Goal: Task Accomplishment & Management: Manage account settings

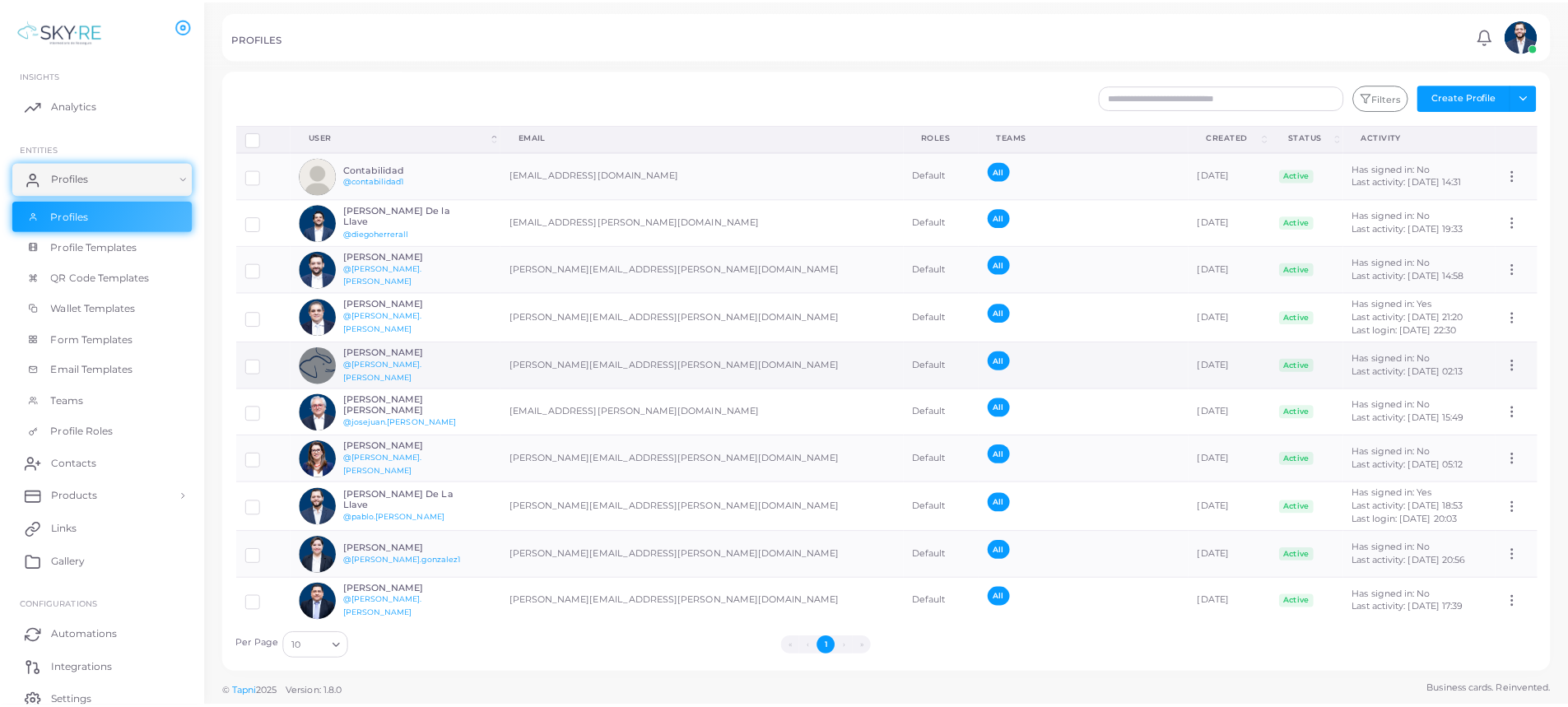
scroll to position [10, 0]
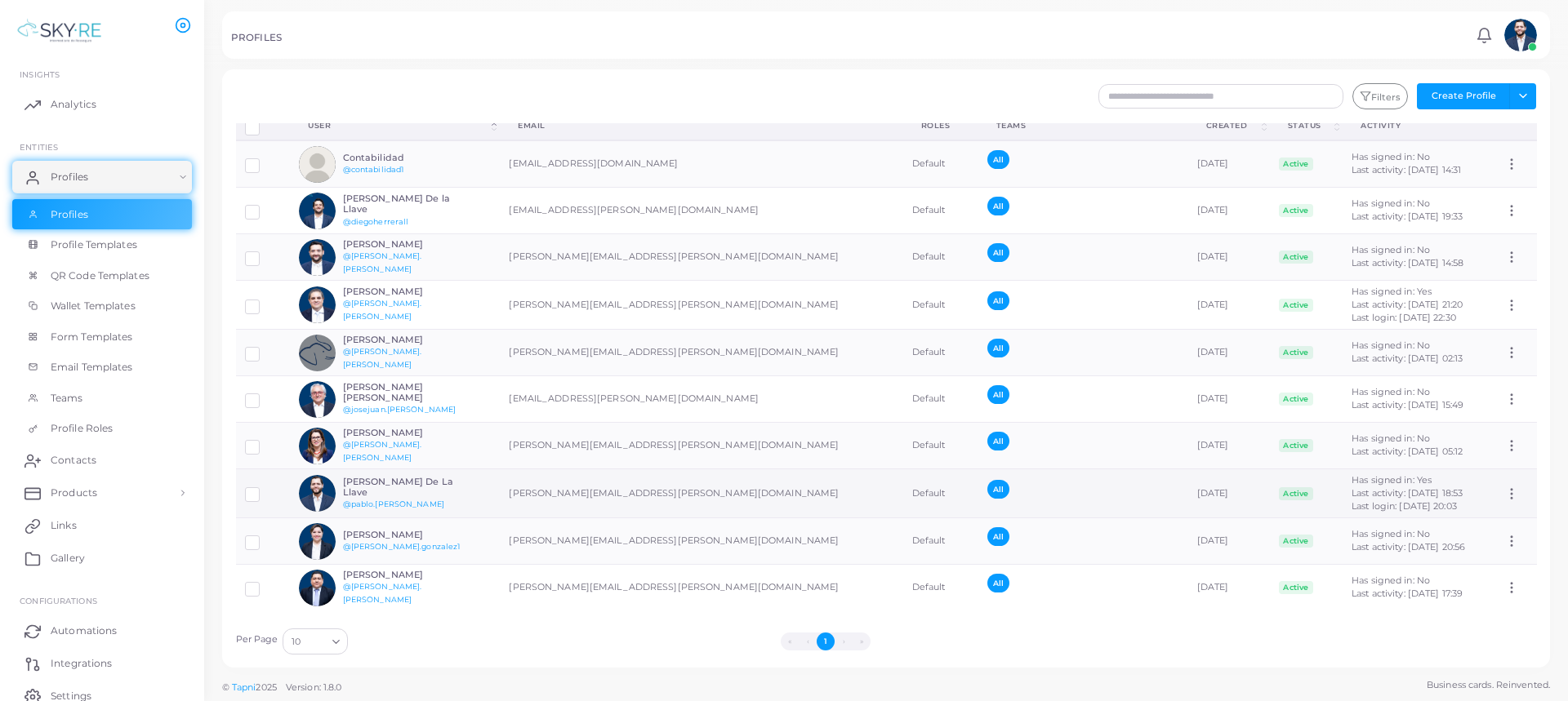
click at [263, 497] on div at bounding box center [263, 493] width 37 height 13
click at [264, 489] on label at bounding box center [264, 489] width 0 height 0
click at [593, 497] on td "[PERSON_NAME][EMAIL_ADDRESS][PERSON_NAME][DOMAIN_NAME]" at bounding box center [701, 493] width 403 height 49
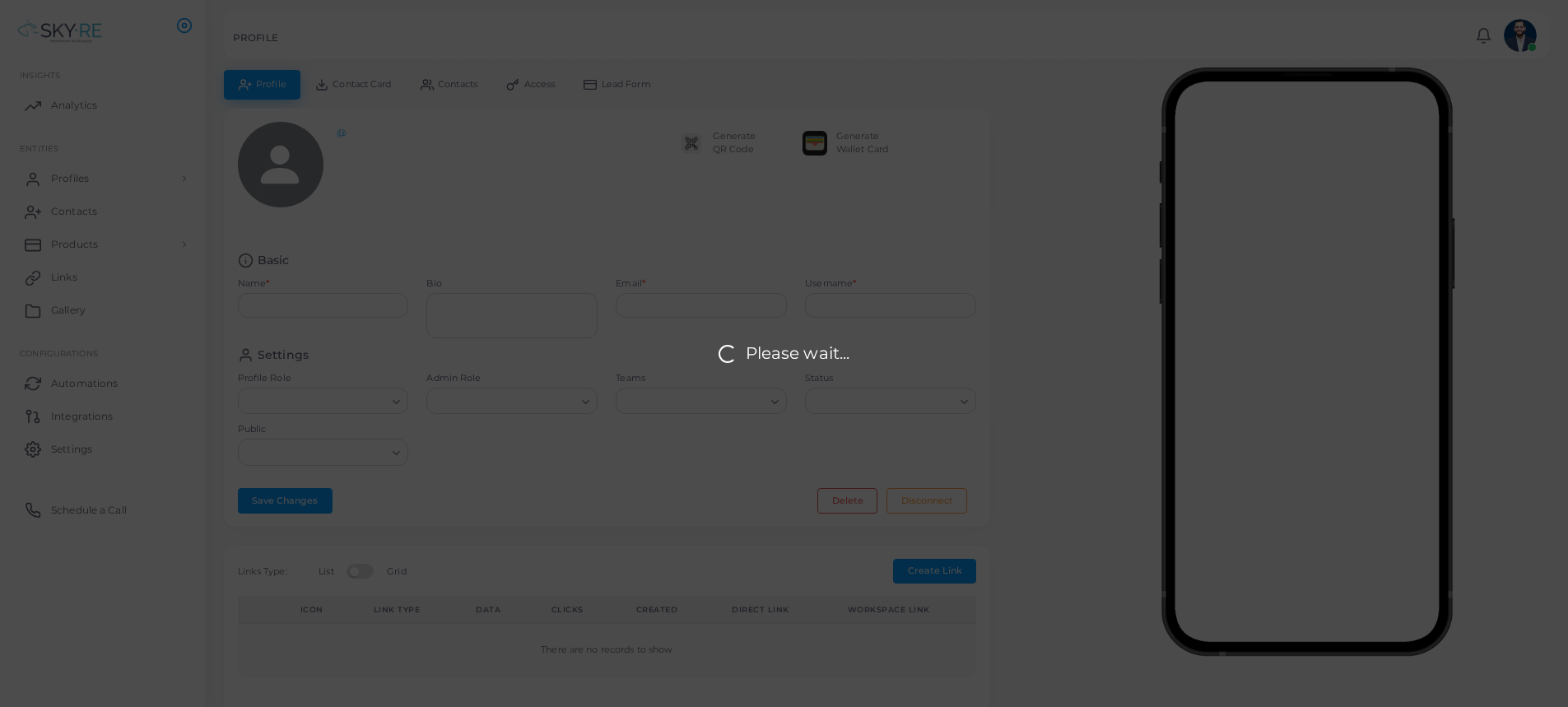
type input "**********"
type textarea "**********"
type input "**********"
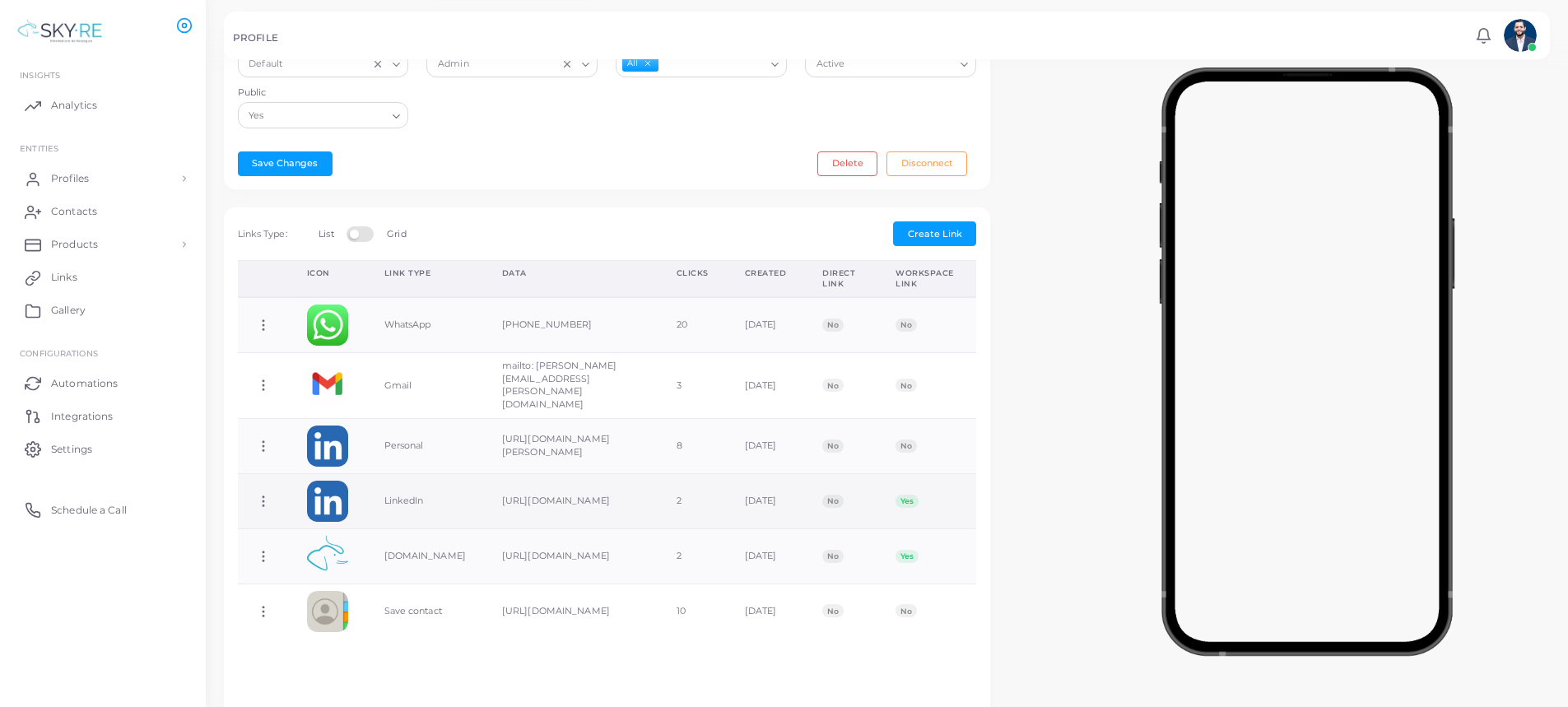
scroll to position [295, 0]
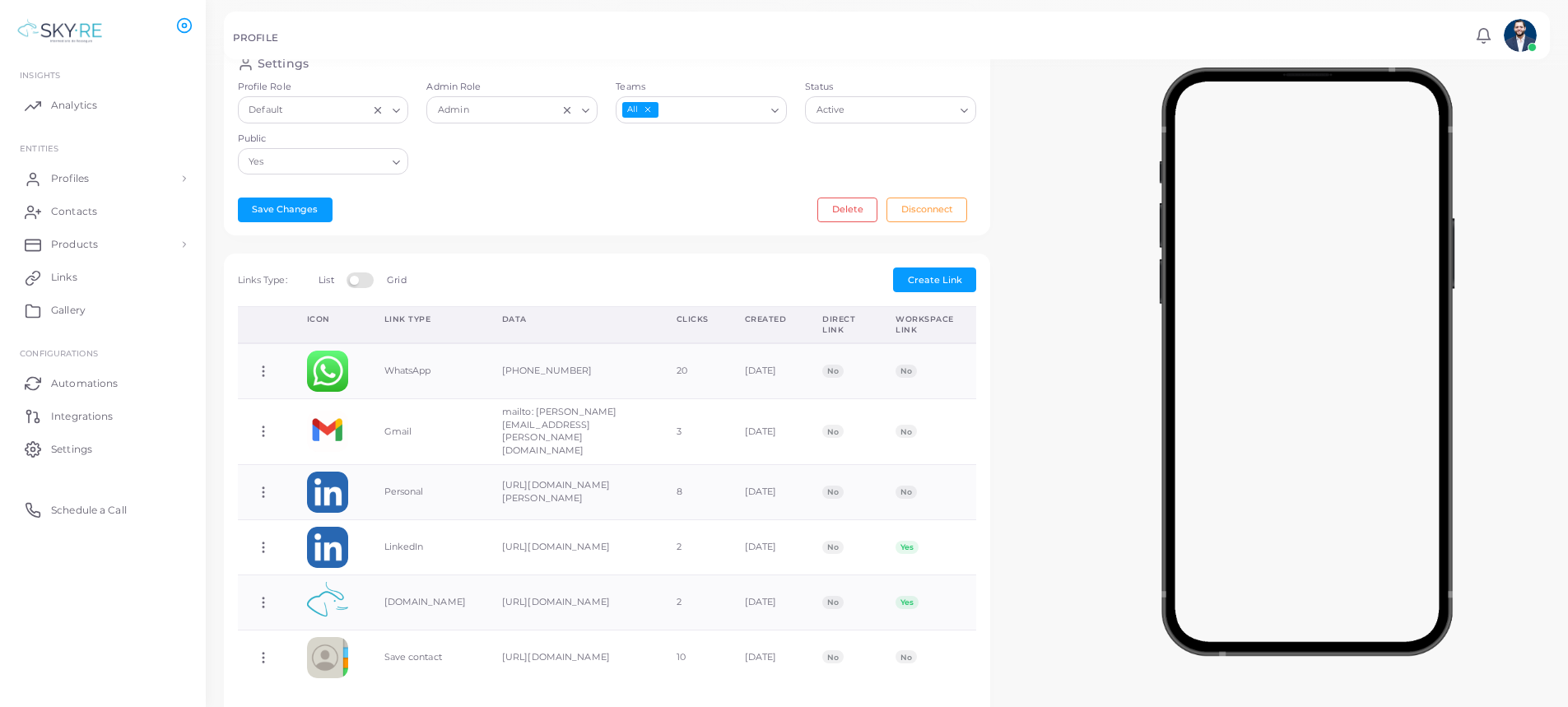
click at [362, 278] on label at bounding box center [362, 279] width 33 height 13
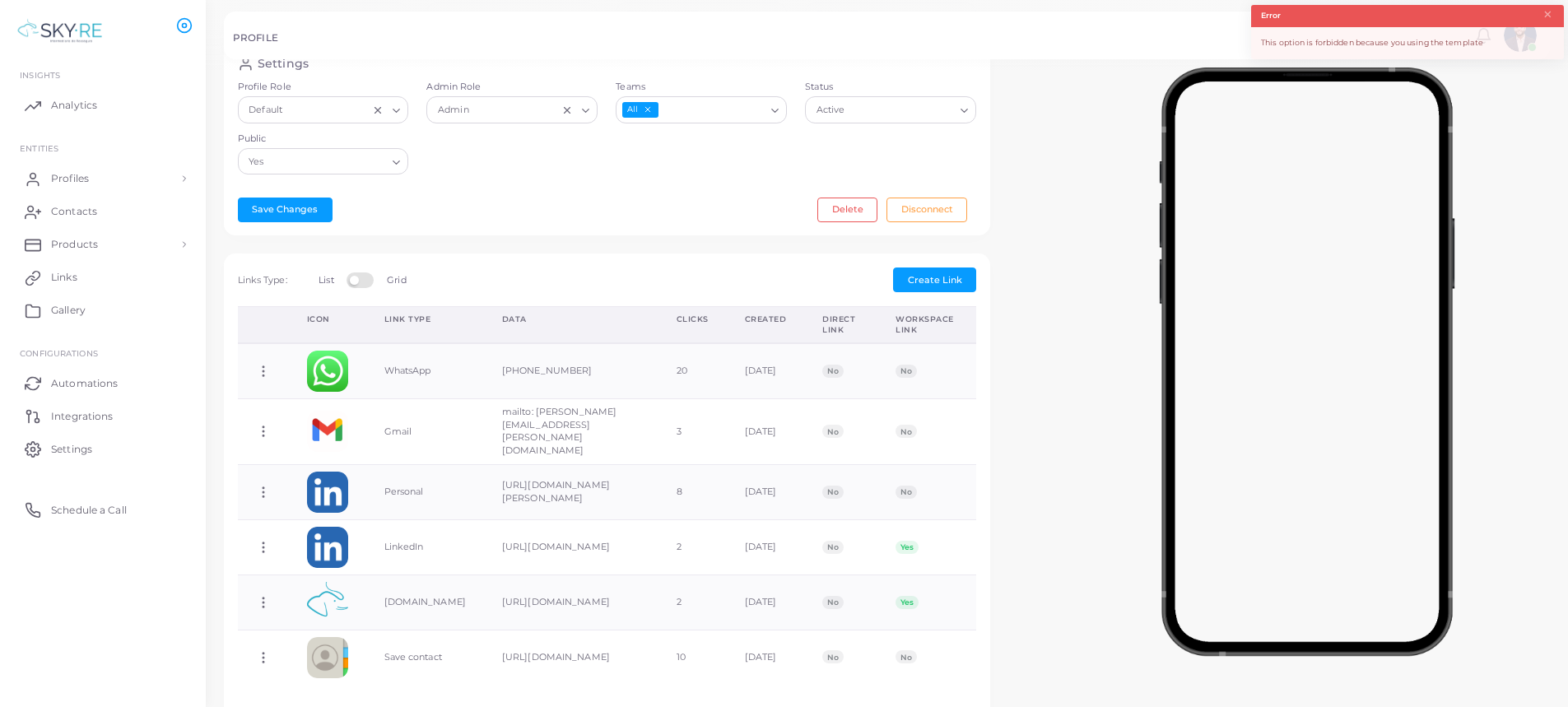
click at [362, 278] on label at bounding box center [362, 279] width 33 height 13
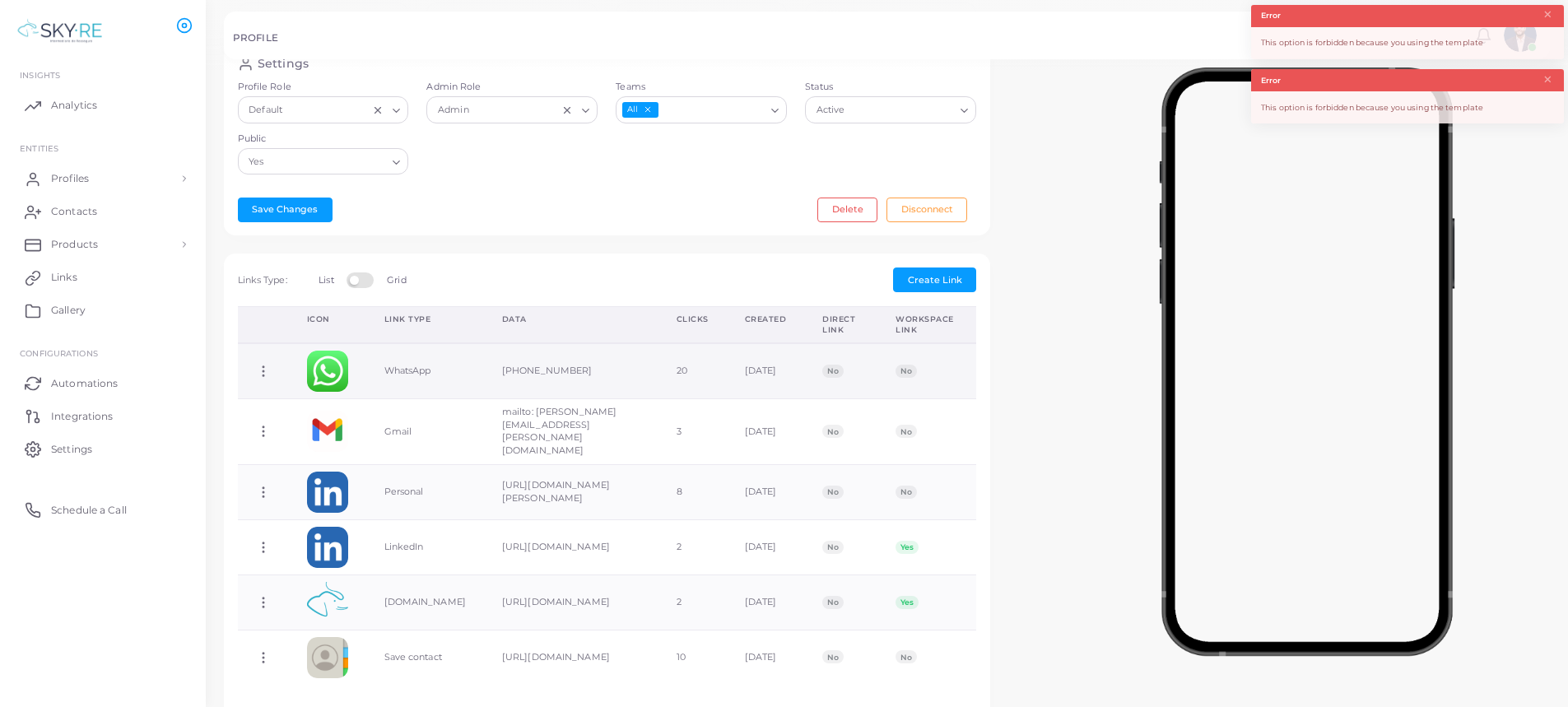
click at [265, 370] on icon at bounding box center [263, 371] width 15 height 15
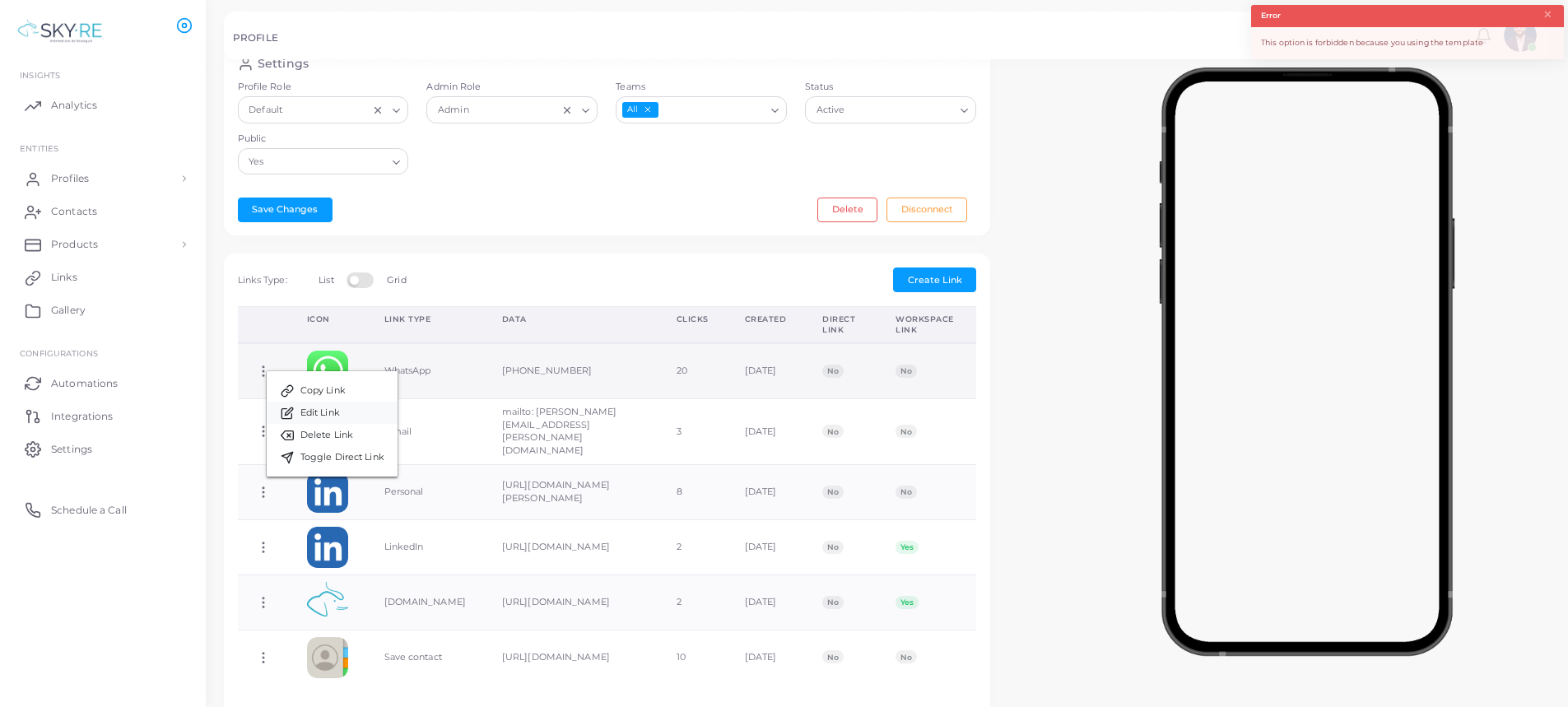
click at [333, 418] on span "Edit Link" at bounding box center [320, 413] width 40 height 13
type input "********"
type input "**********"
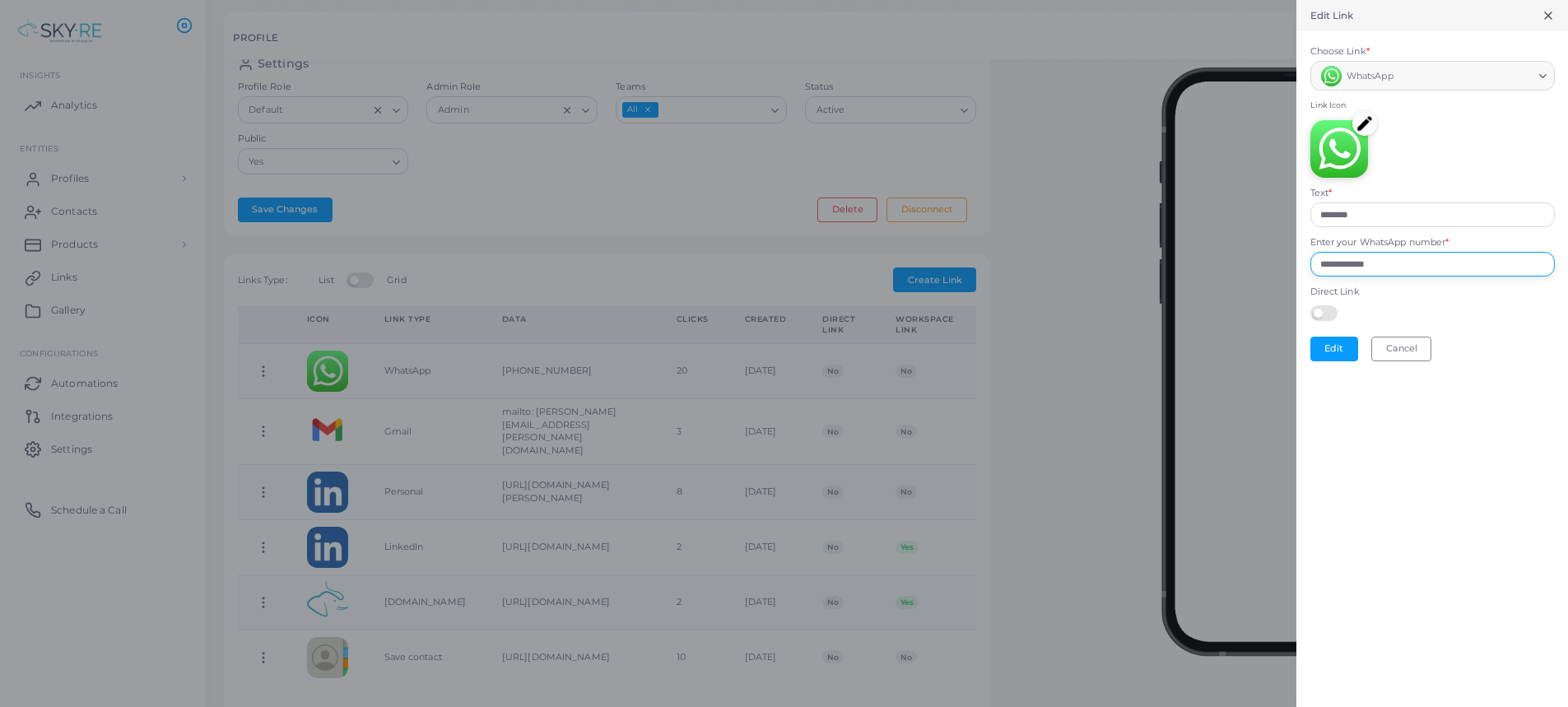
click at [1432, 259] on input "**********" at bounding box center [1433, 265] width 244 height 25
click at [1375, 124] on img at bounding box center [1365, 123] width 25 height 25
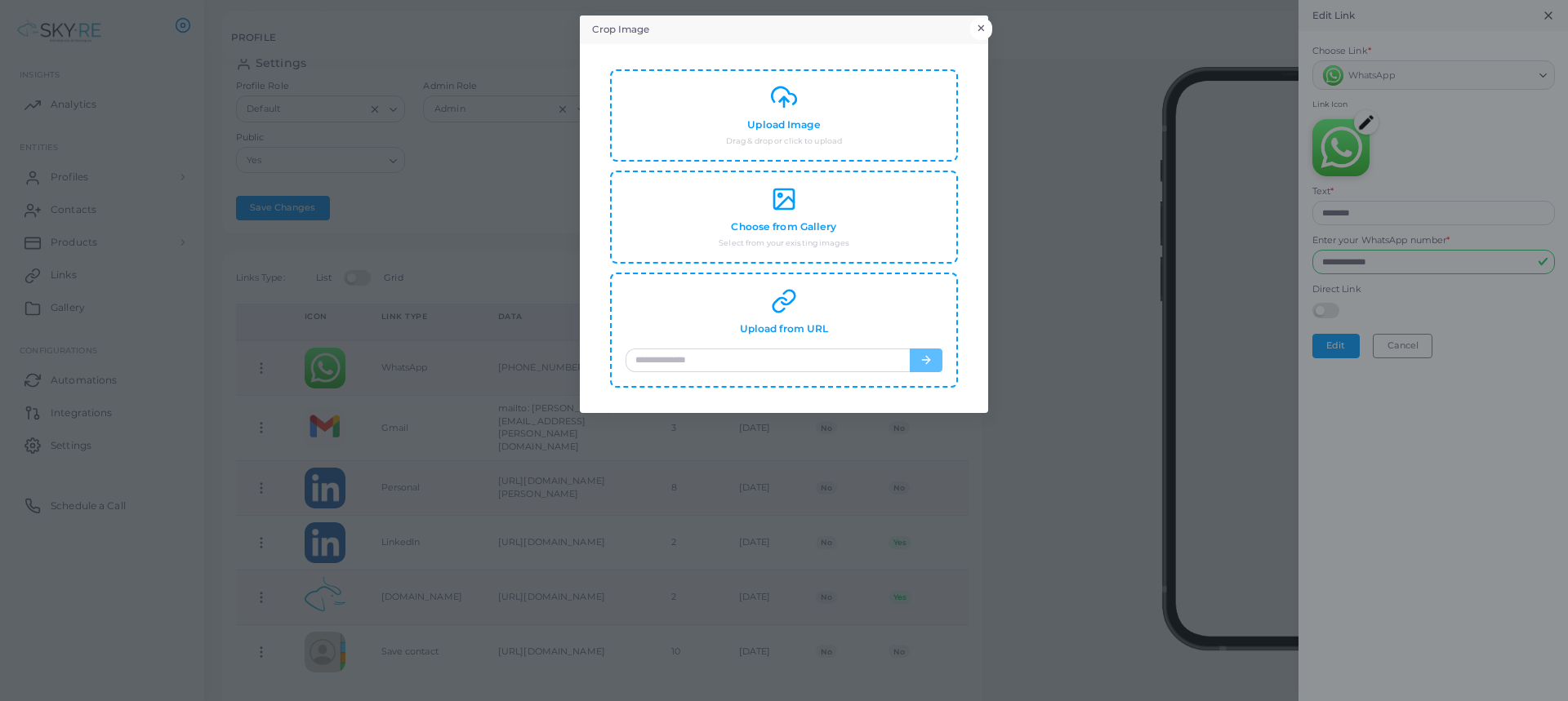
click at [980, 22] on button "×" at bounding box center [981, 29] width 22 height 21
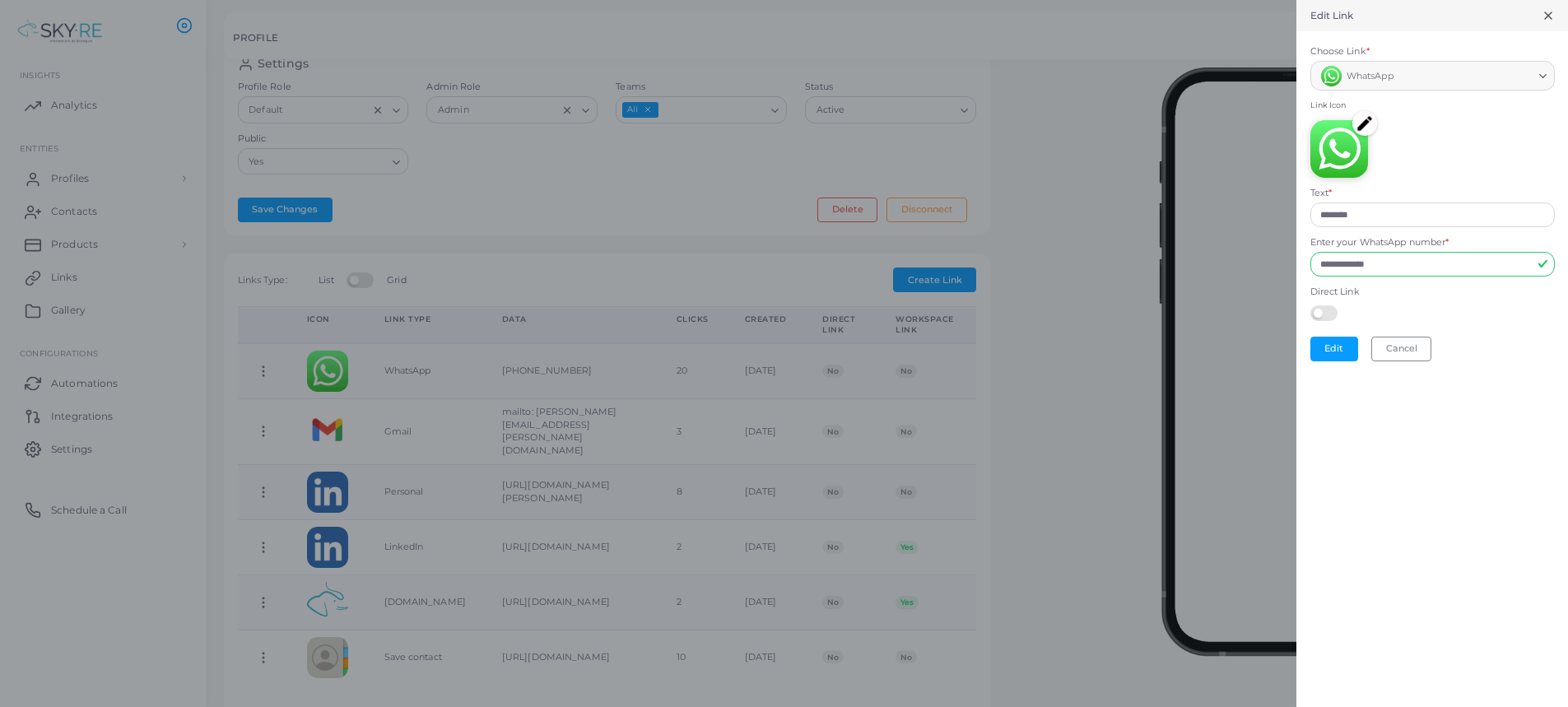
click at [1550, 18] on line at bounding box center [1548, 15] width 6 height 6
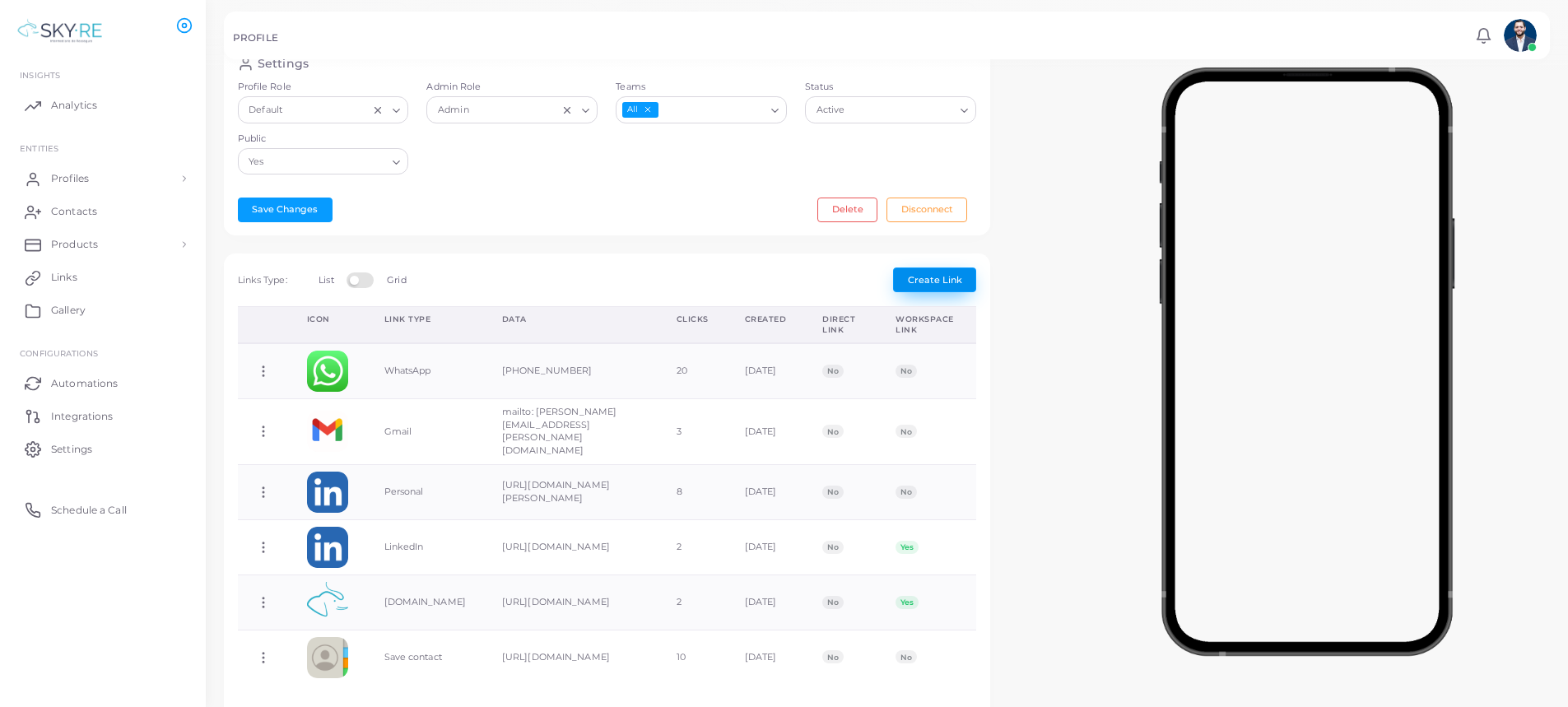
click at [933, 281] on button "Create Link" at bounding box center [934, 280] width 83 height 25
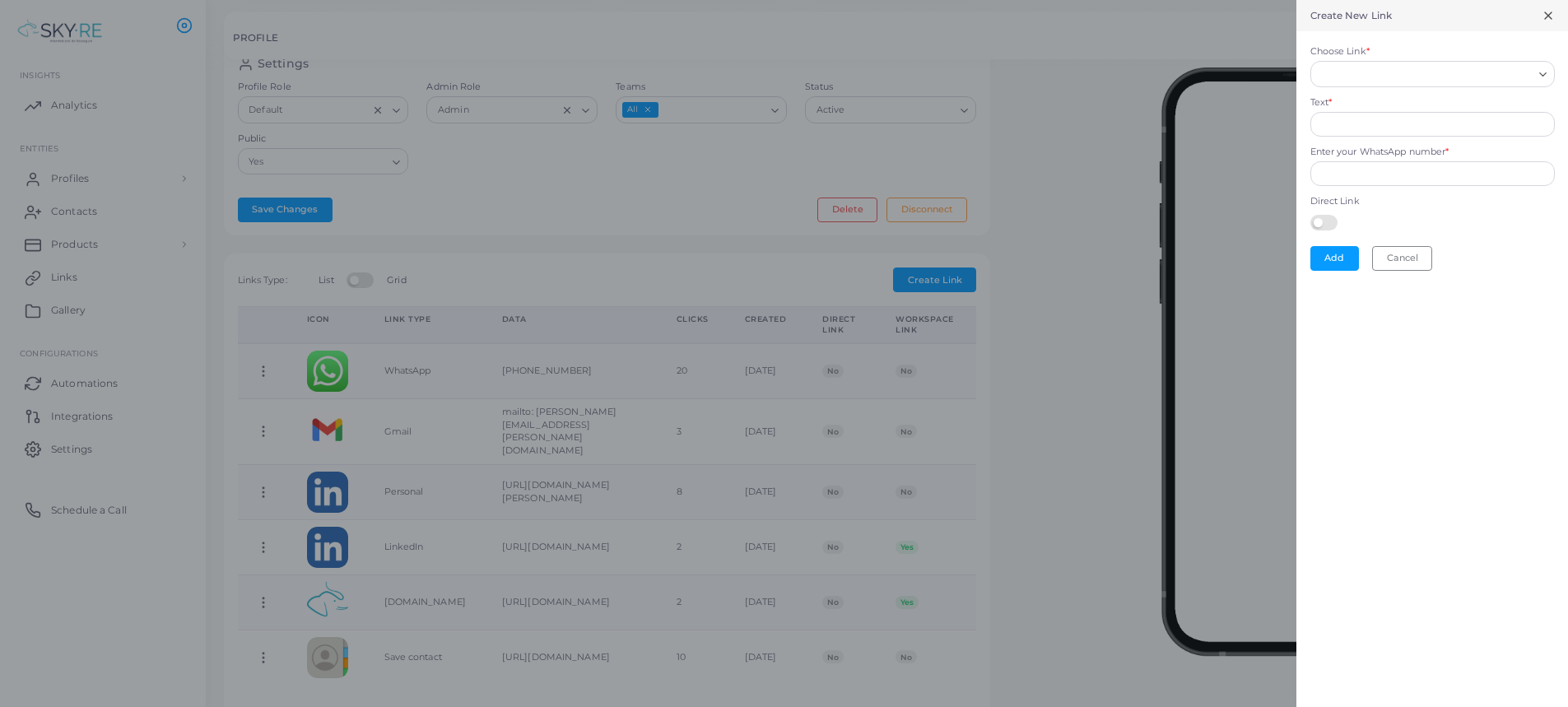
click at [1351, 74] on input "Choose Link *" at bounding box center [1425, 74] width 214 height 18
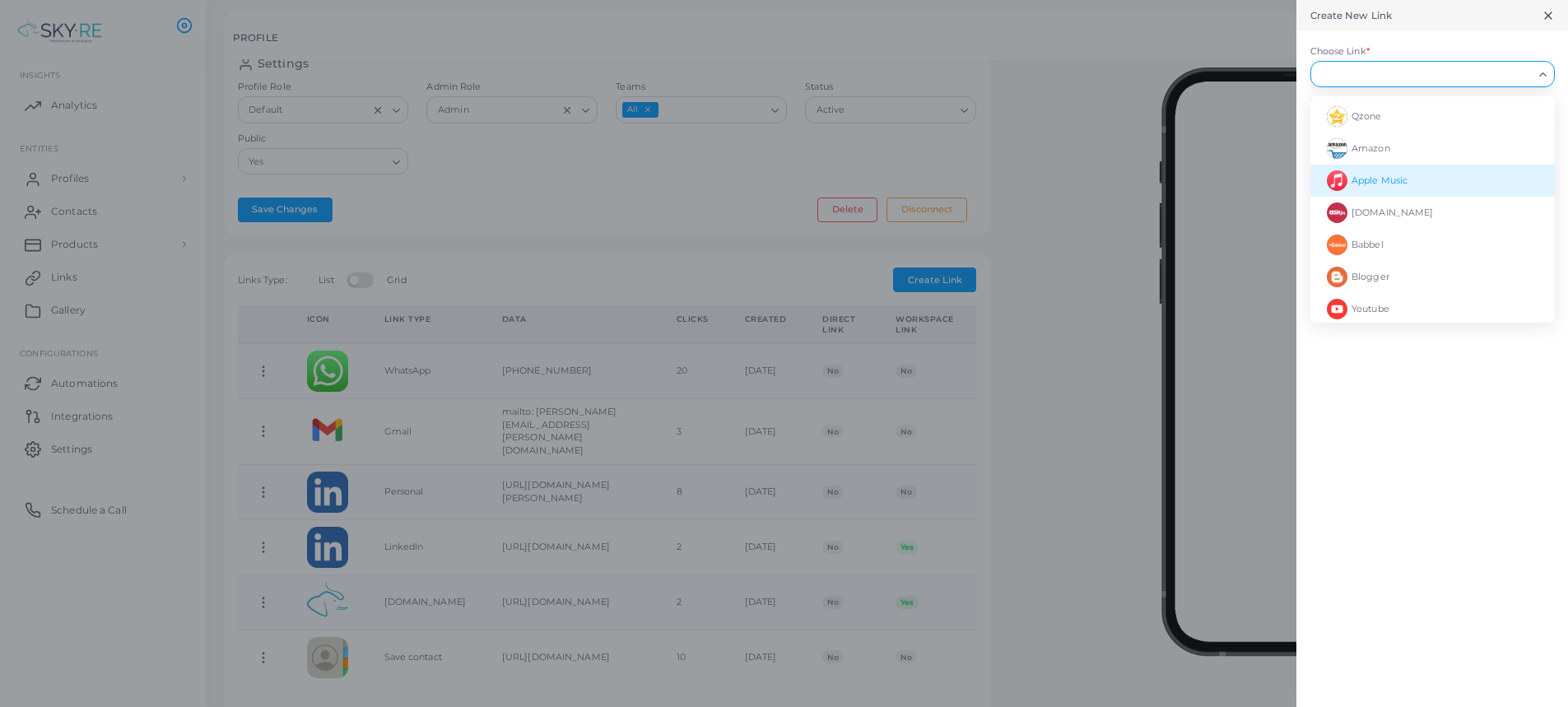
scroll to position [2245, 0]
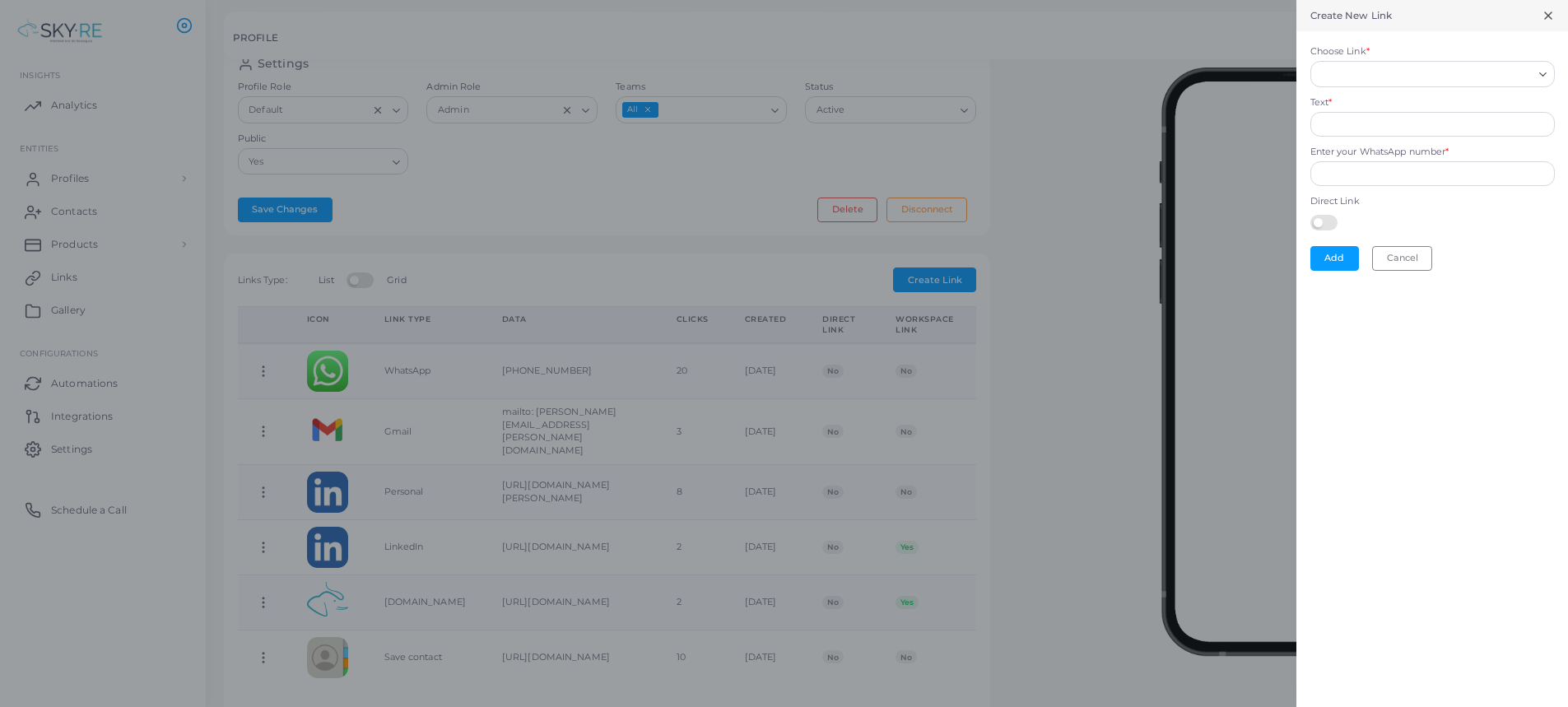
click at [1550, 11] on icon at bounding box center [1548, 15] width 13 height 13
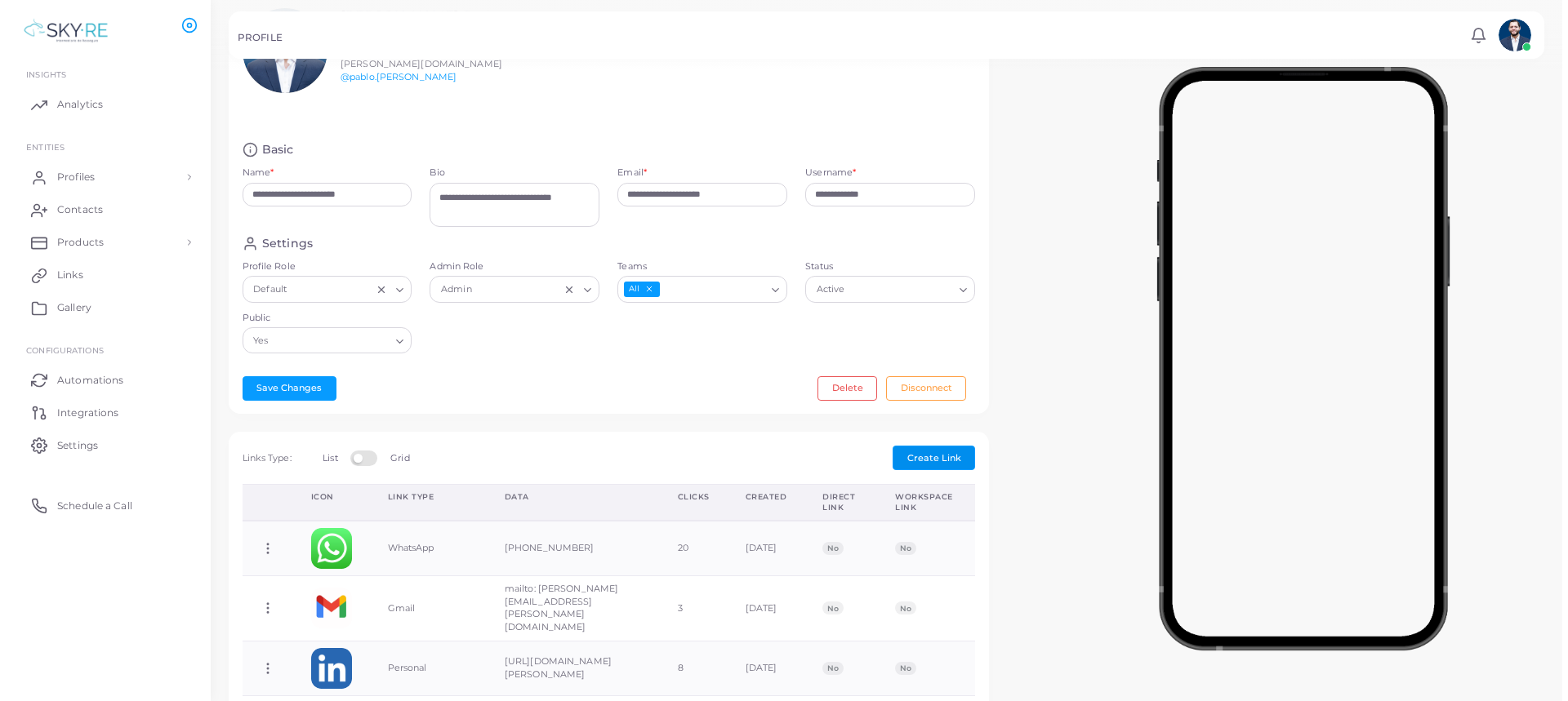
scroll to position [0, 0]
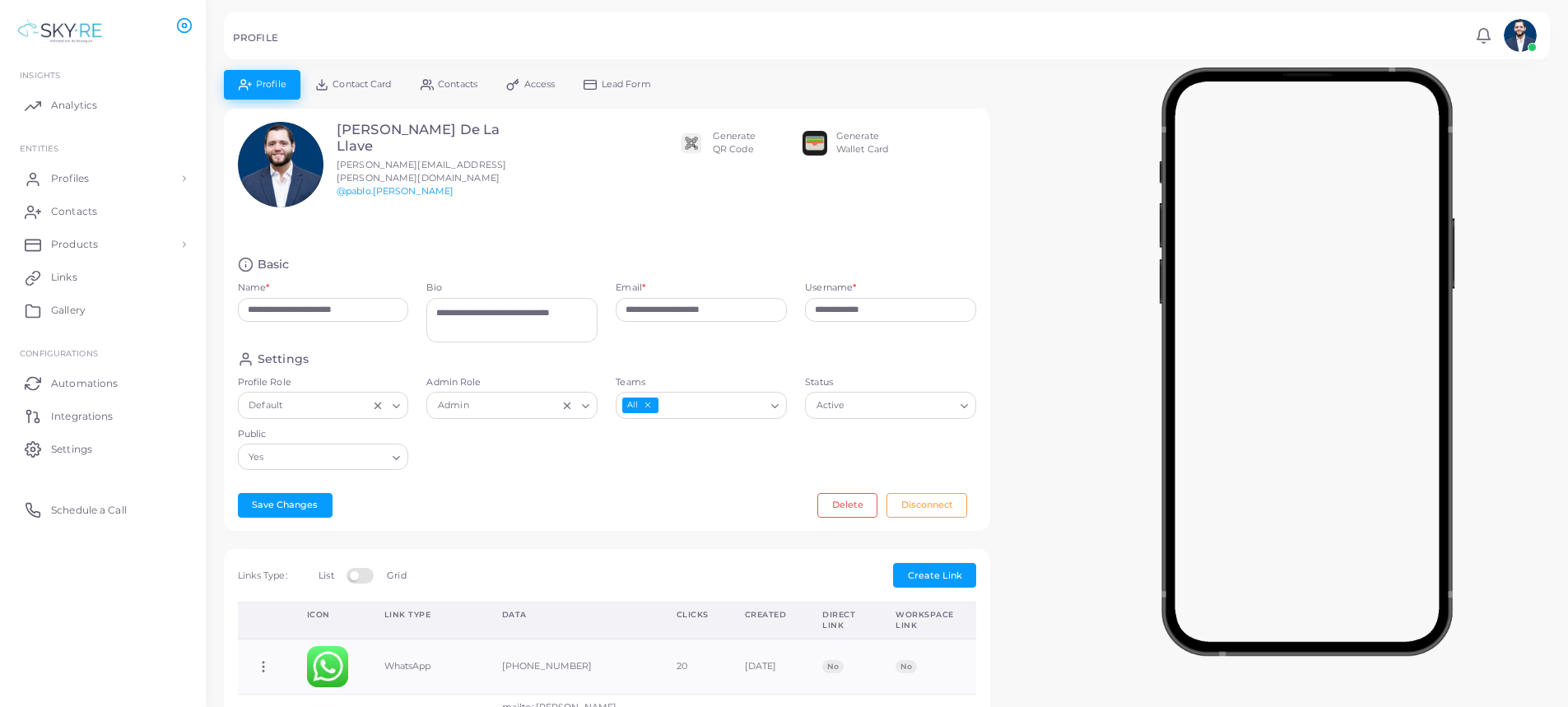
click at [364, 84] on span "Contact Card" at bounding box center [361, 84] width 58 height 9
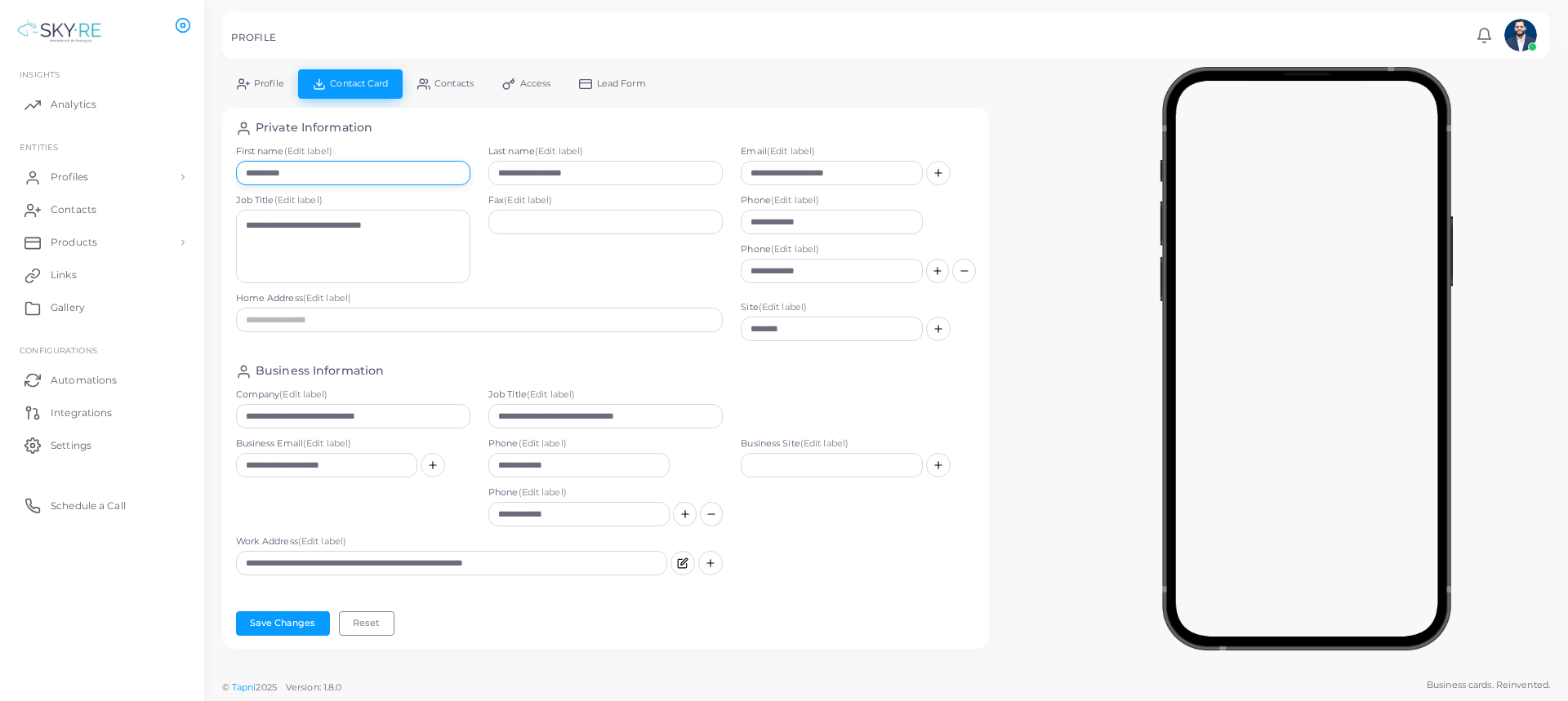
click at [261, 174] on input "**********" at bounding box center [353, 173] width 235 height 24
click at [325, 383] on div "**********" at bounding box center [606, 359] width 740 height 477
click at [830, 228] on input "**********" at bounding box center [831, 222] width 181 height 24
click at [820, 273] on input "**********" at bounding box center [831, 271] width 181 height 24
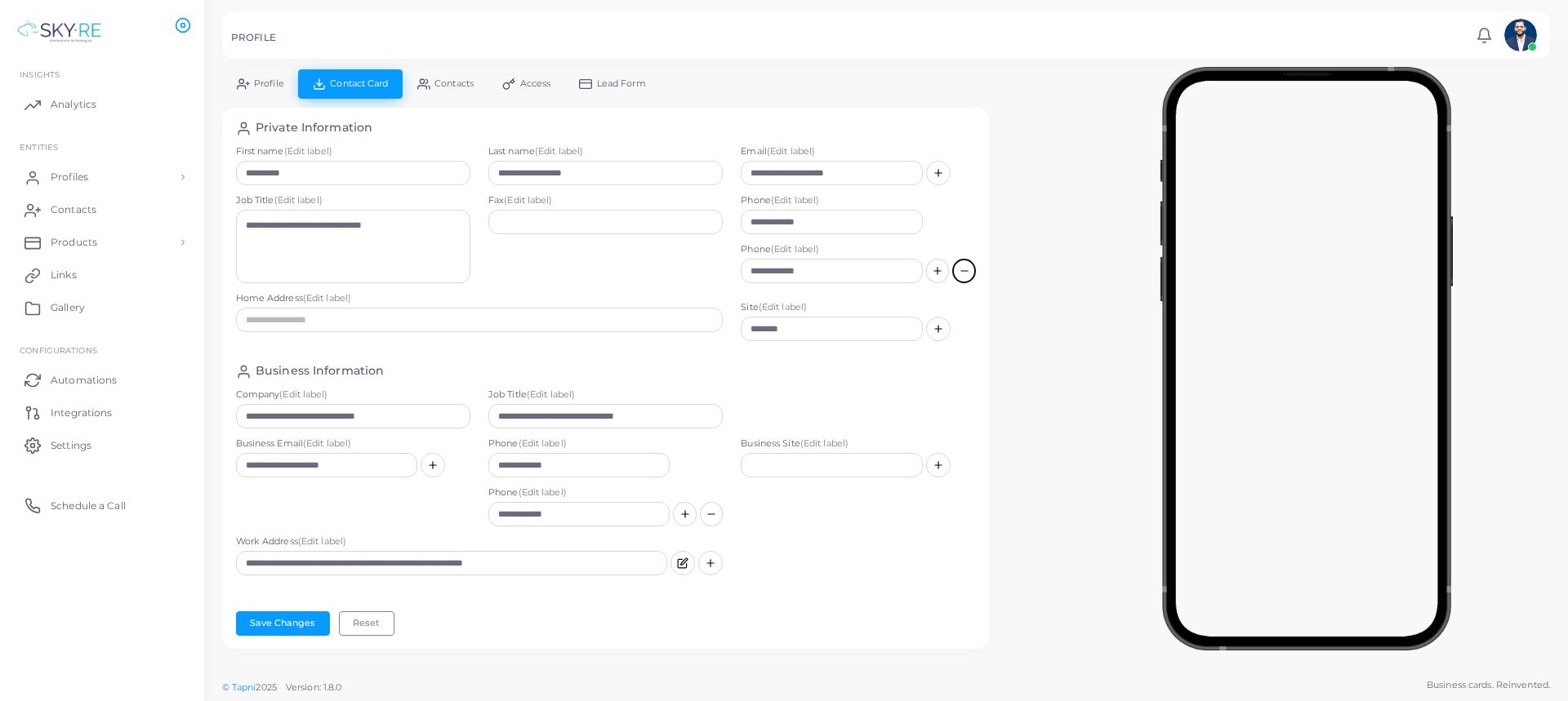
click at [958, 271] on icon at bounding box center [964, 270] width 11 height 11
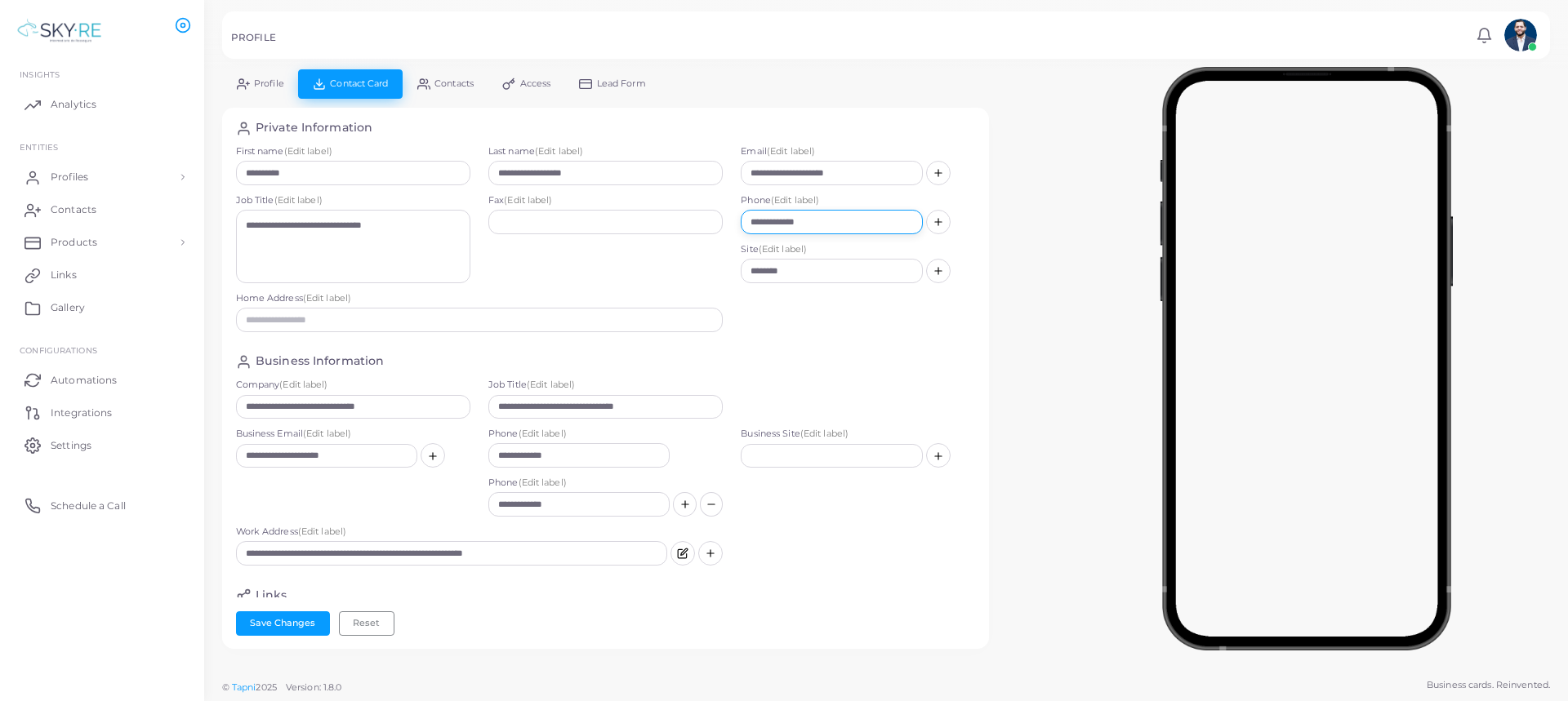
drag, startPoint x: 858, startPoint y: 224, endPoint x: 610, endPoint y: 231, distance: 248.1
click at [610, 231] on div "**********" at bounding box center [605, 243] width 758 height 196
click at [637, 279] on div "Fax (Edit label)" at bounding box center [605, 243] width 252 height 98
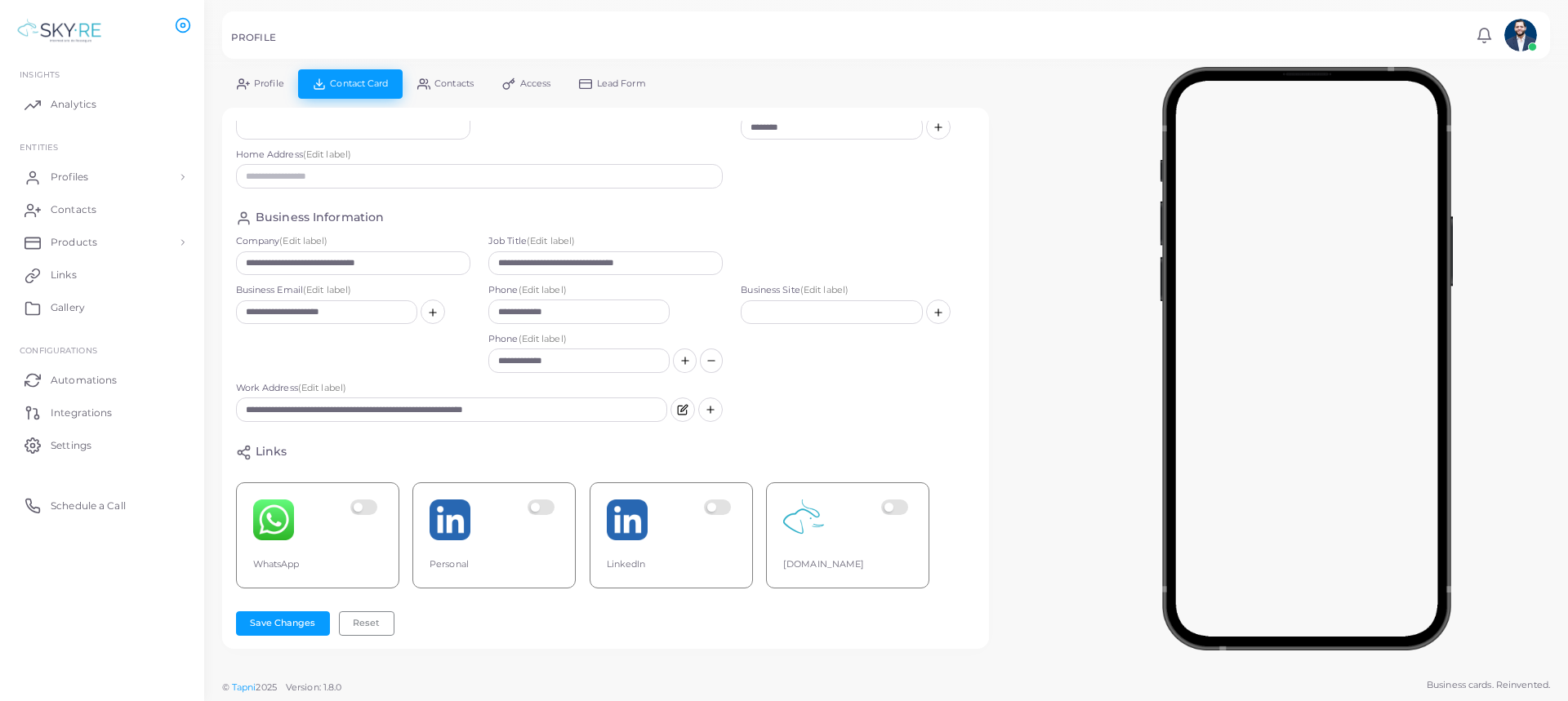
click at [713, 500] on label at bounding box center [719, 520] width 32 height 41
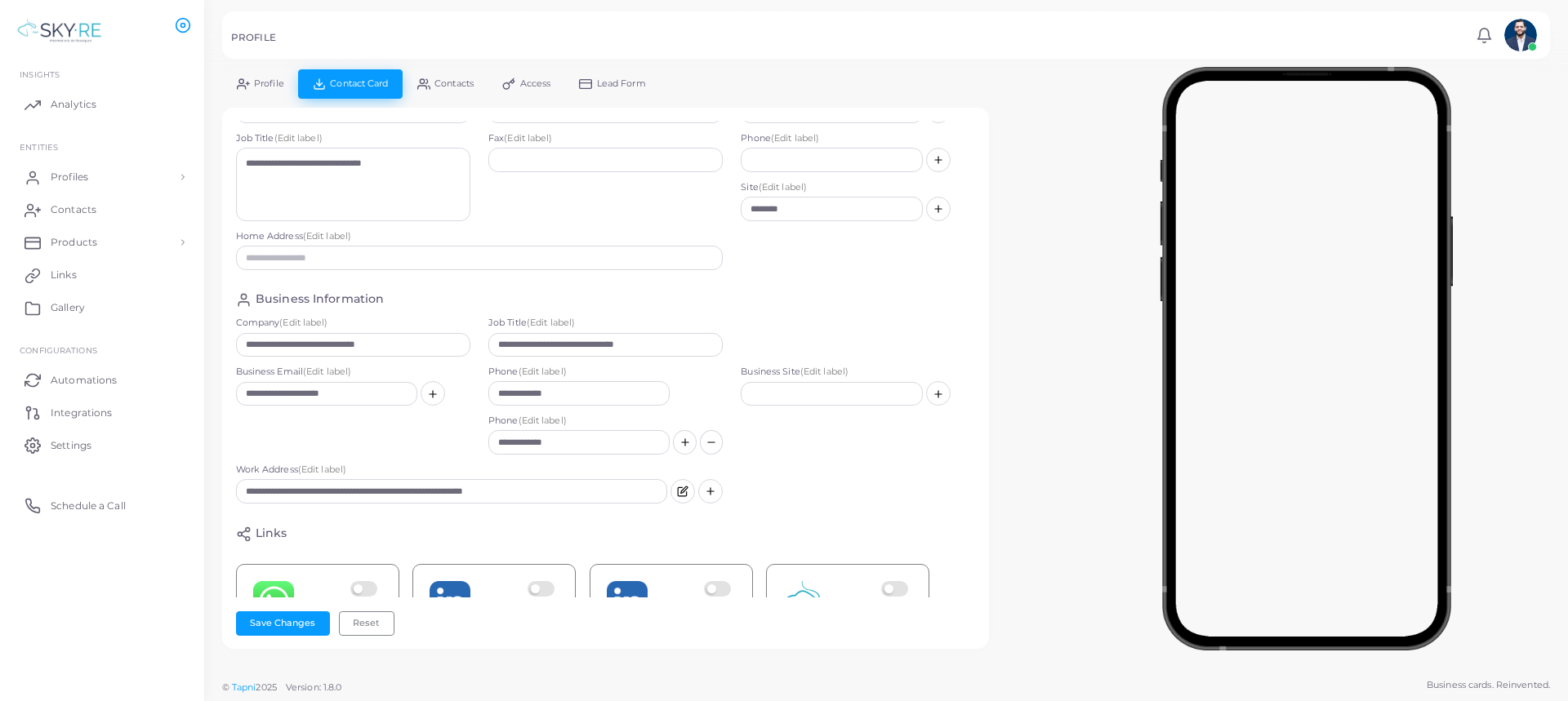
scroll to position [63, 0]
click at [293, 628] on button "Save Changes" at bounding box center [283, 623] width 94 height 24
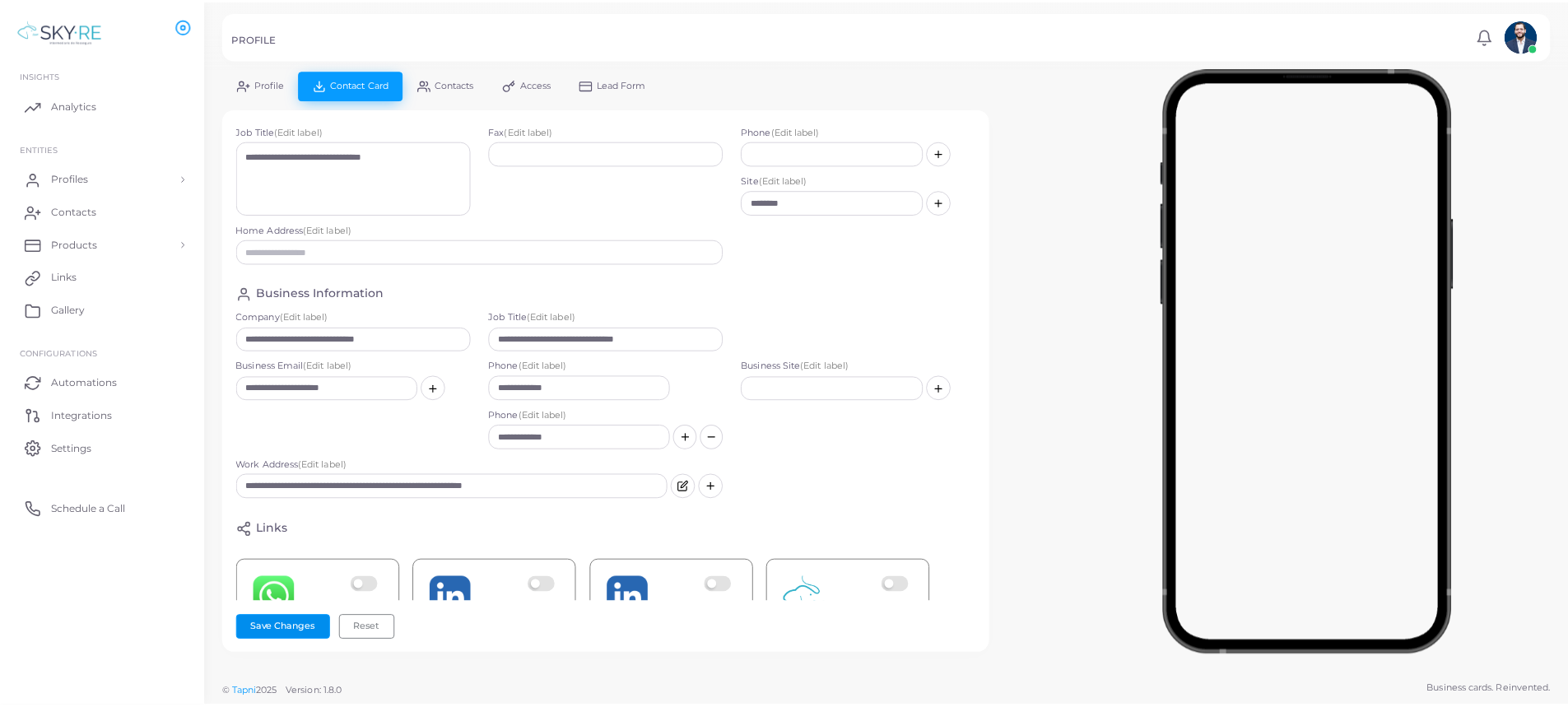
scroll to position [0, 0]
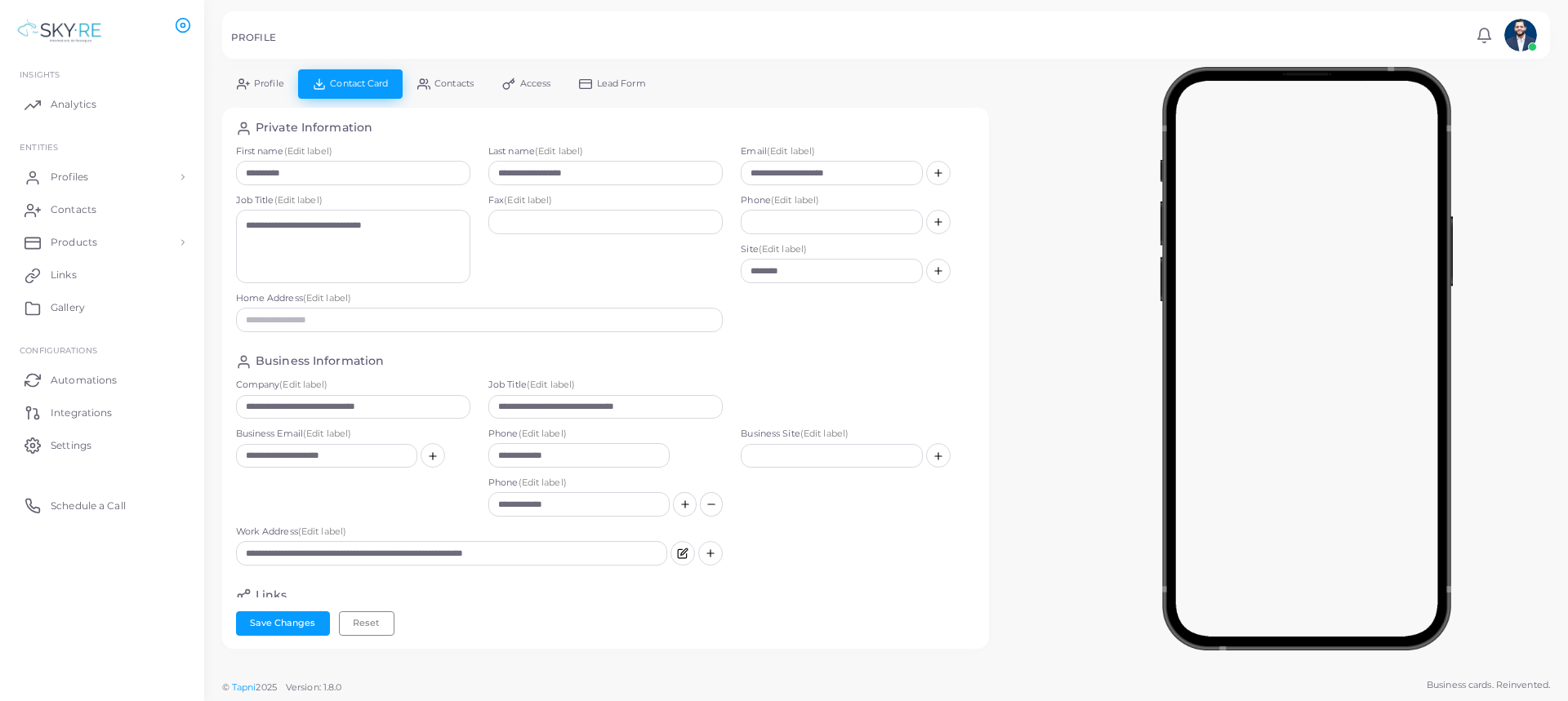
click at [447, 79] on span "Contacts" at bounding box center [453, 84] width 39 height 9
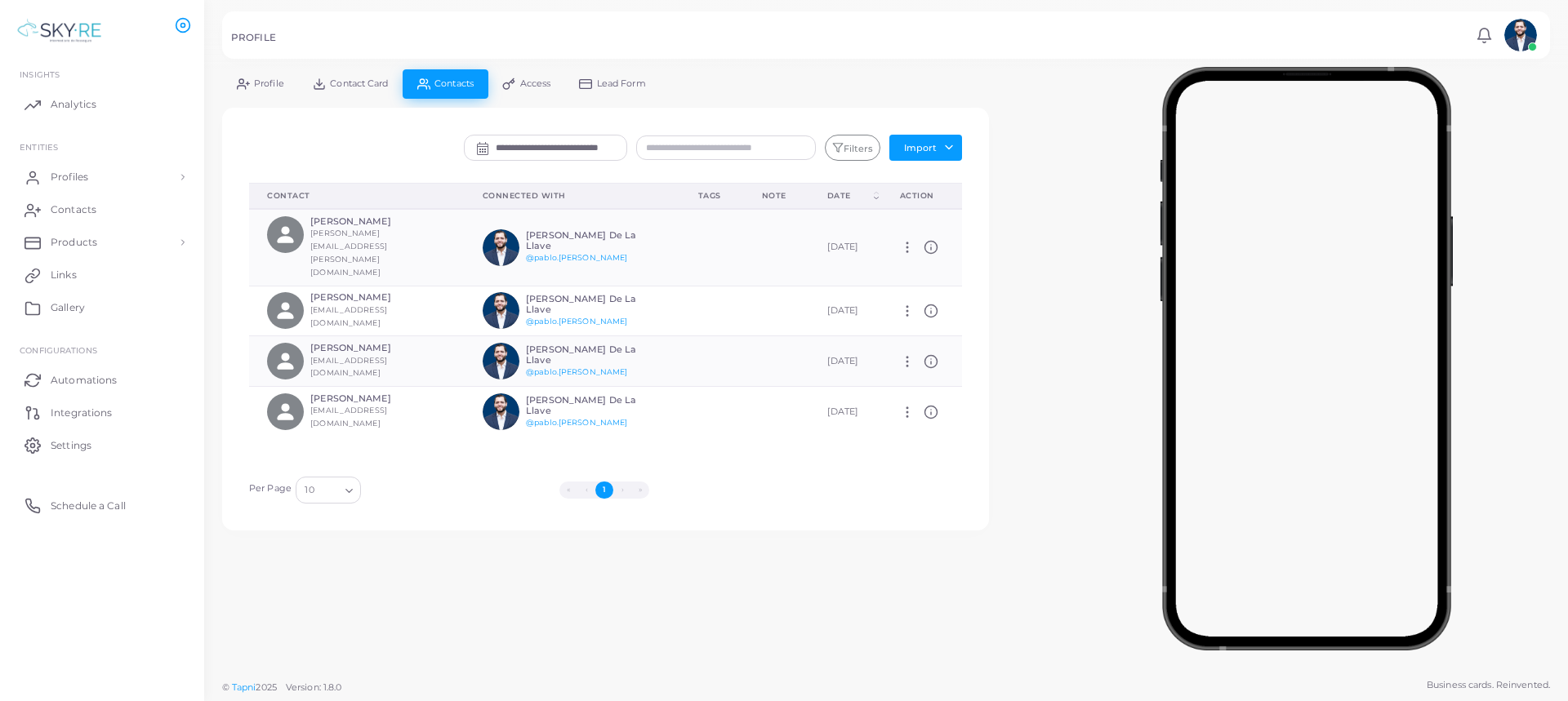
click at [542, 79] on span "Access" at bounding box center [536, 84] width 31 height 9
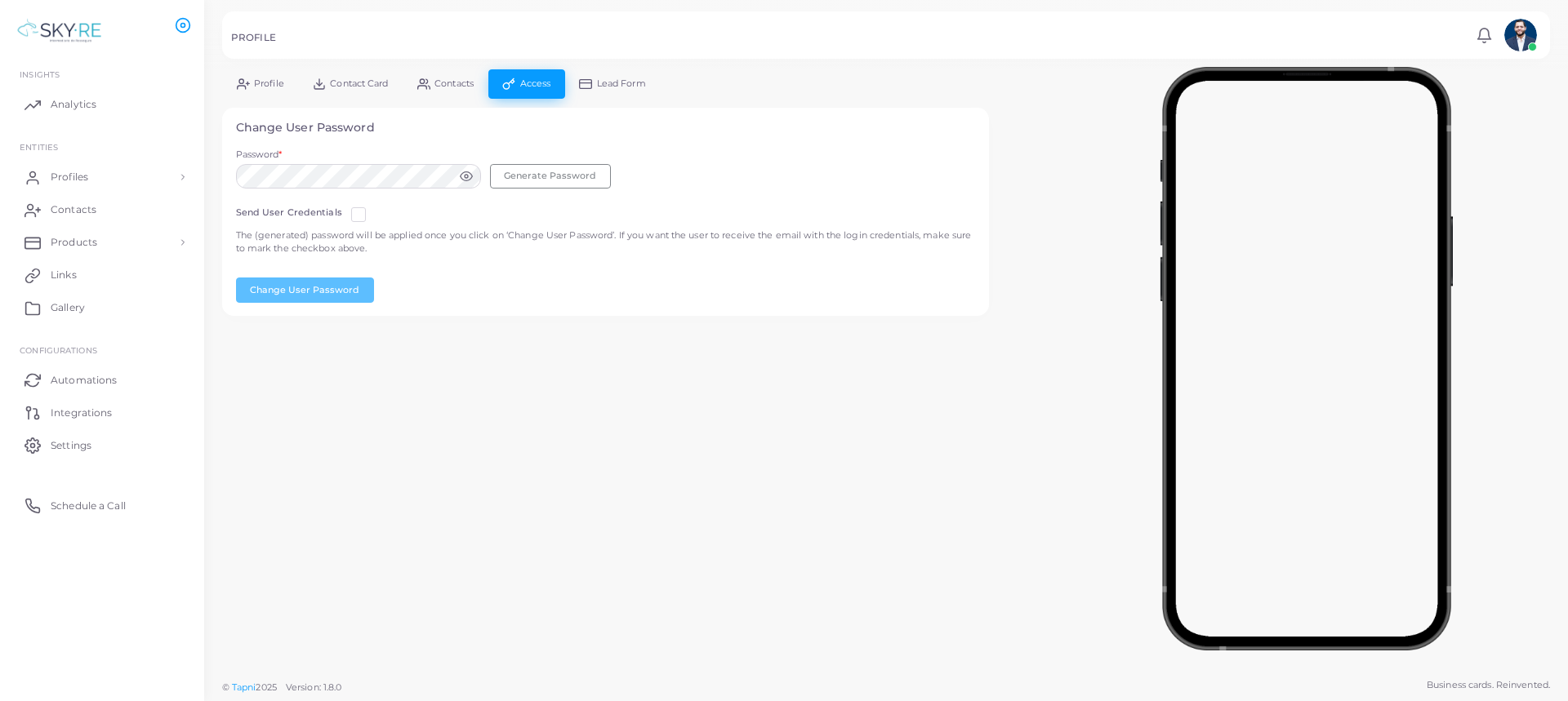
click at [448, 135] on div "Change User Password Password * Generate Password Send User Credentials The (ge…" at bounding box center [606, 212] width 740 height 182
click at [637, 72] on link "Lead Form" at bounding box center [613, 84] width 96 height 29
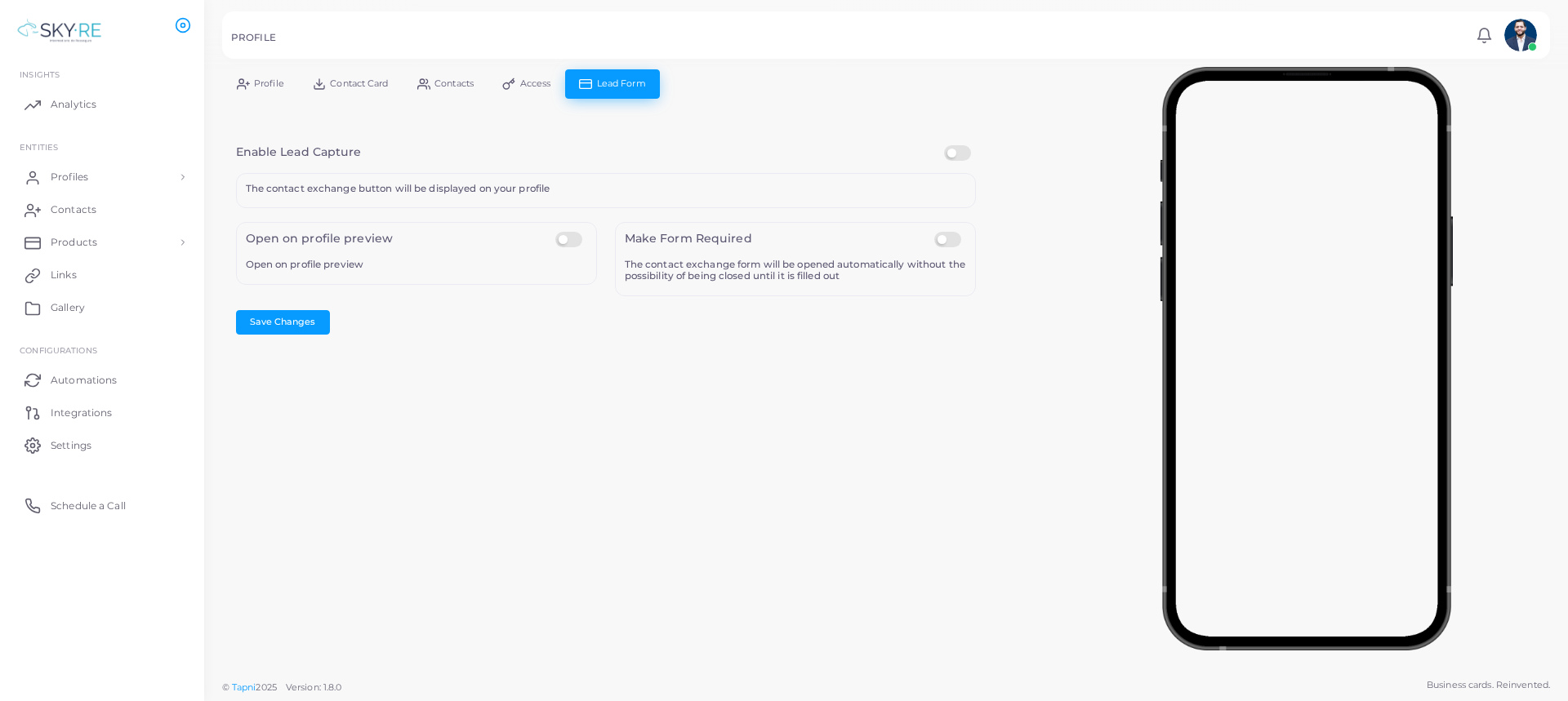
click at [956, 146] on label at bounding box center [960, 146] width 32 height 0
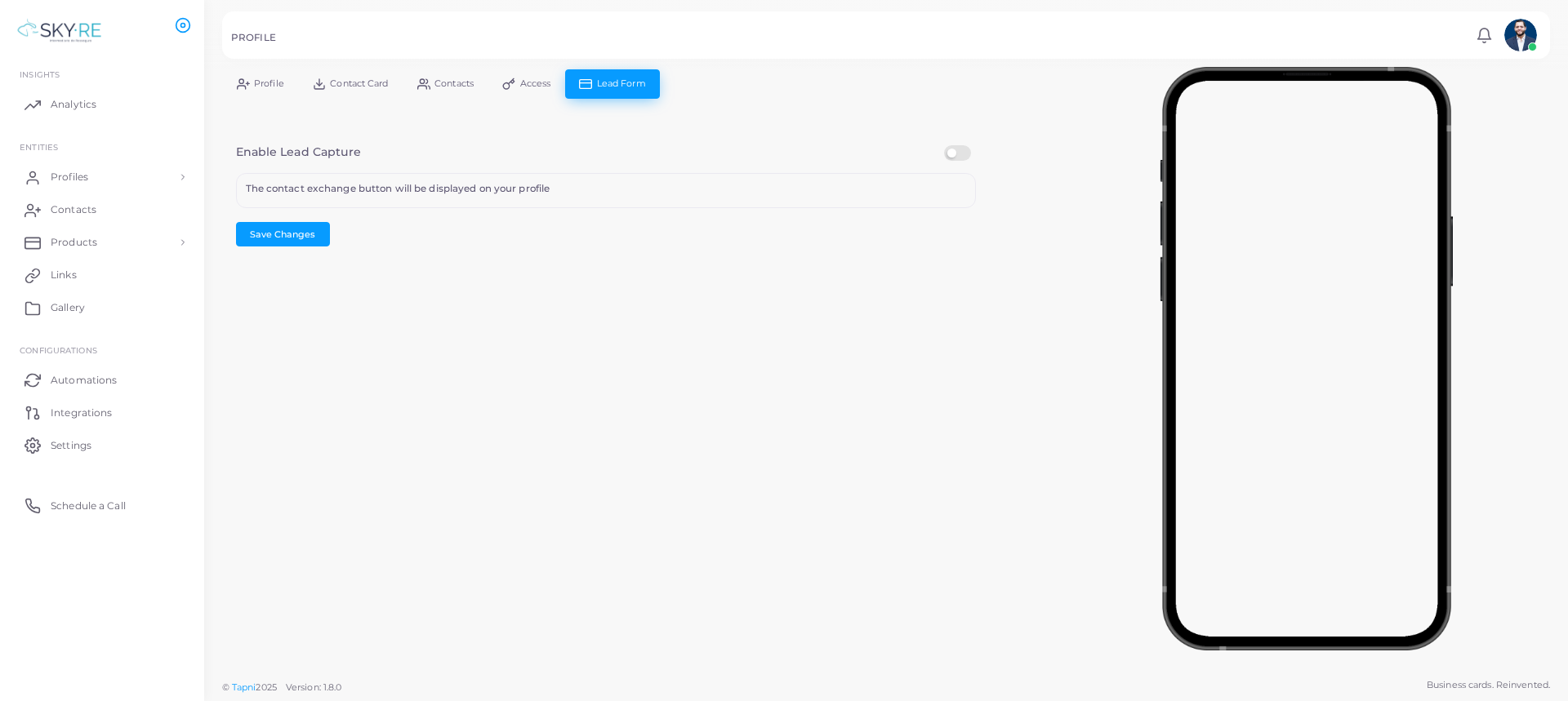
click at [956, 146] on label at bounding box center [960, 146] width 32 height 0
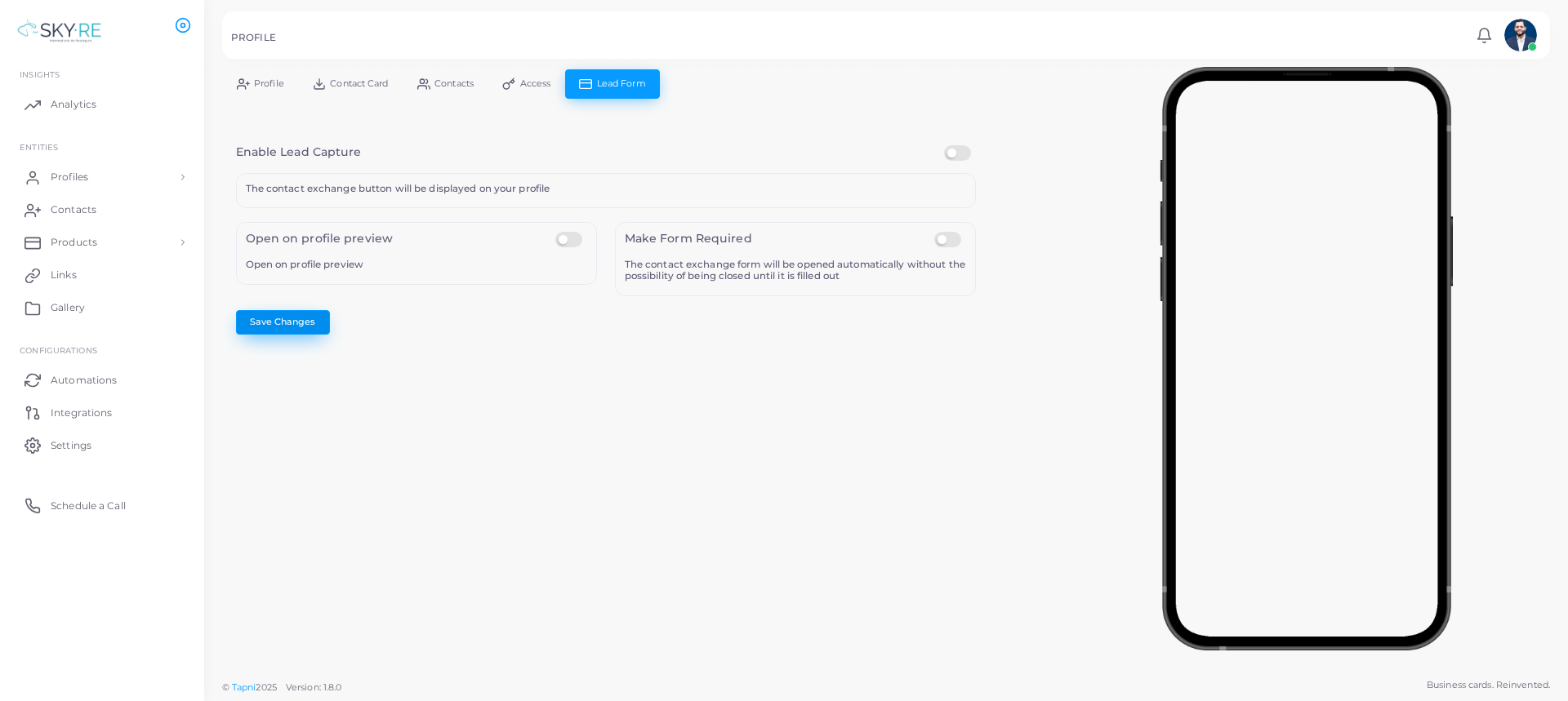
click at [302, 322] on button "Save Changes" at bounding box center [283, 323] width 94 height 24
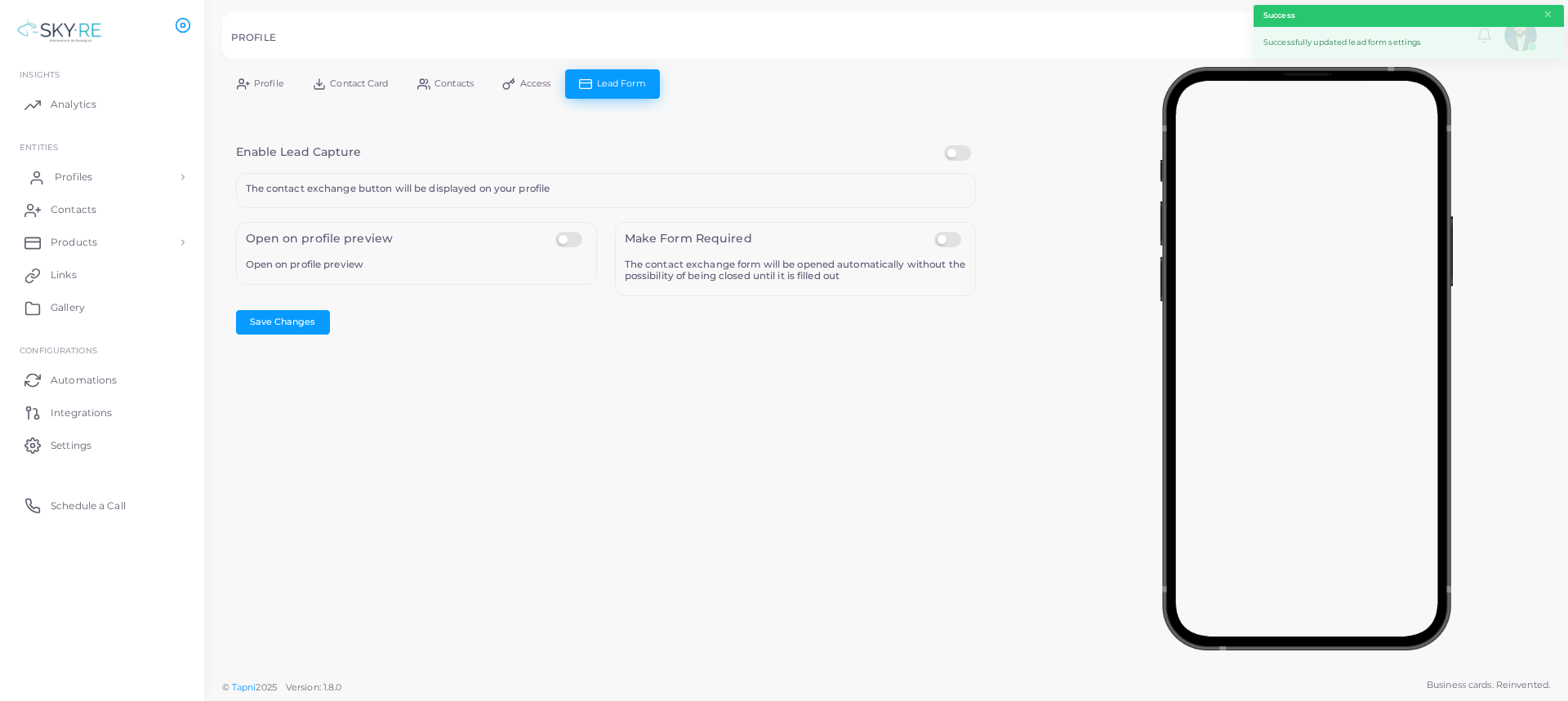
click at [108, 180] on link "Profiles" at bounding box center [102, 176] width 180 height 32
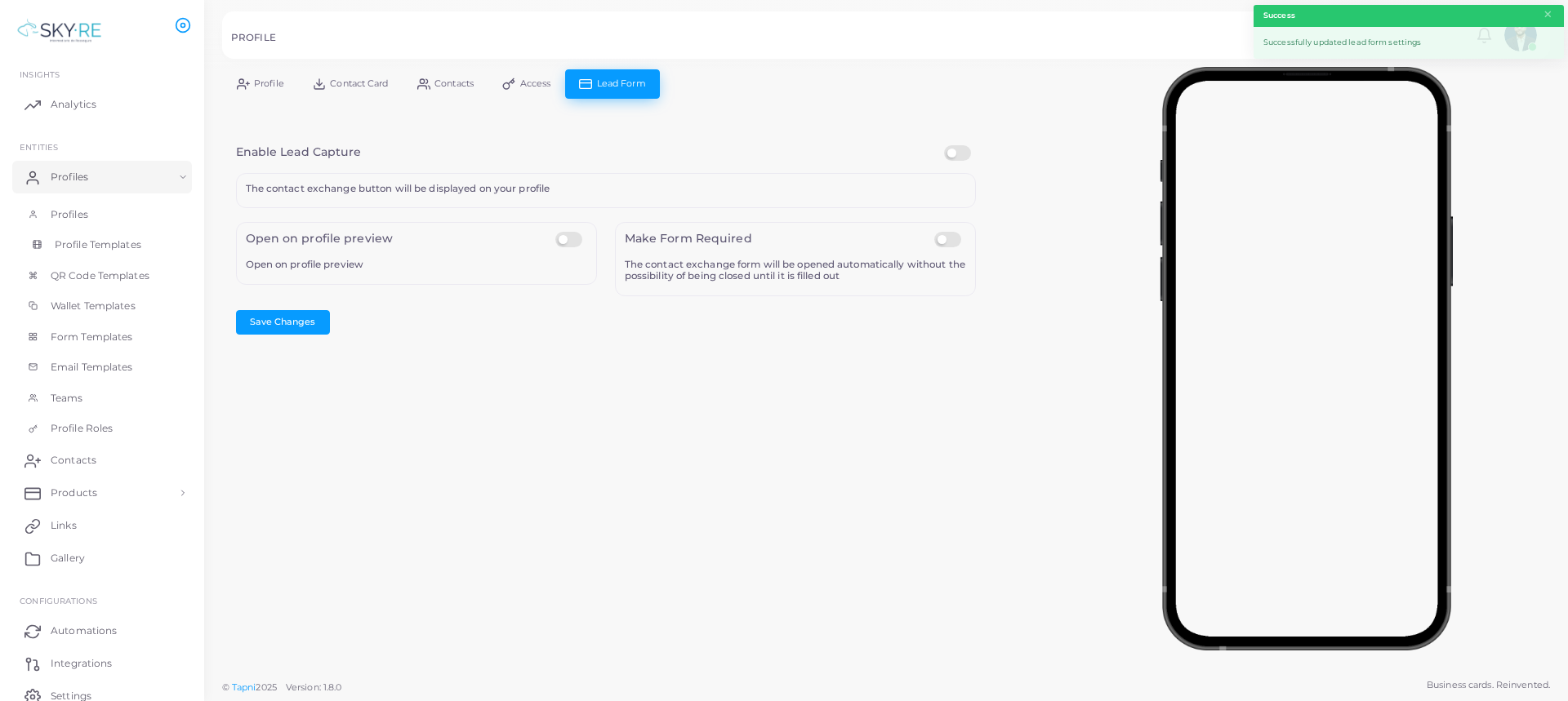
click at [97, 238] on span "Profile Templates" at bounding box center [98, 245] width 86 height 15
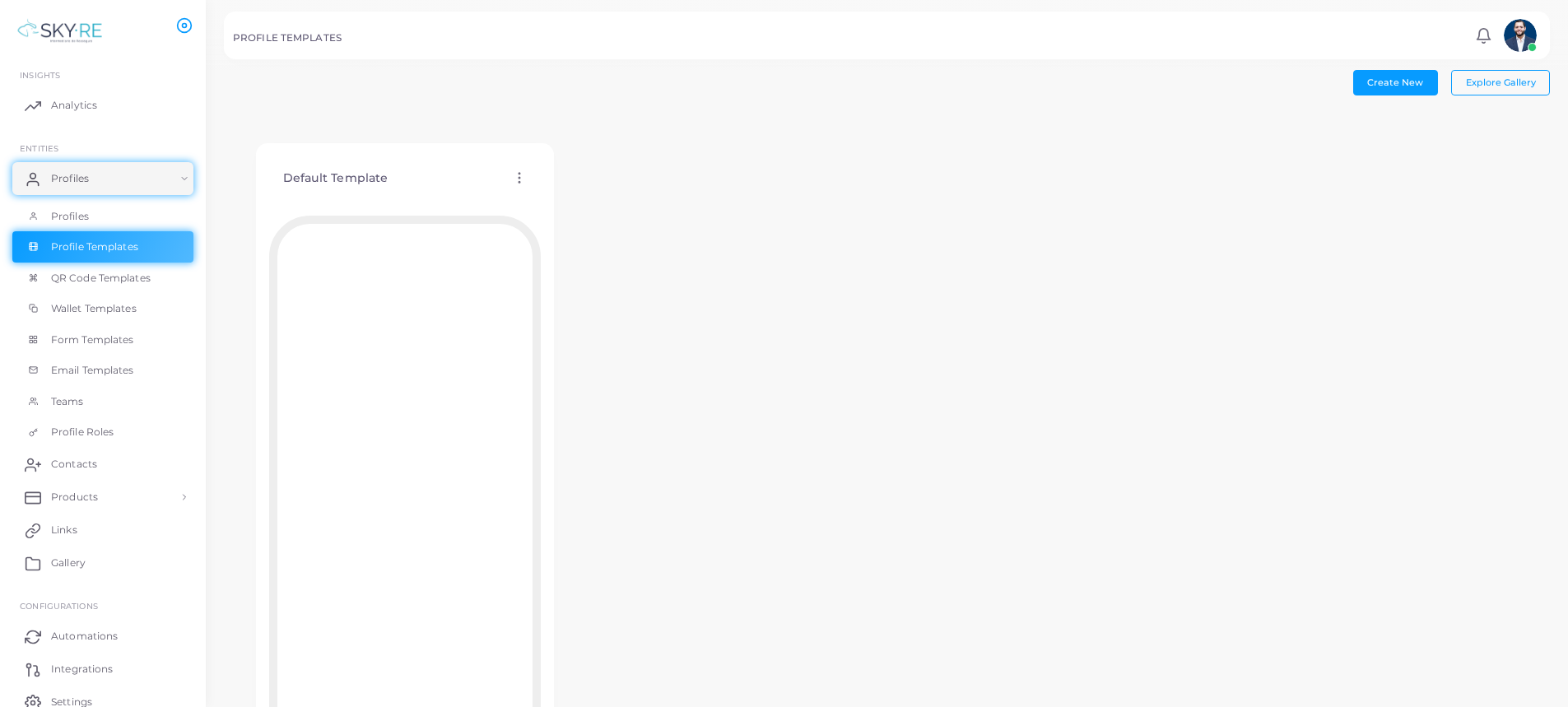
click at [523, 157] on div "Default Template Edit Template Assign template Duplicate Template Delete Templa…" at bounding box center [404, 179] width 272 height 42
click at [521, 181] on icon at bounding box center [519, 178] width 15 height 15
click at [584, 202] on span "Edit Template" at bounding box center [586, 201] width 62 height 13
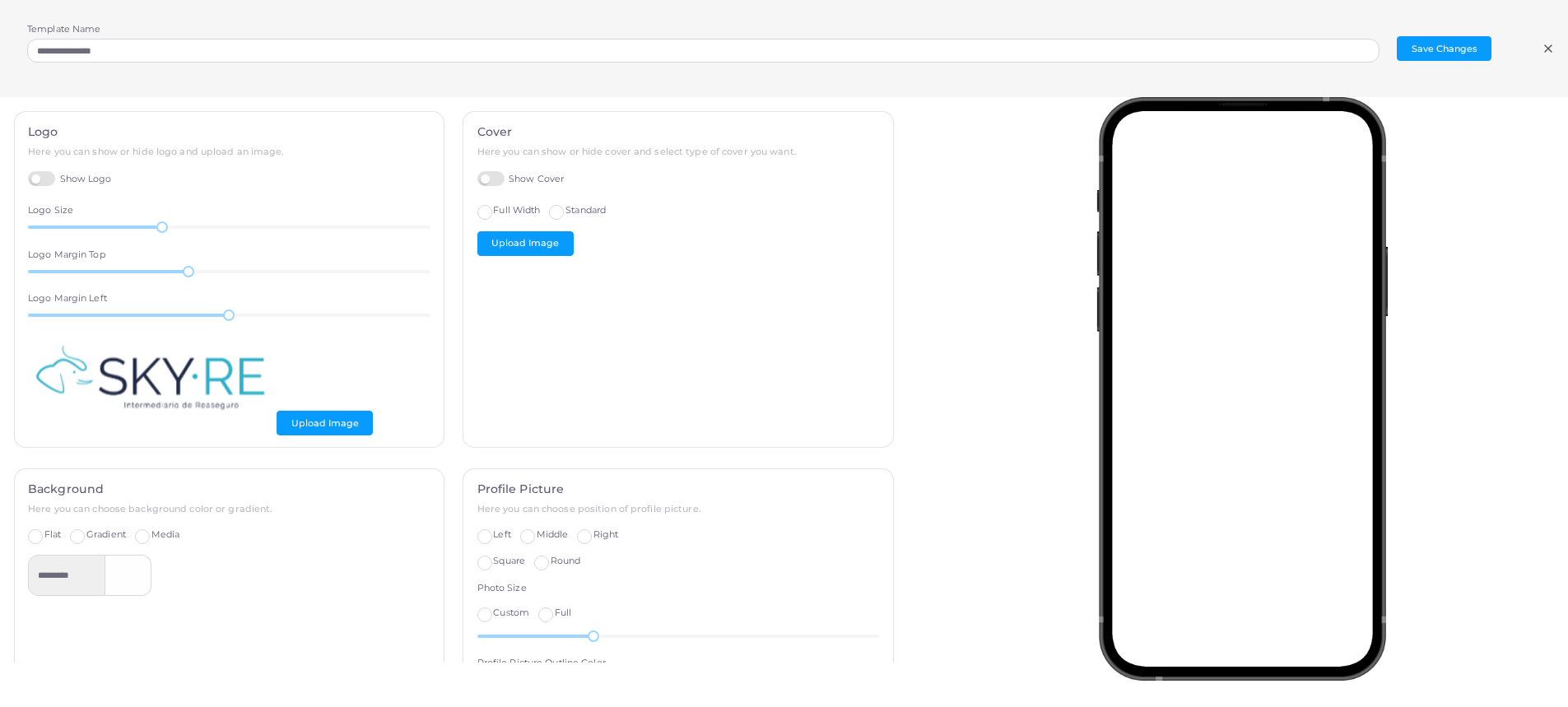
click at [565, 211] on label "Standard" at bounding box center [585, 210] width 40 height 13
click at [499, 214] on span "Full Width" at bounding box center [516, 209] width 47 height 11
click at [565, 215] on label "Standard" at bounding box center [585, 210] width 40 height 13
click at [497, 217] on label "Full Width" at bounding box center [516, 210] width 47 height 13
drag, startPoint x: 162, startPoint y: 222, endPoint x: 218, endPoint y: 235, distance: 57.5
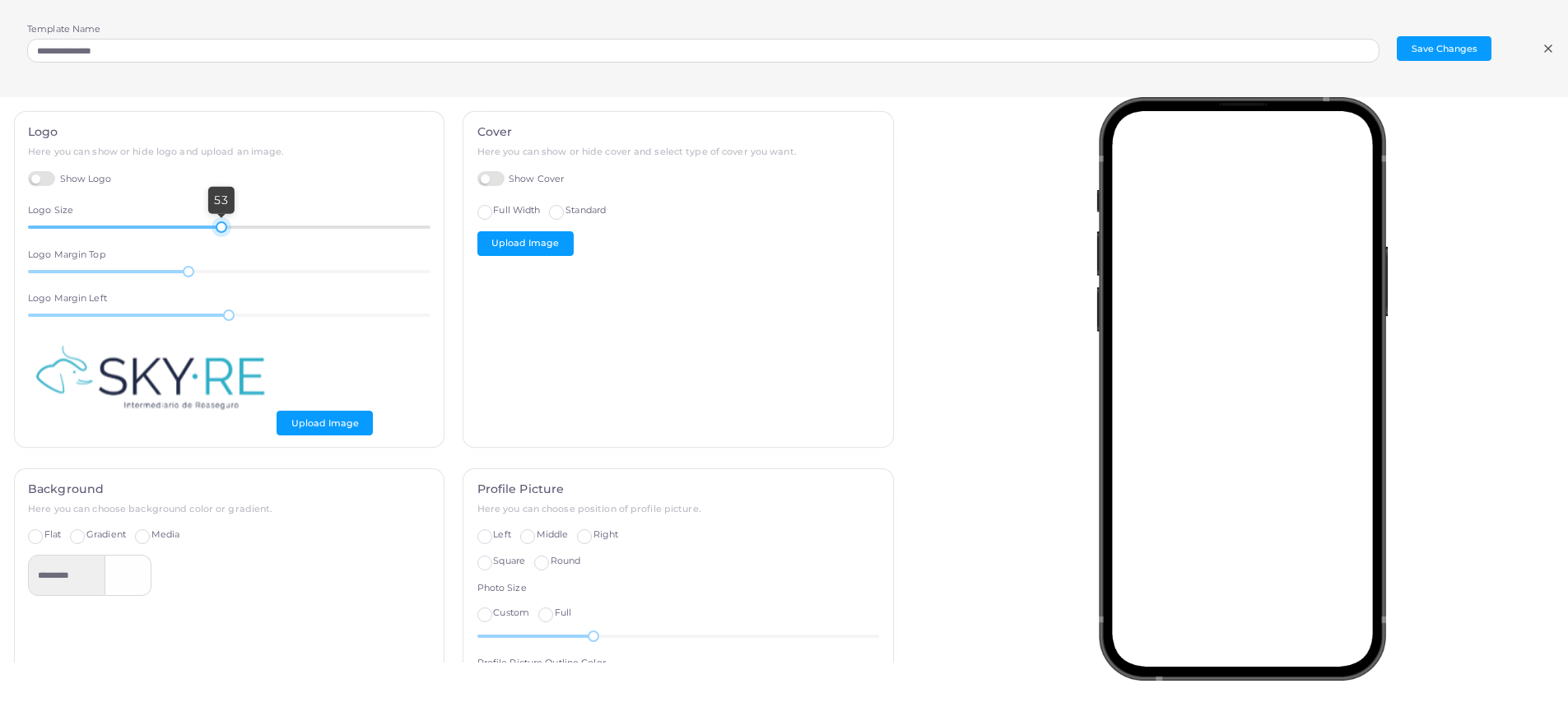
click at [218, 235] on div "53" at bounding box center [229, 227] width 403 height 15
drag, startPoint x: 188, startPoint y: 273, endPoint x: 239, endPoint y: 279, distance: 51.4
click at [239, 279] on div "30" at bounding box center [229, 272] width 403 height 15
click at [224, 318] on div at bounding box center [227, 315] width 11 height 11
click at [504, 237] on button "Upload Image" at bounding box center [526, 244] width 97 height 25
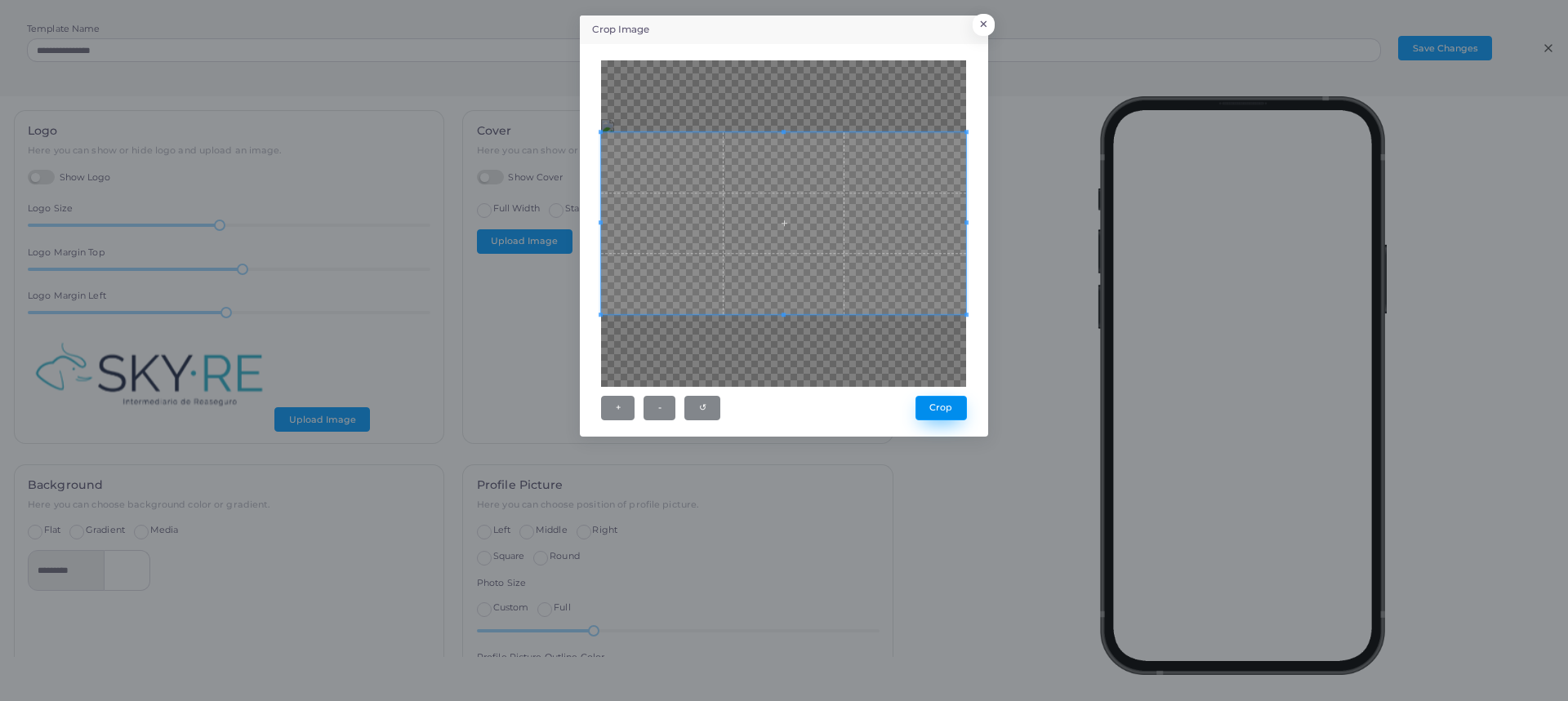
click at [945, 410] on button "Crop" at bounding box center [941, 408] width 51 height 24
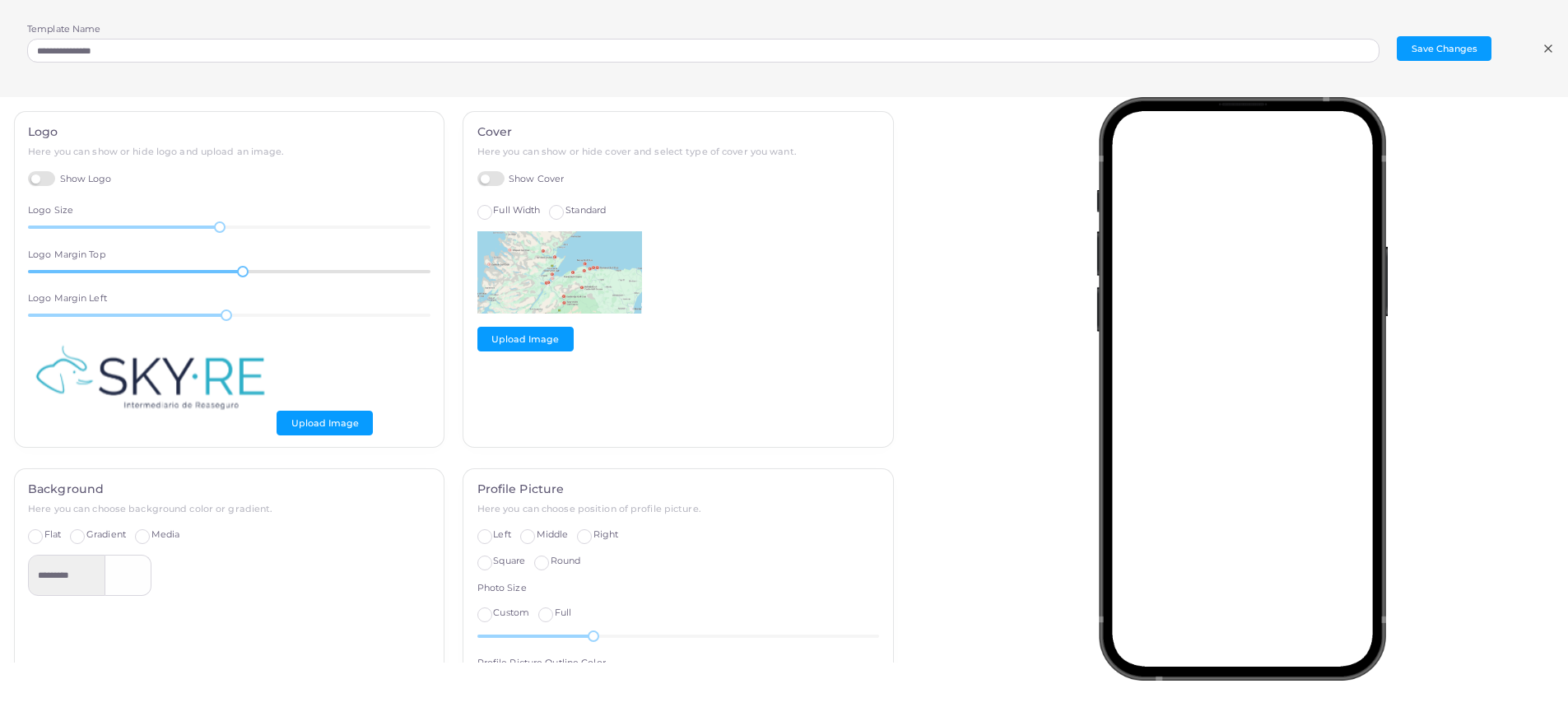
drag, startPoint x: 237, startPoint y: 278, endPoint x: 224, endPoint y: 277, distance: 13.0
click at [224, 277] on div "30" at bounding box center [229, 272] width 403 height 15
drag, startPoint x: 222, startPoint y: 271, endPoint x: 200, endPoint y: 273, distance: 22.1
click at [200, 273] on div at bounding box center [202, 271] width 11 height 11
click at [86, 539] on label "Gradient" at bounding box center [105, 535] width 40 height 13
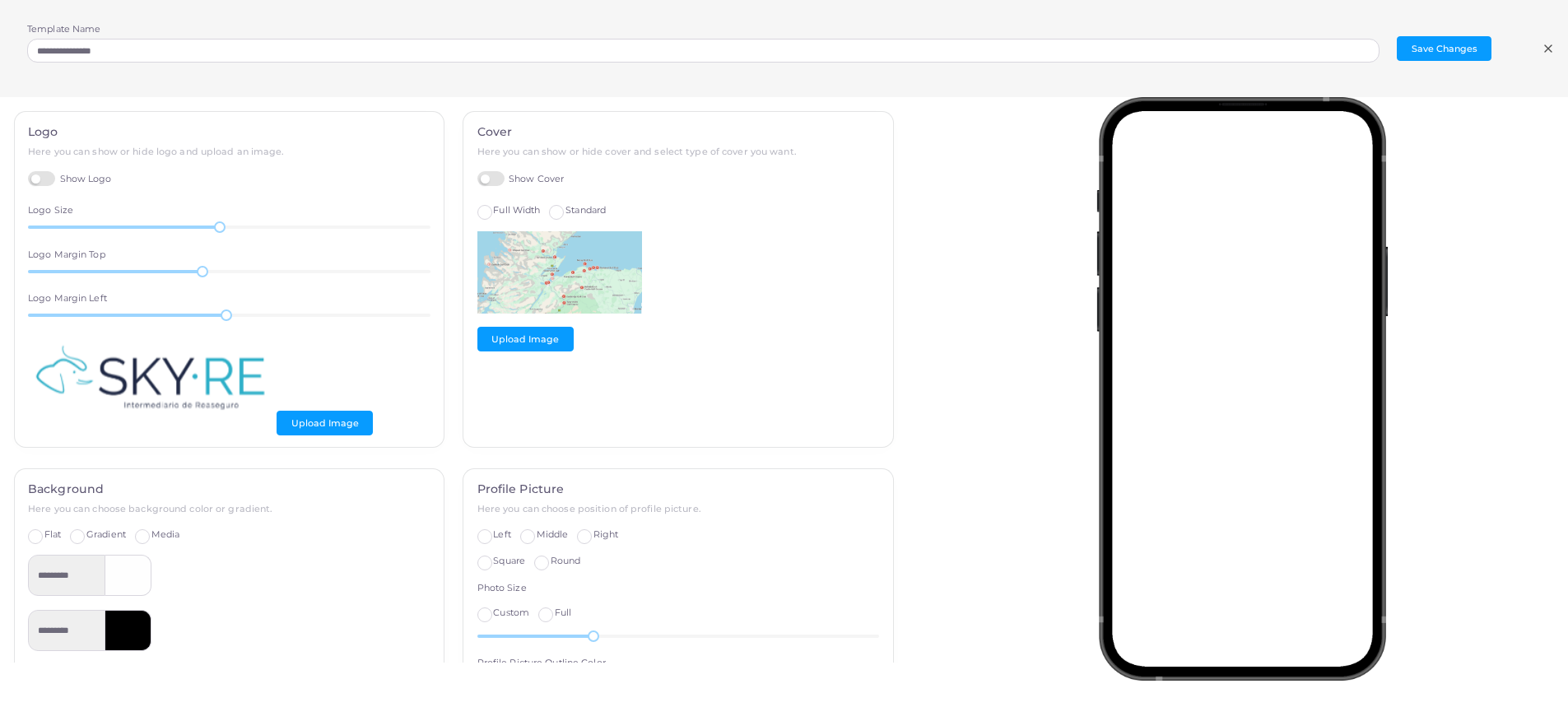
click at [45, 534] on label "Flat" at bounding box center [53, 535] width 17 height 13
click at [86, 532] on label "Gradient" at bounding box center [105, 535] width 40 height 13
click at [45, 538] on label "Flat" at bounding box center [53, 535] width 17 height 13
click at [490, 177] on label "Show Cover" at bounding box center [520, 179] width 87 height 16
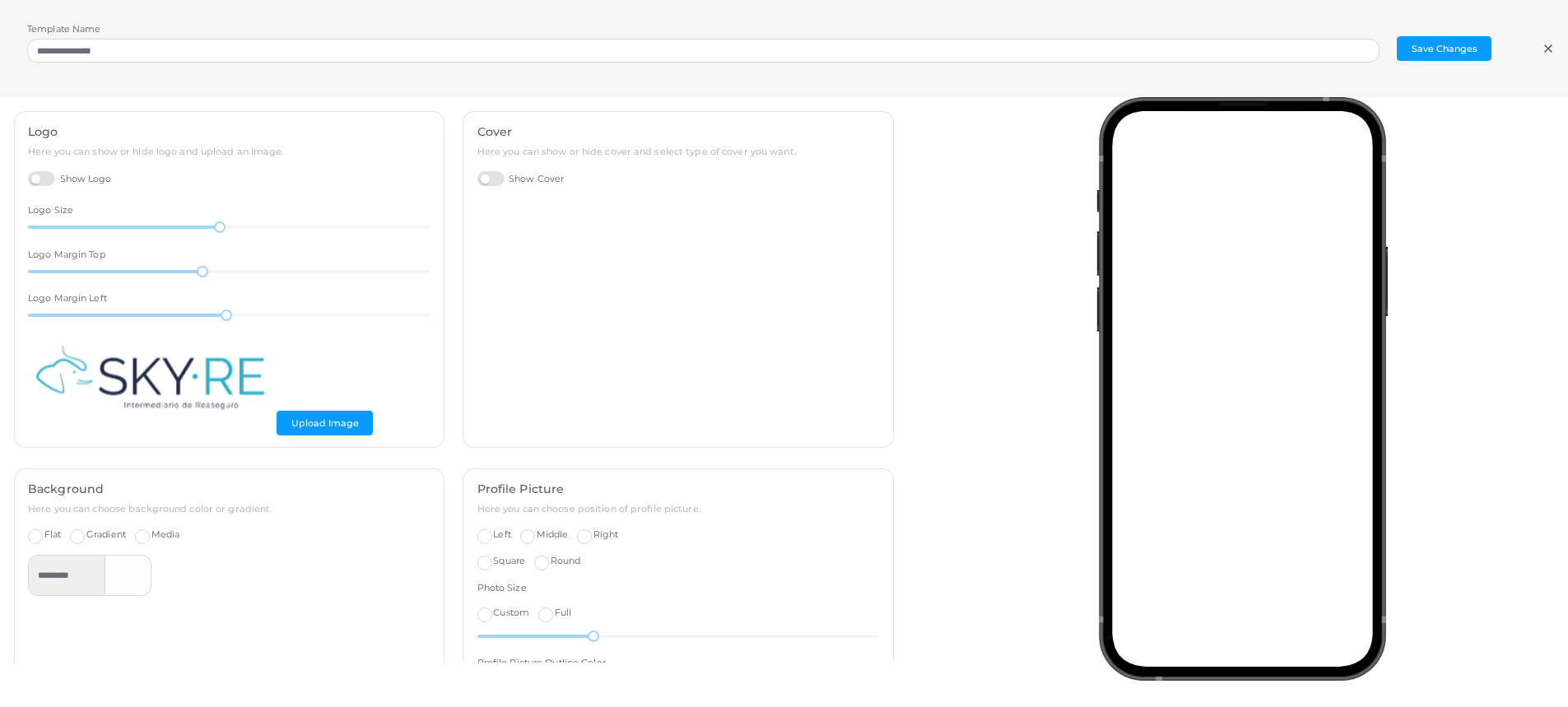
click at [490, 177] on label "Show Cover" at bounding box center [520, 179] width 87 height 16
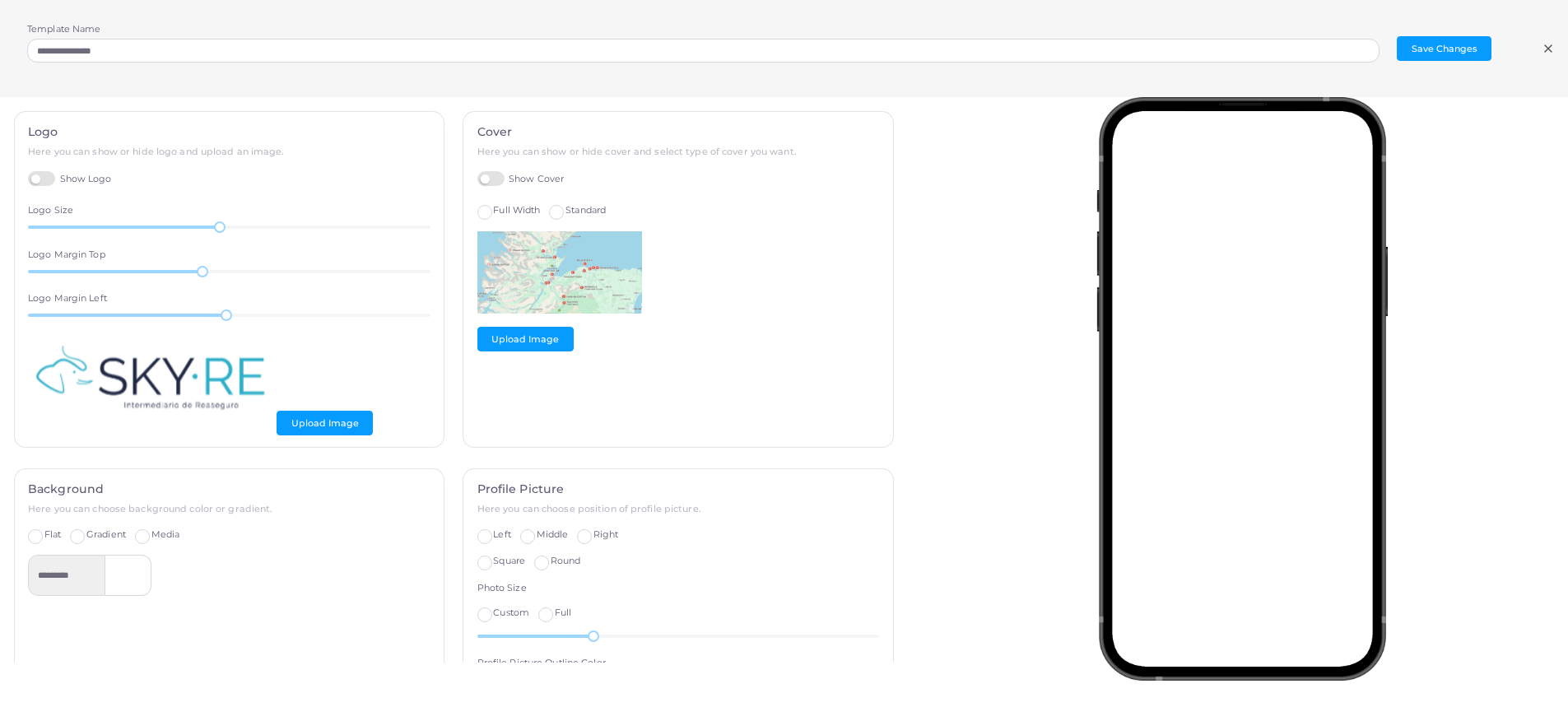
click at [491, 182] on label "Show Cover" at bounding box center [520, 179] width 87 height 16
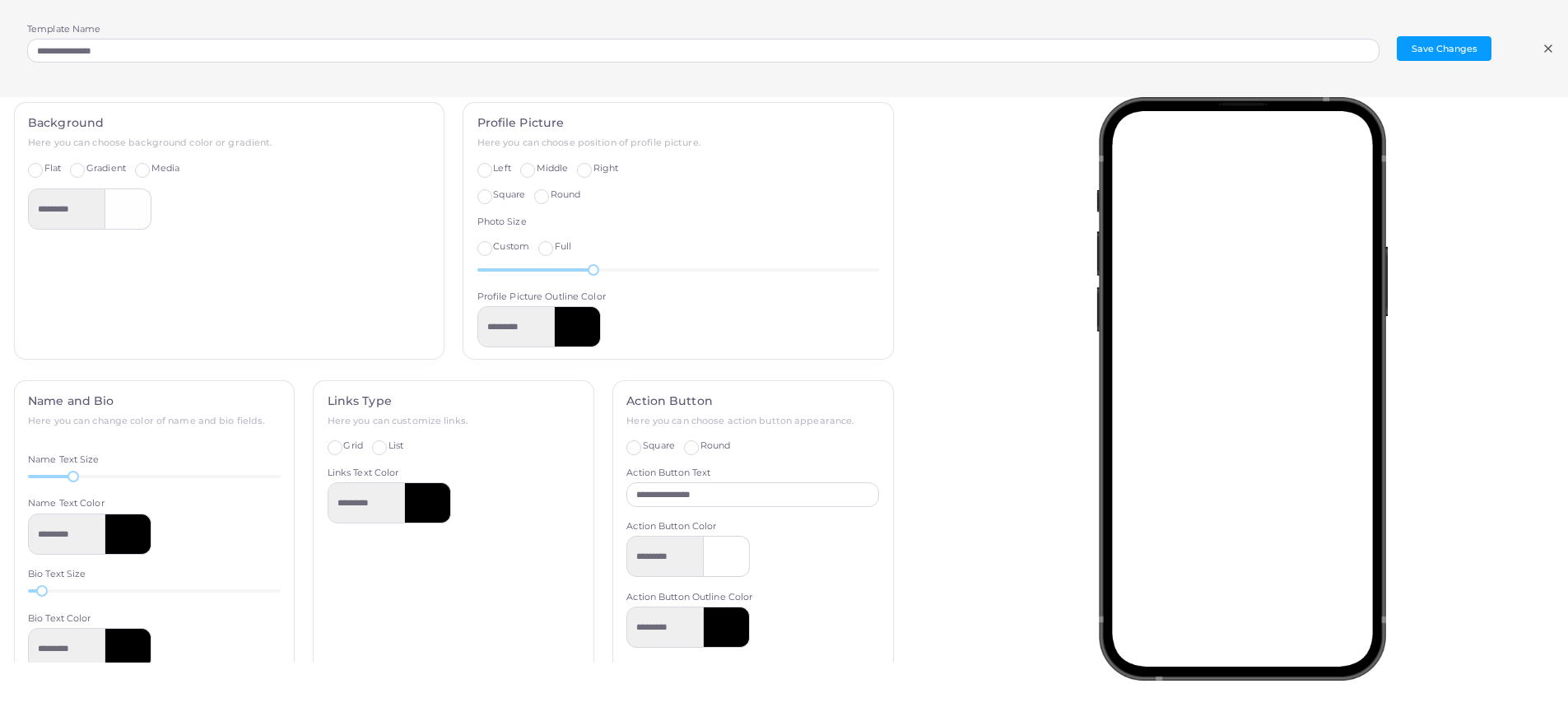
scroll to position [387, 0]
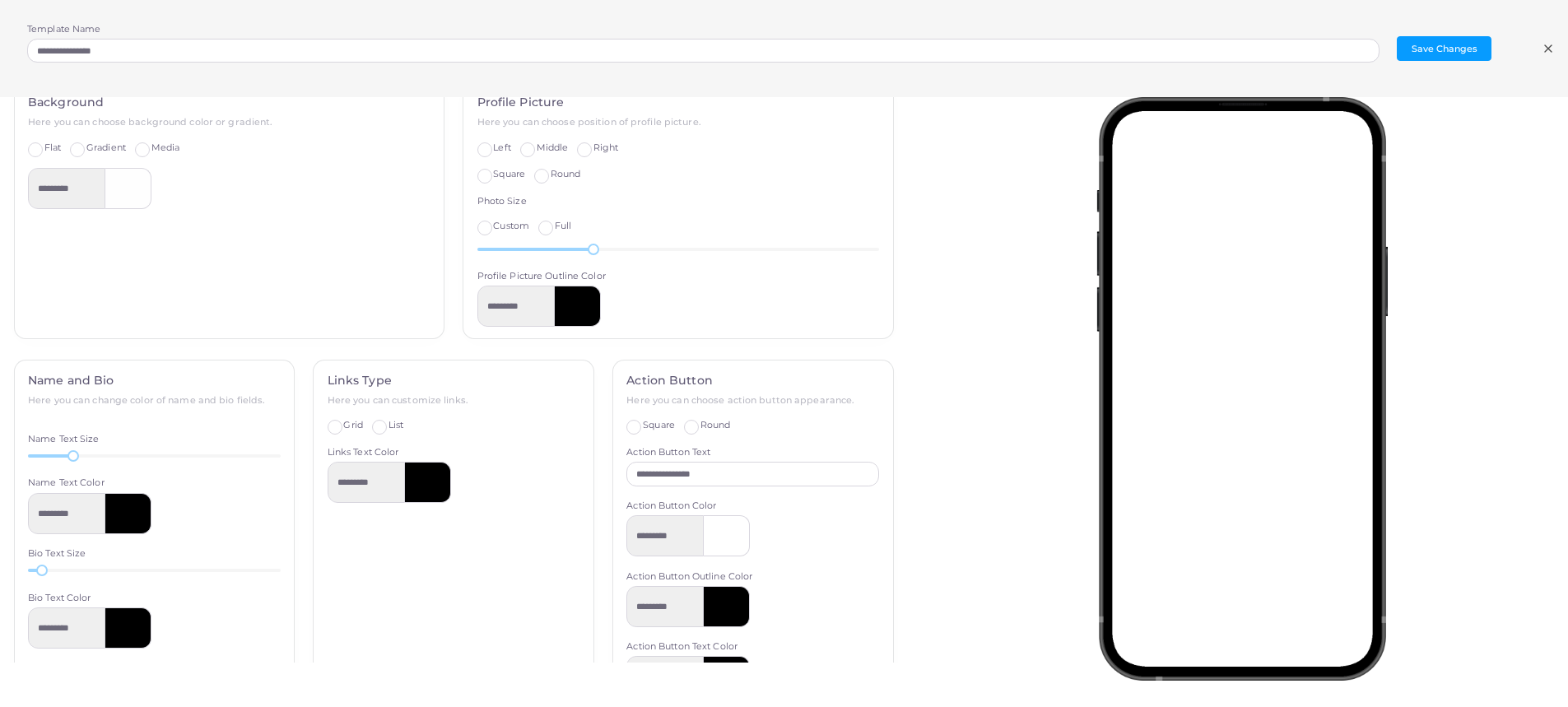
click at [593, 151] on label "Right" at bounding box center [606, 148] width 25 height 13
click at [493, 149] on label "Left" at bounding box center [502, 148] width 18 height 13
click at [541, 148] on span "Middle" at bounding box center [553, 147] width 33 height 11
click at [506, 177] on span "Square" at bounding box center [509, 173] width 33 height 11
click at [555, 231] on label "Full" at bounding box center [563, 226] width 17 height 13
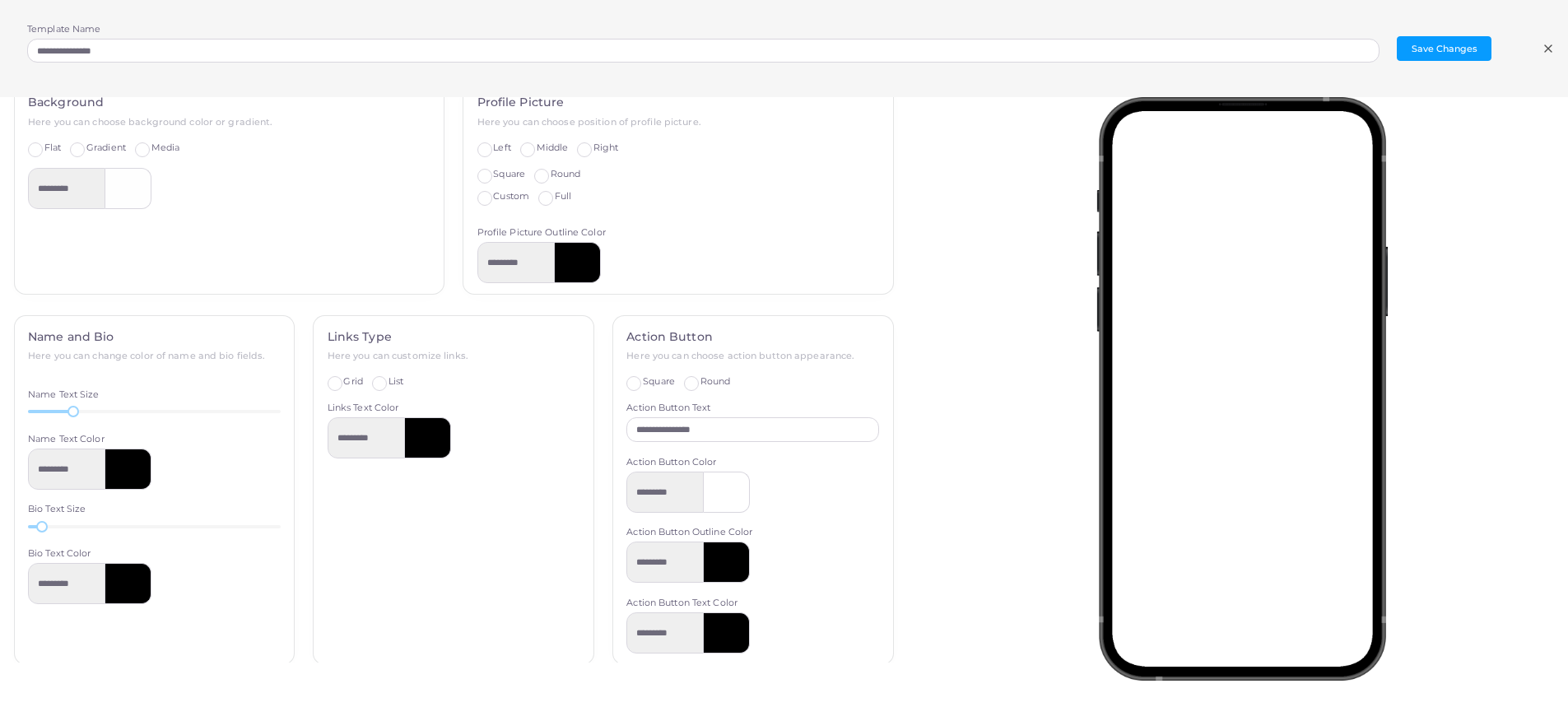
click at [493, 201] on label "Custom" at bounding box center [511, 196] width 36 height 13
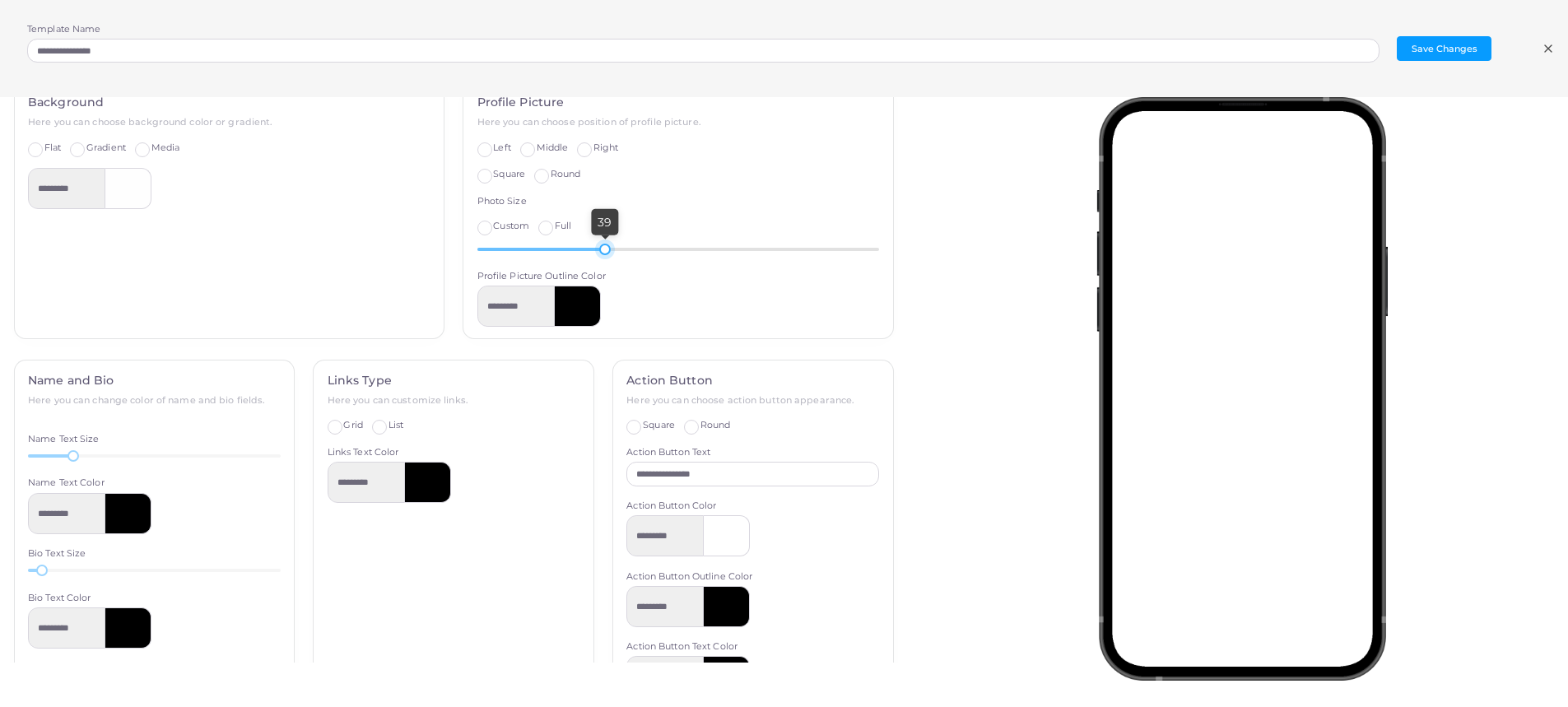
drag, startPoint x: 582, startPoint y: 249, endPoint x: 597, endPoint y: 252, distance: 15.3
click at [599, 252] on div at bounding box center [605, 249] width 11 height 11
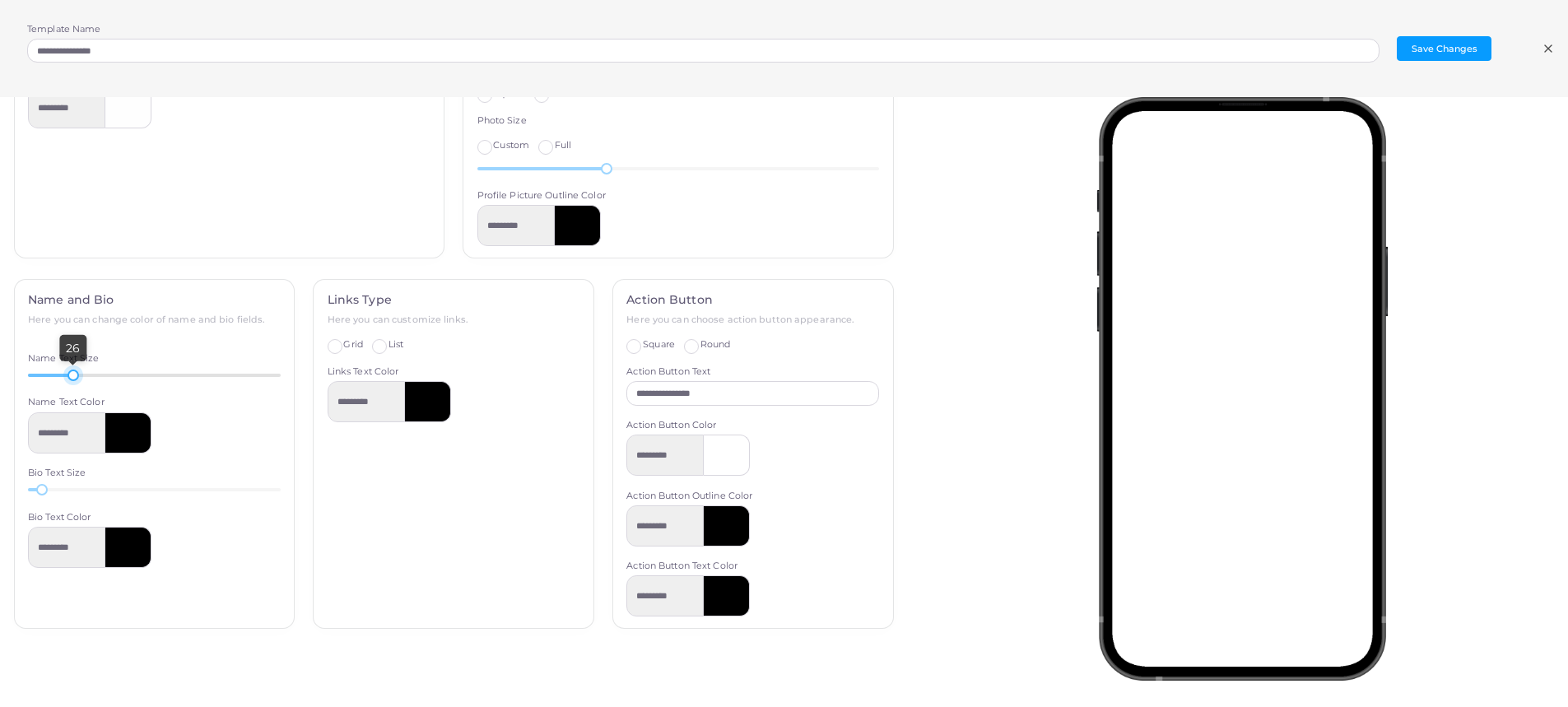
click at [68, 377] on div at bounding box center [73, 375] width 11 height 11
click at [63, 377] on div at bounding box center [63, 375] width 11 height 11
click at [468, 564] on div "Links Type Here you can customize links. Grid List Show icons Links Text Color …" at bounding box center [454, 454] width 279 height 348
click at [388, 344] on label "List" at bounding box center [396, 345] width 15 height 13
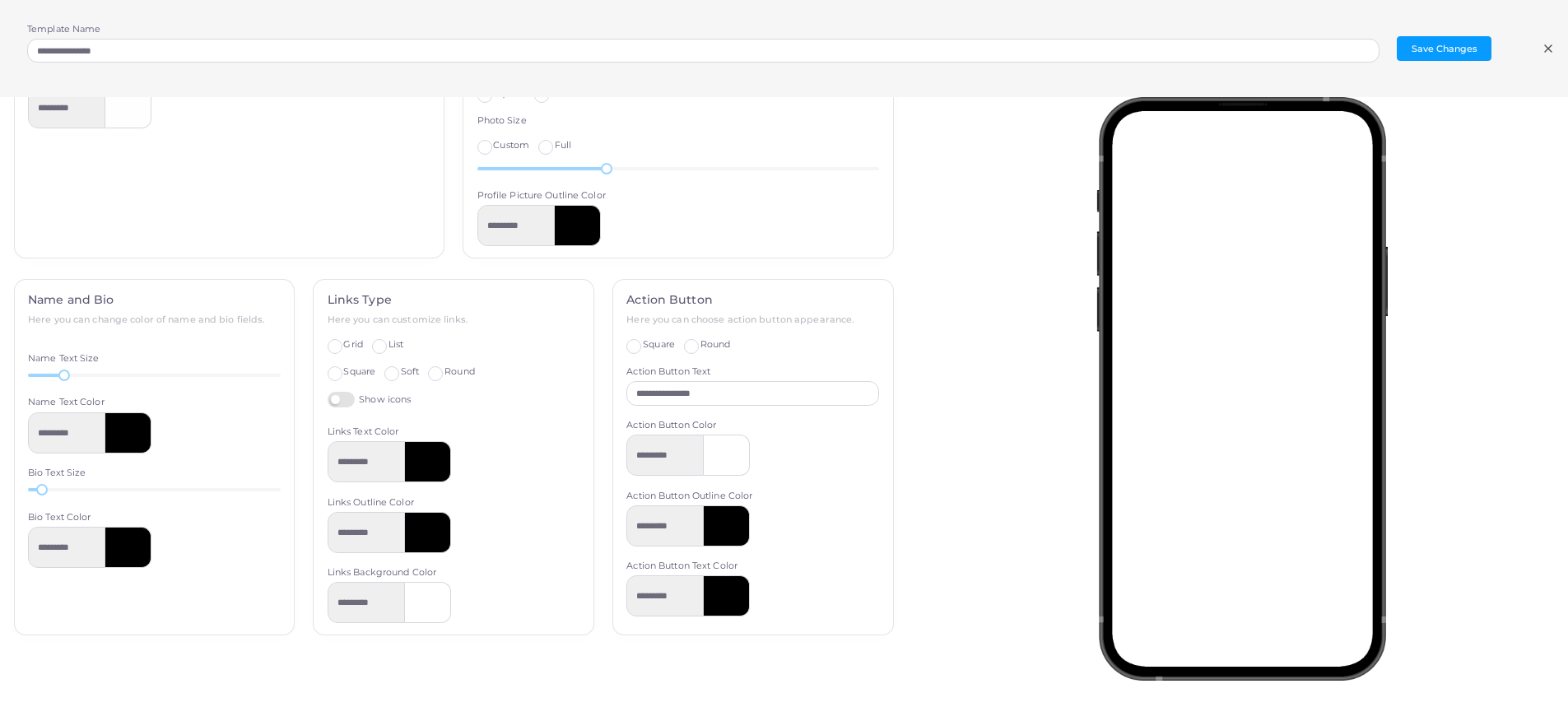
click at [343, 401] on label "Show icons" at bounding box center [370, 400] width 84 height 16
click at [344, 342] on label "Grid" at bounding box center [353, 345] width 19 height 13
type input "*********"
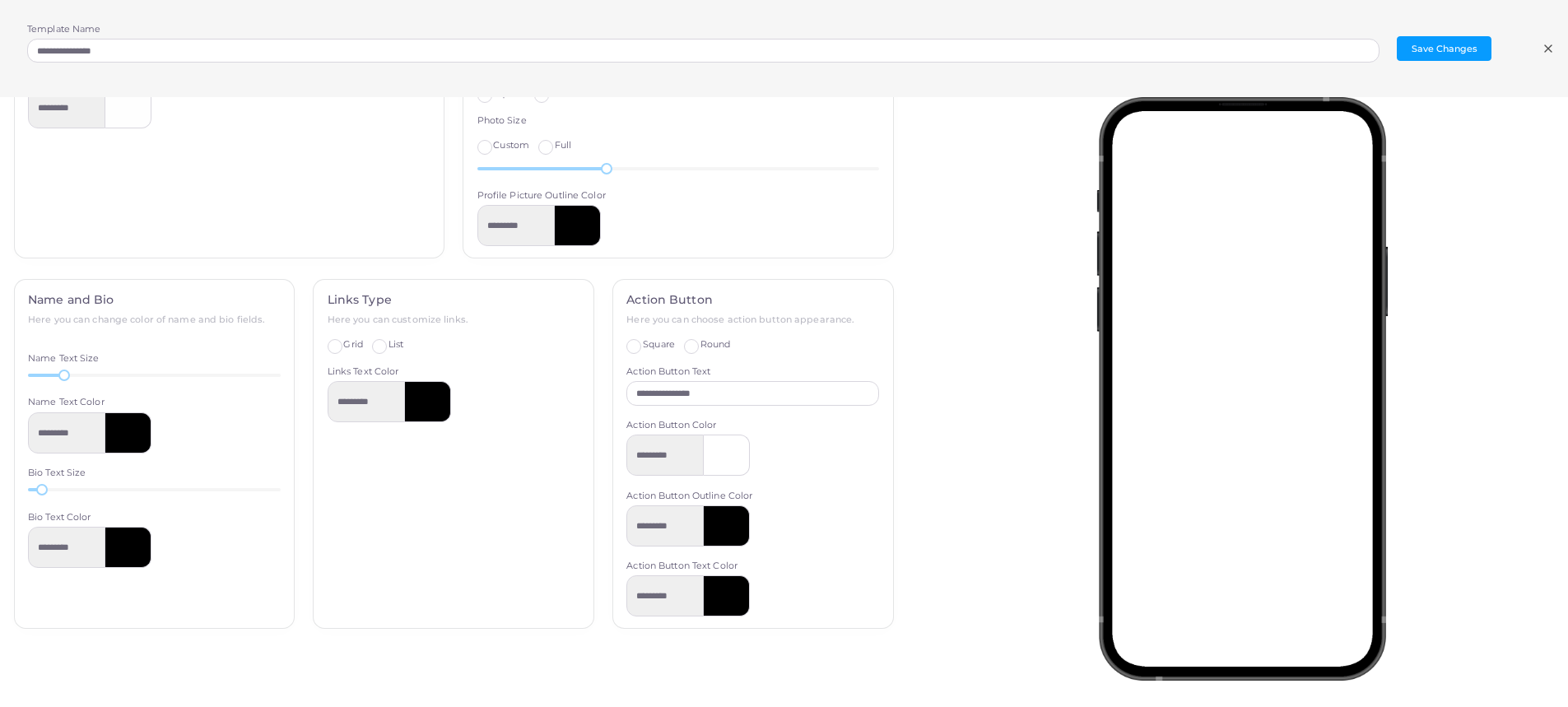
click at [361, 342] on div "Grid List" at bounding box center [454, 345] width 253 height 13
click at [388, 342] on label "List" at bounding box center [396, 345] width 15 height 13
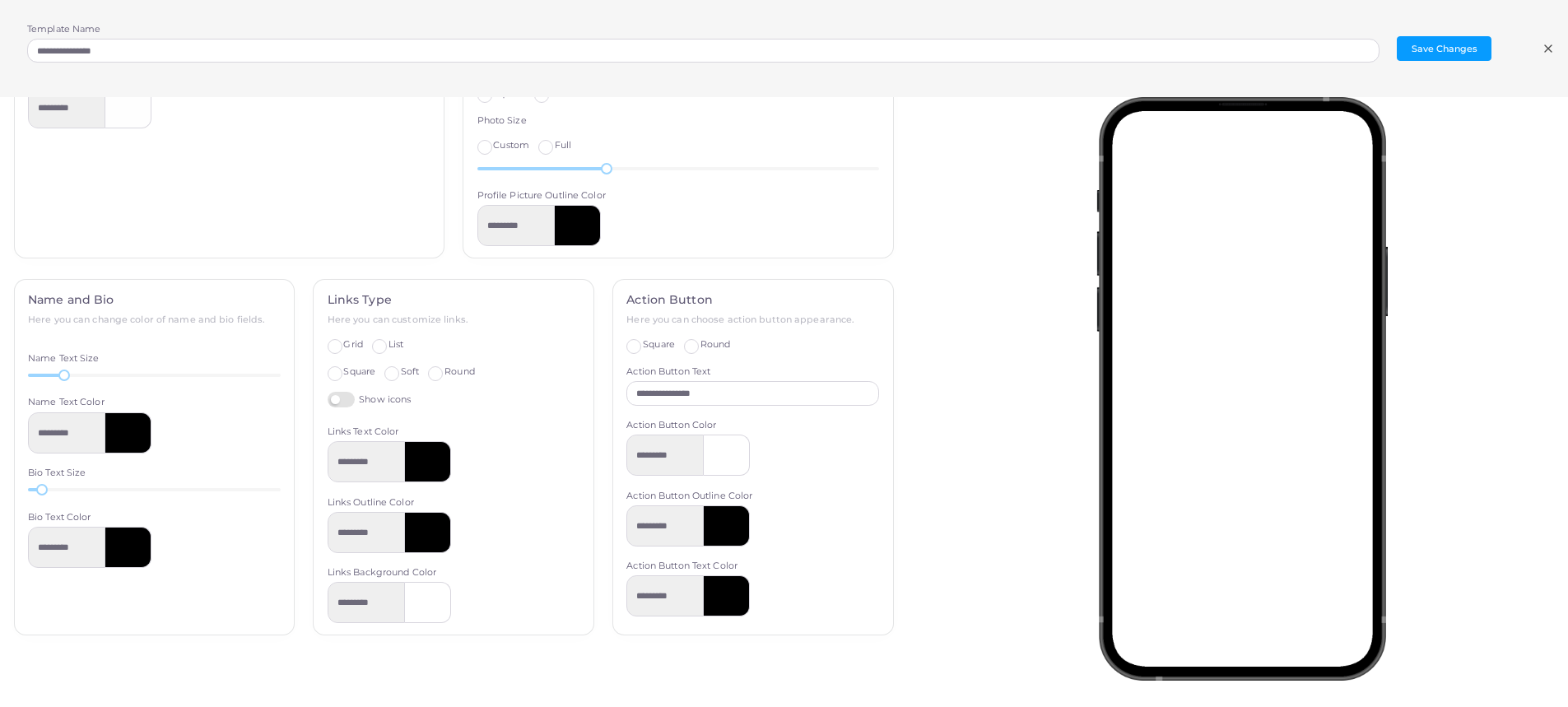
click at [401, 371] on label "Soft" at bounding box center [410, 372] width 18 height 13
click at [440, 375] on div "Round" at bounding box center [451, 372] width 46 height 13
click at [445, 375] on label "Round" at bounding box center [460, 372] width 31 height 13
click at [380, 375] on div "Square Soft Round" at bounding box center [454, 372] width 253 height 13
click at [373, 376] on div "Square Soft Round" at bounding box center [454, 372] width 253 height 13
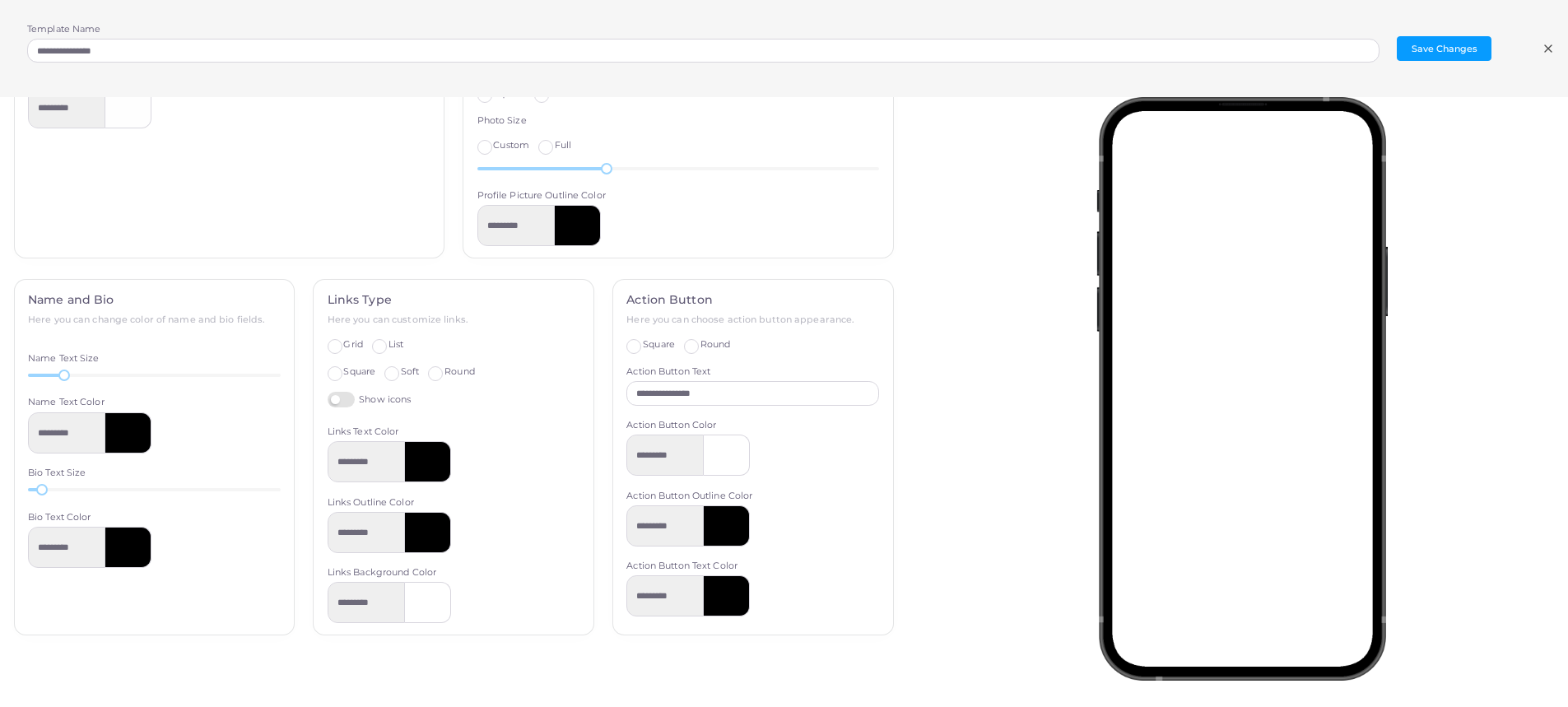
click at [401, 376] on label "Soft" at bounding box center [410, 372] width 18 height 13
click at [338, 375] on div "Square" at bounding box center [352, 372] width 47 height 13
click at [344, 375] on label "Square" at bounding box center [359, 372] width 33 height 13
click at [420, 530] on div at bounding box center [428, 532] width 46 height 41
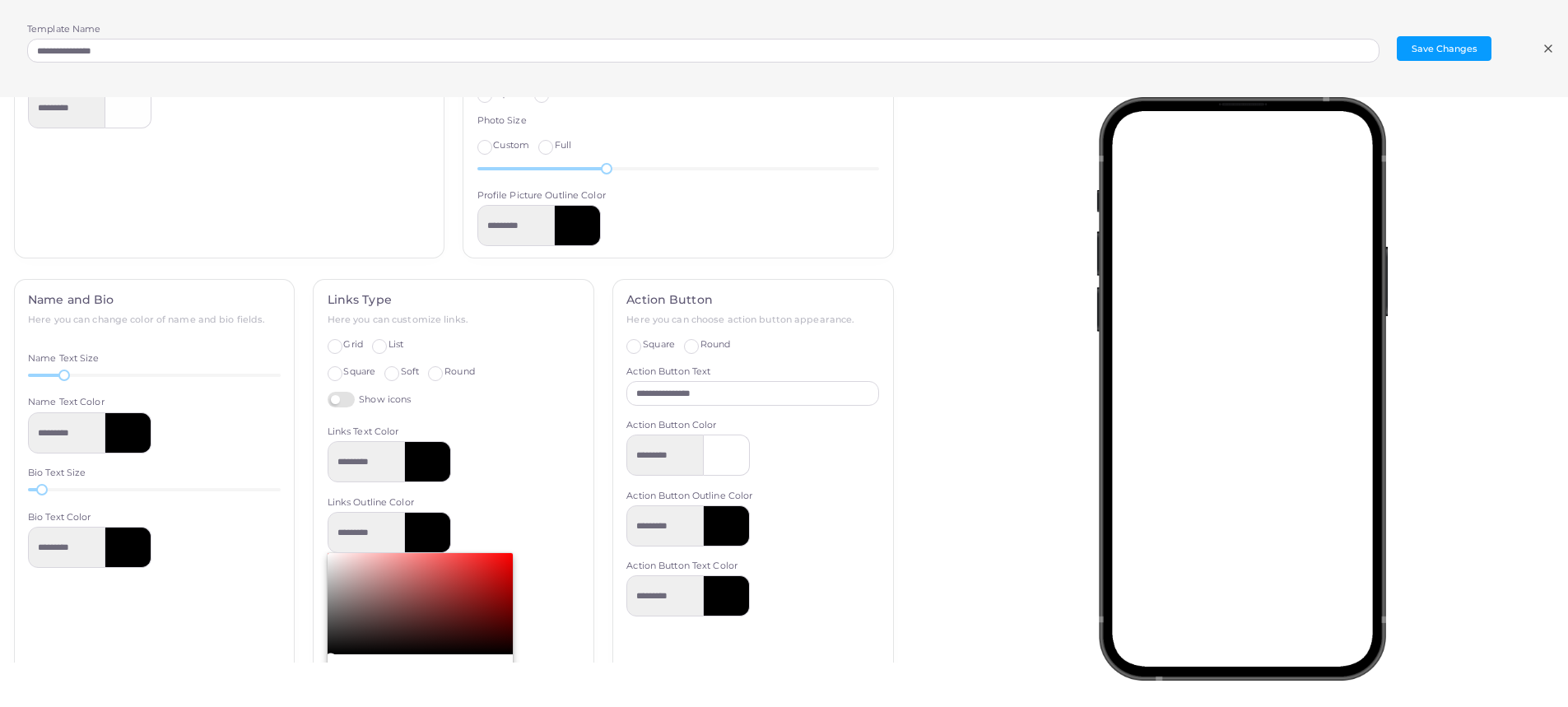
type input "*********"
type input "*******"
drag, startPoint x: 372, startPoint y: 601, endPoint x: 307, endPoint y: 535, distance: 92.6
click at [307, 535] on div "Links Type Here you can customize links. Grid List Square Soft Round Show icons…" at bounding box center [454, 567] width 300 height 577
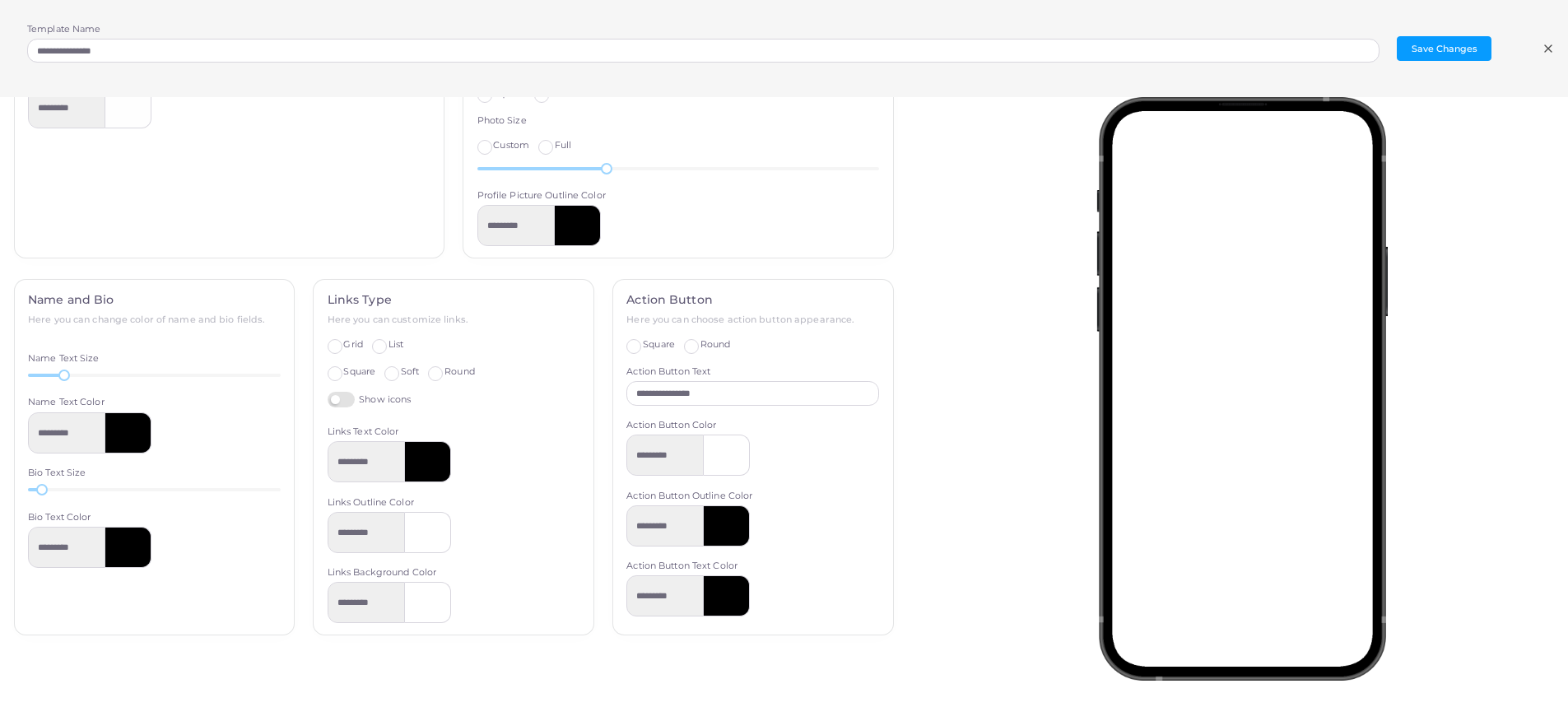
click at [536, 422] on div "Links Type Here you can customize links. Grid List Square Soft Round Show icons…" at bounding box center [454, 457] width 279 height 355
click at [401, 377] on label "Soft" at bounding box center [410, 372] width 18 height 13
click at [445, 374] on span "Round" at bounding box center [460, 371] width 31 height 11
click at [401, 372] on label "Soft" at bounding box center [410, 372] width 18 height 13
click at [445, 373] on span "Round" at bounding box center [460, 371] width 31 height 11
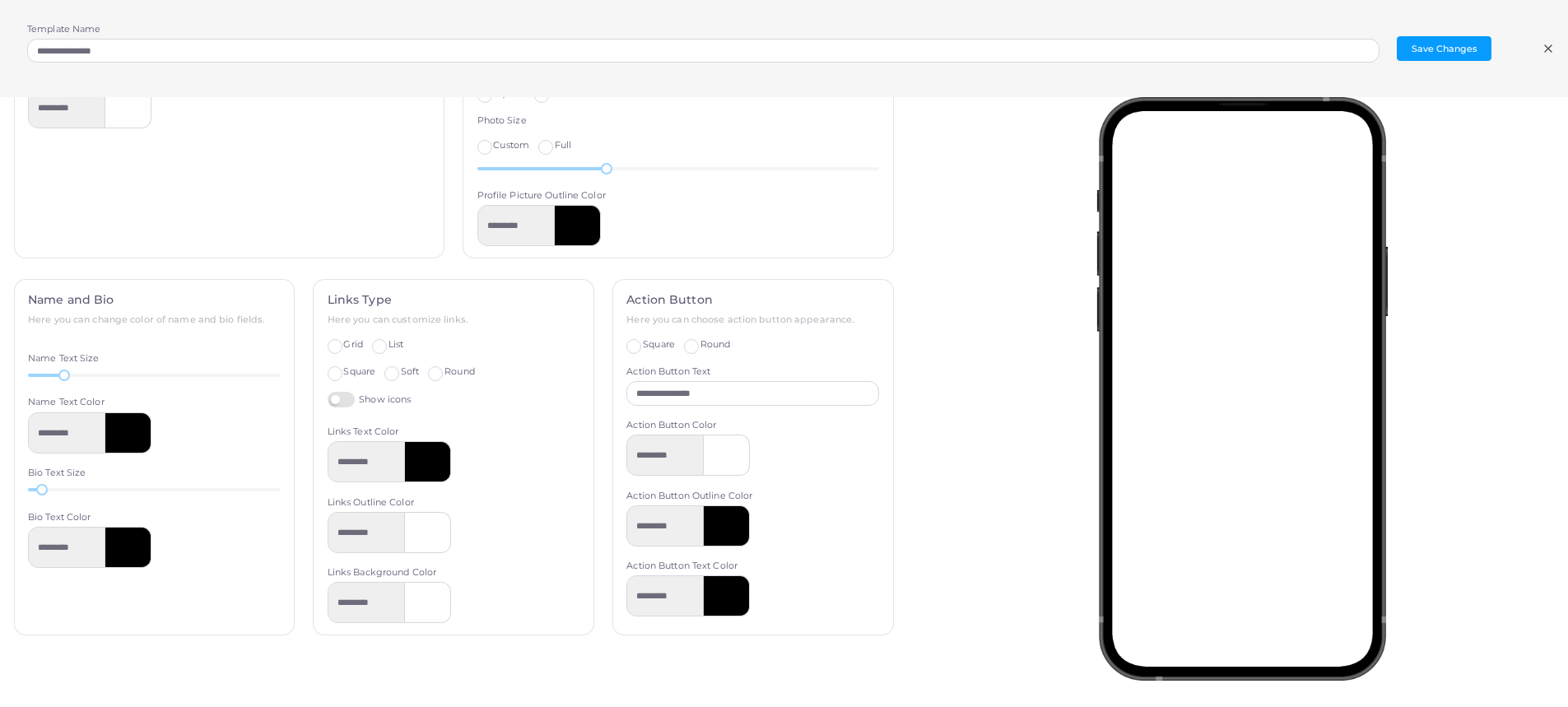
click at [401, 375] on label "Soft" at bounding box center [410, 372] width 18 height 13
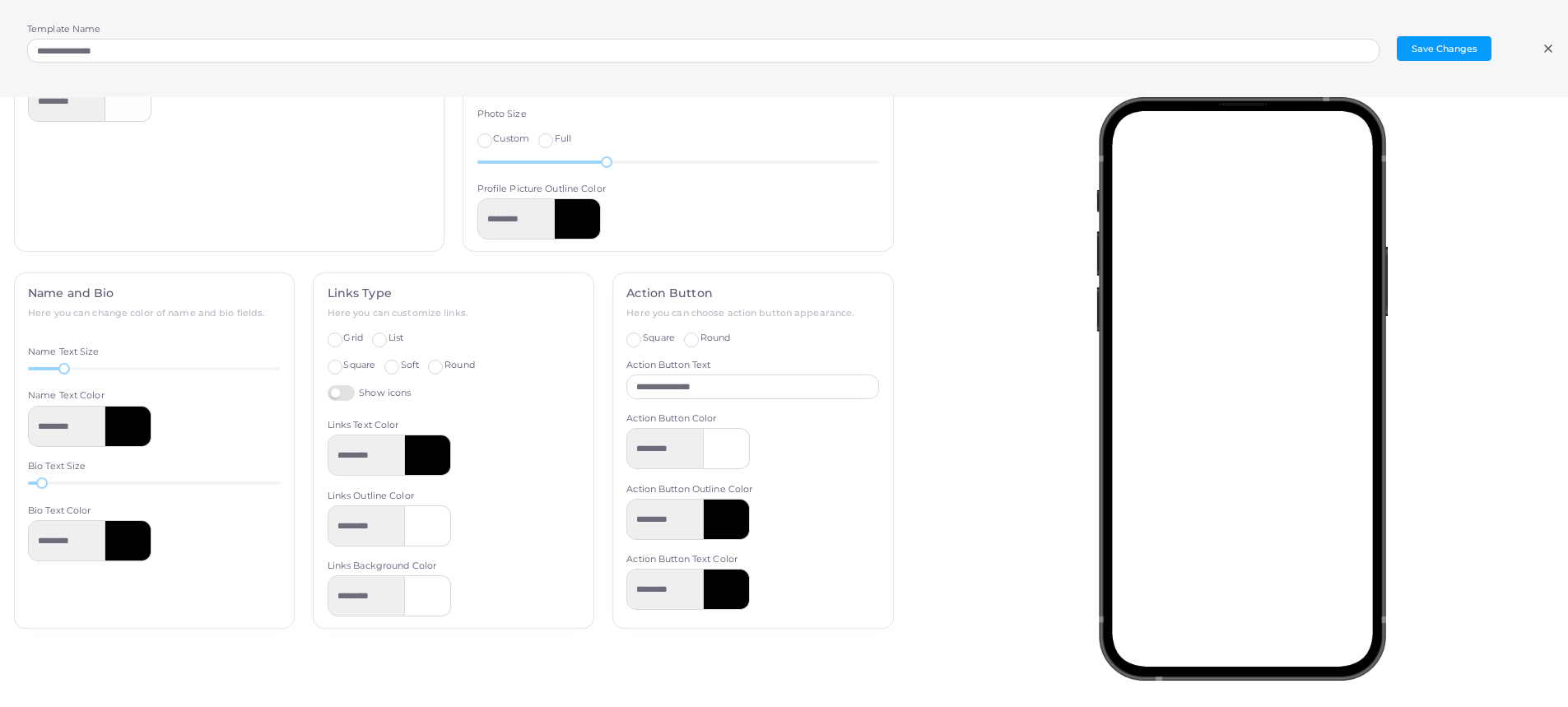
click at [524, 531] on div "*********" at bounding box center [454, 526] width 253 height 41
click at [1439, 51] on button "Save Changes" at bounding box center [1444, 48] width 95 height 25
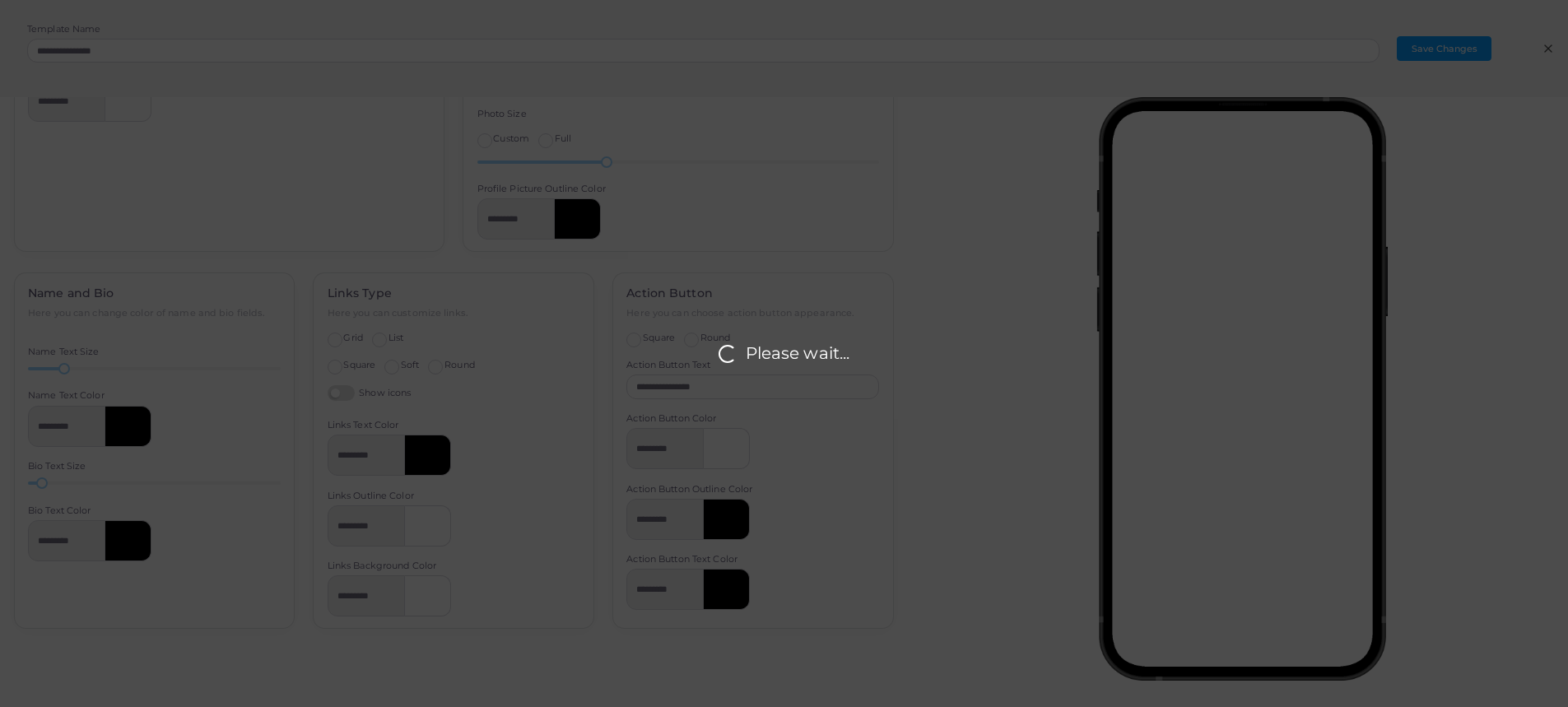
scroll to position [0, 0]
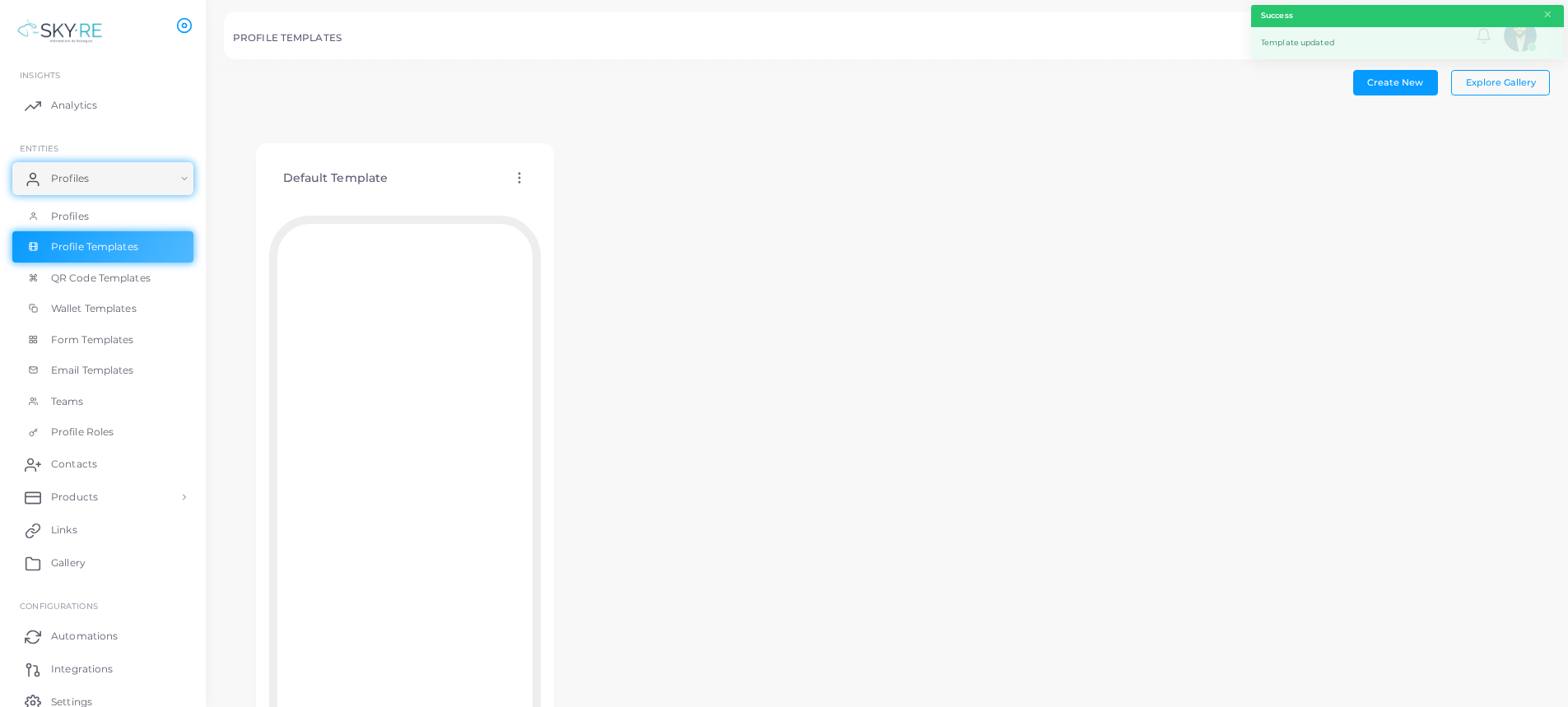
click at [518, 183] on icon at bounding box center [519, 178] width 15 height 15
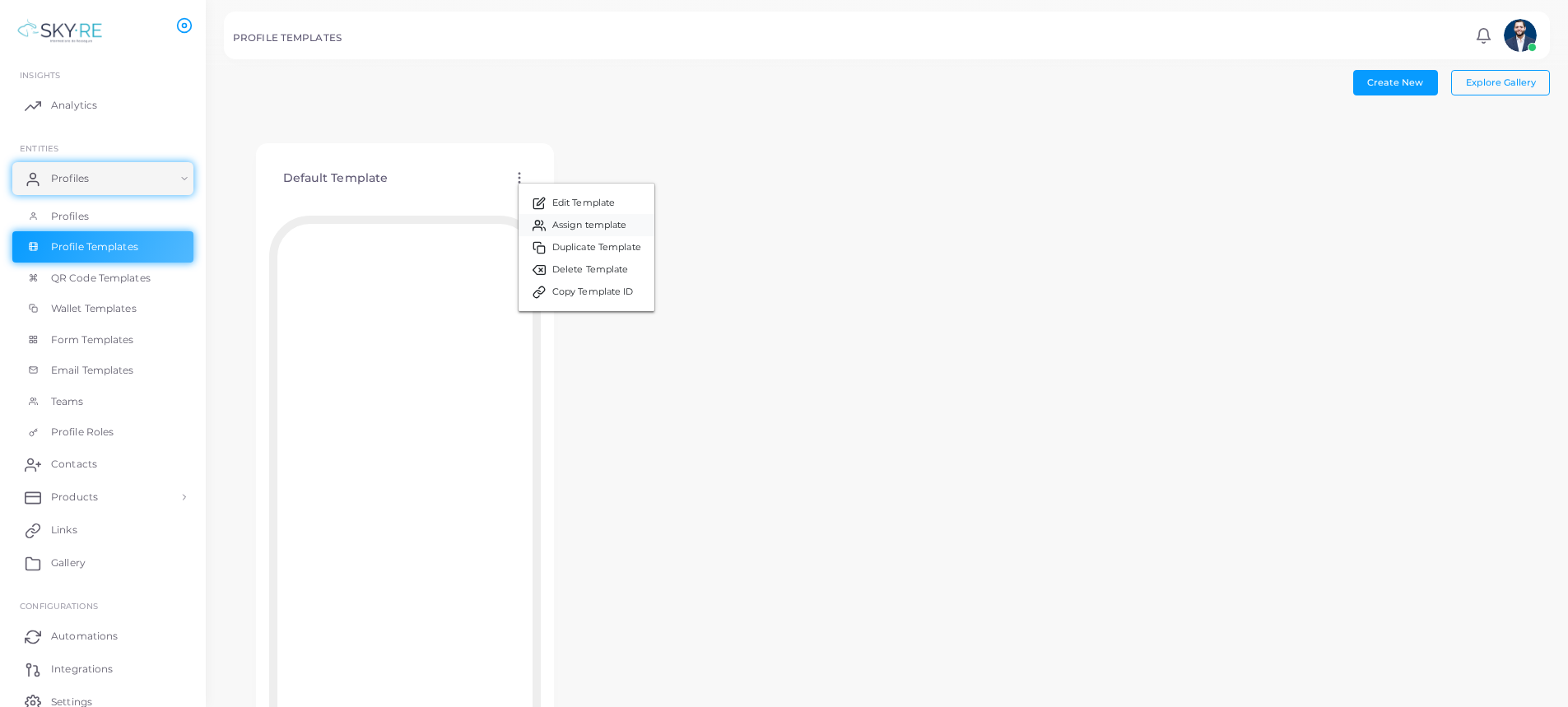
click at [550, 228] on link "Assign template" at bounding box center [586, 224] width 136 height 22
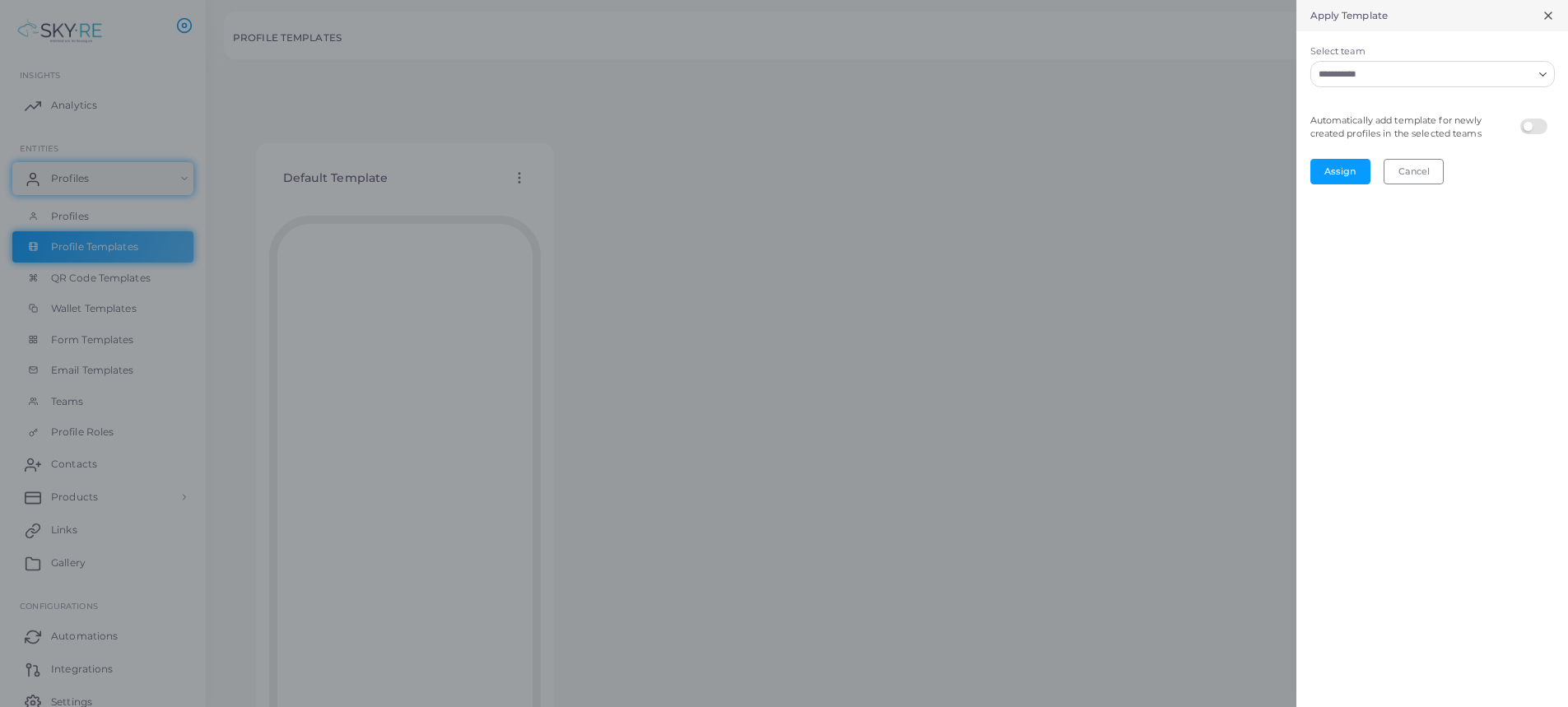
click at [1380, 80] on input "Select team" at bounding box center [1423, 74] width 220 height 18
click at [1359, 106] on li "All" at bounding box center [1433, 109] width 244 height 25
click at [1529, 119] on label at bounding box center [1536, 119] width 33 height 0
click at [1345, 176] on button "Assign" at bounding box center [1340, 171] width 60 height 25
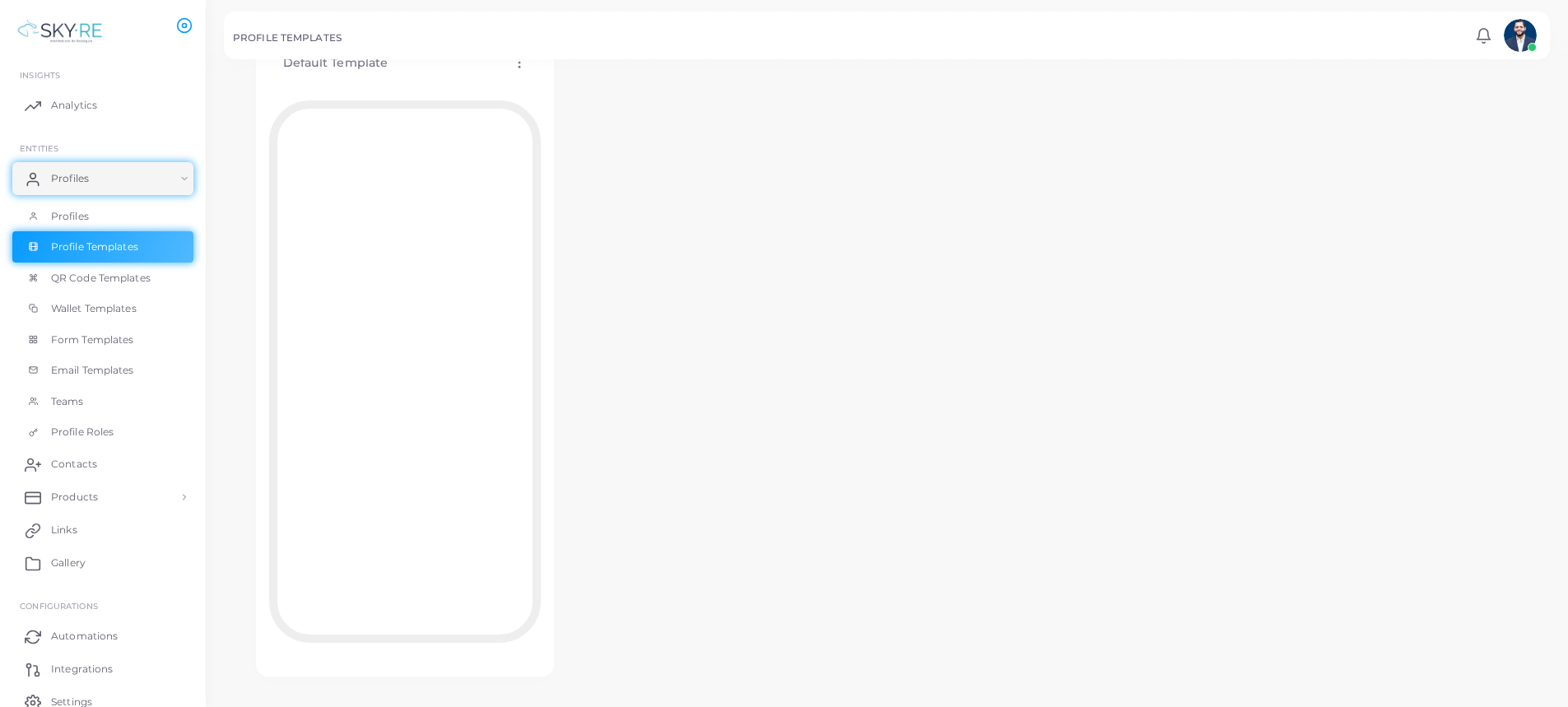
scroll to position [116, 0]
click at [123, 310] on span "Wallet Templates" at bounding box center [98, 309] width 85 height 15
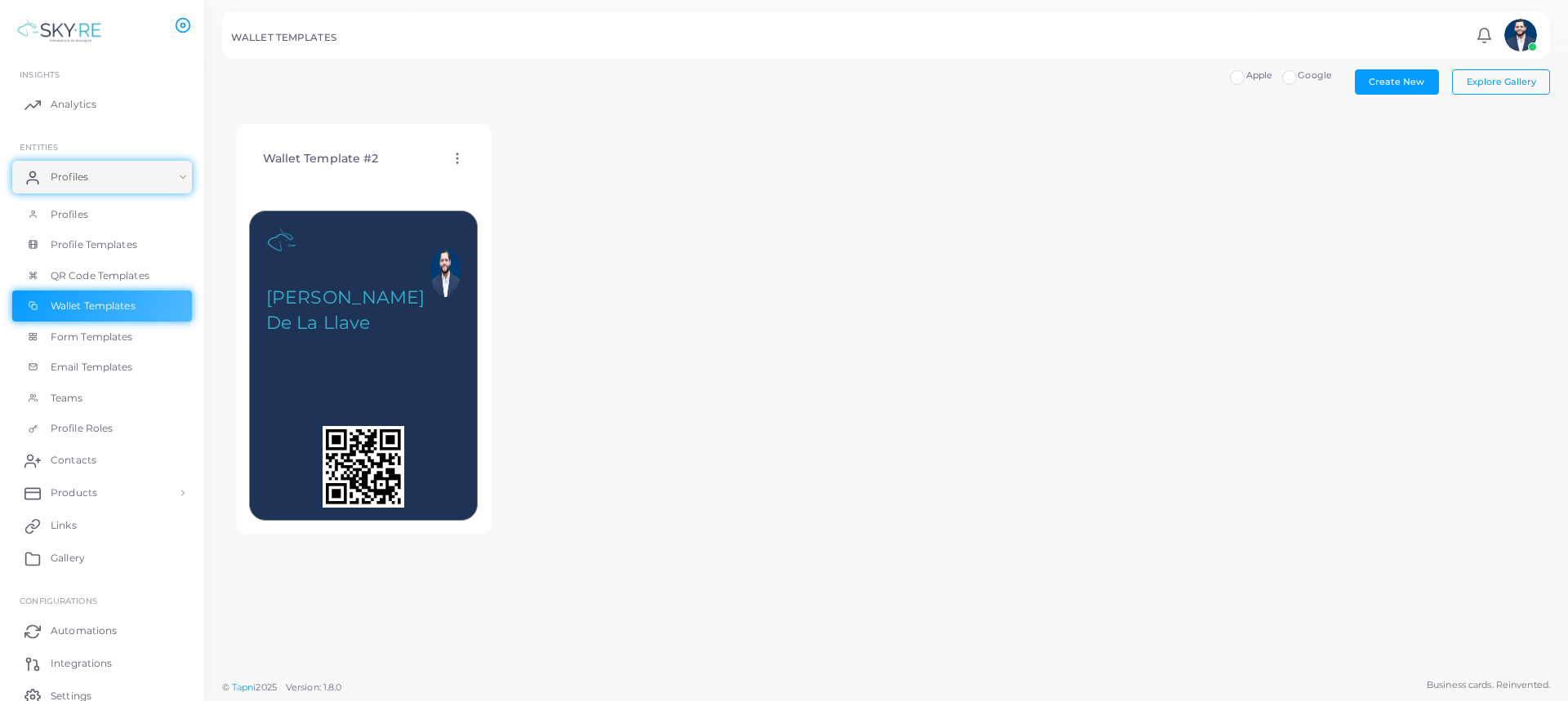
click at [459, 156] on icon at bounding box center [457, 158] width 15 height 15
click at [515, 177] on span "Edit Template" at bounding box center [524, 176] width 62 height 13
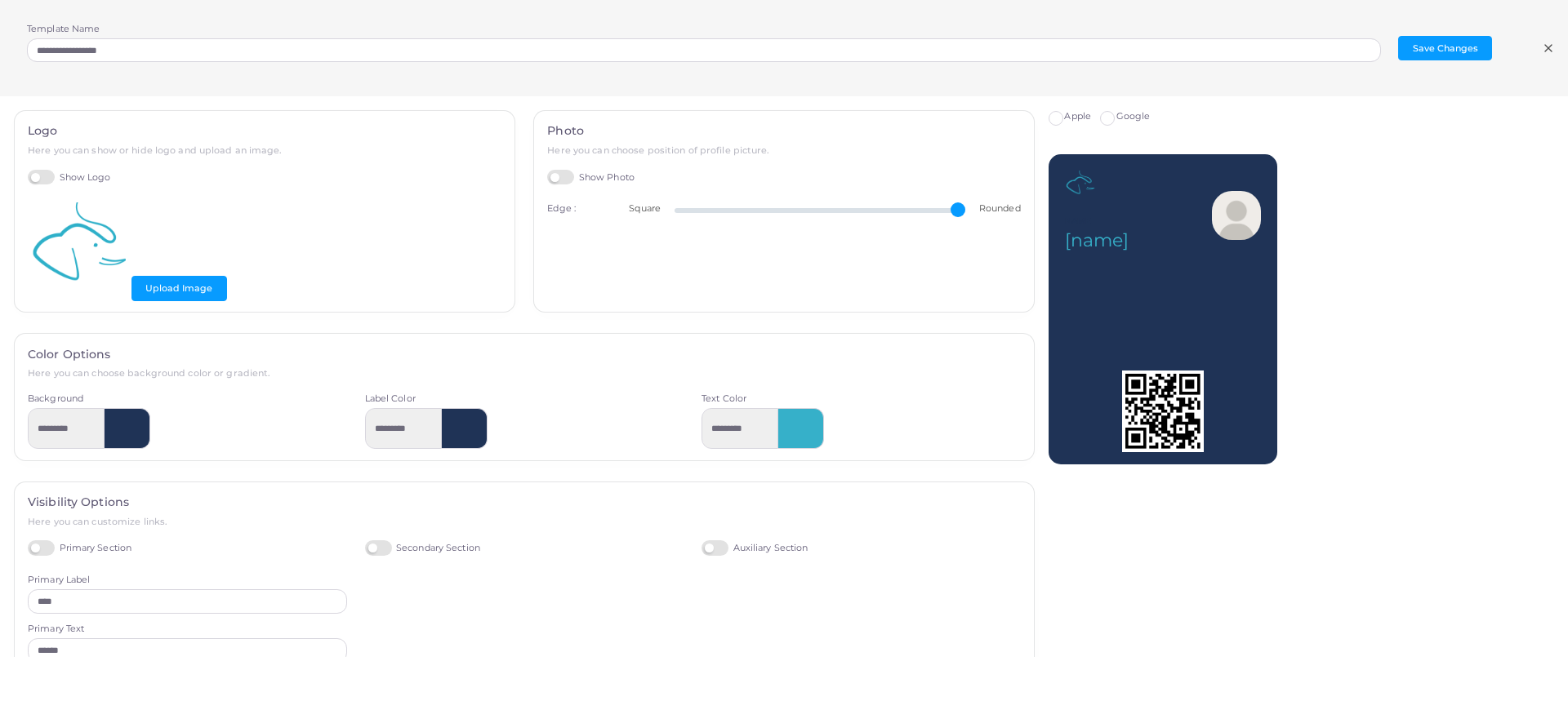
type input "**"
drag, startPoint x: 944, startPoint y: 208, endPoint x: 971, endPoint y: 207, distance: 27.0
click at [966, 209] on input "range" at bounding box center [821, 211] width 291 height 3
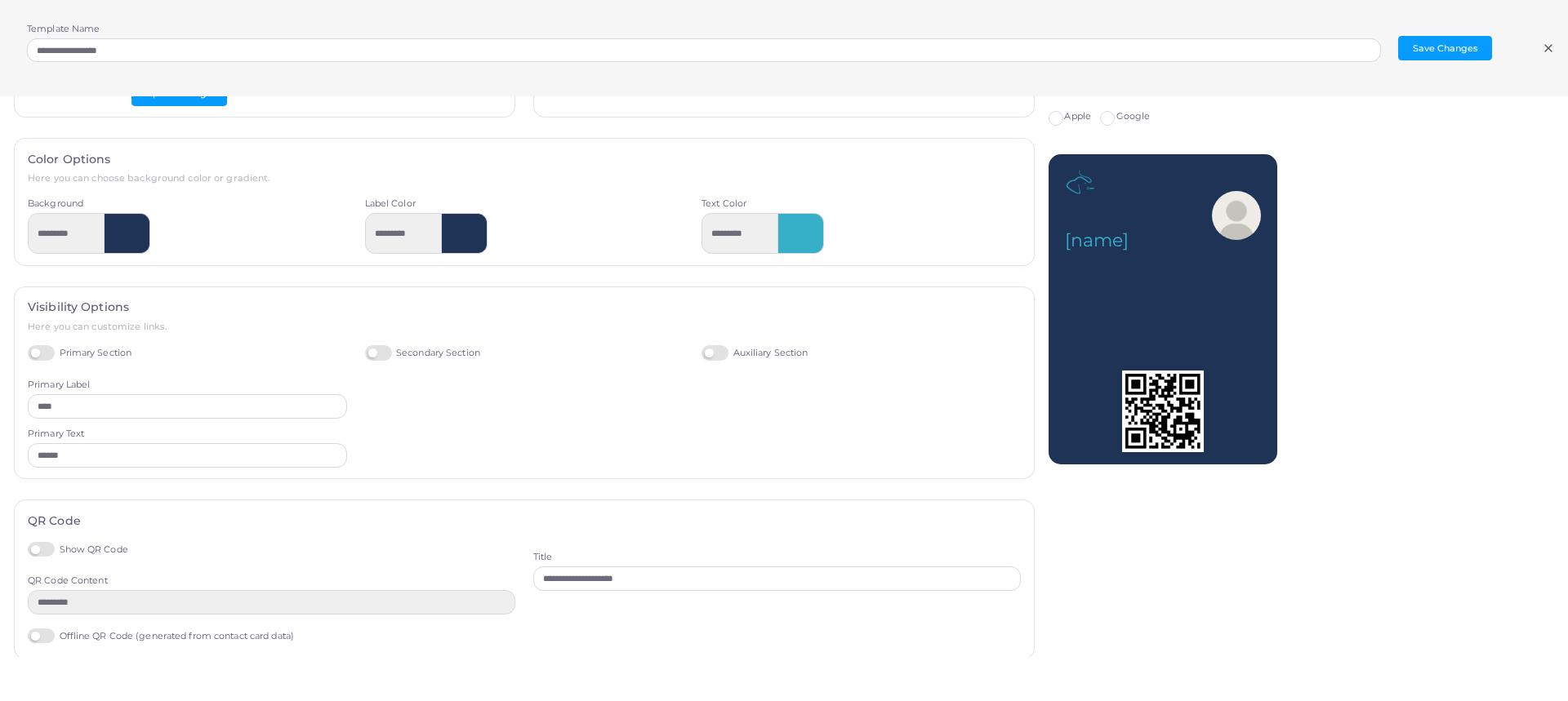
scroll to position [232, 0]
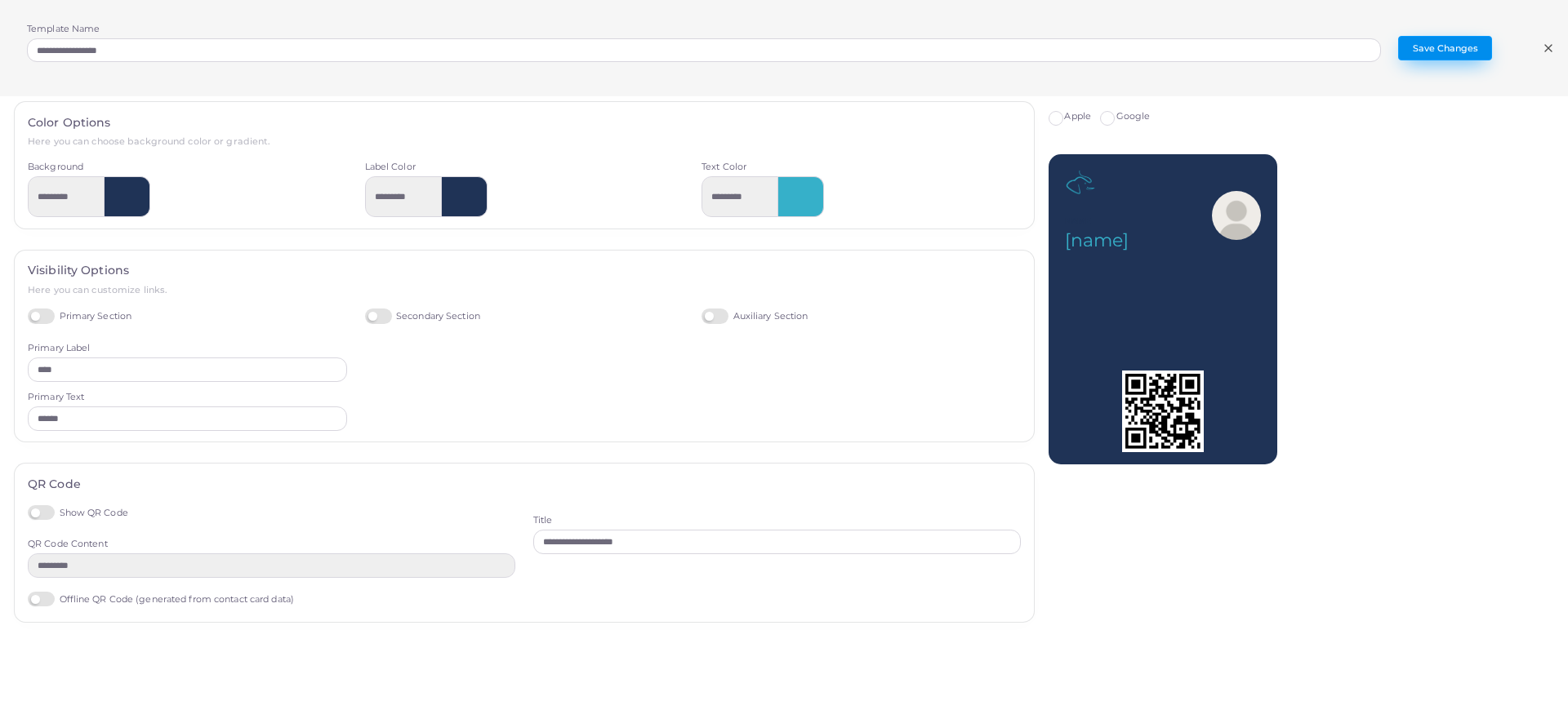
click at [1446, 41] on button "Save Changes" at bounding box center [1445, 48] width 94 height 24
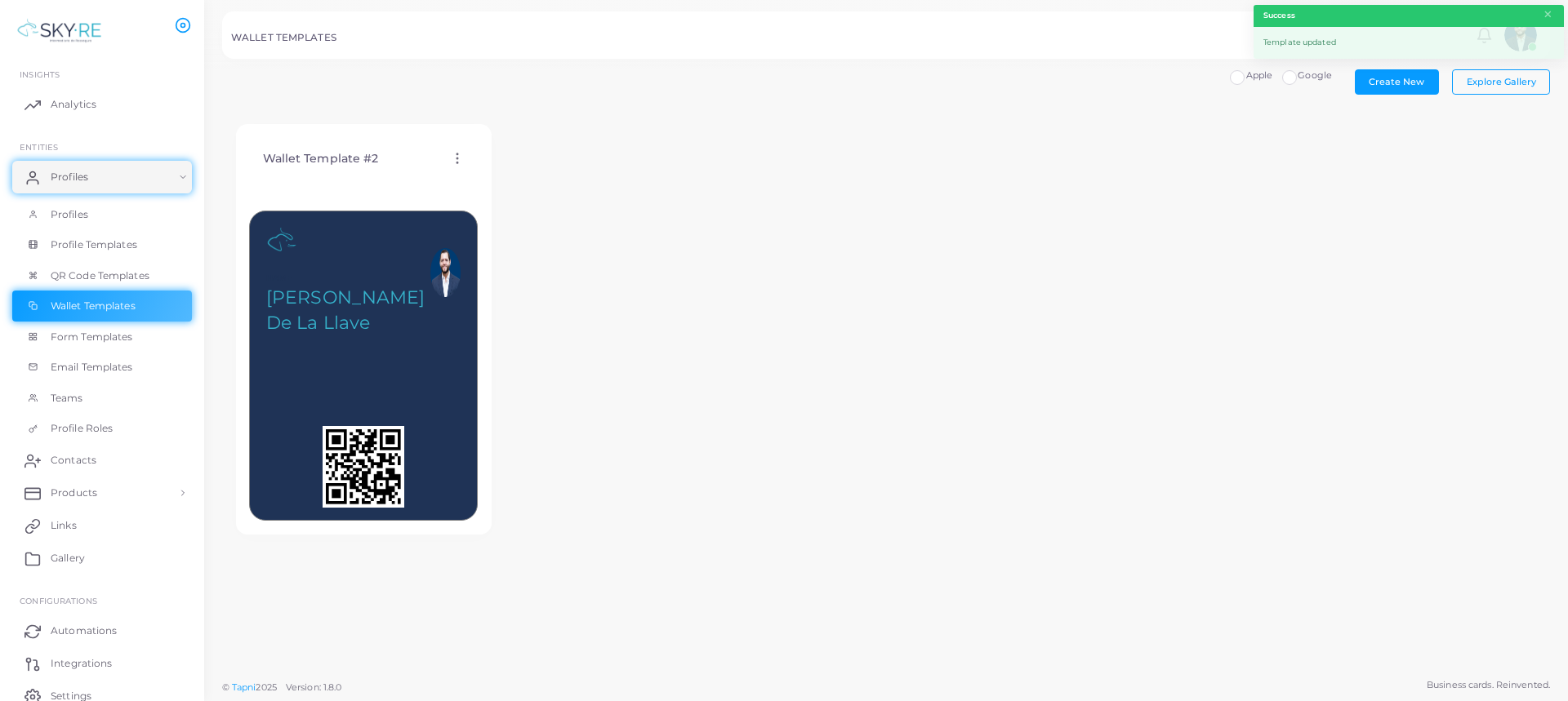
click at [460, 155] on icon at bounding box center [457, 158] width 15 height 15
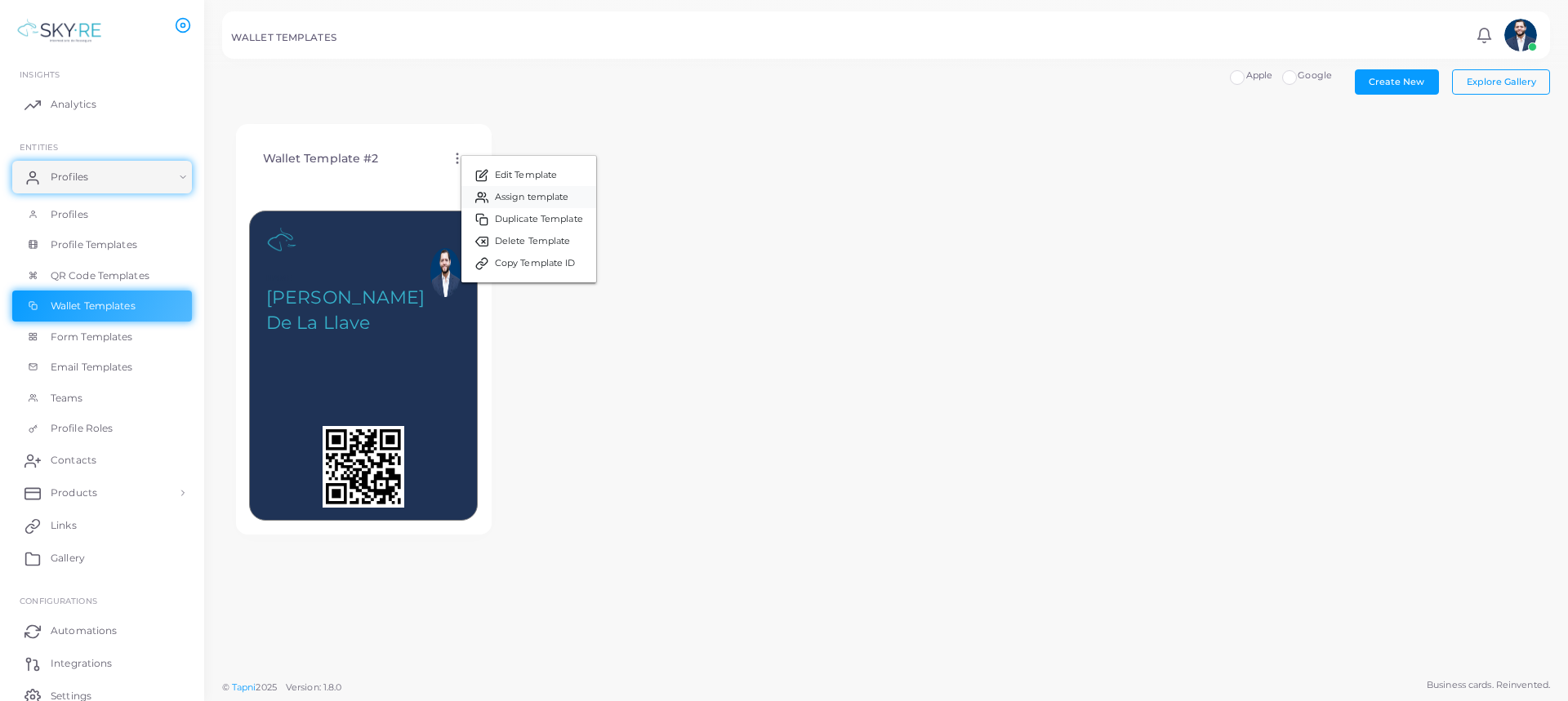
click at [534, 195] on span "Assign template" at bounding box center [532, 197] width 74 height 13
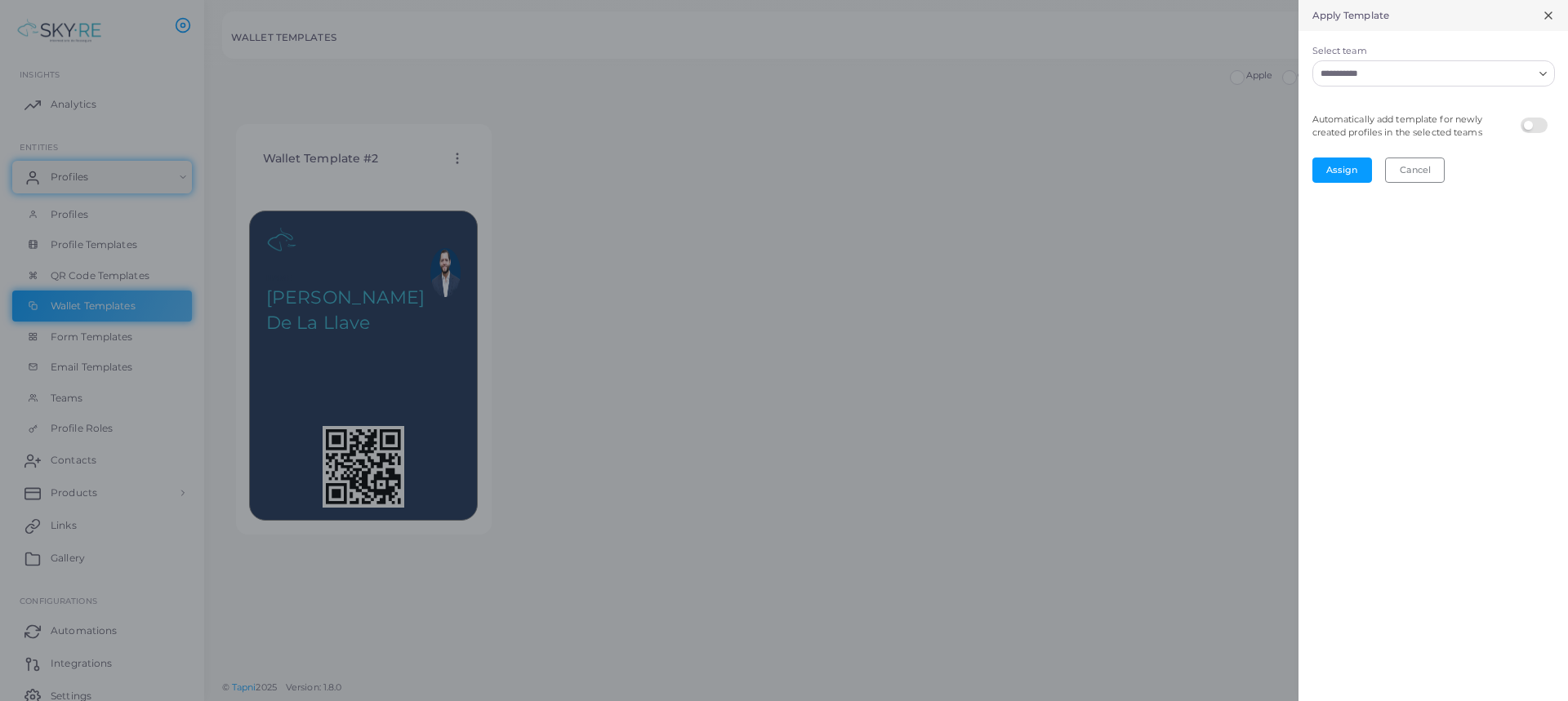
click at [1517, 80] on input "Select team" at bounding box center [1424, 73] width 218 height 18
click at [1411, 105] on li "All" at bounding box center [1434, 108] width 242 height 24
click at [1541, 118] on label at bounding box center [1537, 118] width 32 height 0
click at [1340, 168] on button "Assign" at bounding box center [1342, 170] width 59 height 24
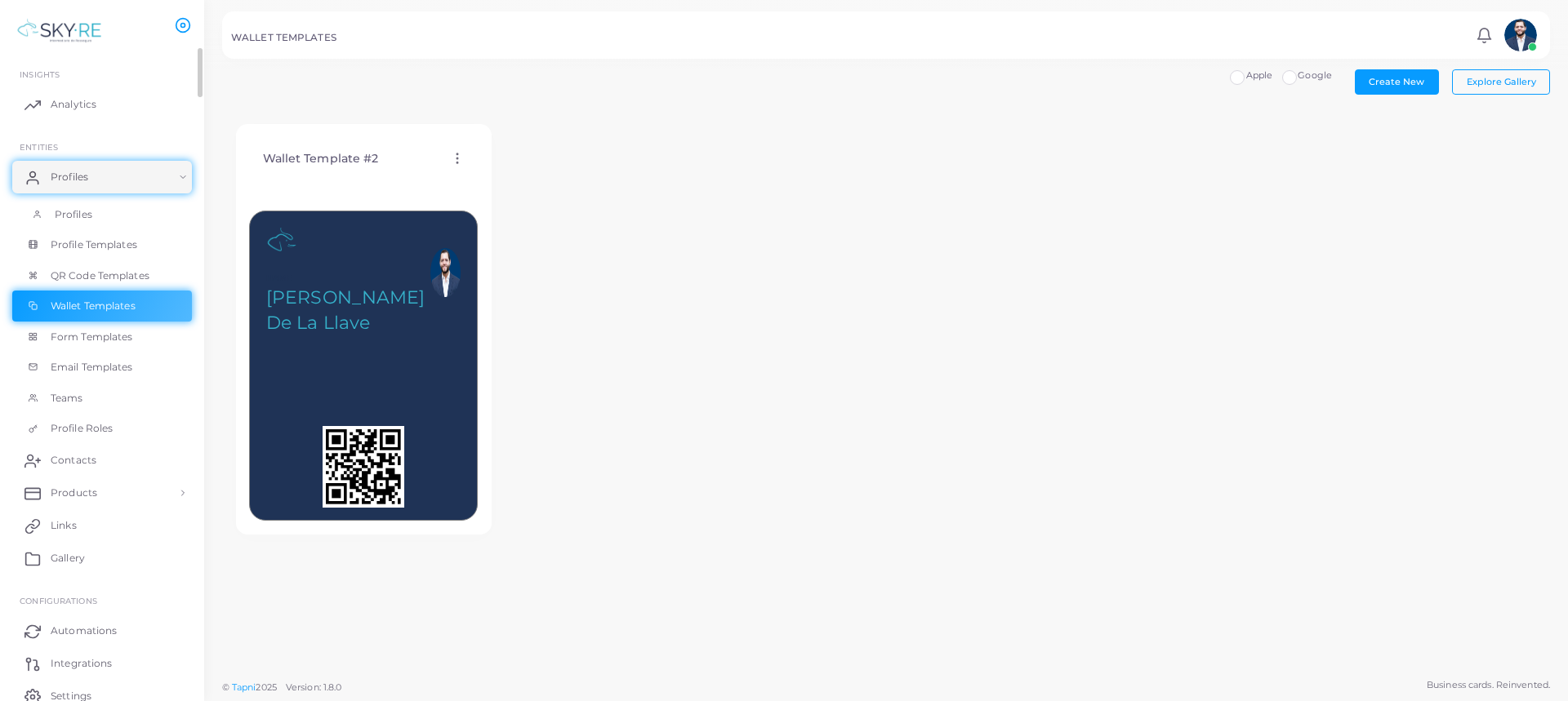
click at [80, 214] on span "Profiles" at bounding box center [73, 214] width 37 height 15
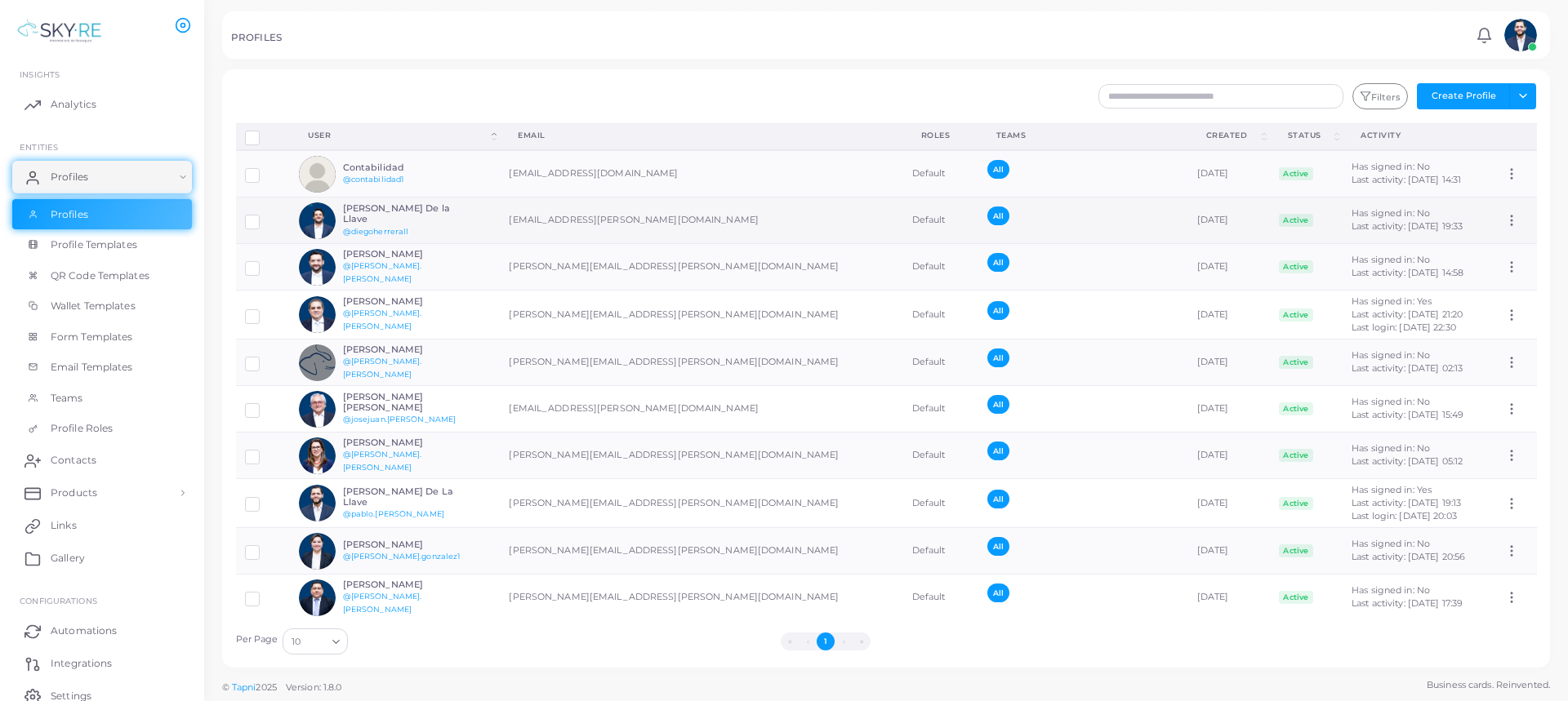
click at [374, 213] on h6 "[PERSON_NAME] De la Llave" at bounding box center [403, 214] width 120 height 21
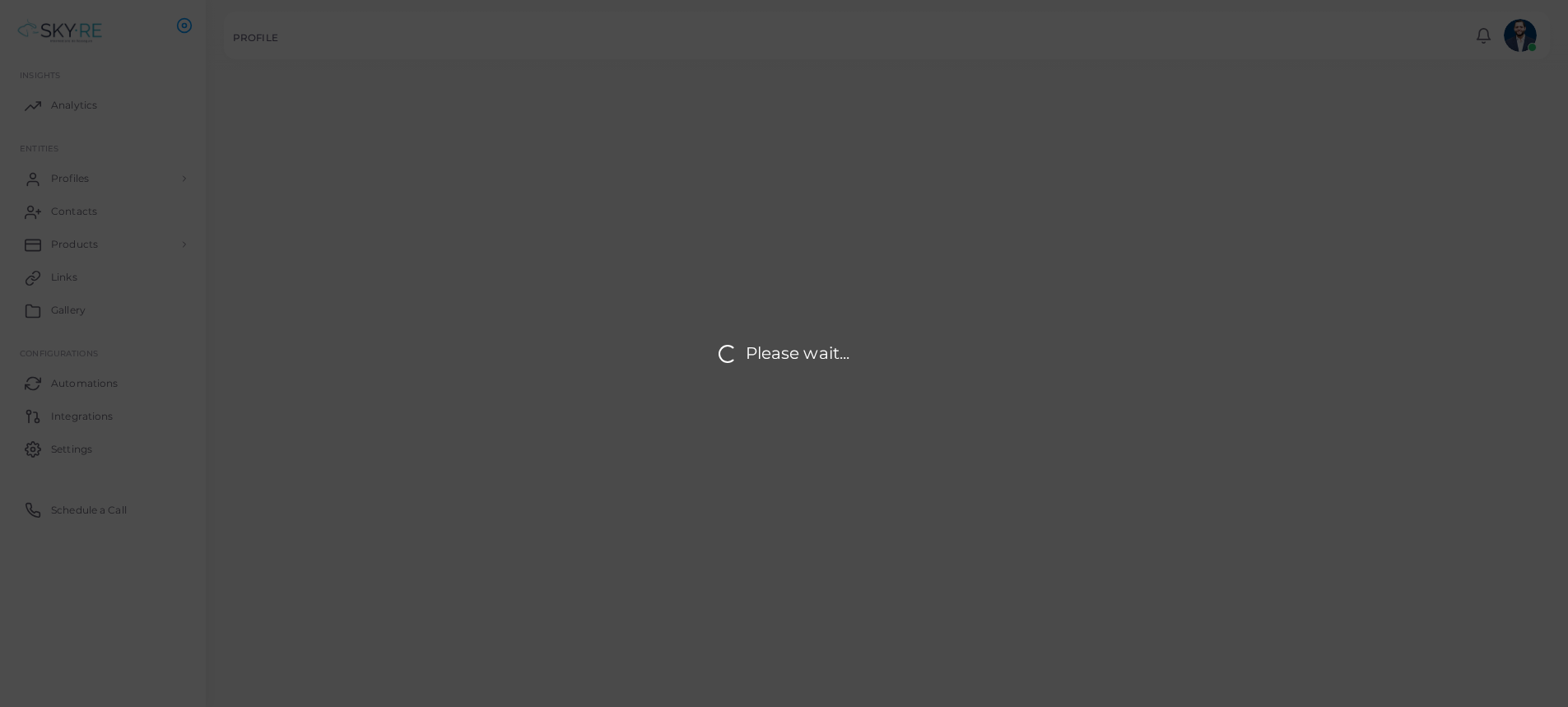
type input "**********"
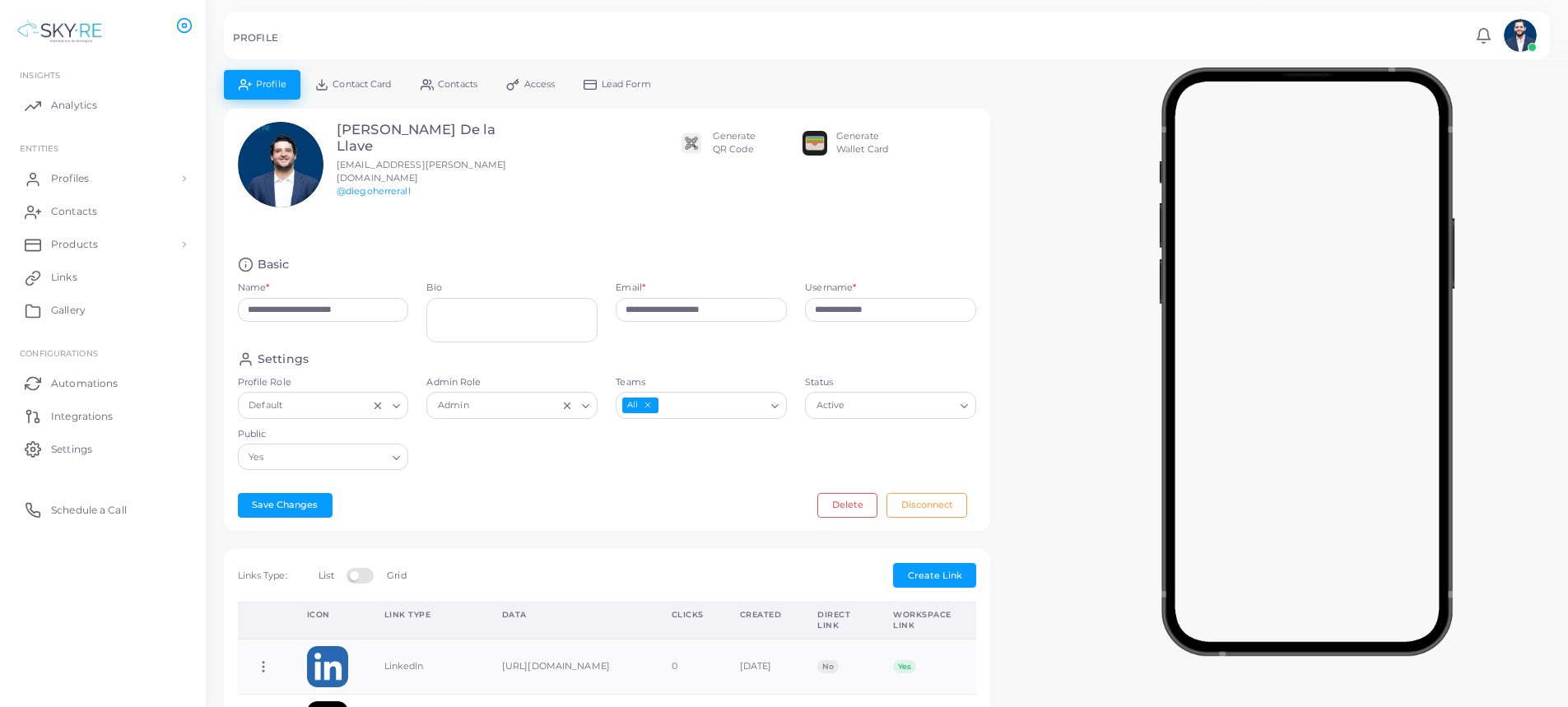
click at [809, 142] on img at bounding box center [815, 143] width 25 height 25
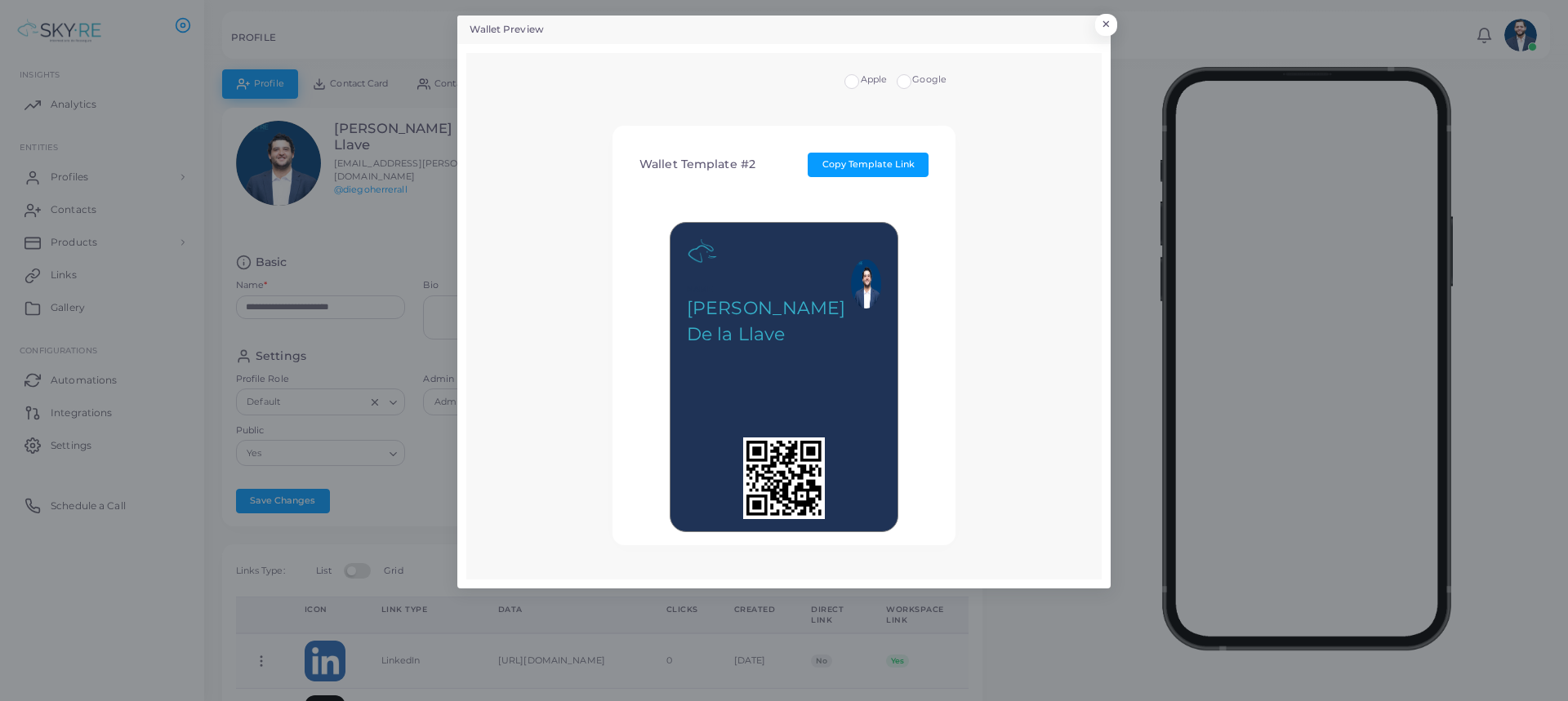
click at [916, 79] on span "Google" at bounding box center [929, 78] width 34 height 11
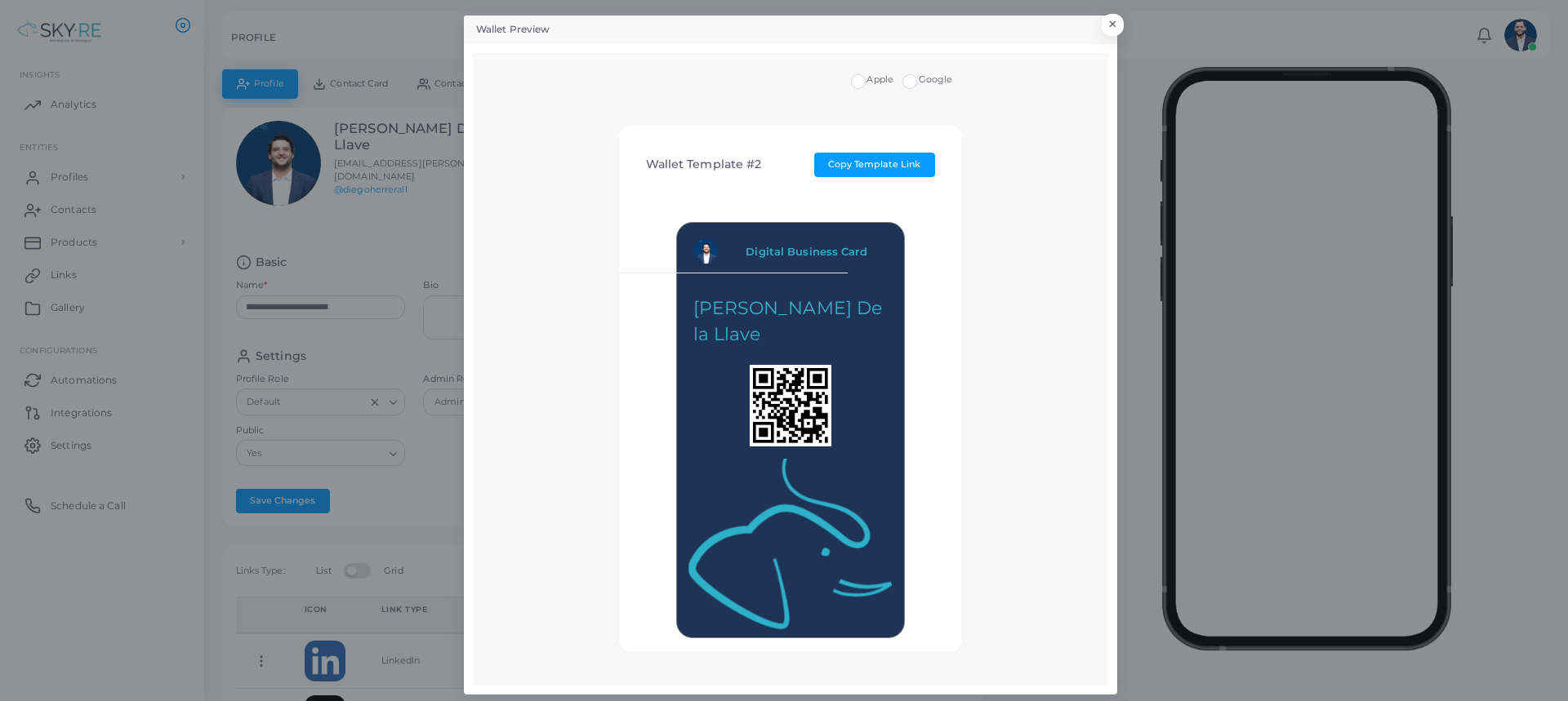
click at [861, 82] on div "Apple" at bounding box center [872, 79] width 43 height 13
click at [867, 81] on label "Apple" at bounding box center [880, 79] width 27 height 13
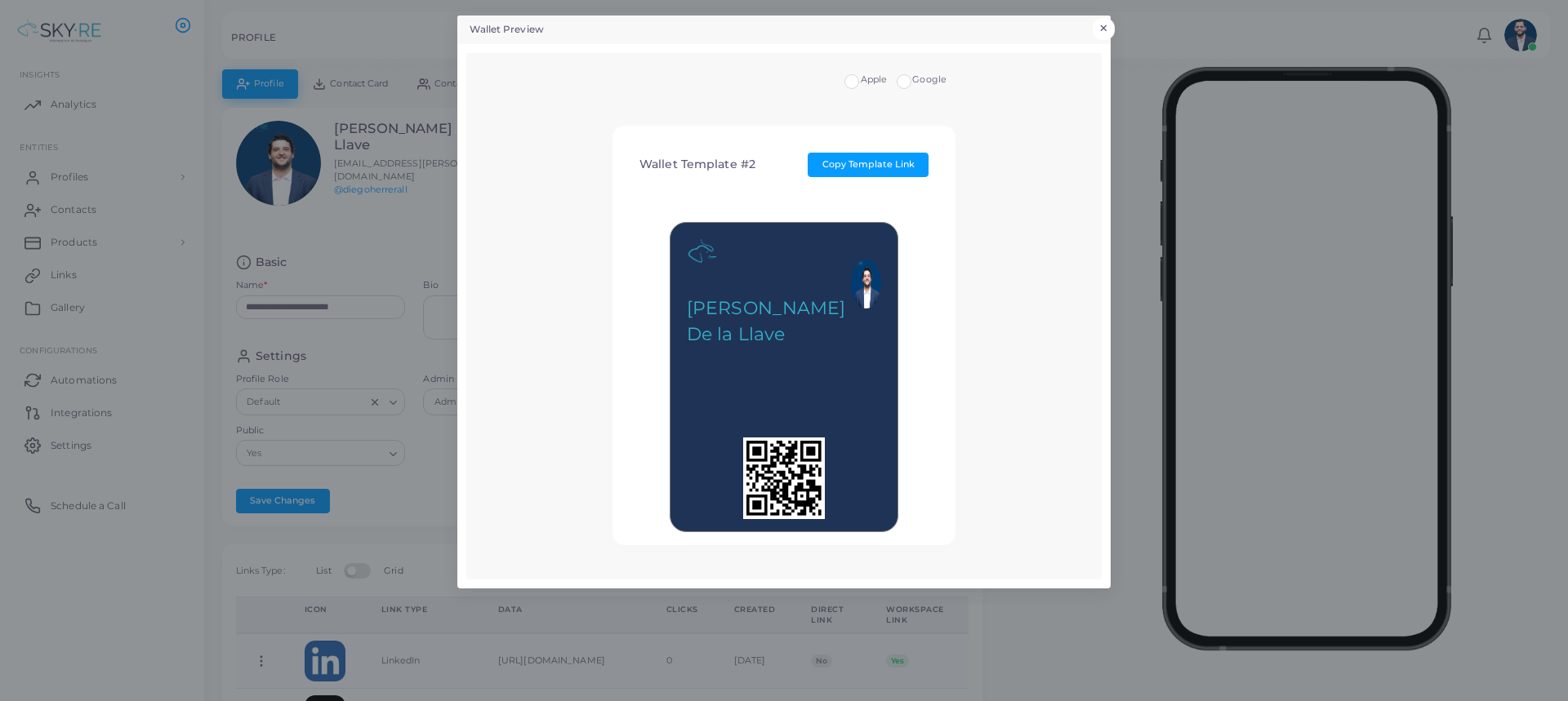
click at [1103, 24] on button "×" at bounding box center [1103, 29] width 22 height 21
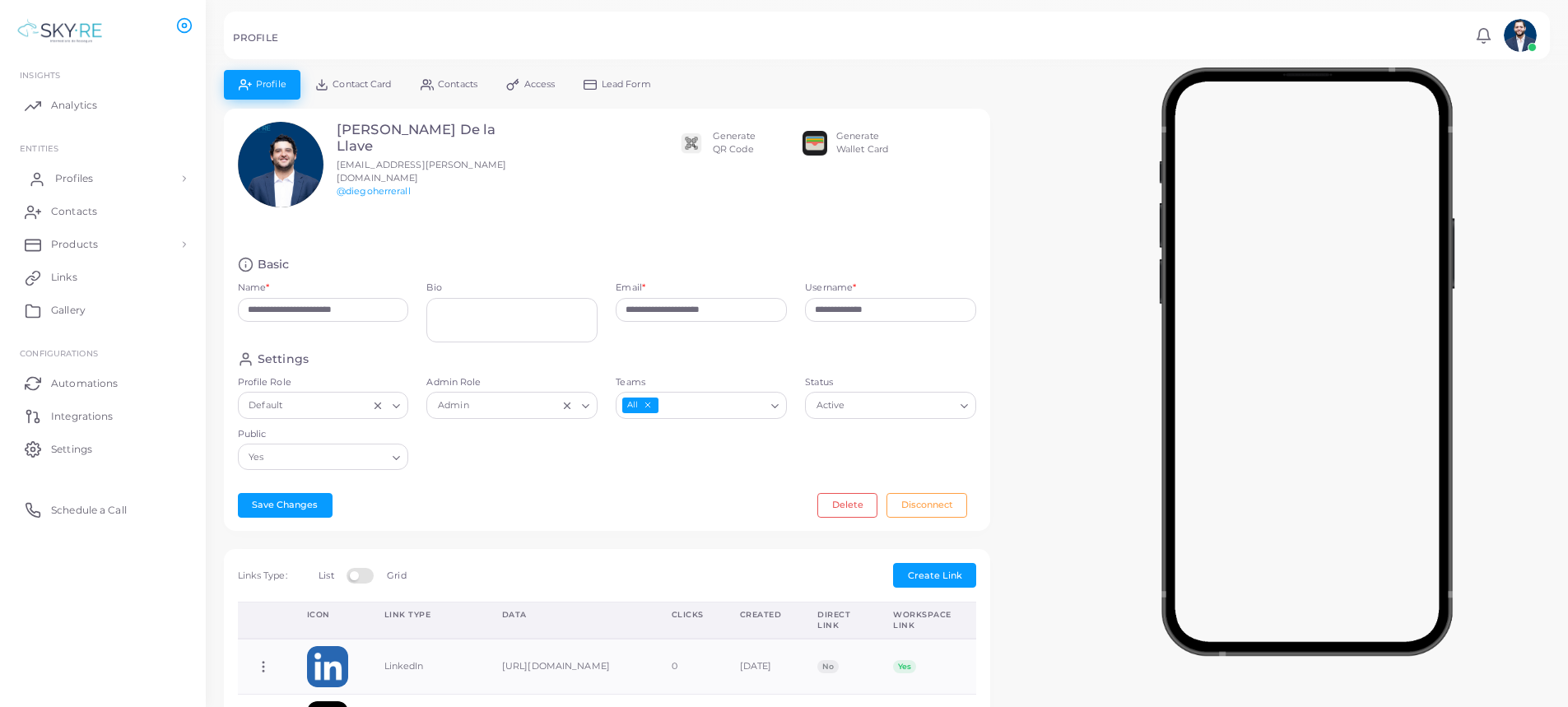
click at [127, 180] on link "Profiles" at bounding box center [103, 178] width 181 height 33
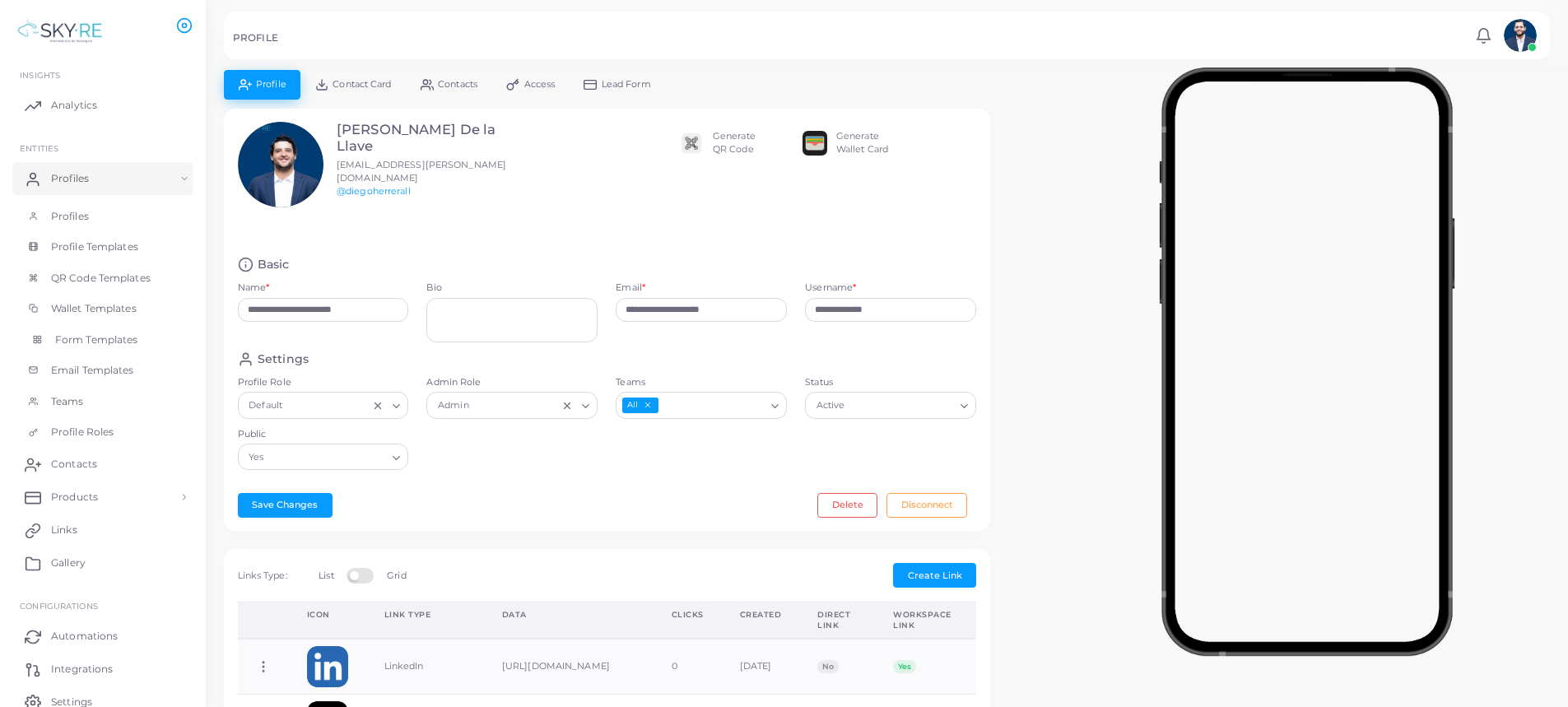
click at [126, 340] on span "Form Templates" at bounding box center [97, 339] width 83 height 15
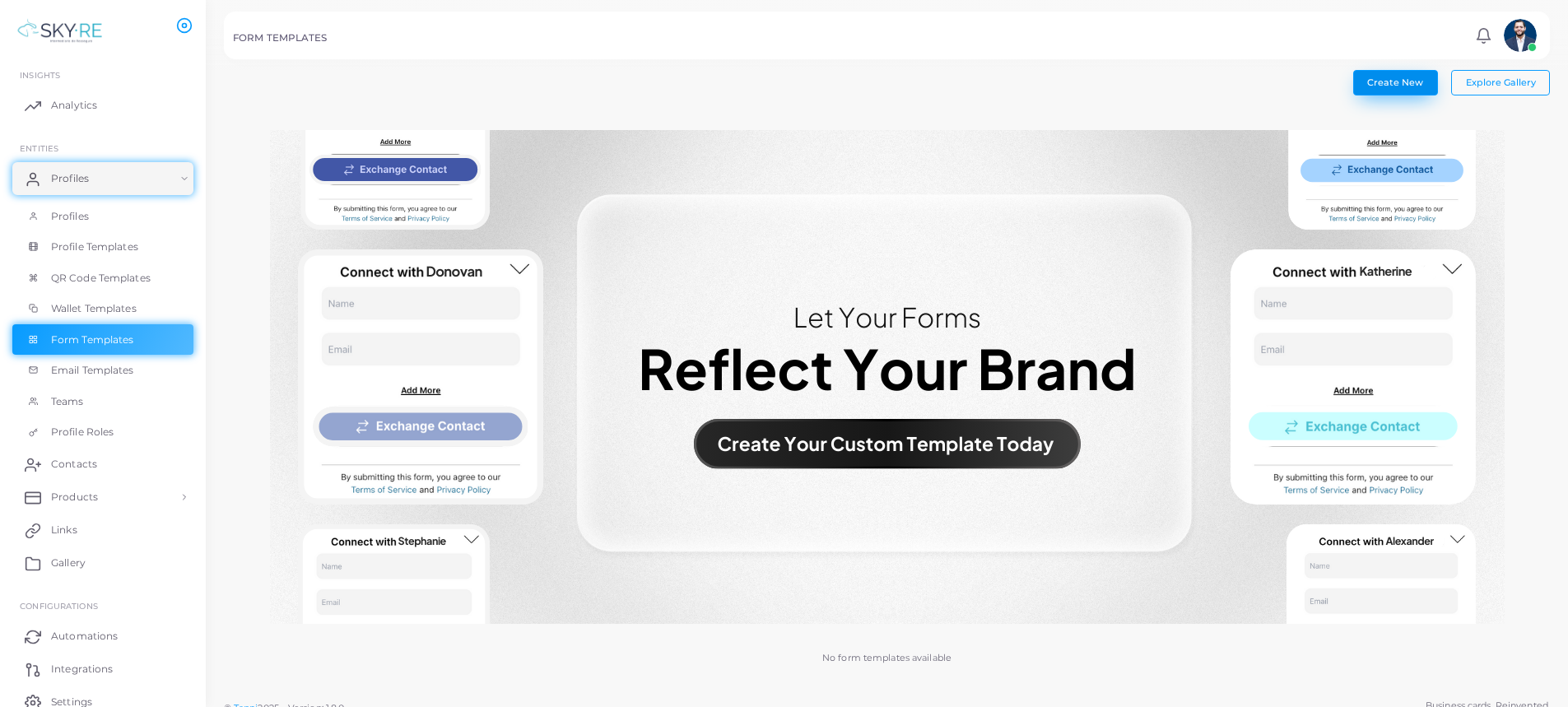
click at [1416, 87] on span "Create New" at bounding box center [1396, 82] width 56 height 11
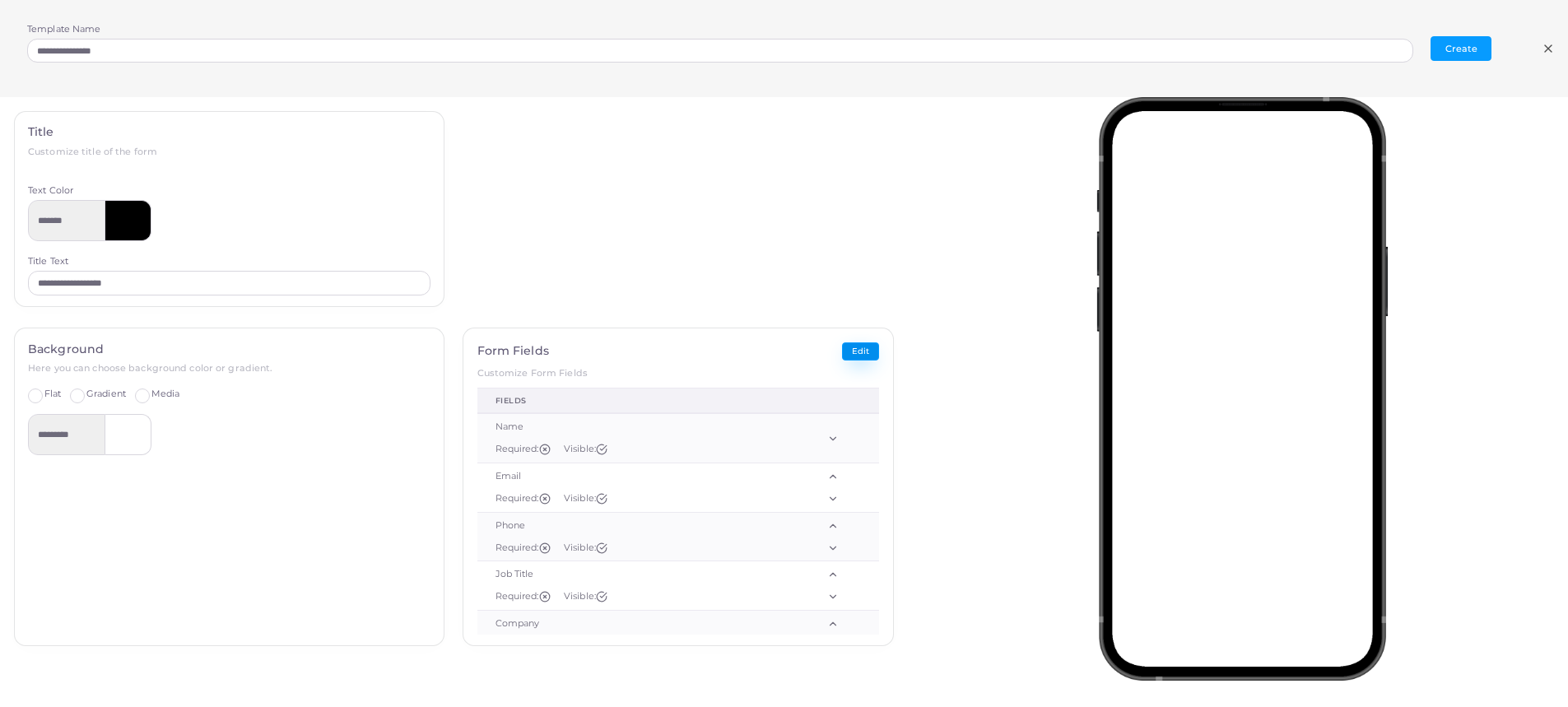
click at [853, 347] on button "Edit" at bounding box center [860, 353] width 37 height 19
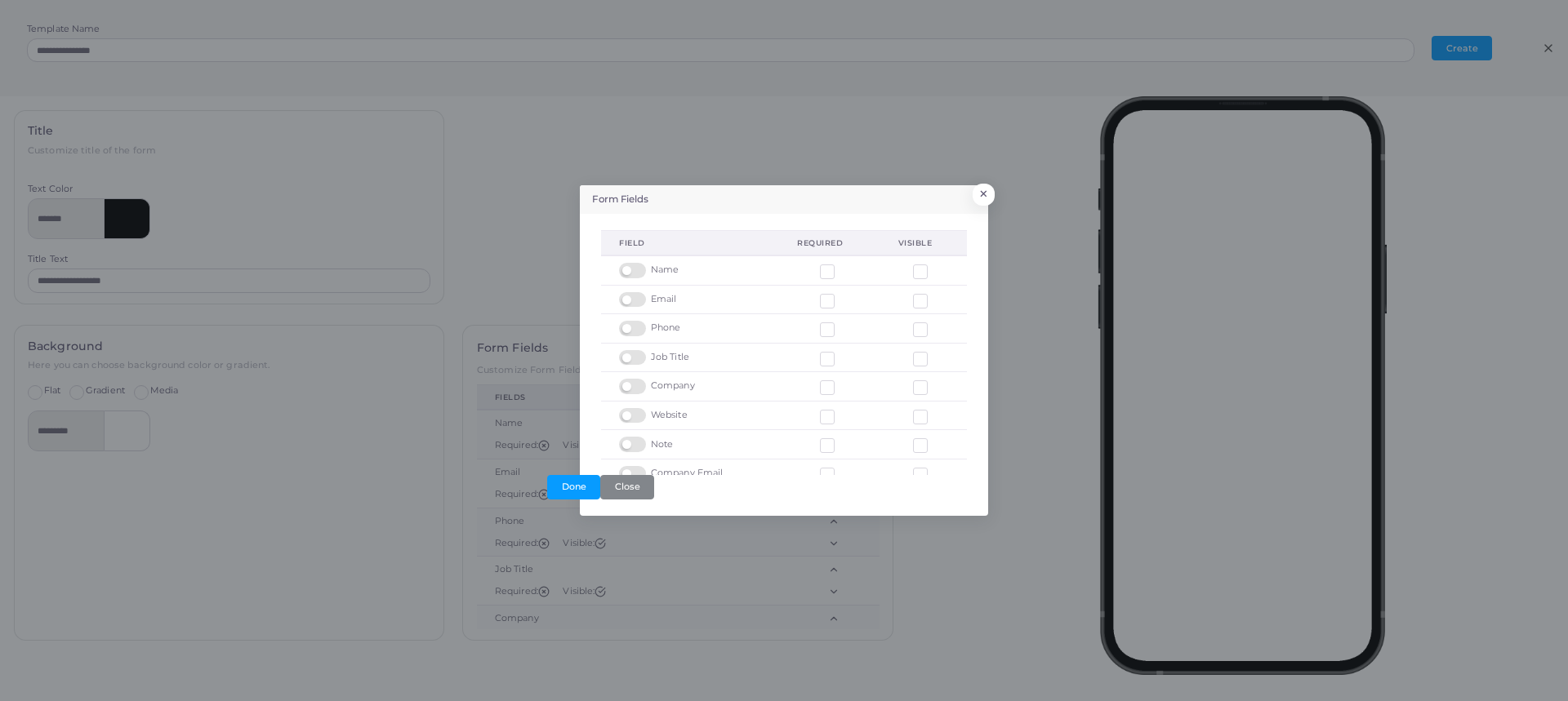
click at [641, 408] on label at bounding box center [635, 408] width 32 height 0
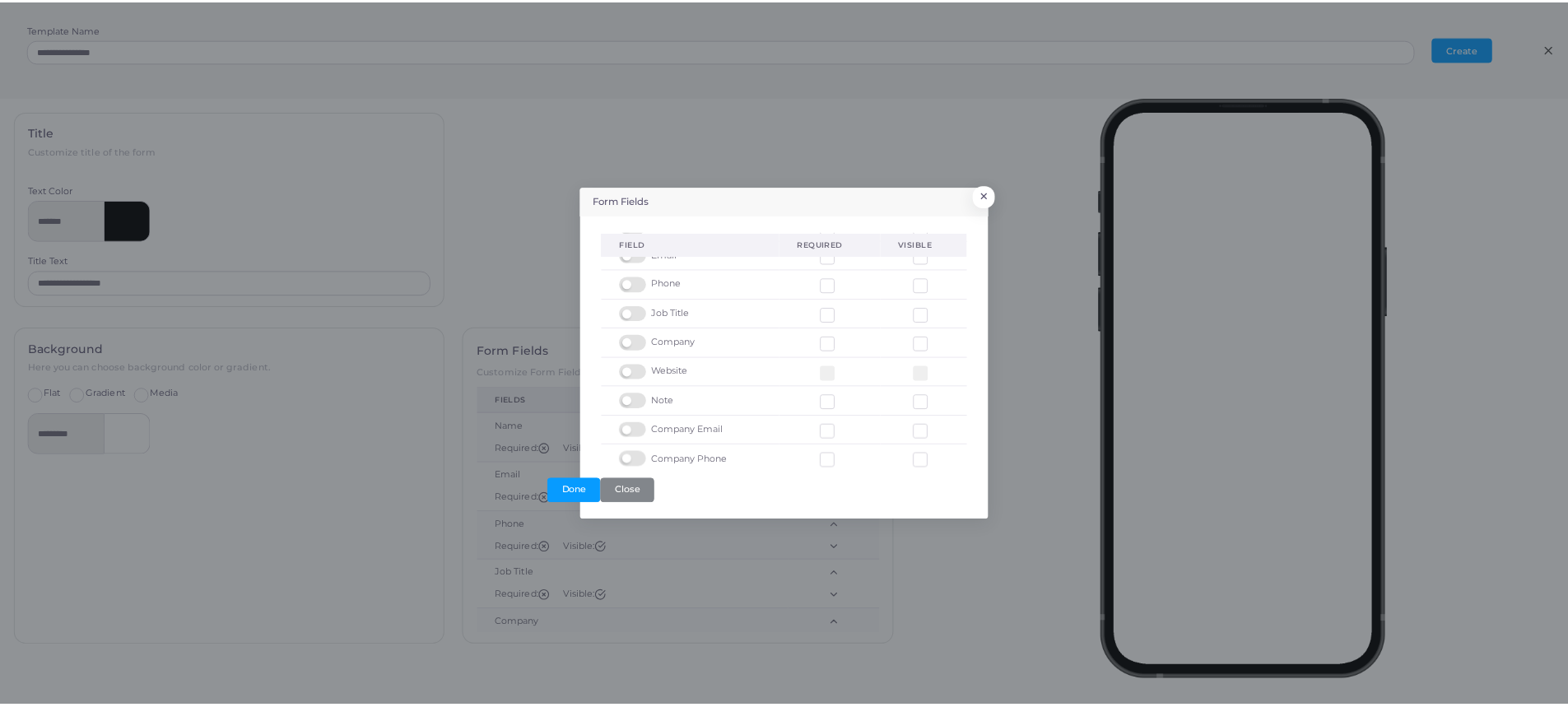
scroll to position [51, 0]
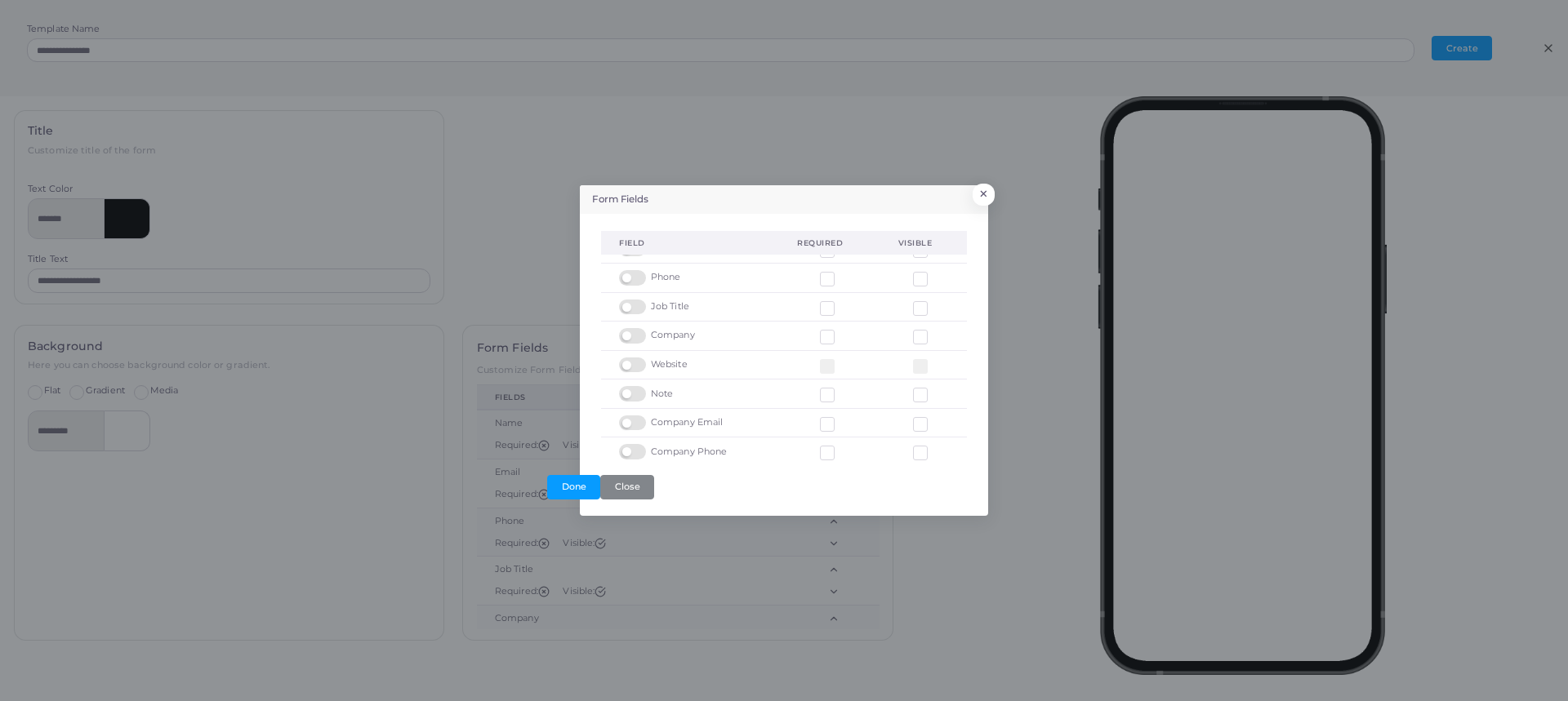
click at [639, 386] on label at bounding box center [635, 386] width 32 height 0
click at [580, 483] on button "Done" at bounding box center [573, 487] width 53 height 24
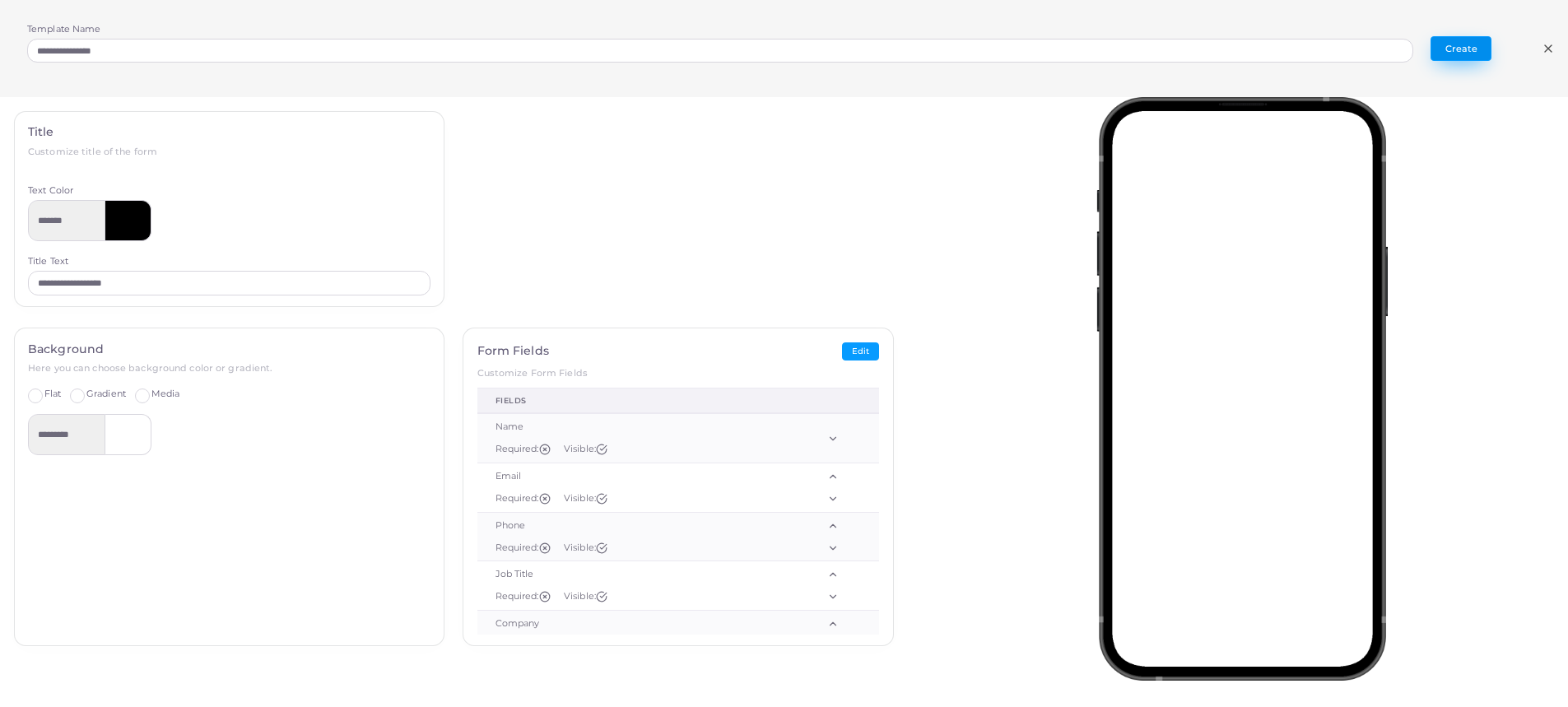
click at [1458, 47] on button "Create" at bounding box center [1461, 48] width 61 height 25
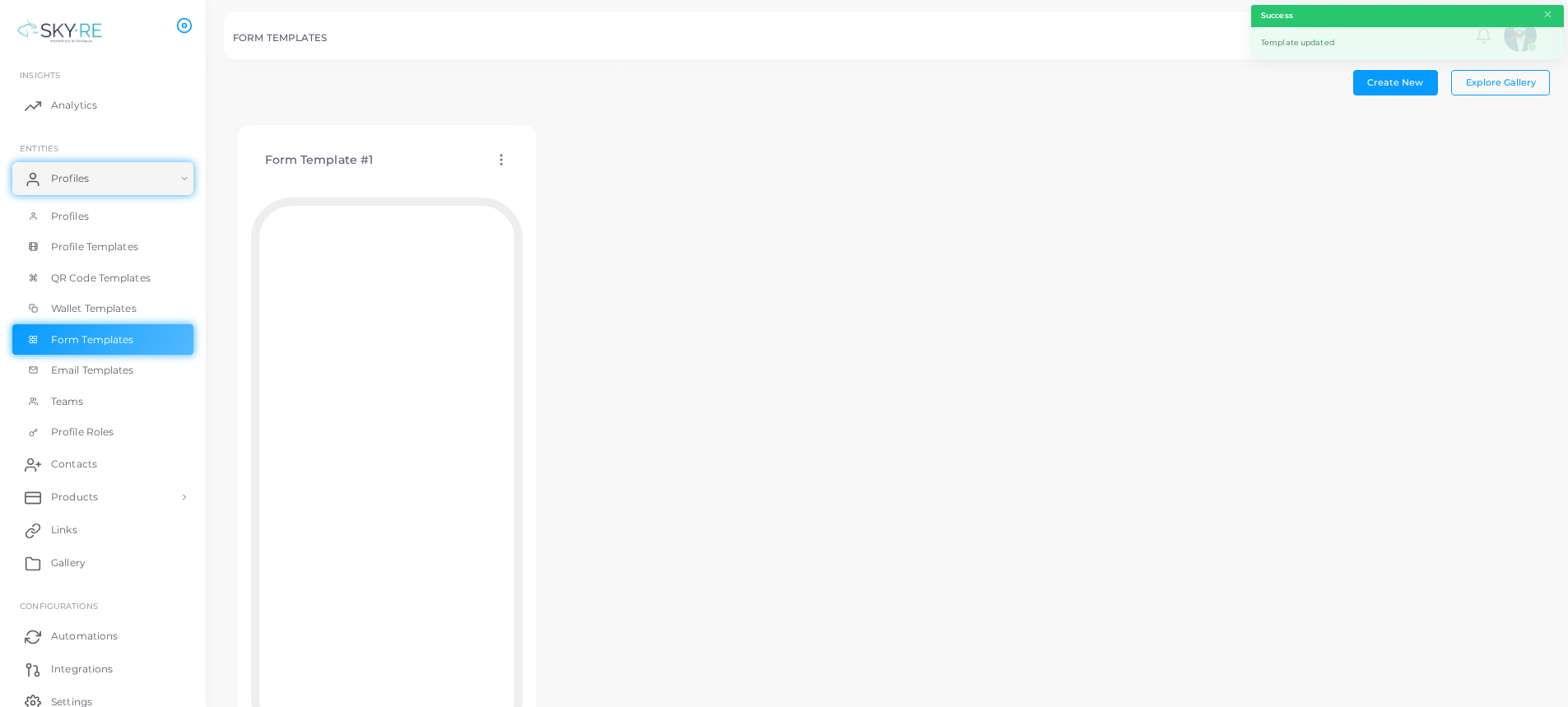
click at [501, 152] on icon at bounding box center [501, 159] width 15 height 15
click at [607, 193] on span "Assign template" at bounding box center [573, 194] width 75 height 13
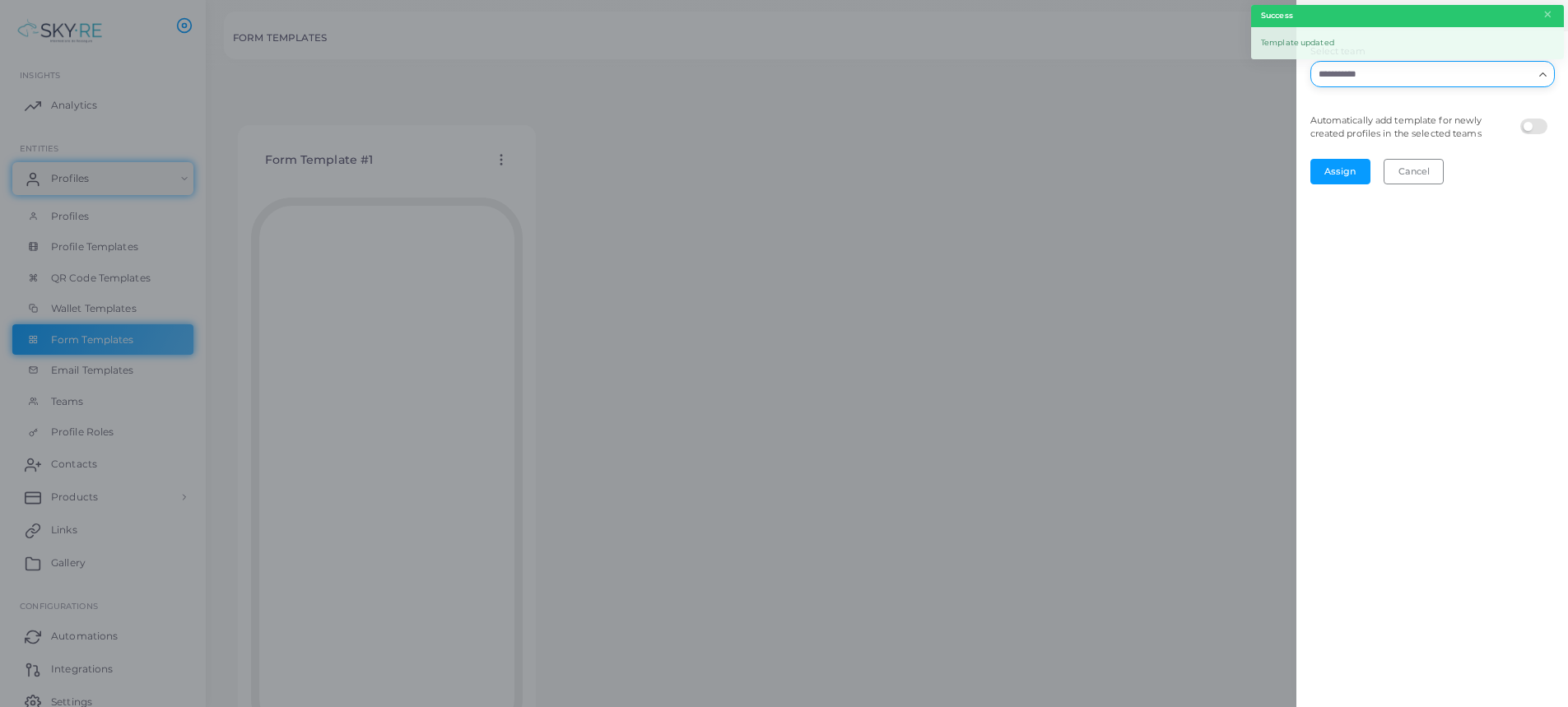
click at [1443, 74] on input "Select team" at bounding box center [1423, 74] width 220 height 18
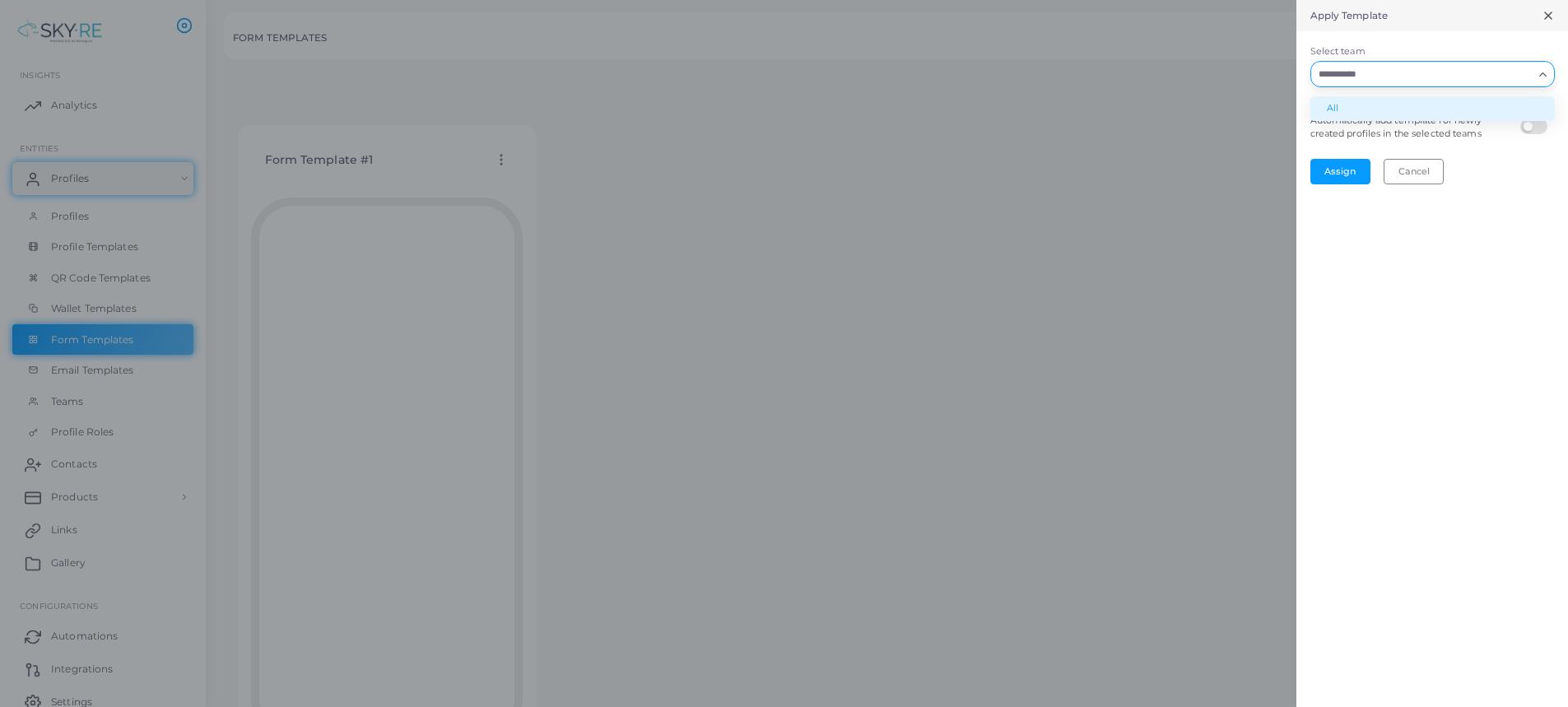
click at [1387, 110] on li "All" at bounding box center [1433, 109] width 244 height 25
click at [1539, 119] on label at bounding box center [1536, 119] width 33 height 0
click at [1339, 174] on button "Assign" at bounding box center [1340, 171] width 60 height 25
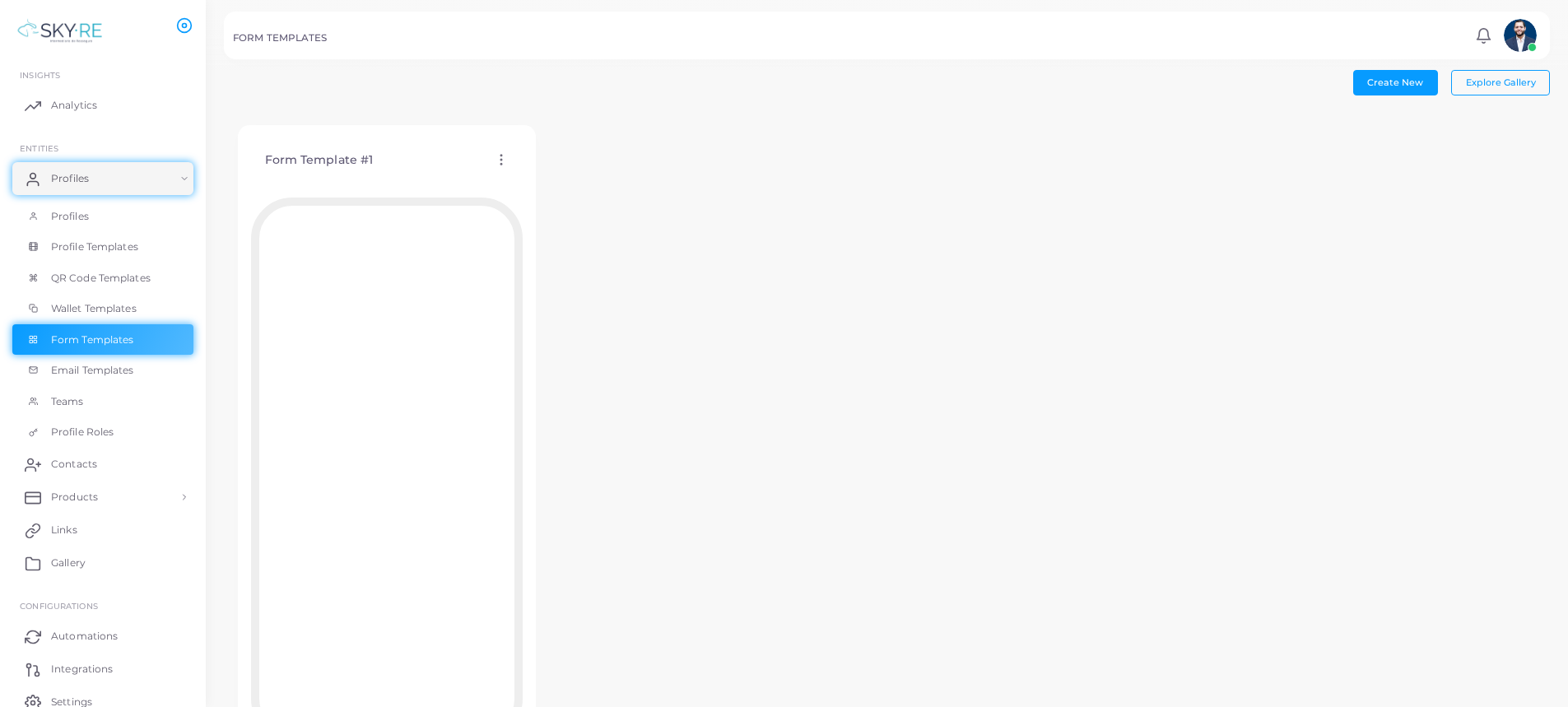
click at [505, 149] on div "Form Template #1 Edit Template Assign template Duplicate Template Delete Templa…" at bounding box center [387, 160] width 272 height 42
click at [503, 154] on icon at bounding box center [501, 159] width 15 height 15
click at [548, 173] on span "Edit Template" at bounding box center [569, 174] width 62 height 13
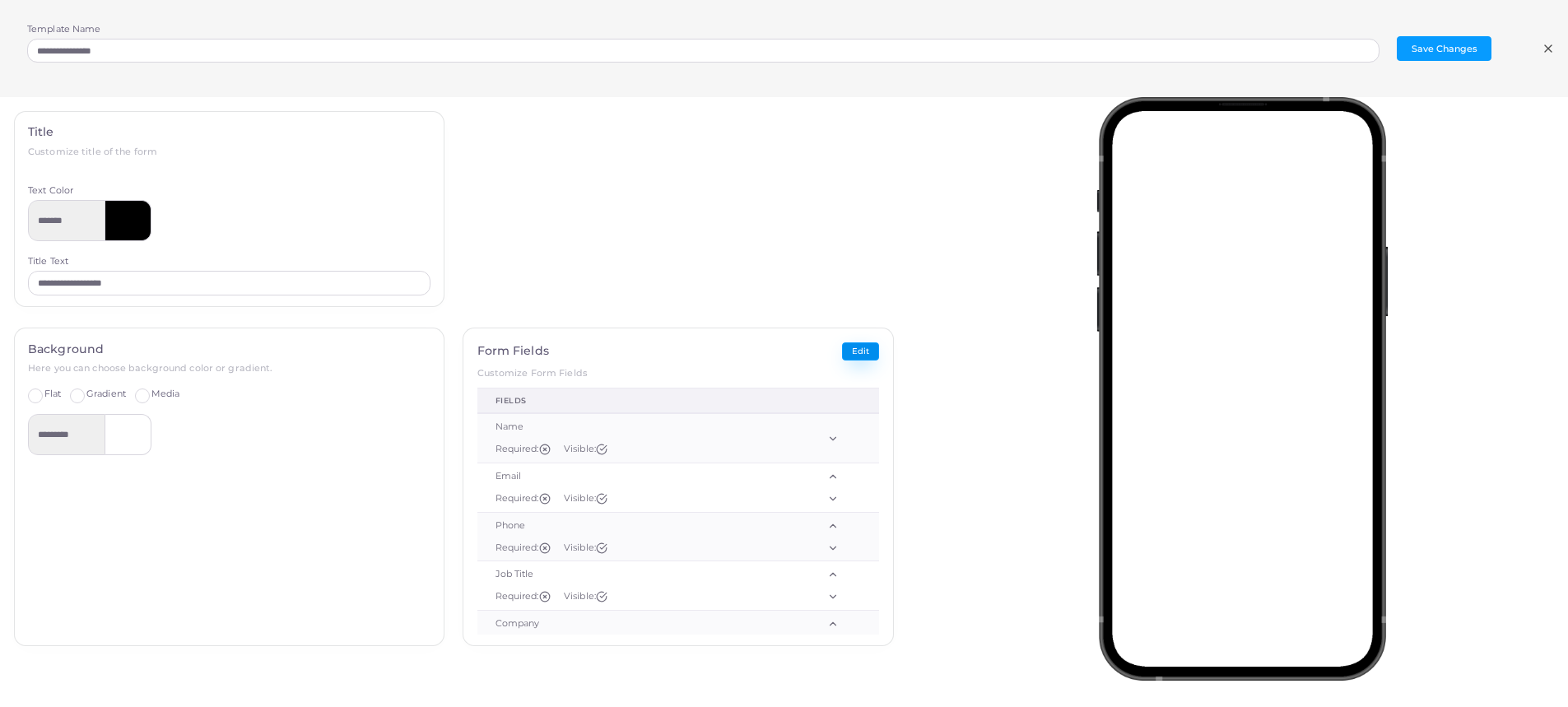
click at [846, 344] on button "Edit" at bounding box center [860, 353] width 37 height 19
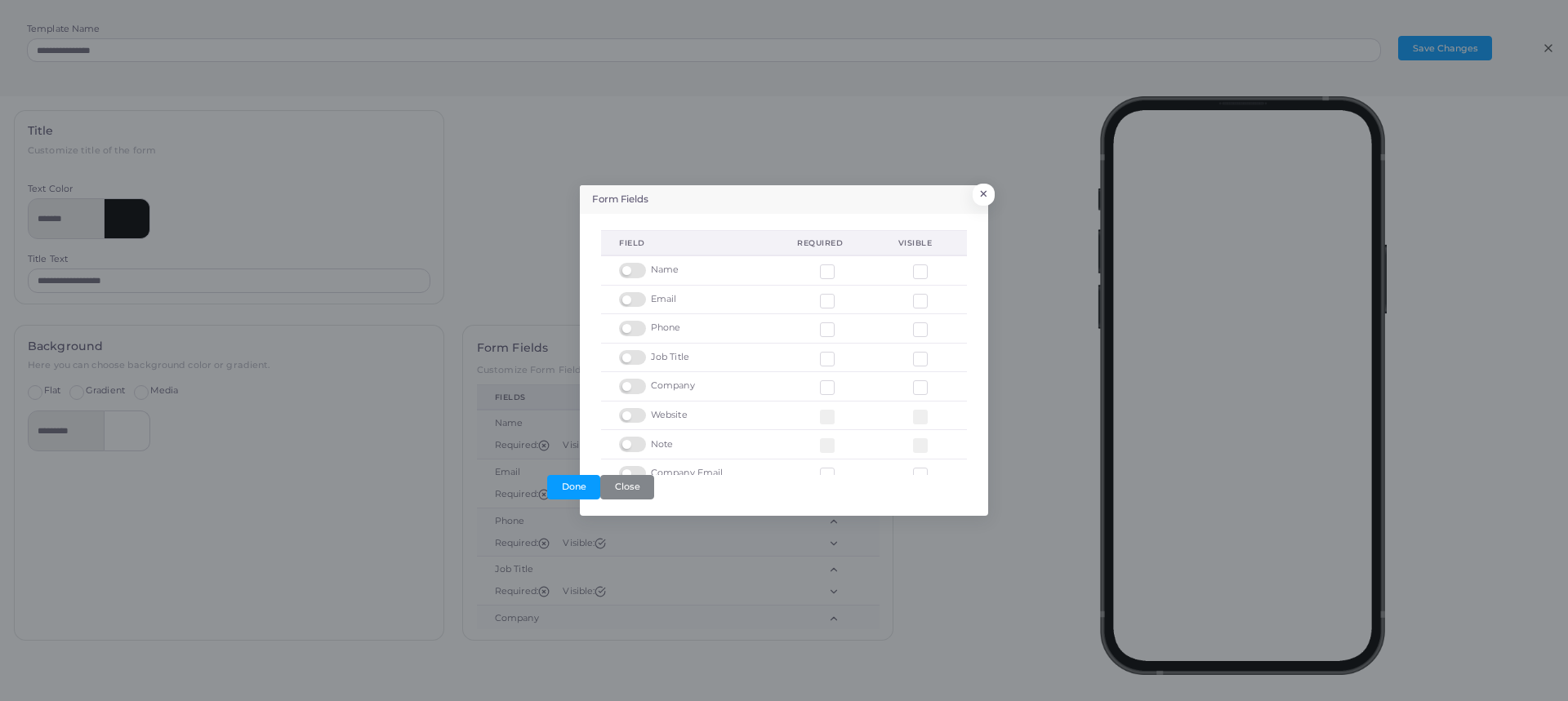
click at [998, 198] on div "Form Fields × field Required Visible Name Email Phone Job Title Company Website…" at bounding box center [784, 350] width 1568 height 701
click at [979, 194] on button "×" at bounding box center [981, 198] width 22 height 21
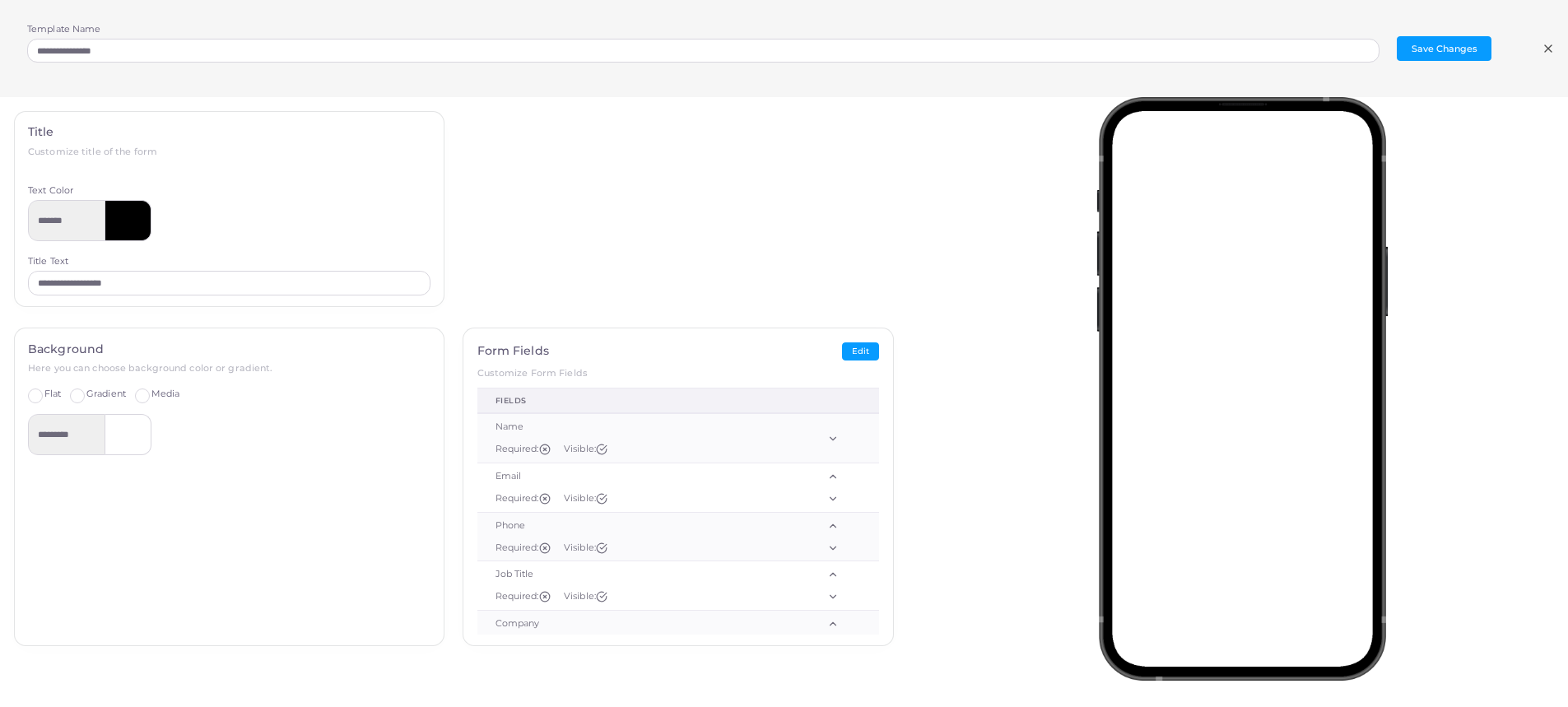
click at [1542, 55] on icon at bounding box center [1548, 48] width 13 height 13
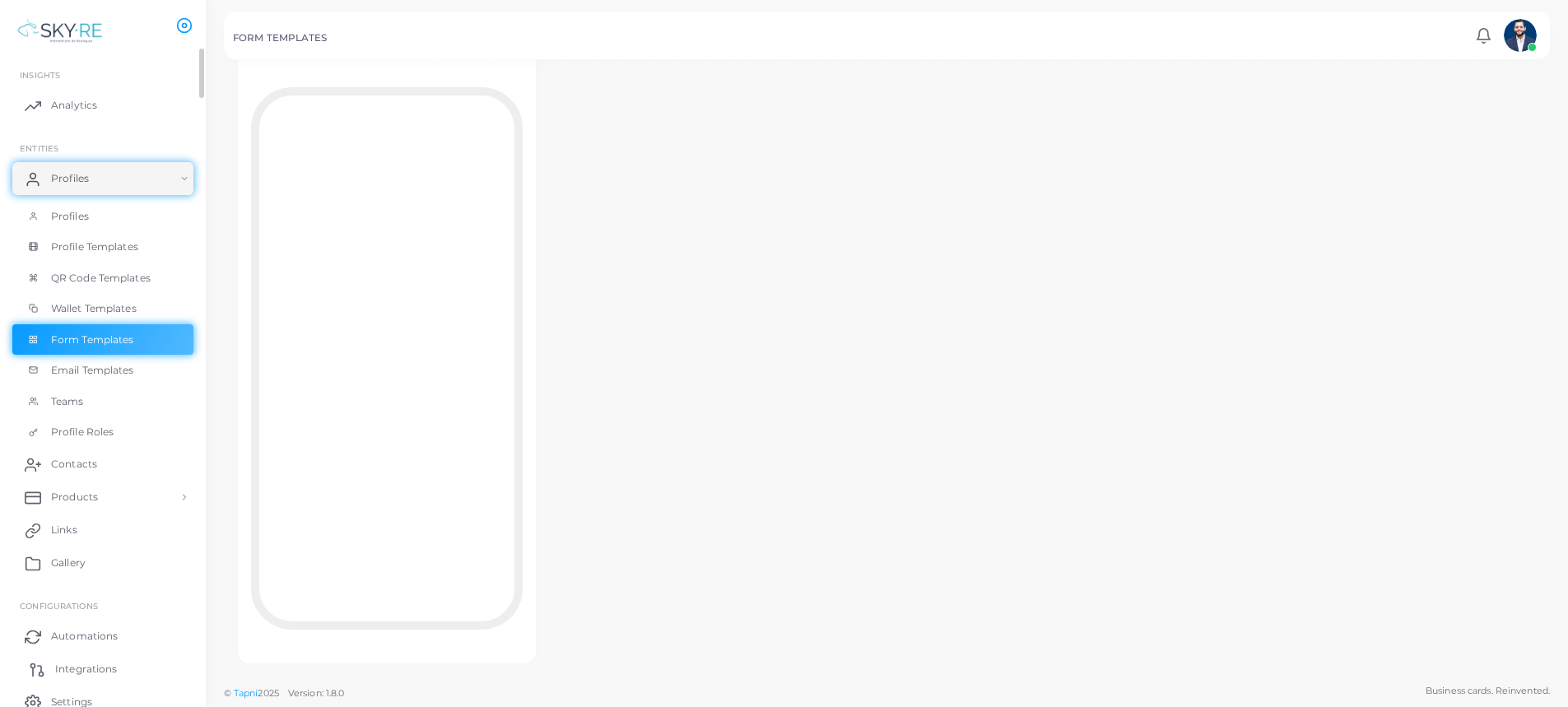
scroll to position [71, 0]
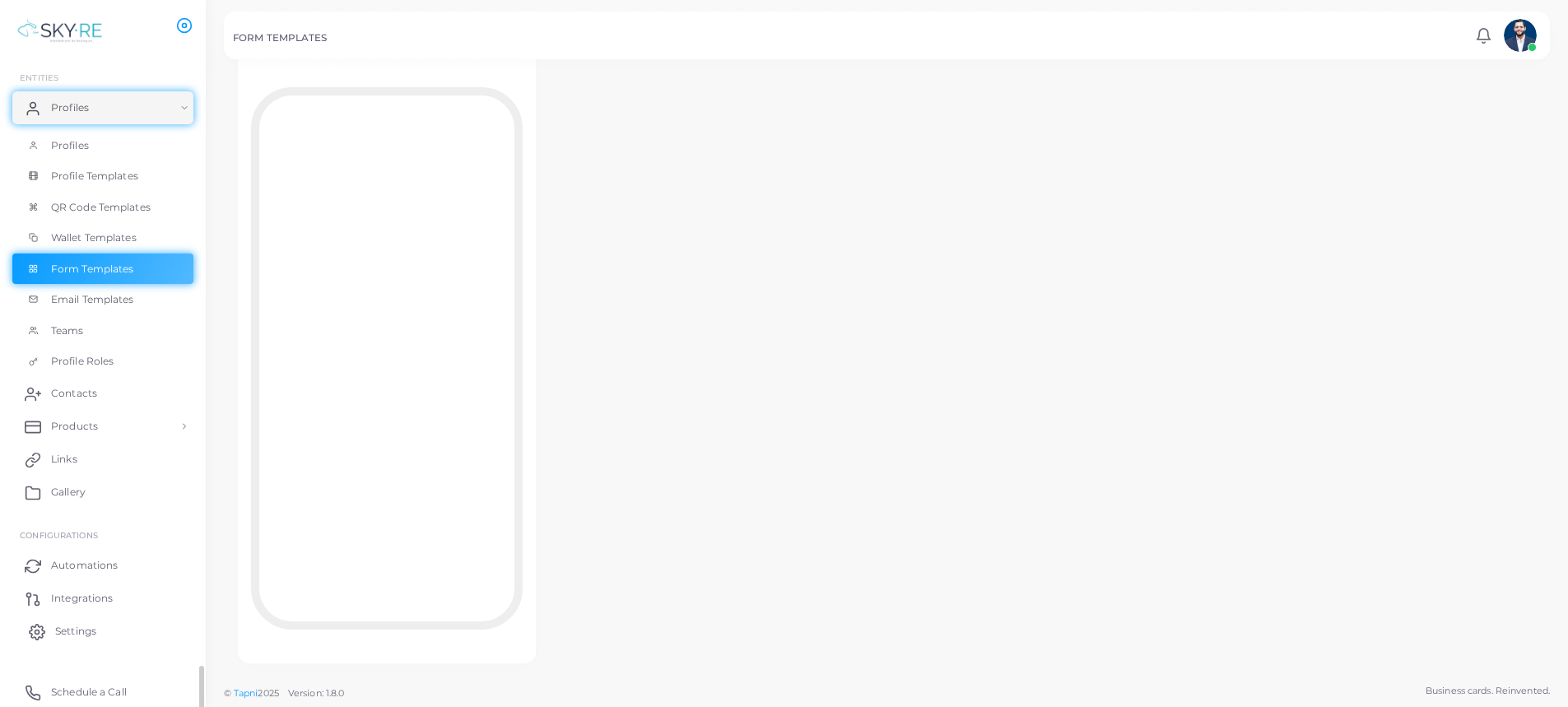
click at [91, 625] on span "Settings" at bounding box center [76, 631] width 41 height 15
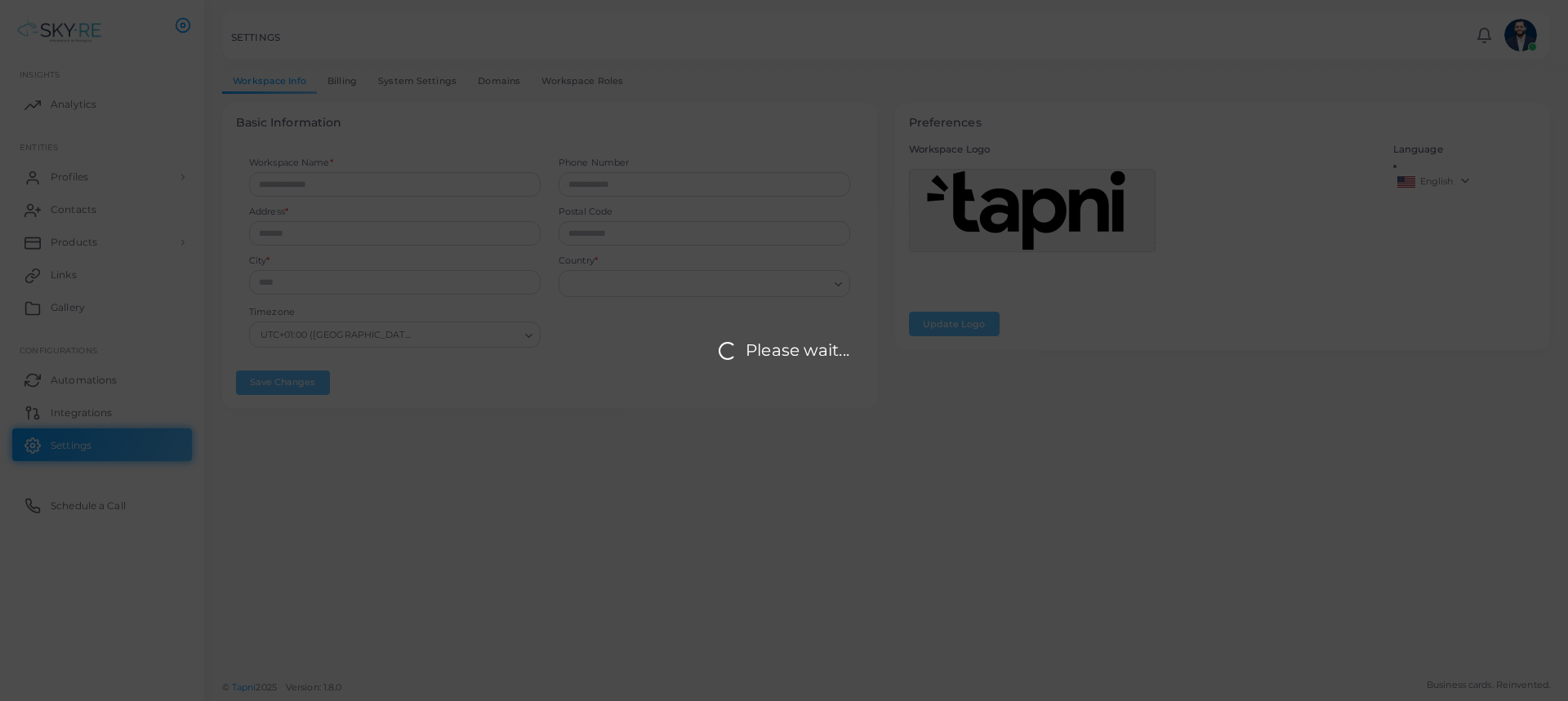
type input "**********"
type input "*****"
type input "**********"
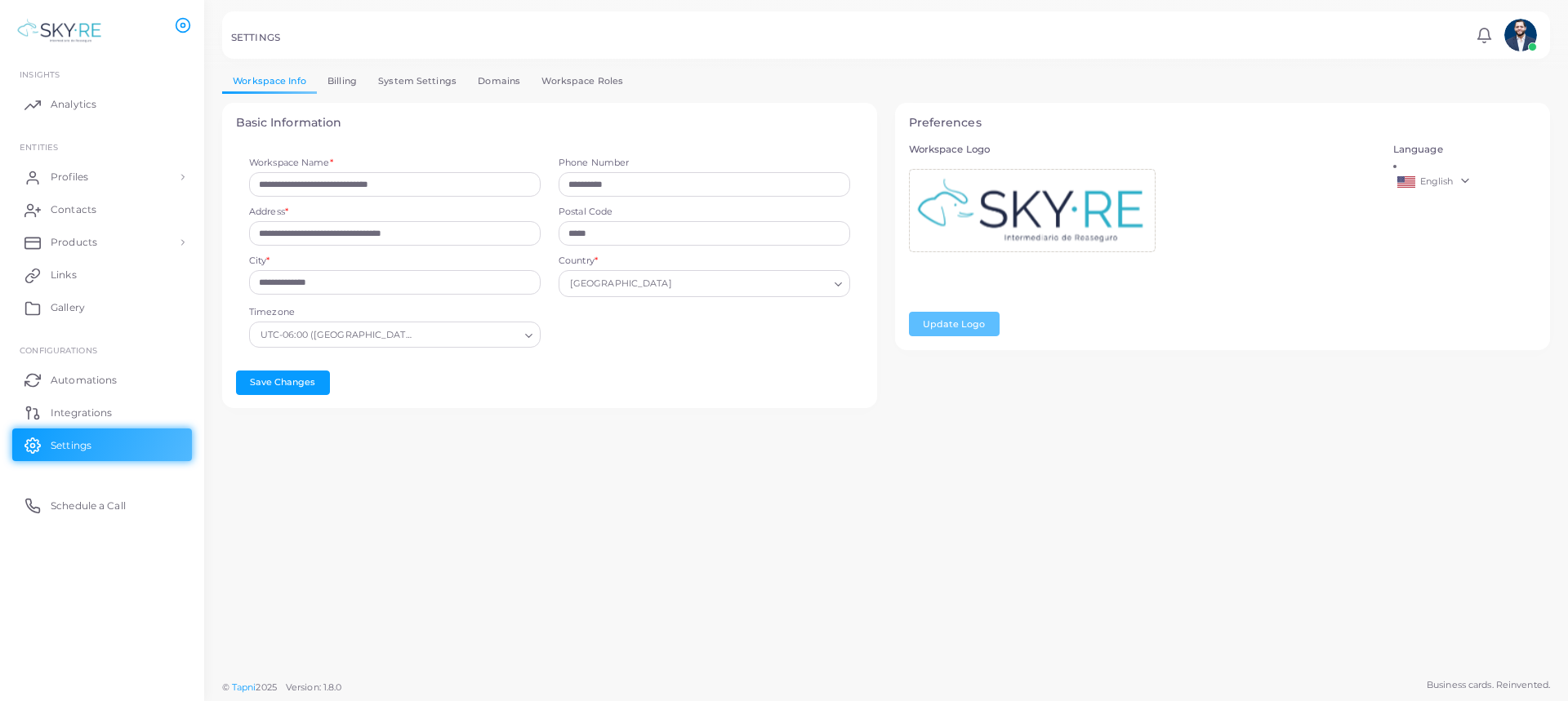
click at [338, 77] on link "Billing" at bounding box center [342, 81] width 51 height 24
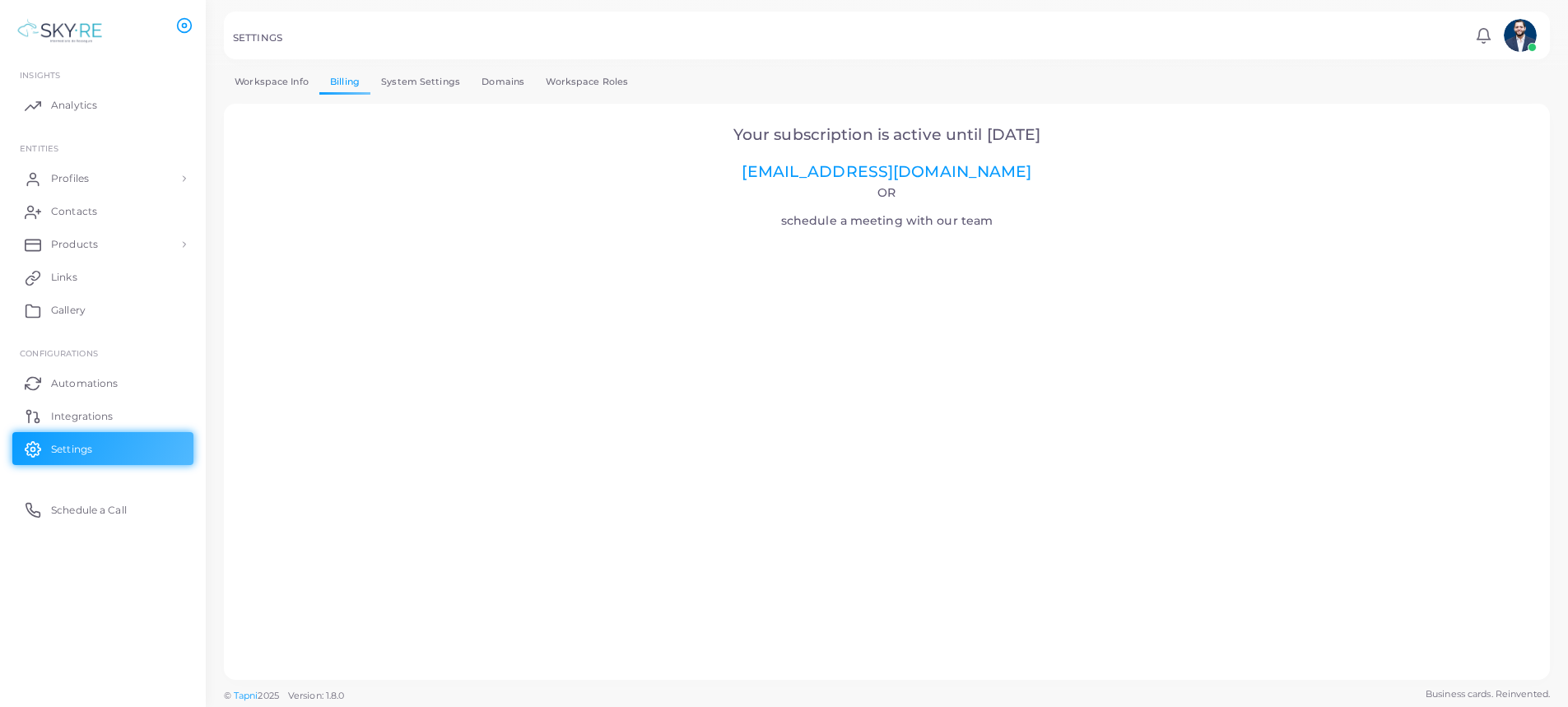
click at [258, 74] on link "Workspace Info" at bounding box center [272, 82] width 96 height 24
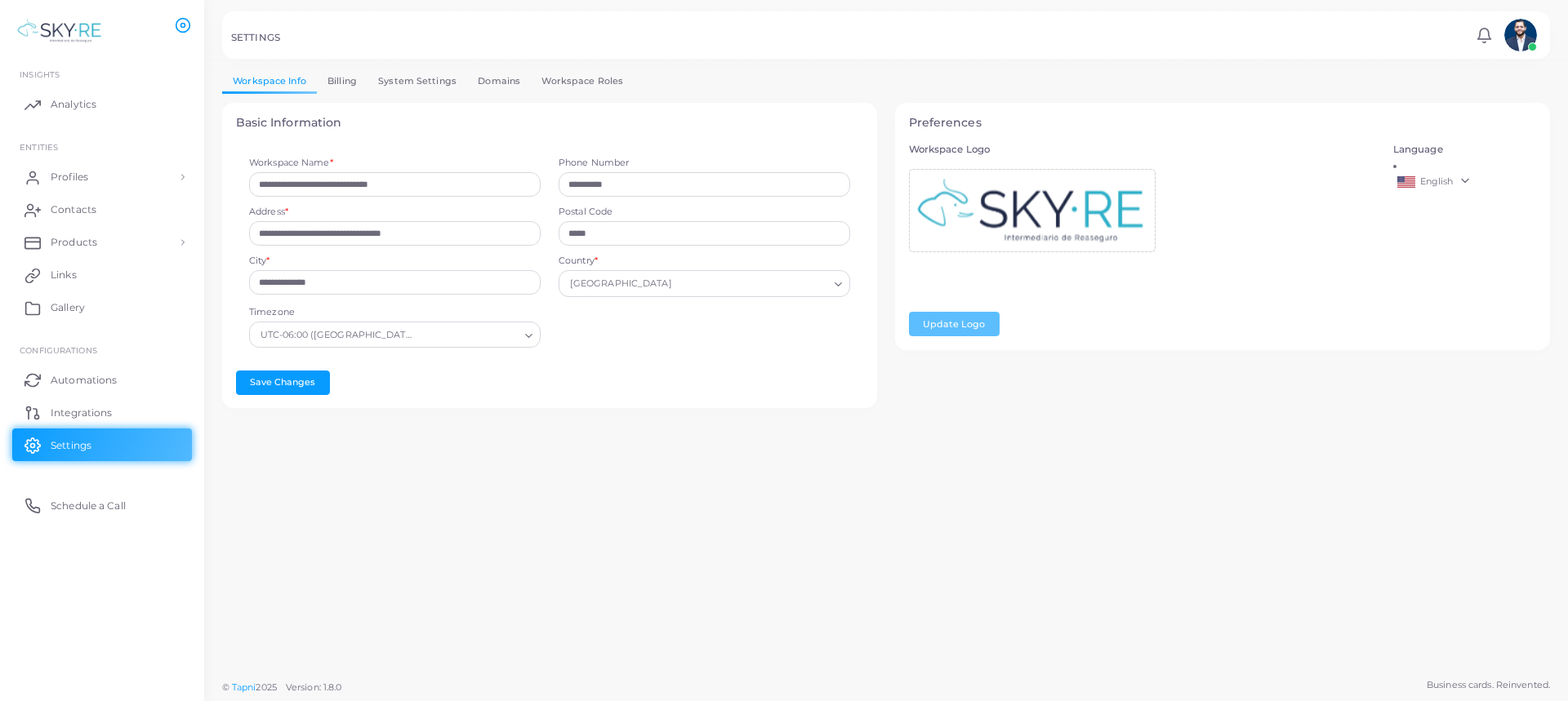
click at [433, 76] on link "System Settings" at bounding box center [417, 81] width 99 height 24
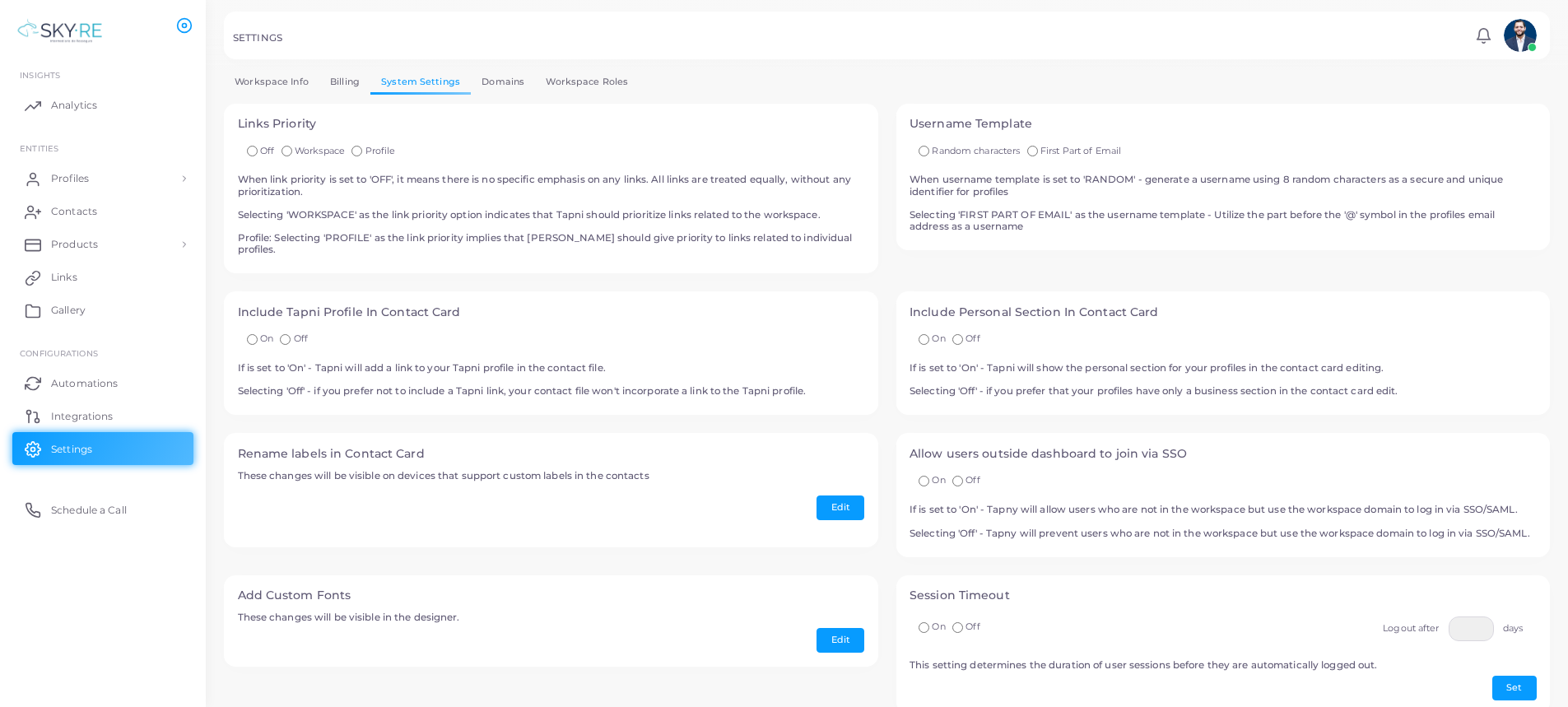
click at [254, 79] on link "Workspace Info" at bounding box center [272, 82] width 96 height 24
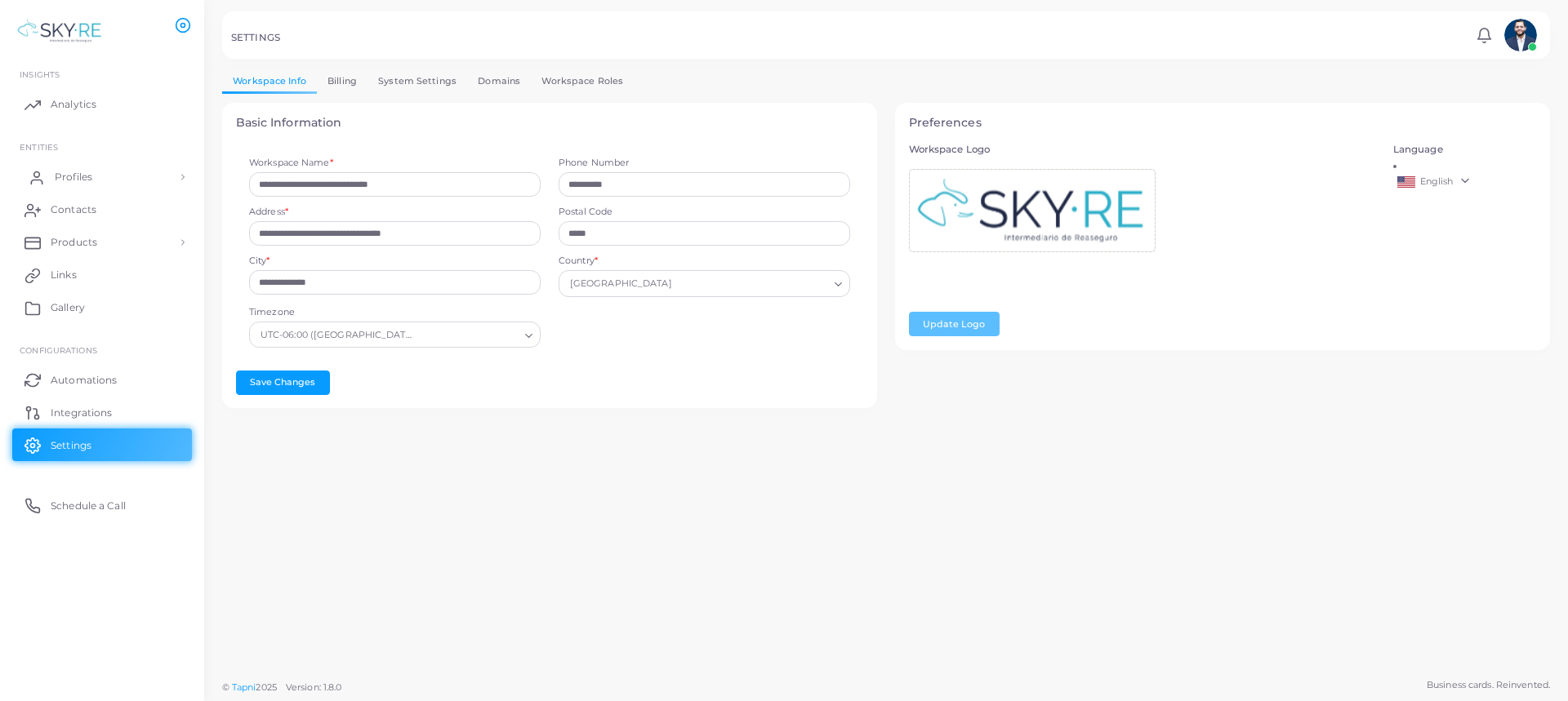
click at [93, 184] on link "Profiles" at bounding box center [102, 176] width 180 height 32
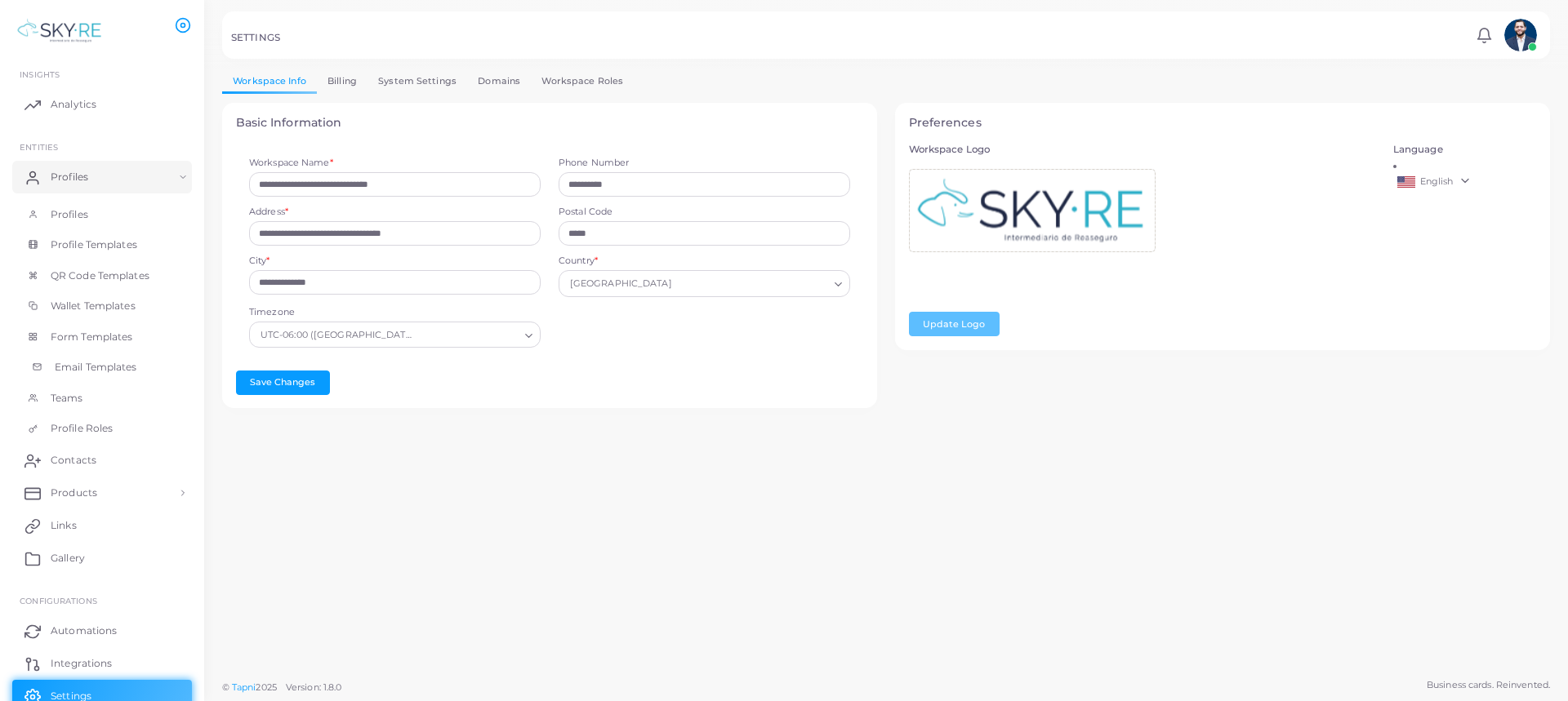
click at [111, 366] on span "Email Templates" at bounding box center [96, 367] width 83 height 15
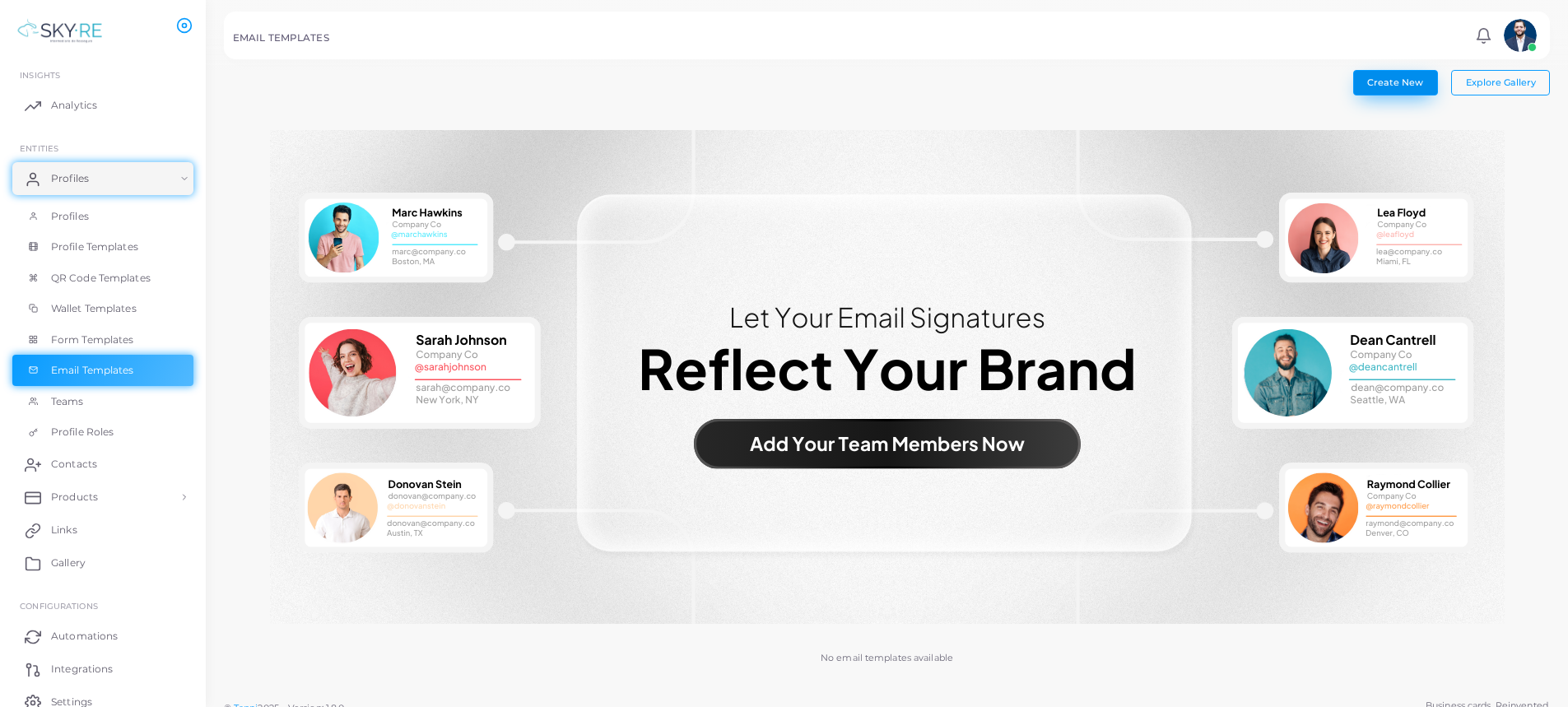
click at [1383, 84] on span "Create New" at bounding box center [1396, 82] width 56 height 11
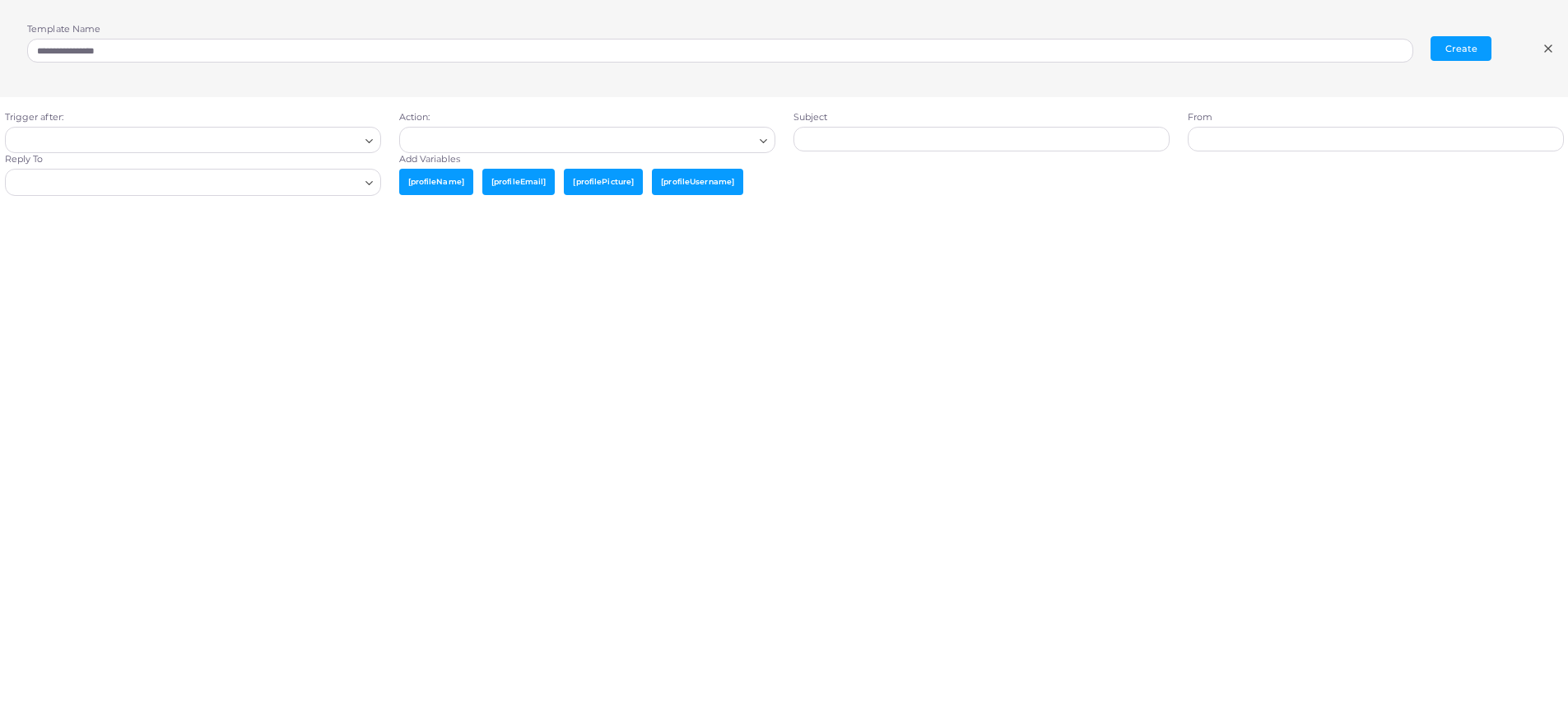
click at [168, 136] on input "Search for option" at bounding box center [185, 140] width 346 height 18
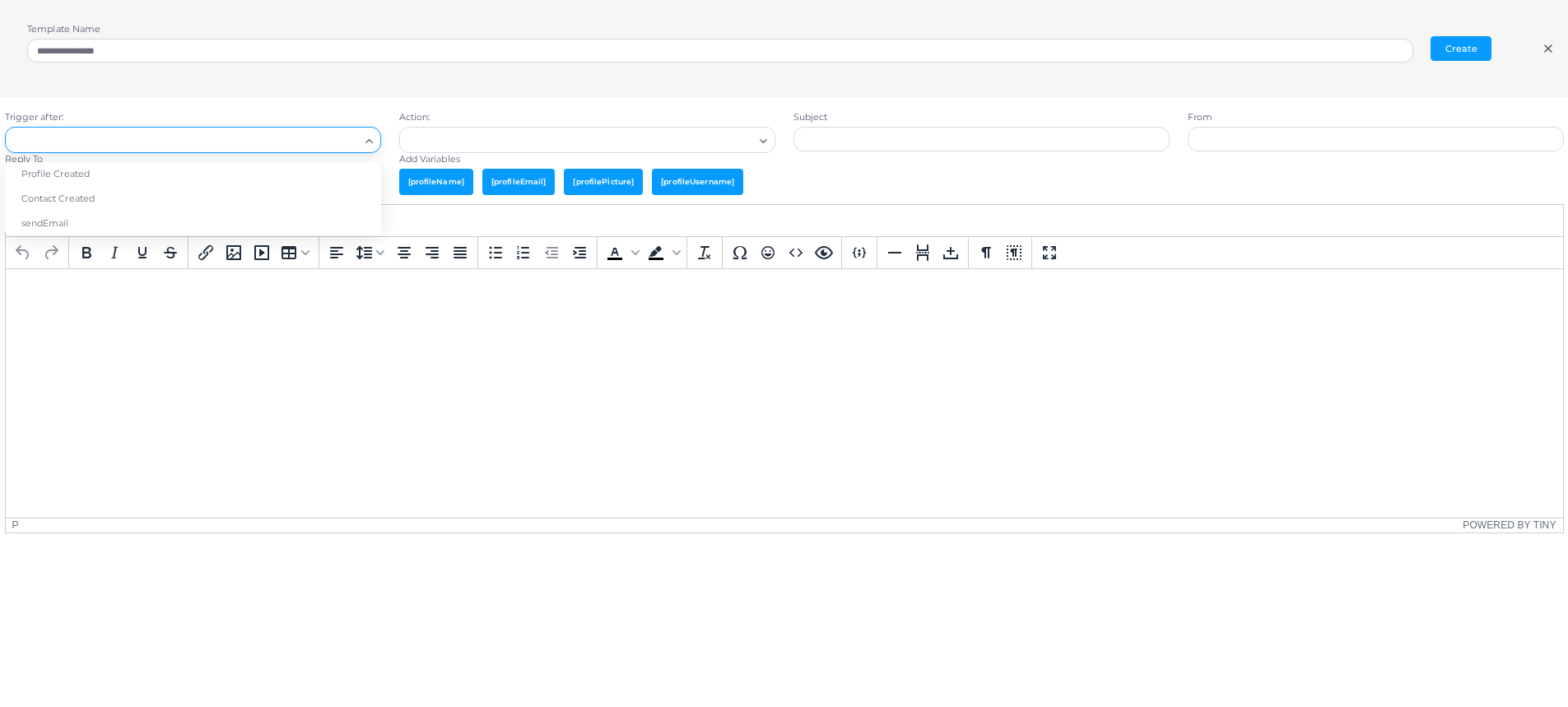
click at [168, 136] on input "Search for option" at bounding box center [185, 140] width 346 height 18
click at [223, 91] on div "**********" at bounding box center [784, 48] width 1568 height 98
click at [253, 137] on input "Search for option" at bounding box center [185, 140] width 346 height 18
click at [222, 198] on li "Contact Created" at bounding box center [193, 200] width 376 height 25
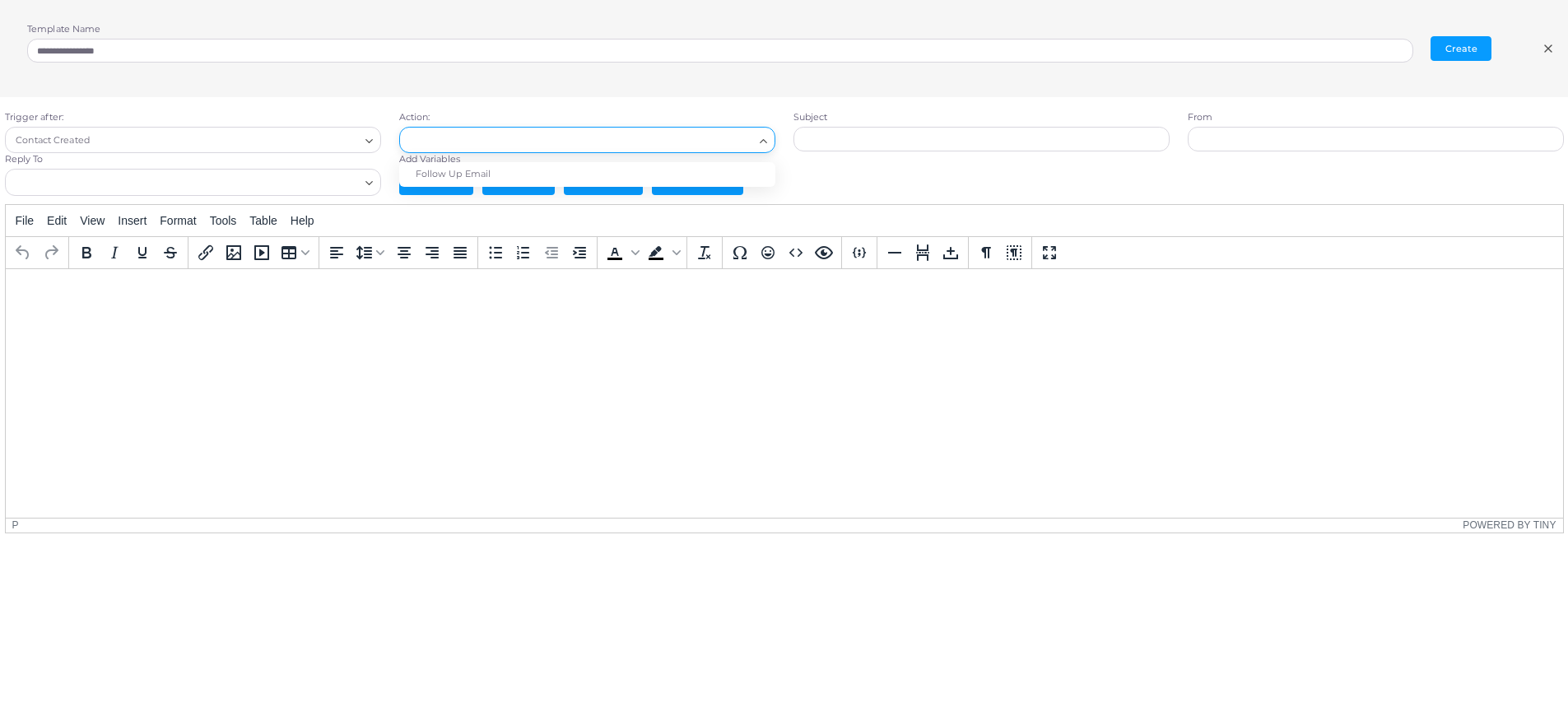
click at [503, 139] on input "Search for option" at bounding box center [580, 140] width 346 height 18
click at [466, 177] on li "Follow Up Email" at bounding box center [587, 174] width 376 height 25
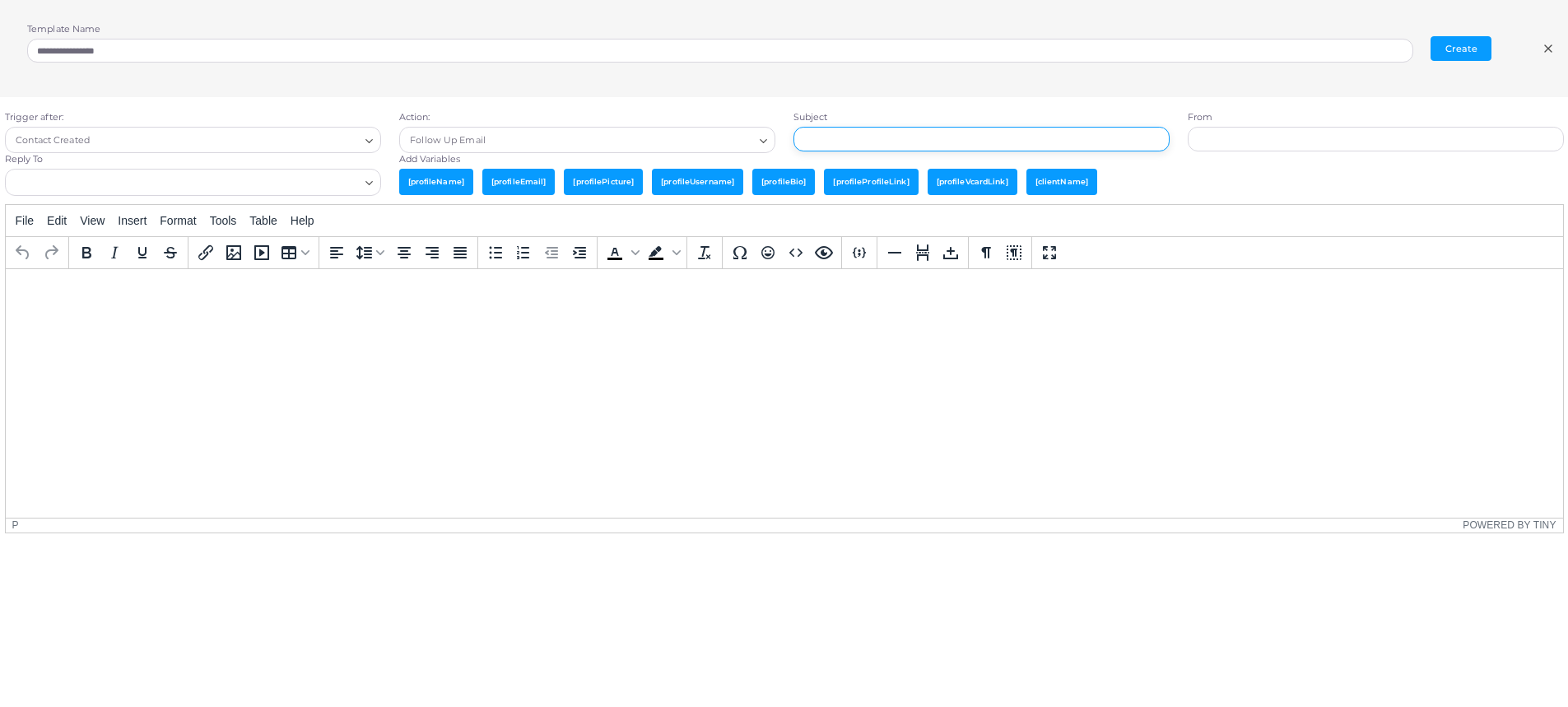
click at [957, 139] on input "text" at bounding box center [982, 139] width 376 height 25
click at [1242, 145] on input "text" at bounding box center [1376, 139] width 376 height 25
click at [239, 181] on input "Search for option" at bounding box center [183, 183] width 352 height 18
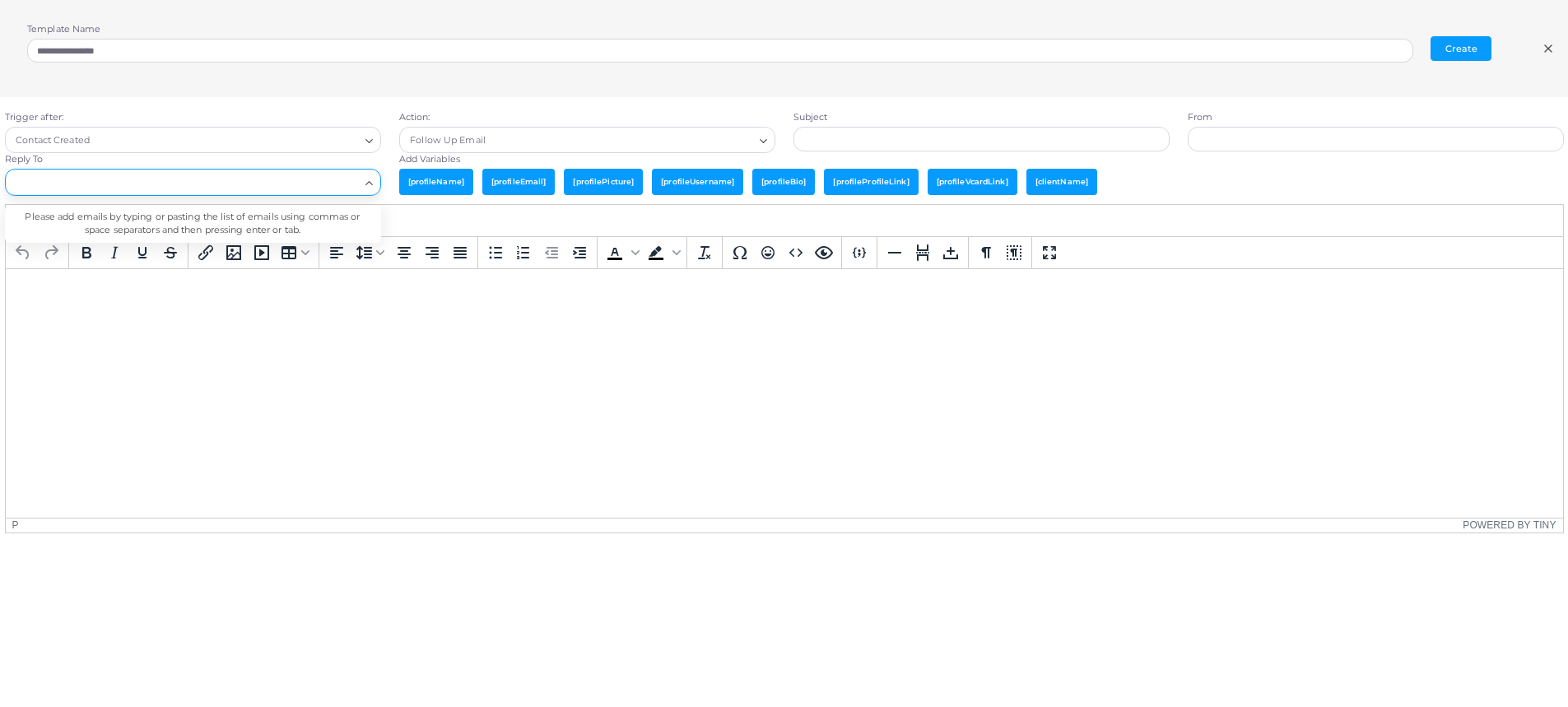
click at [302, 313] on html at bounding box center [784, 290] width 1557 height 45
click at [369, 179] on icon "Search for option" at bounding box center [369, 183] width 12 height 12
click at [443, 179] on span "[profileName]" at bounding box center [436, 181] width 74 height 26
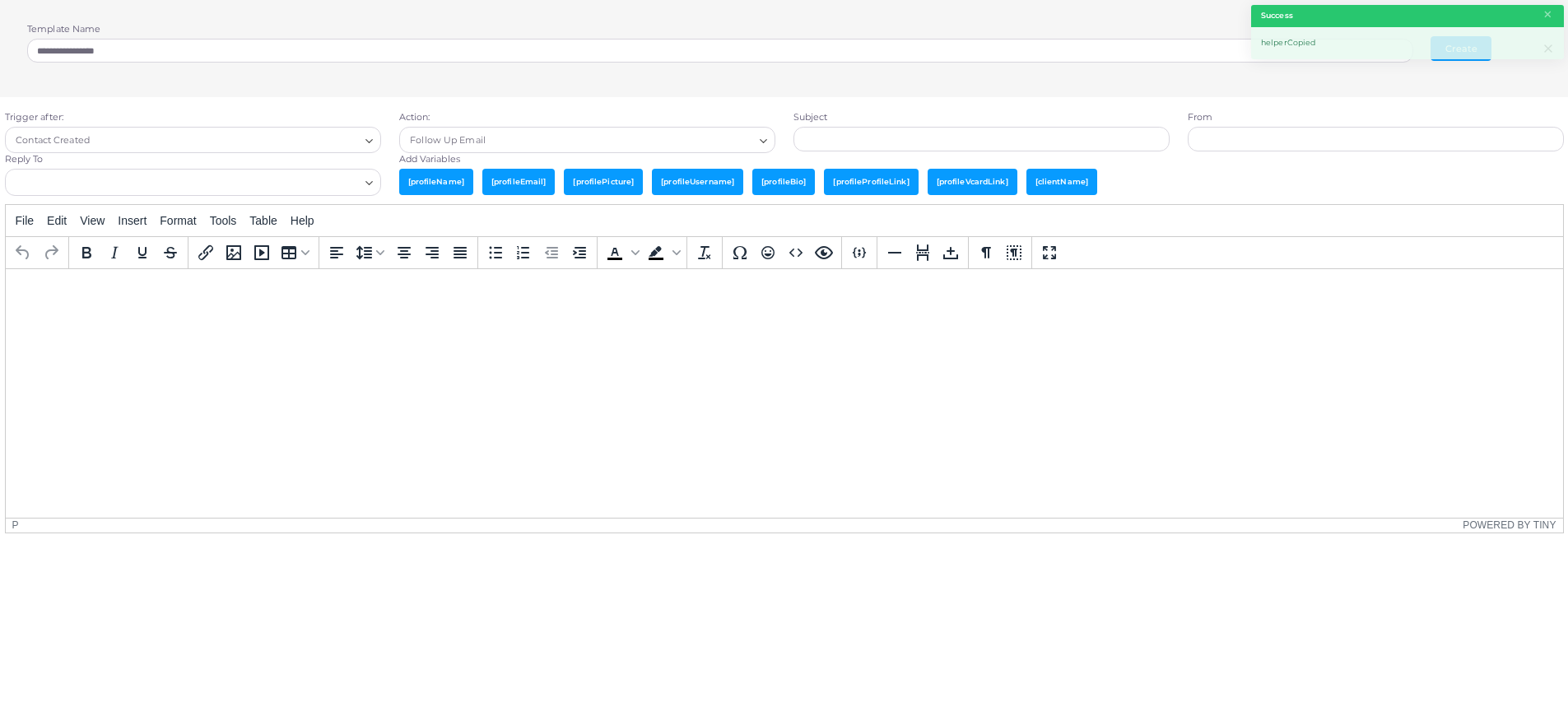
click at [385, 313] on html at bounding box center [784, 290] width 1557 height 45
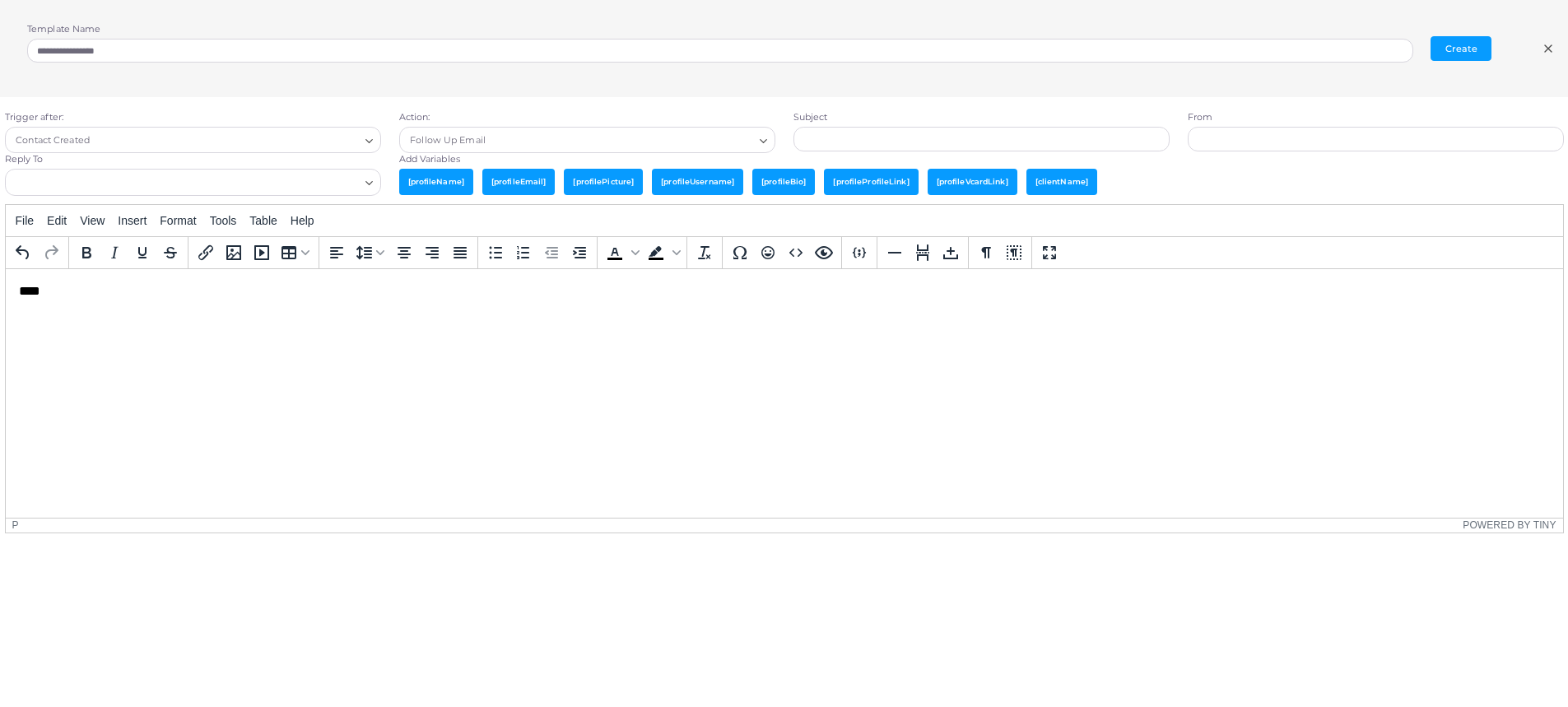
click at [440, 185] on span "[profileName]" at bounding box center [436, 181] width 74 height 26
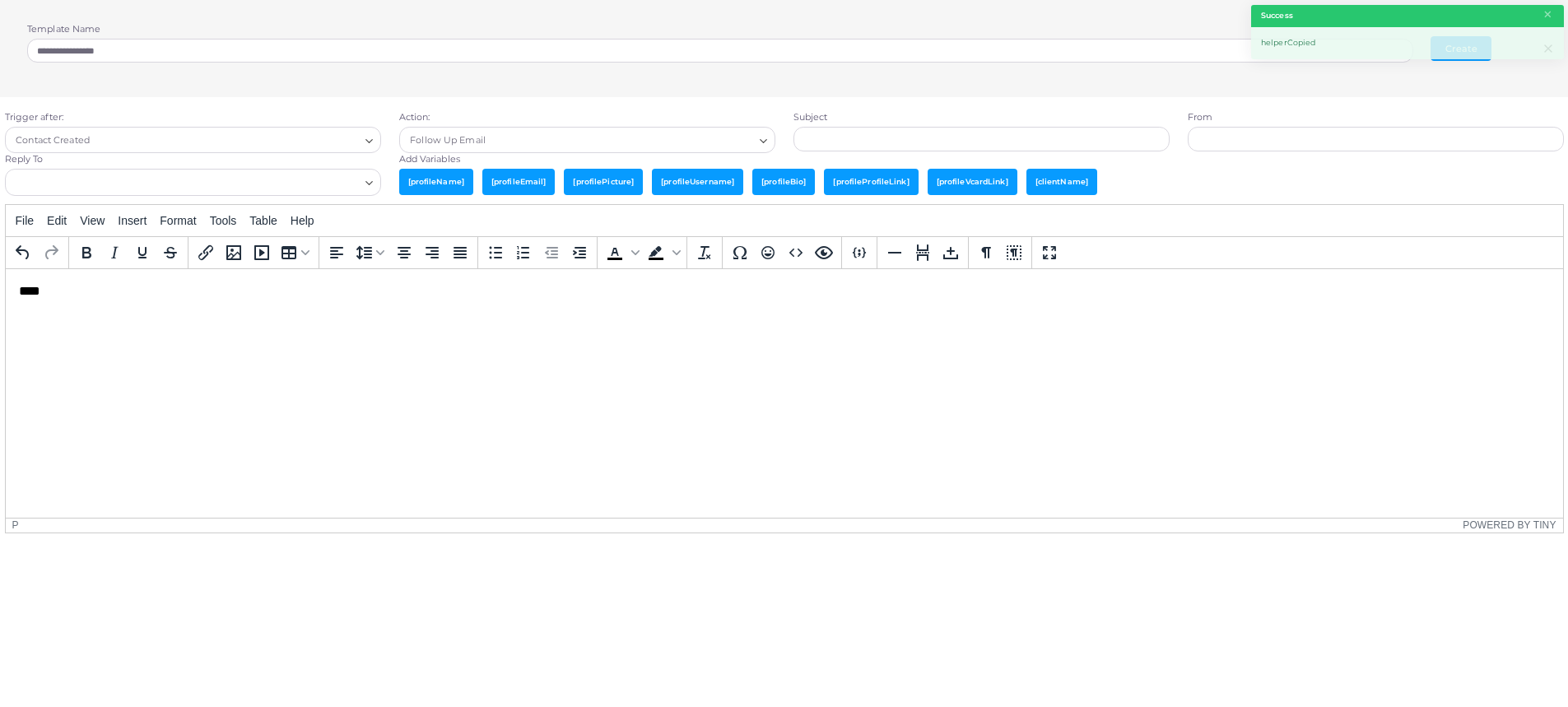
click at [1064, 179] on span "[clientName]" at bounding box center [1062, 181] width 71 height 26
click at [237, 289] on p "****" at bounding box center [784, 290] width 1531 height 18
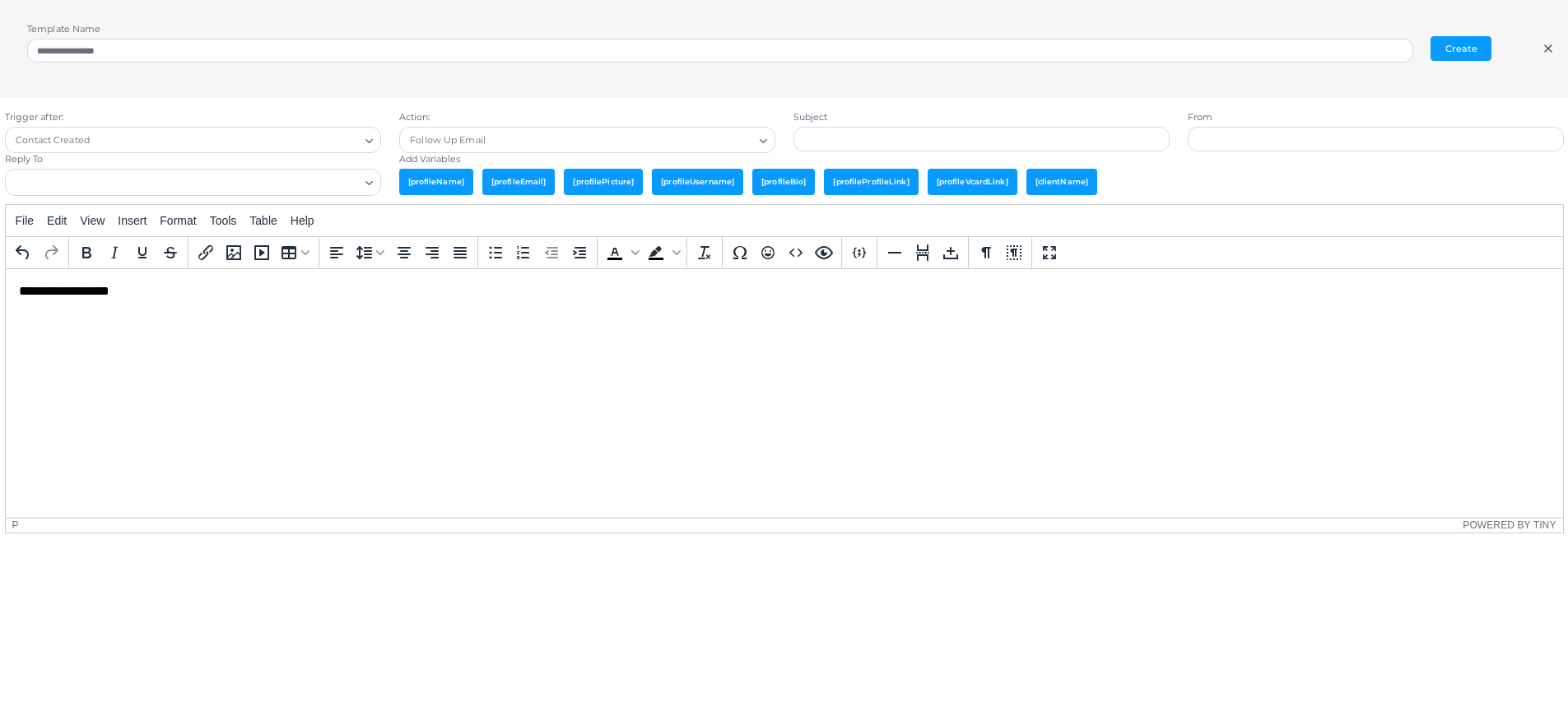
click at [986, 185] on span "[profileVcardLink]" at bounding box center [972, 181] width 90 height 26
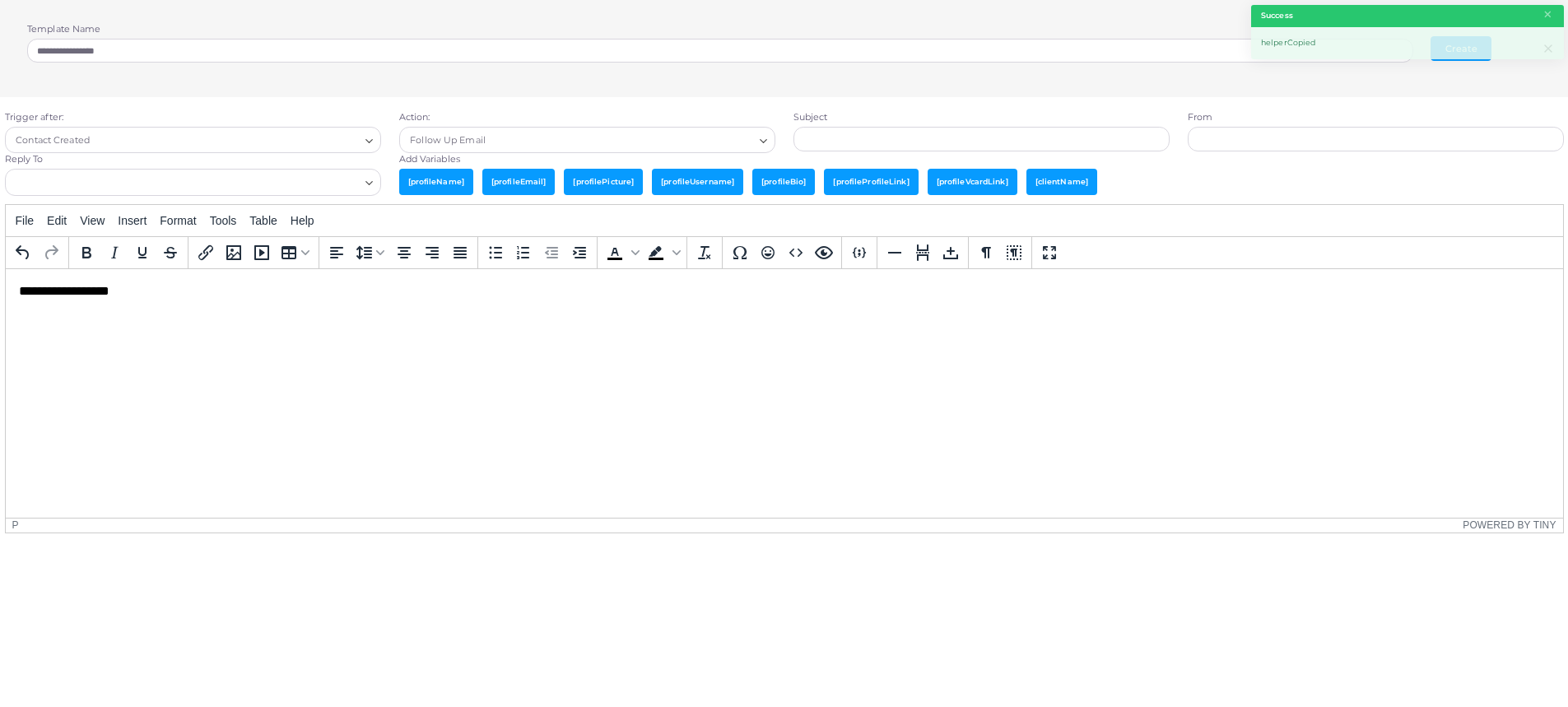
click at [842, 313] on html "**********" at bounding box center [784, 290] width 1557 height 45
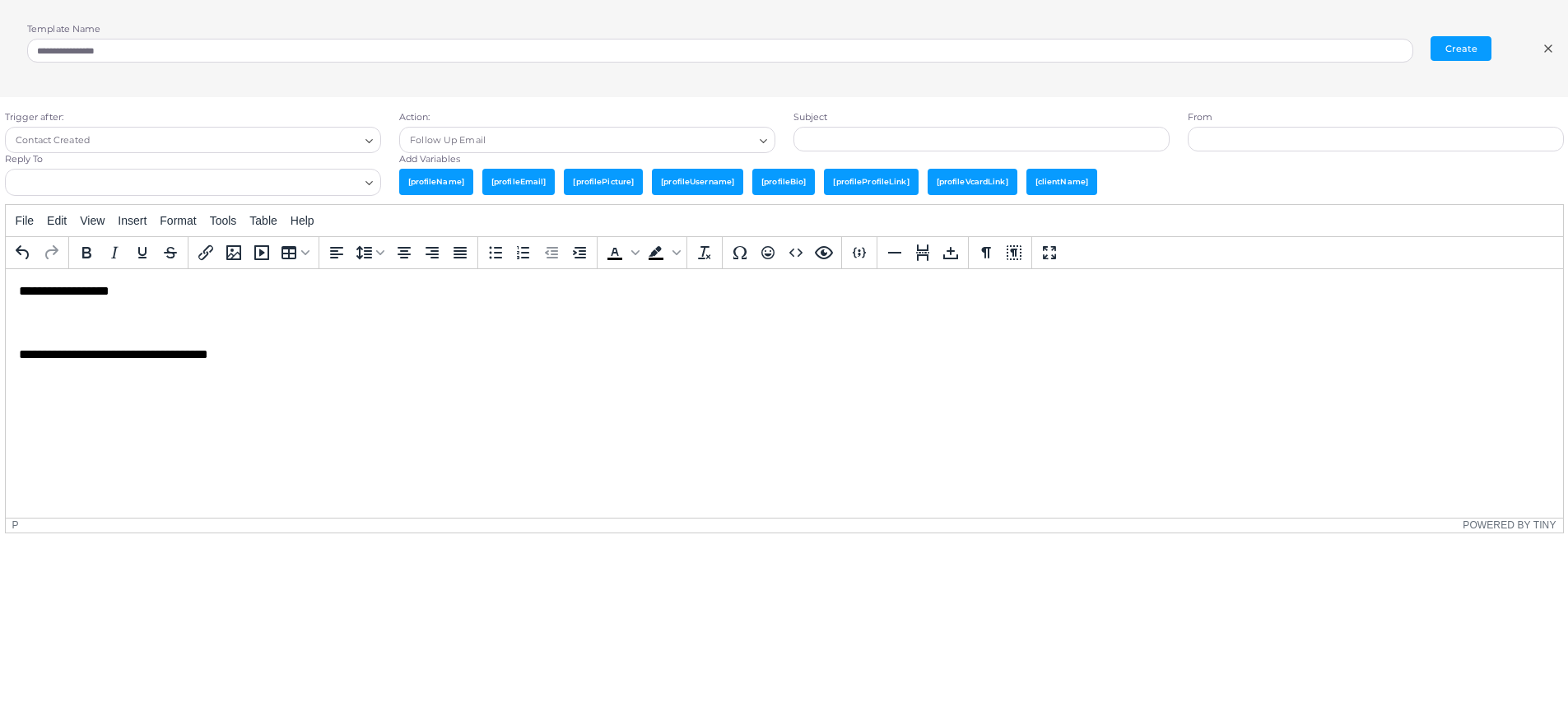
click at [189, 326] on p "Rich Text Area. Press ALT-0 for help." at bounding box center [784, 322] width 1531 height 18
click at [390, 376] on html "**********" at bounding box center [784, 322] width 1557 height 108
click at [325, 180] on input "Search for option" at bounding box center [183, 183] width 352 height 18
click at [833, 80] on div "**********" at bounding box center [784, 48] width 1568 height 98
click at [324, 186] on input "Search for option" at bounding box center [183, 183] width 352 height 18
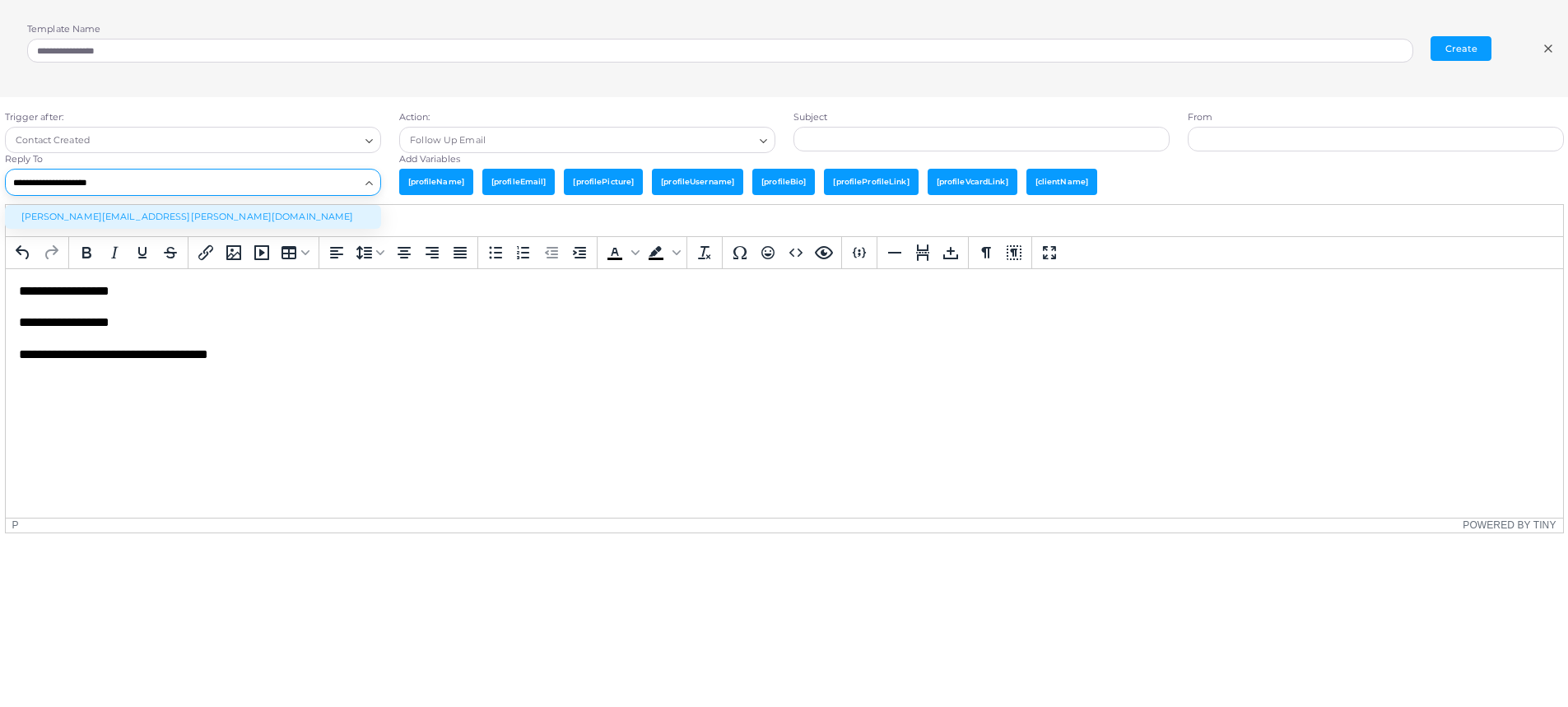
click at [284, 215] on li "[PERSON_NAME][EMAIL_ADDRESS][PERSON_NAME][DOMAIN_NAME]" at bounding box center [193, 217] width 376 height 25
type input "**********"
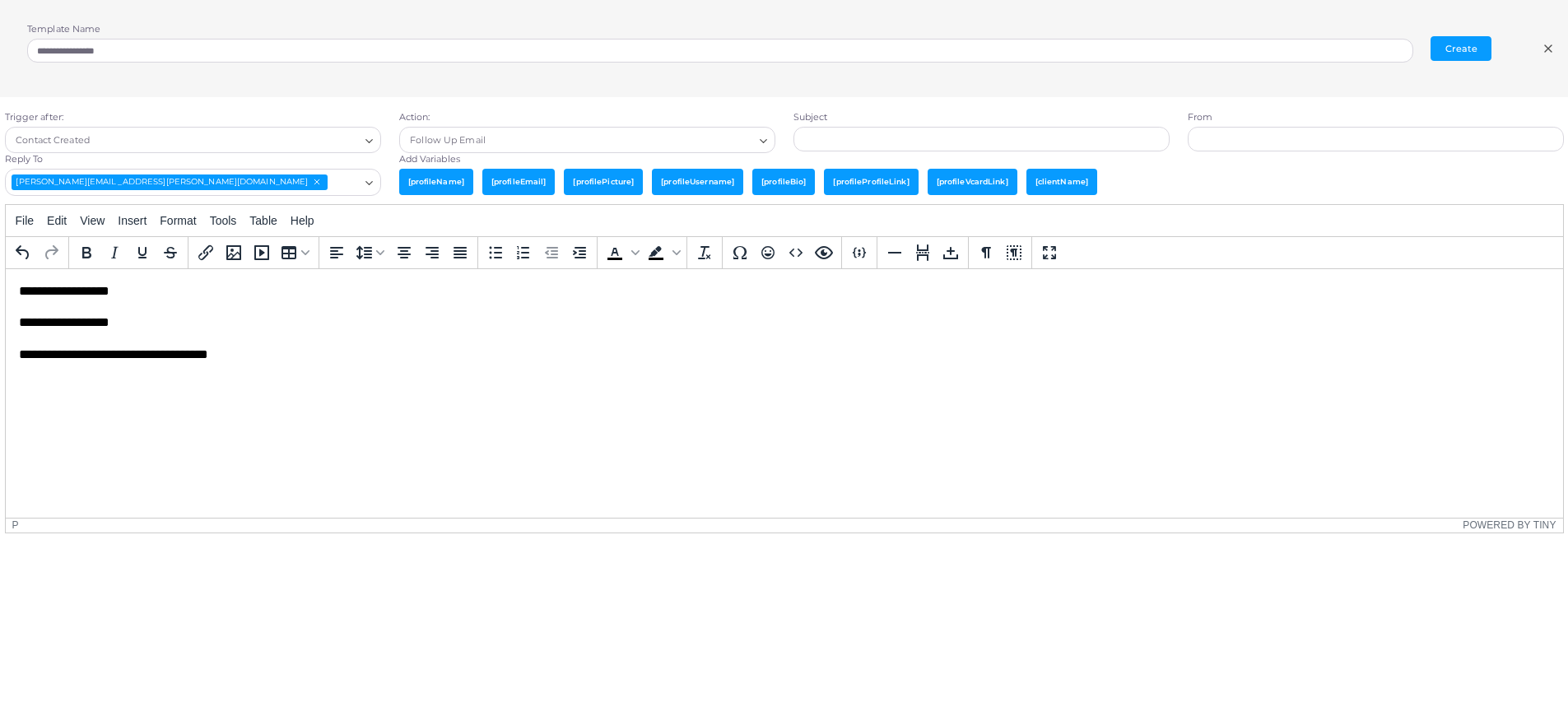
click at [396, 224] on div "File Edit View Insert Format Tools Table Help" at bounding box center [785, 221] width 1557 height 33
click at [929, 138] on input "text" at bounding box center [982, 139] width 376 height 25
type input "******"
click at [1347, 130] on input "text" at bounding box center [1376, 139] width 376 height 25
click at [1165, 164] on div "Add Variables [profileName] [profileEmail] [profilePicture] [profileUsername] […" at bounding box center [982, 178] width 1183 height 50
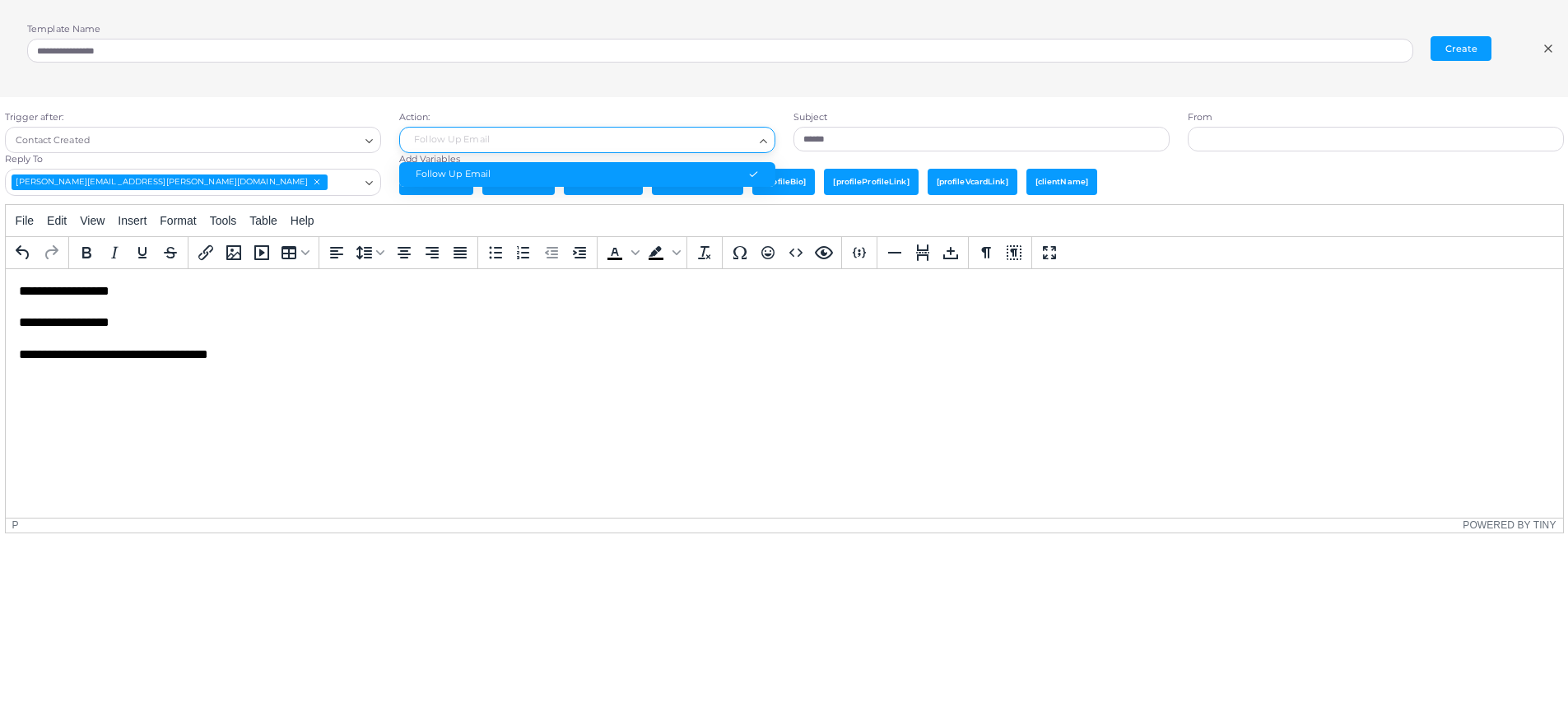
click at [732, 144] on input "Search for option" at bounding box center [580, 140] width 346 height 18
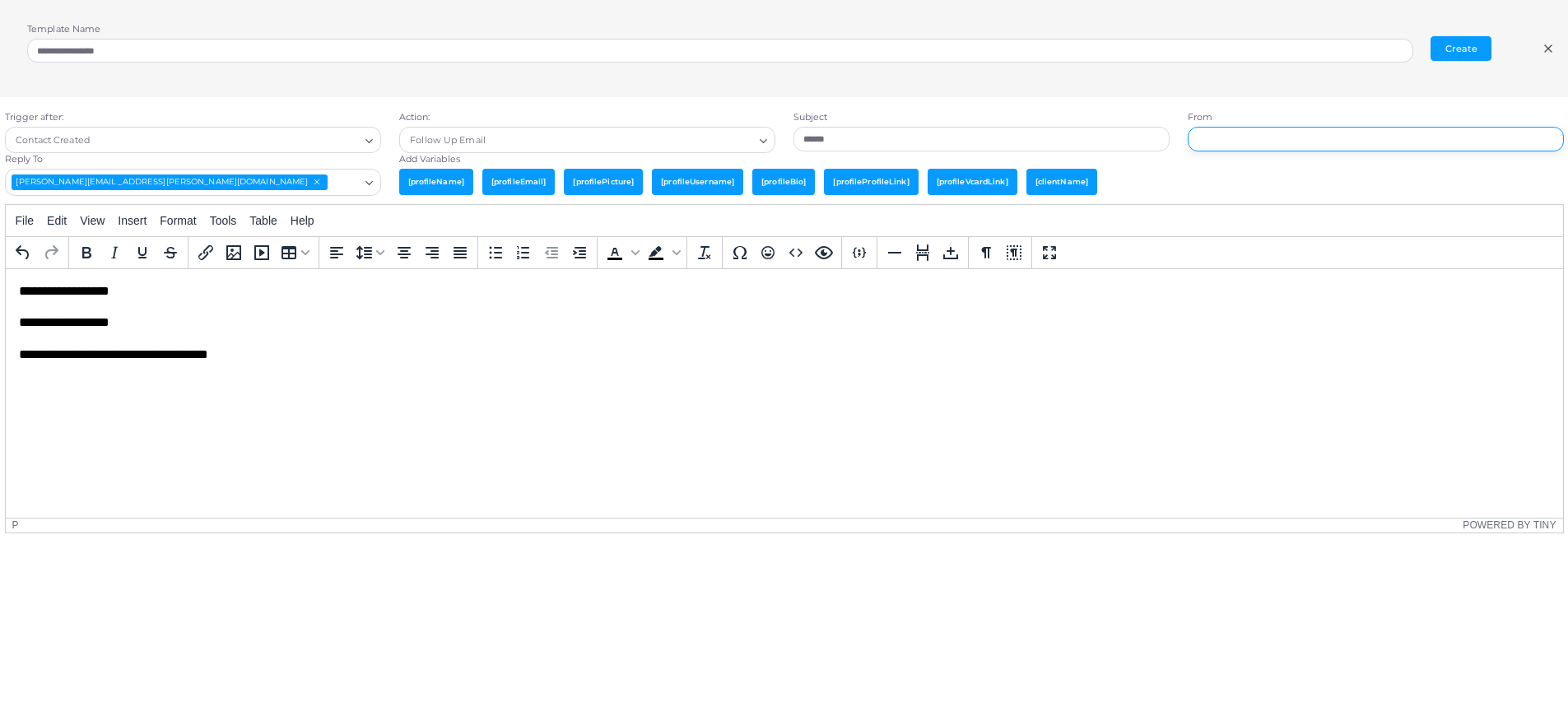
click at [1223, 127] on input "text" at bounding box center [1376, 139] width 376 height 25
type input "******"
click at [1455, 46] on button "Create" at bounding box center [1461, 48] width 61 height 25
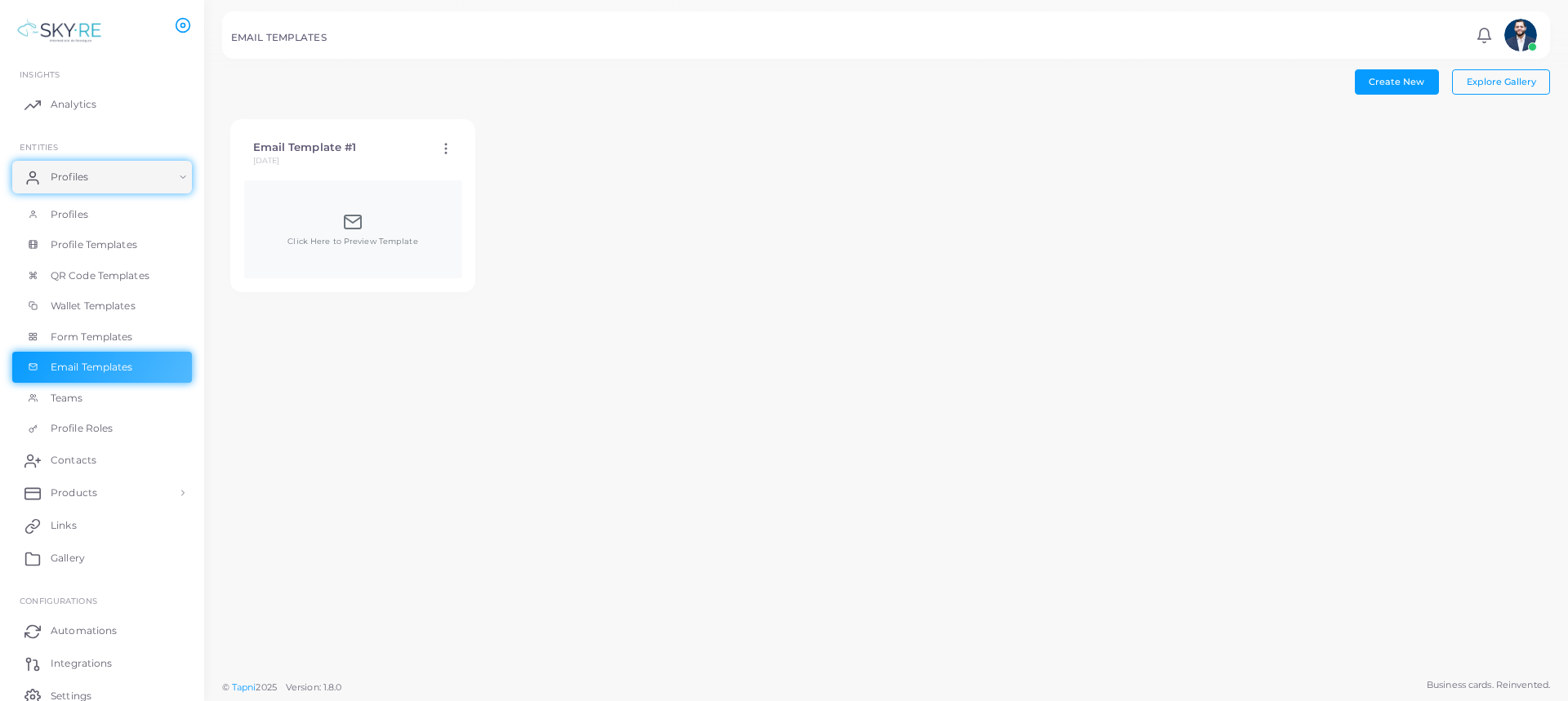
click at [448, 148] on icon at bounding box center [446, 148] width 15 height 15
click at [448, 148] on ul "Edit Template Duplicate Template Delete Template" at bounding box center [516, 190] width 136 height 84
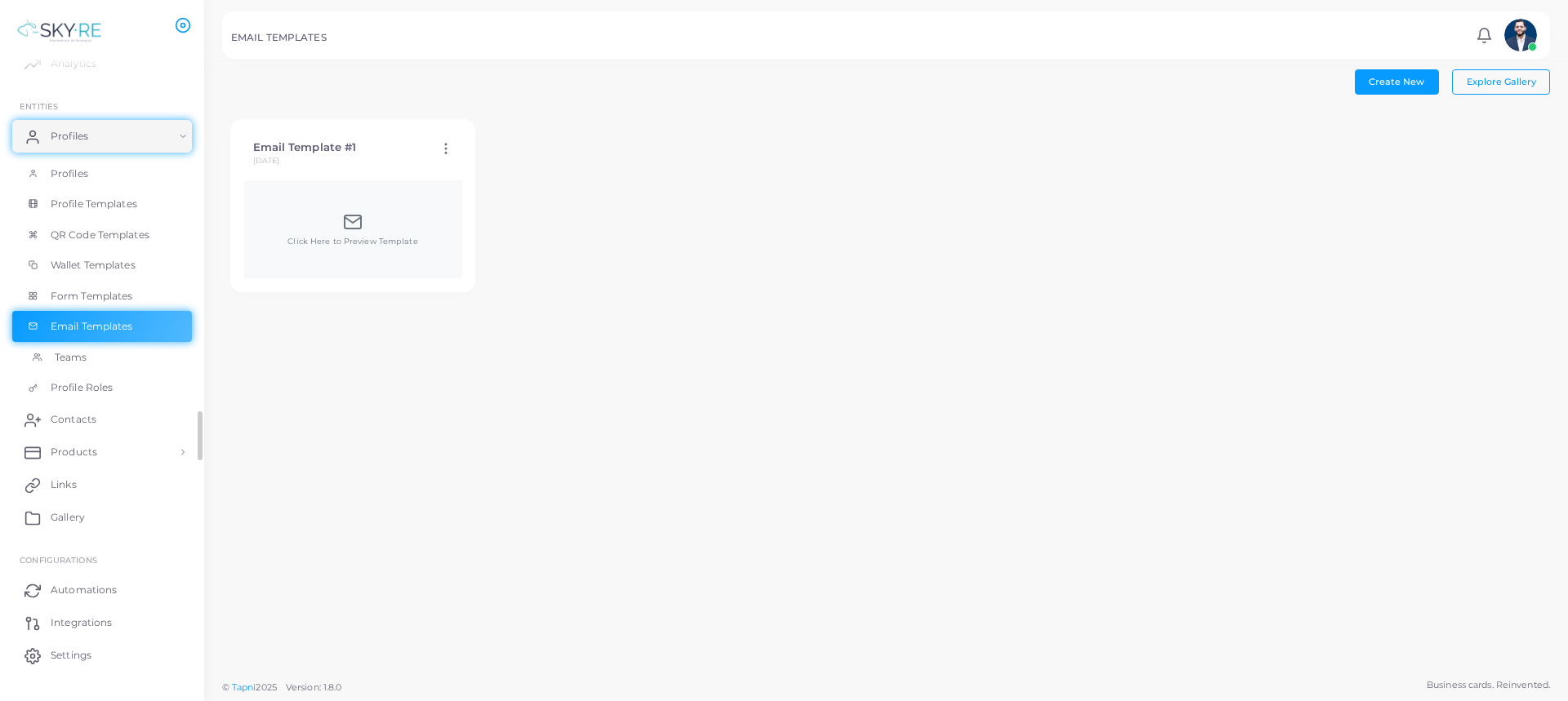
scroll to position [42, 0]
click at [117, 357] on link "Teams" at bounding box center [102, 357] width 180 height 31
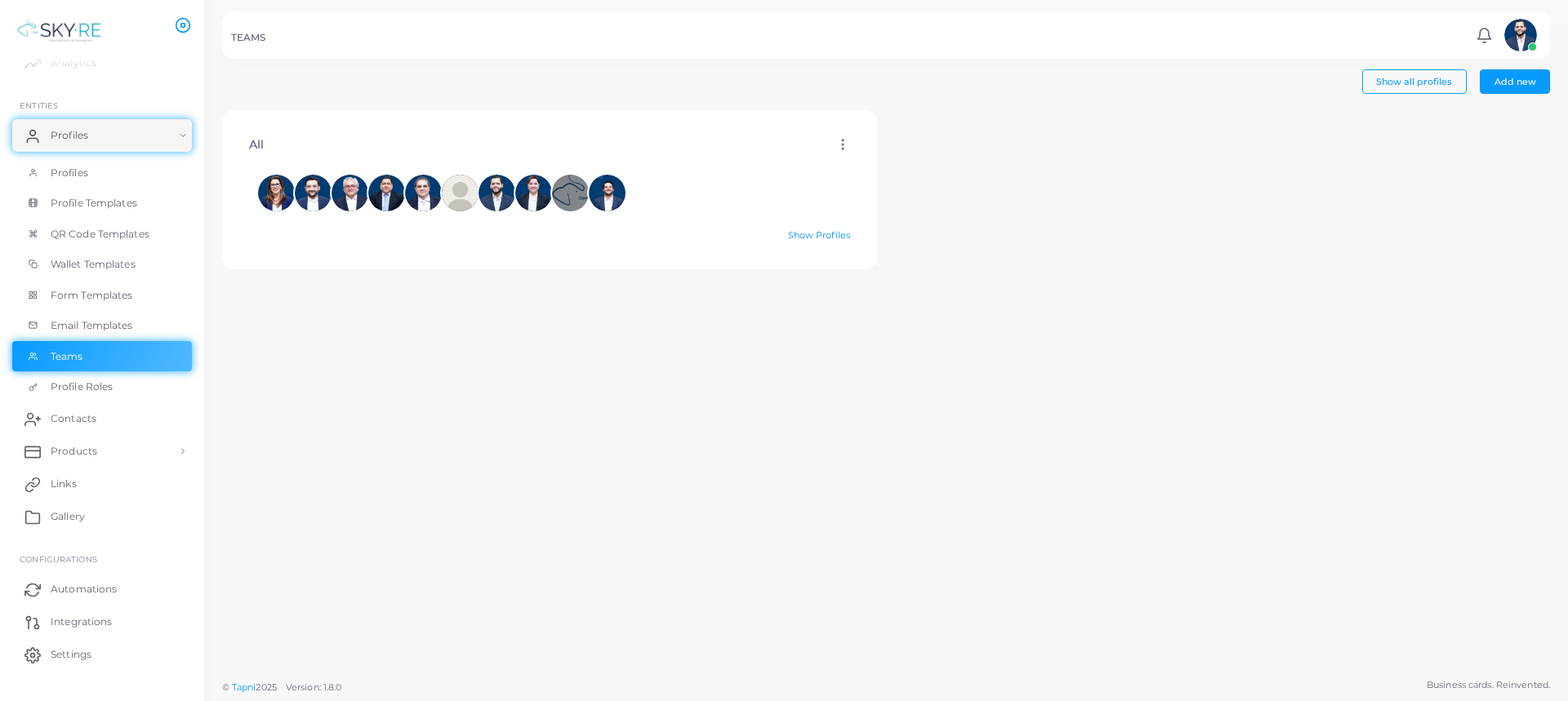
click at [821, 232] on link "Show Profiles" at bounding box center [819, 235] width 62 height 11
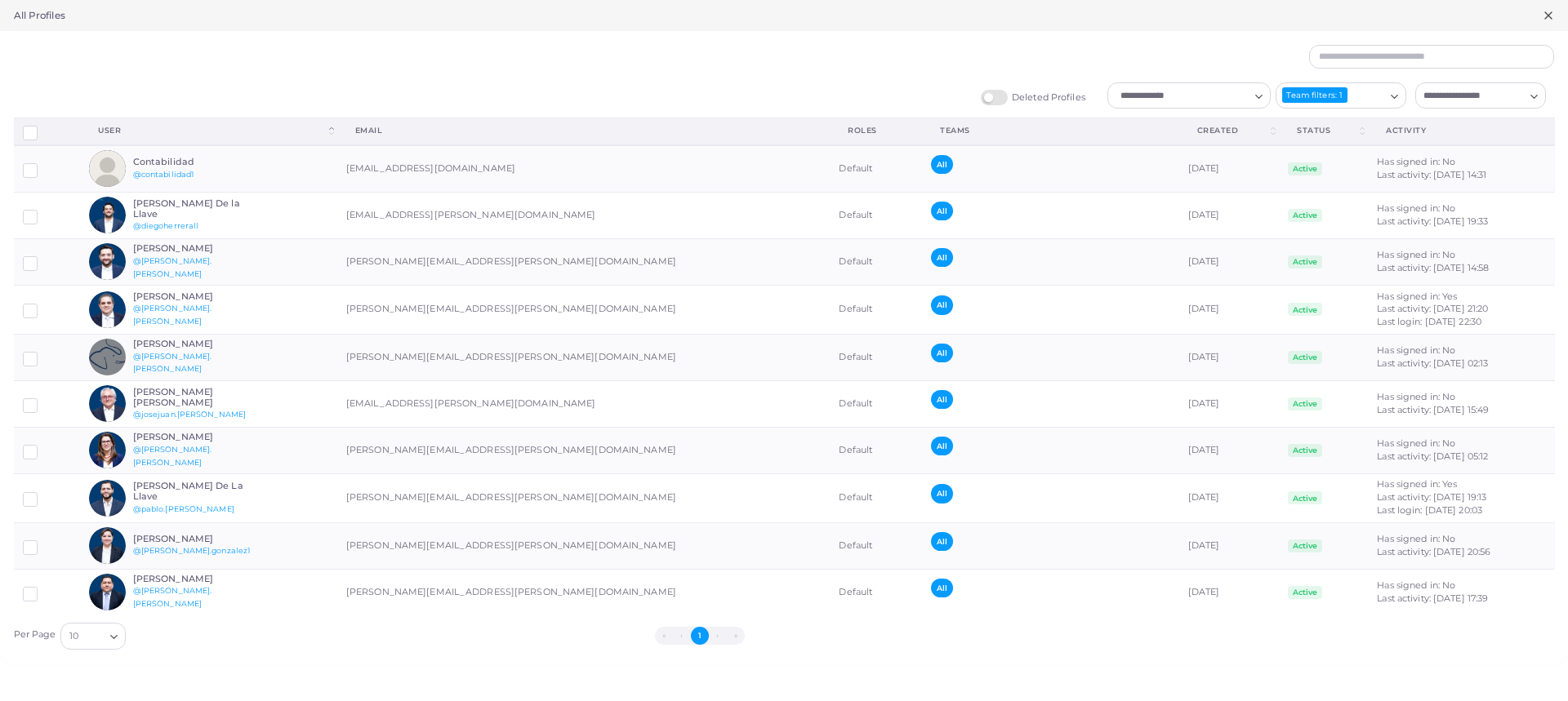
click at [1549, 15] on line at bounding box center [1548, 15] width 6 height 6
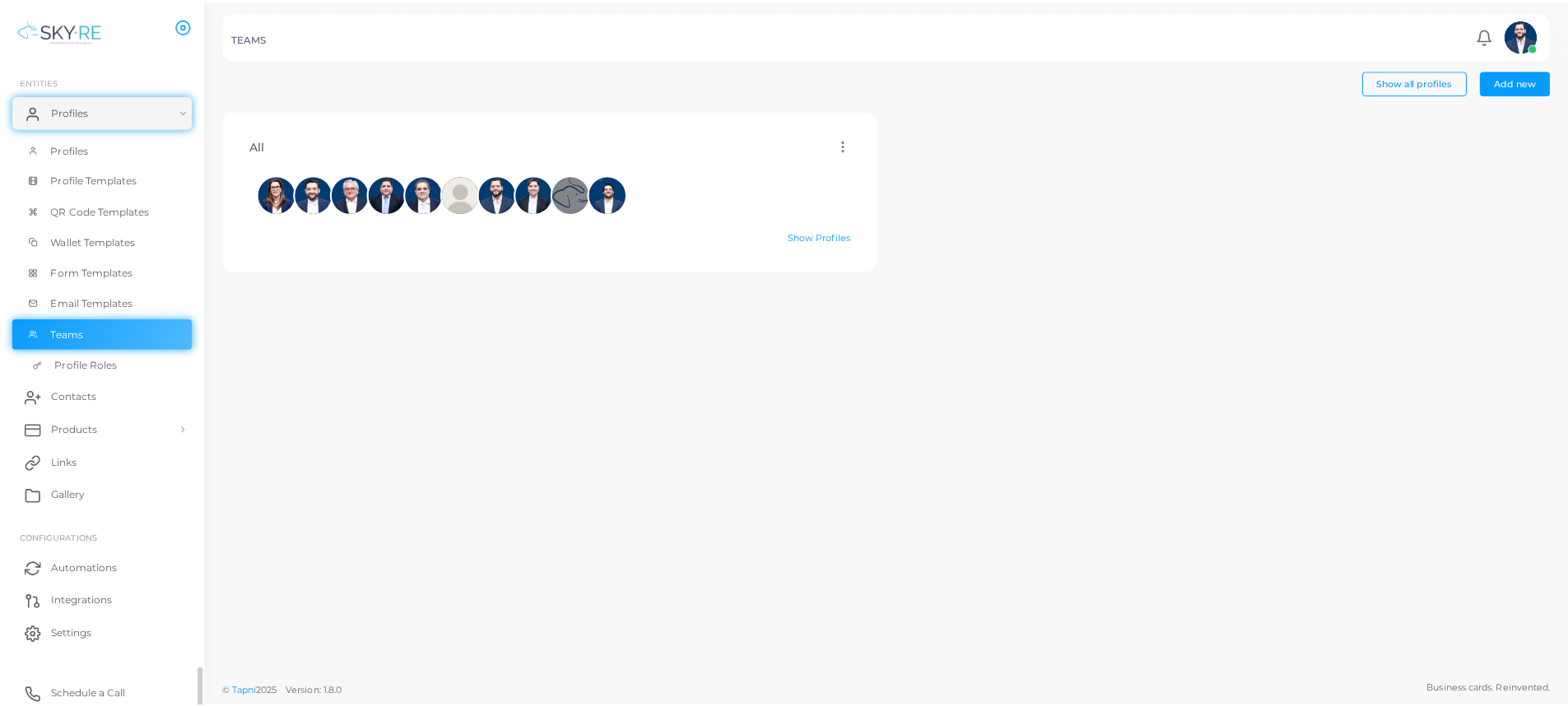
scroll to position [71, 0]
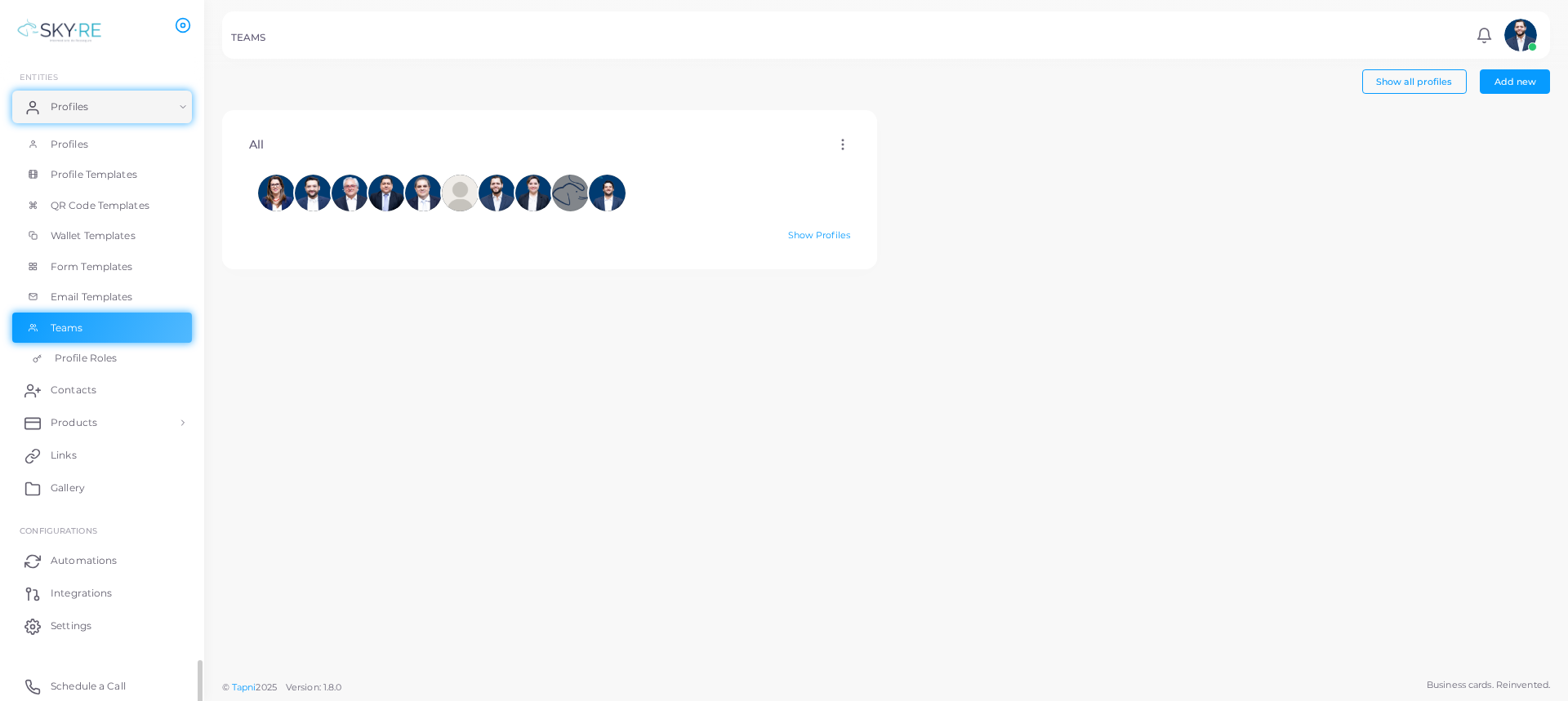
click at [137, 357] on link "Profile Roles" at bounding box center [102, 358] width 180 height 31
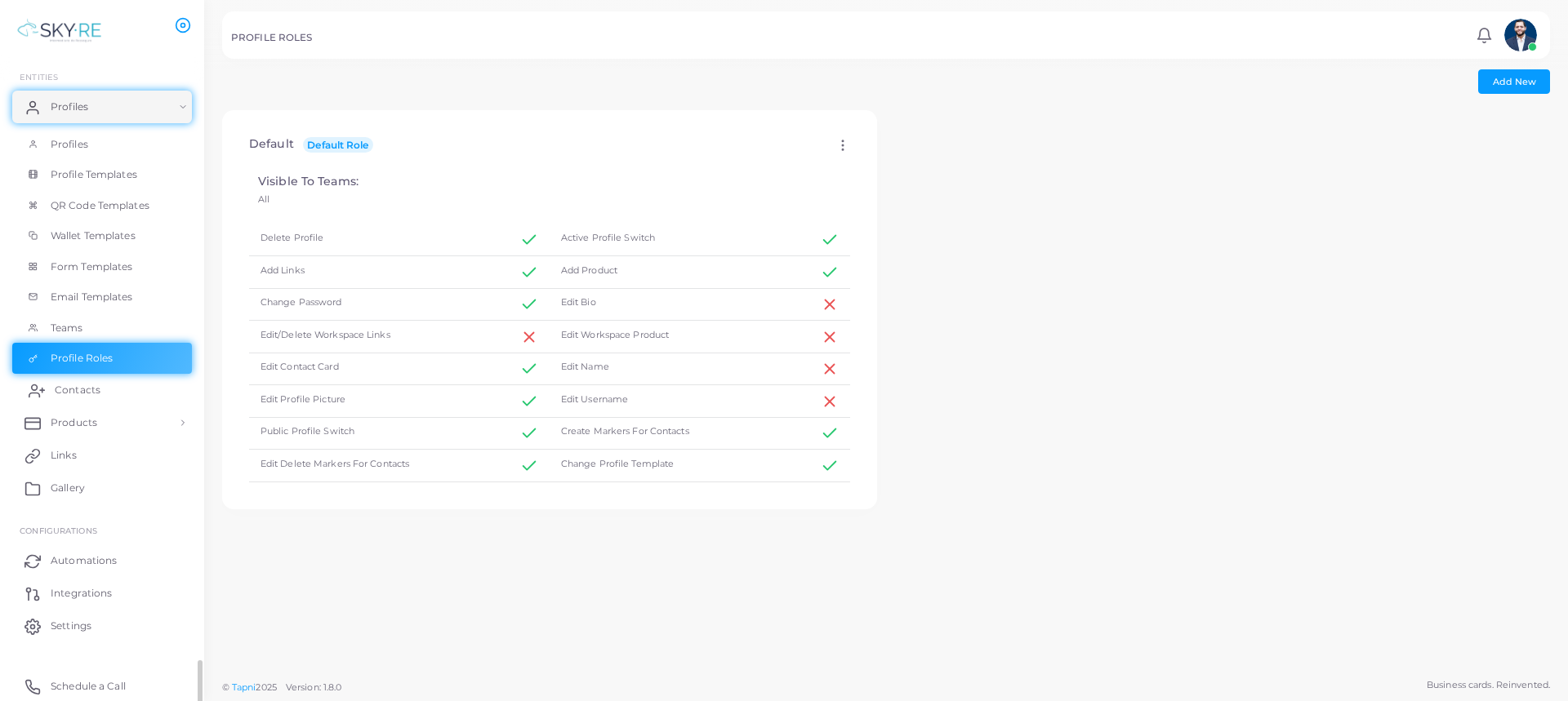
click at [113, 400] on link "Contacts" at bounding box center [102, 390] width 180 height 32
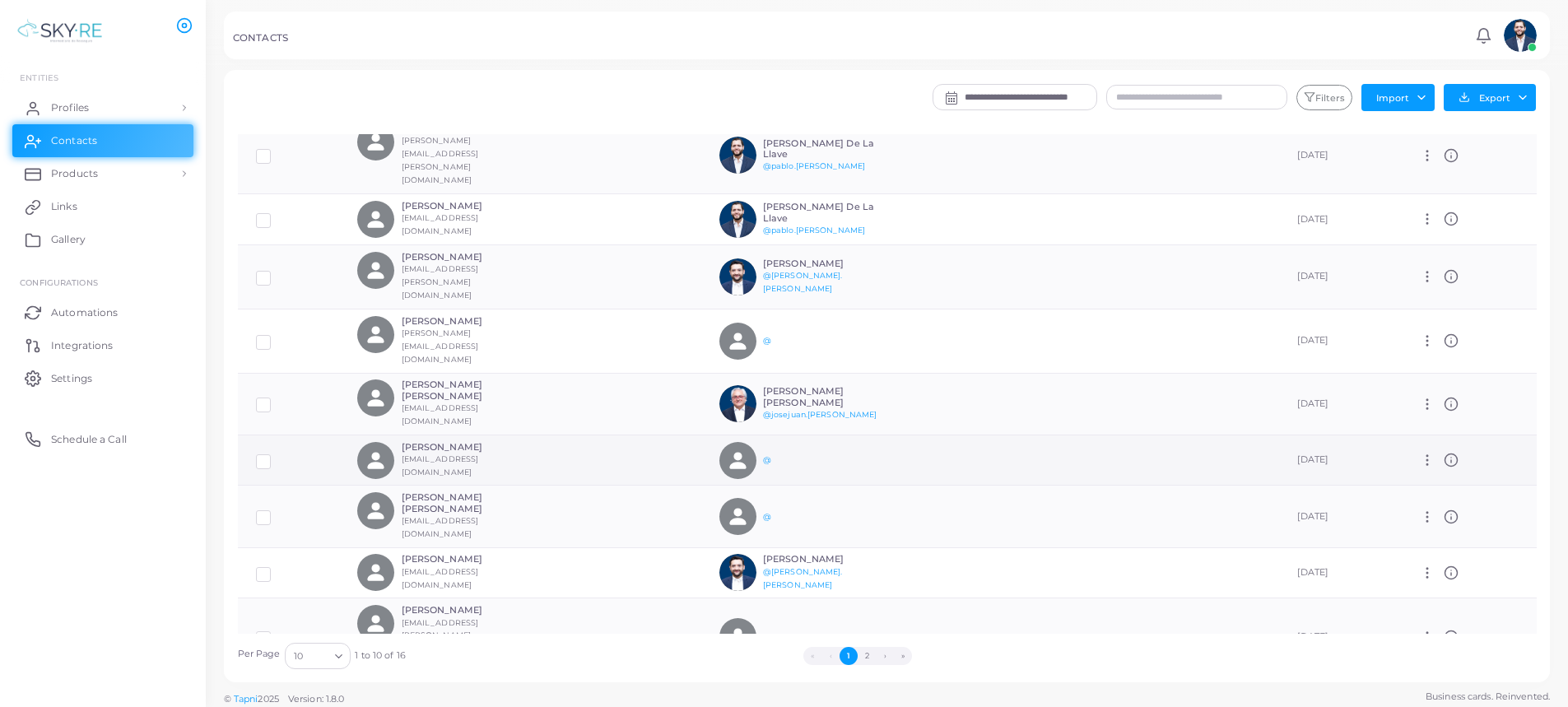
scroll to position [6, 0]
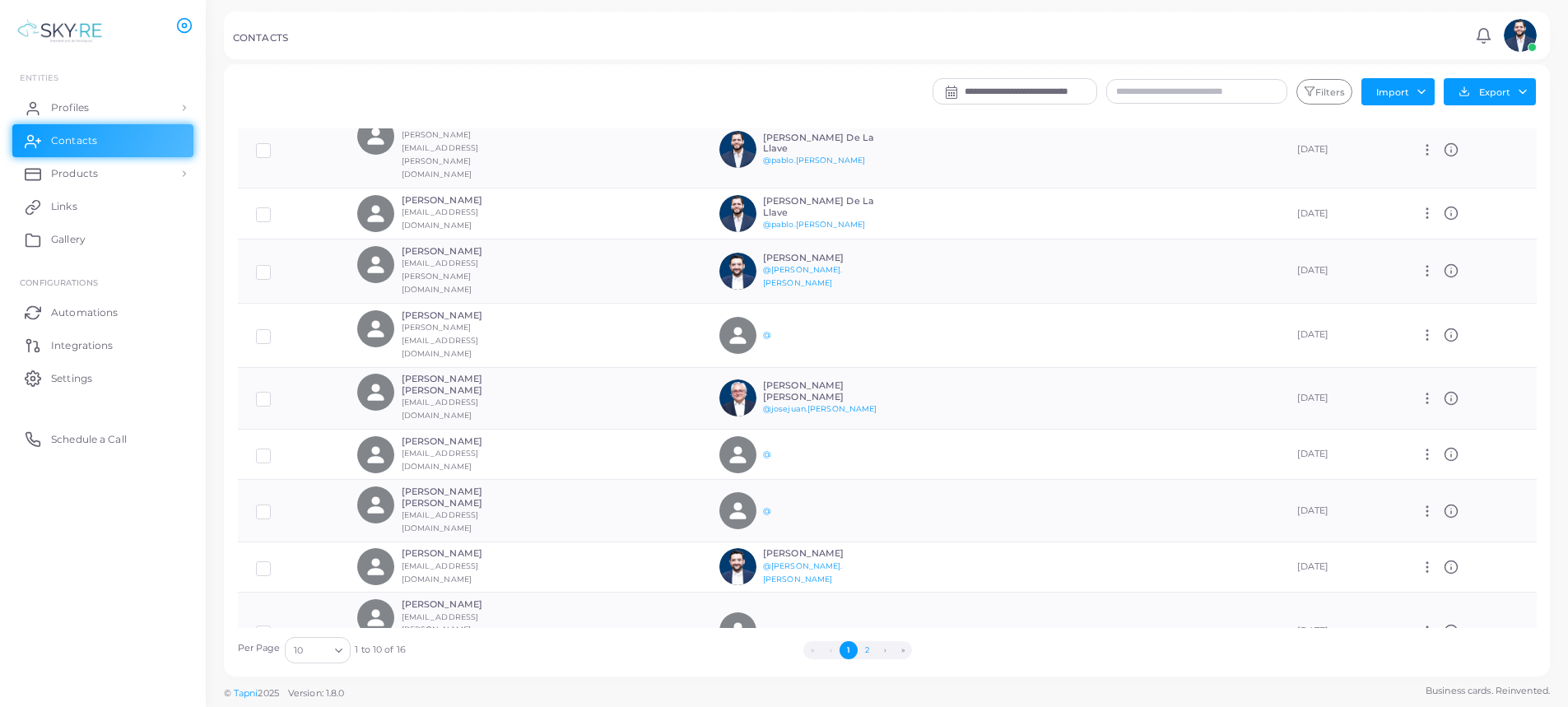
click at [863, 652] on button "2" at bounding box center [867, 651] width 18 height 18
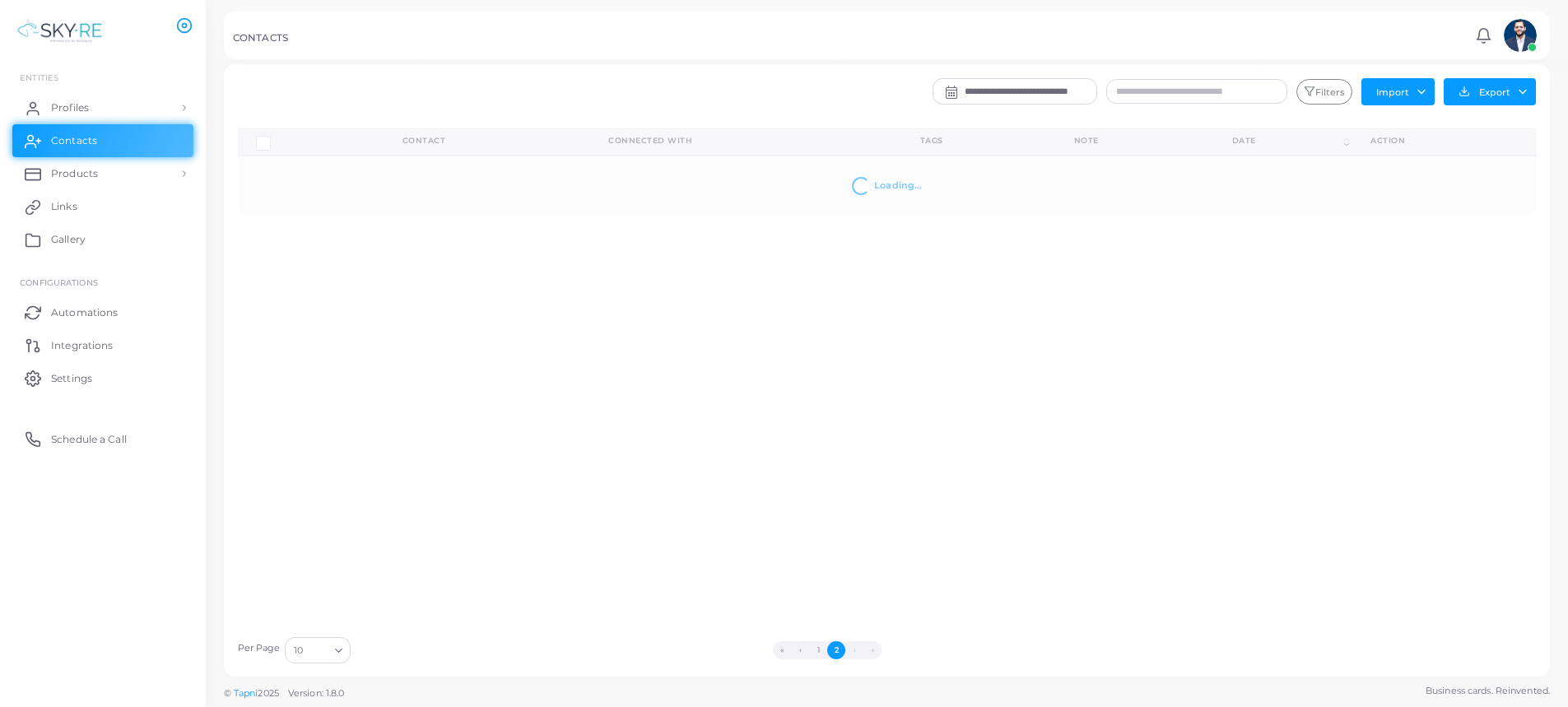
scroll to position [0, 0]
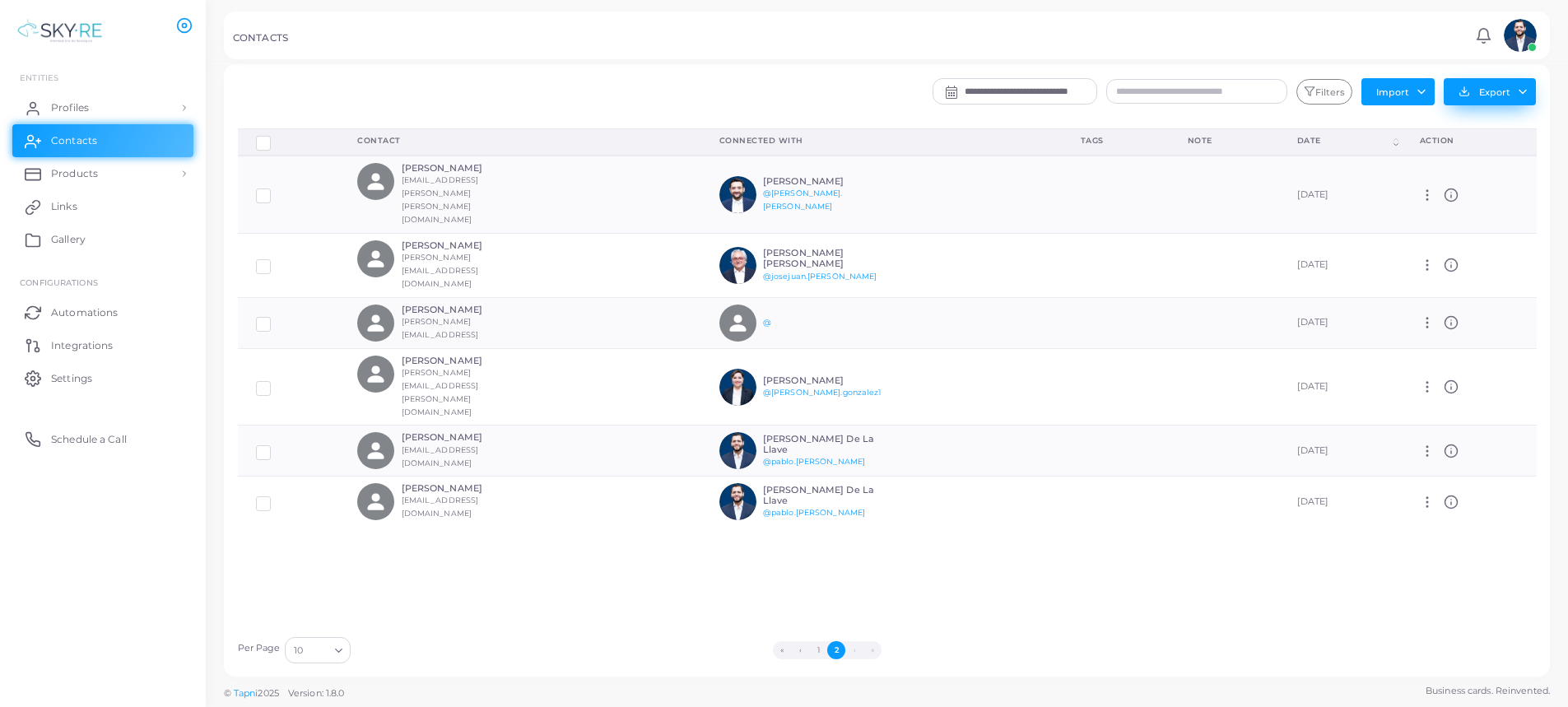
click at [1531, 81] on button "Export" at bounding box center [1490, 91] width 92 height 27
click at [1451, 129] on link "Export to XLSX" at bounding box center [1485, 128] width 157 height 25
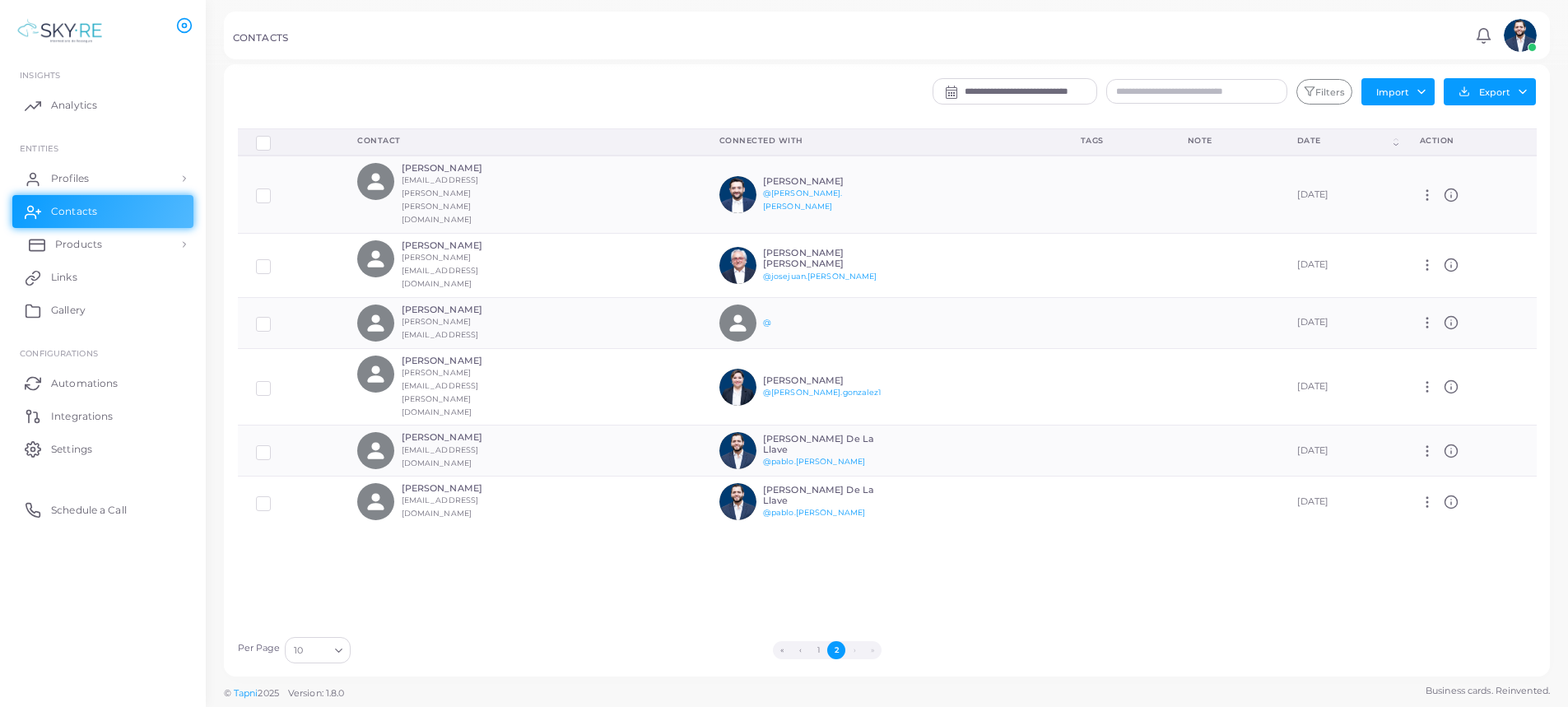
click at [114, 234] on link "Products" at bounding box center [103, 244] width 181 height 33
click at [109, 274] on link "Products" at bounding box center [103, 282] width 181 height 32
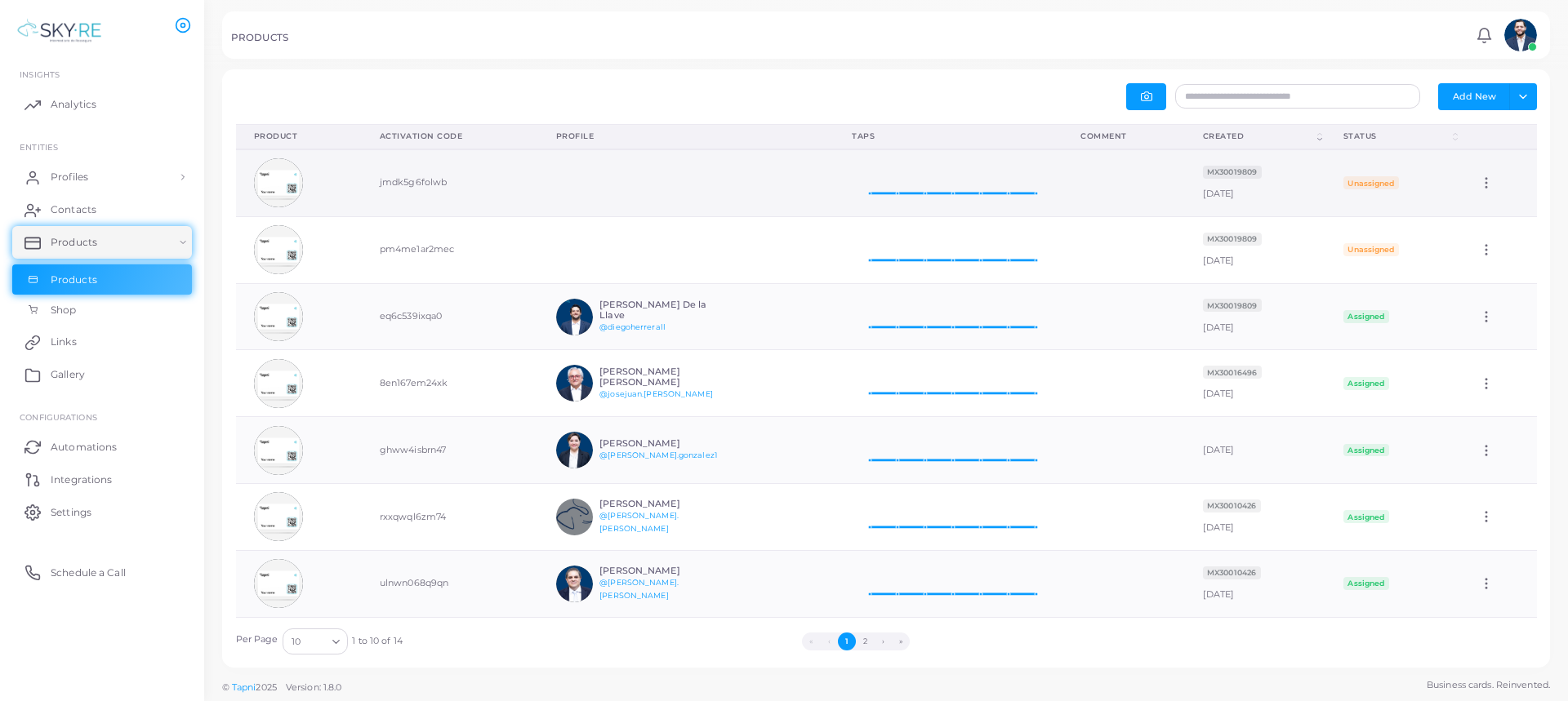
click at [278, 177] on img at bounding box center [278, 183] width 49 height 49
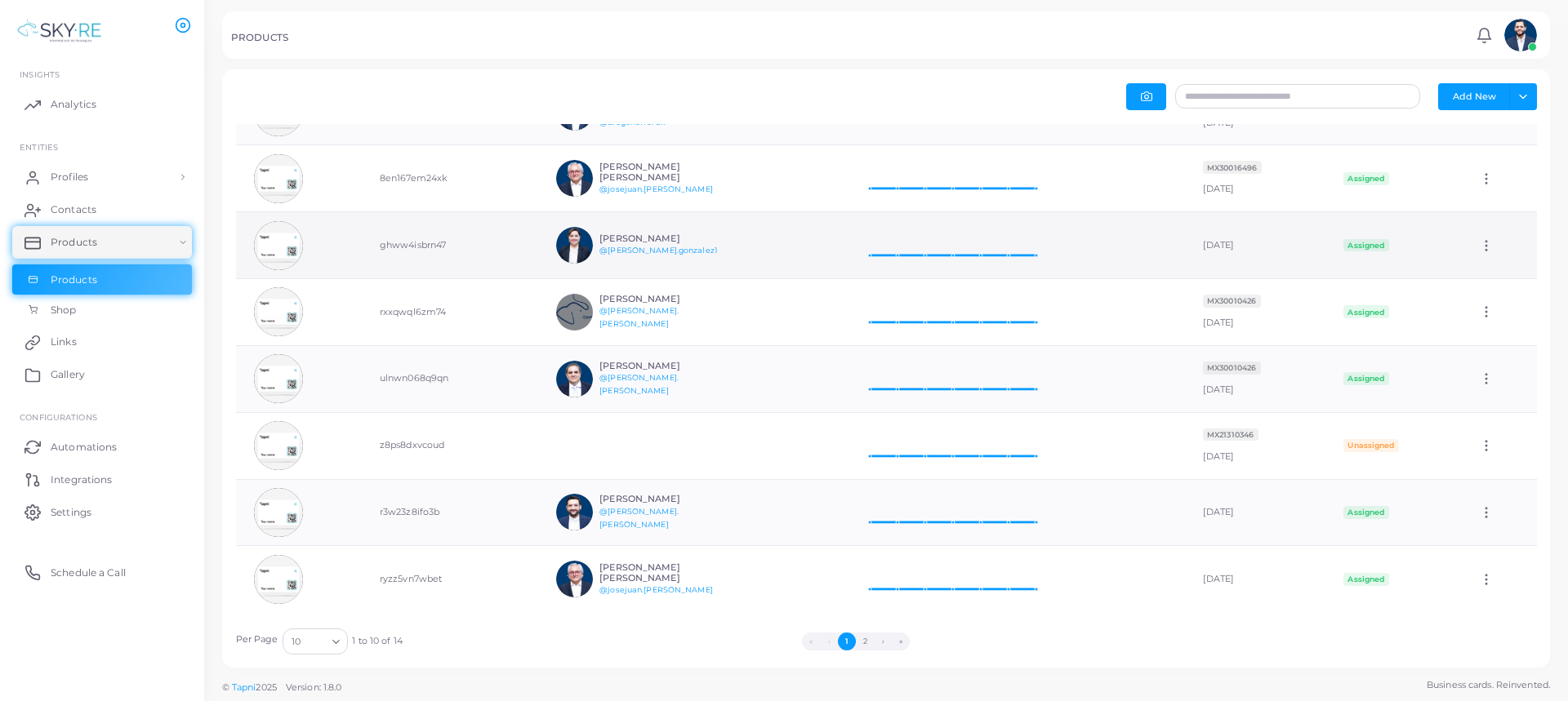
scroll to position [207, 0]
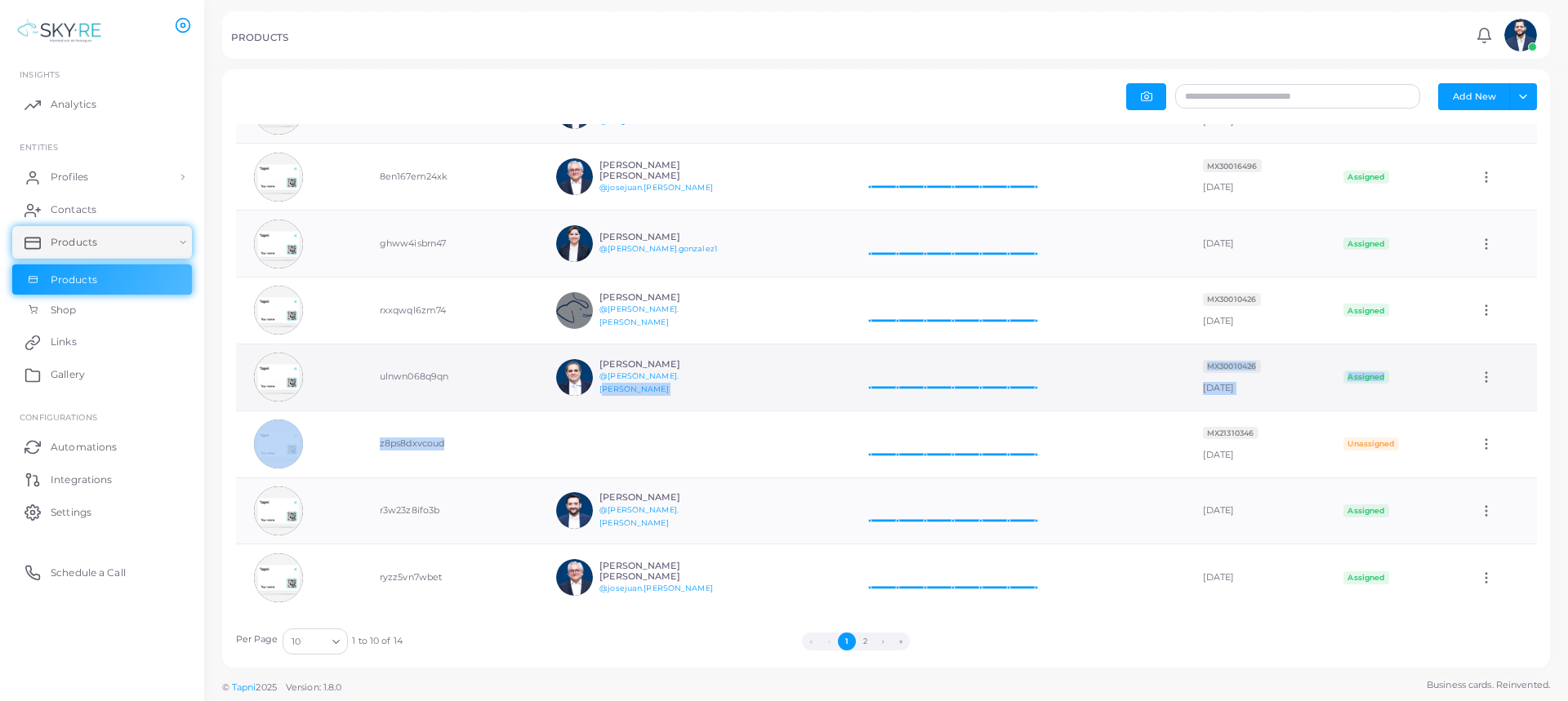
drag, startPoint x: 630, startPoint y: 398, endPoint x: 783, endPoint y: 352, distance: 159.8
click at [745, 372] on tbody "jmdk5g6folwb [DATE] Taps: 0 [DATE] MX30019809 [DATE] Unassigned Edit pm4me1ar2m…" at bounding box center [887, 276] width 1301 height 668
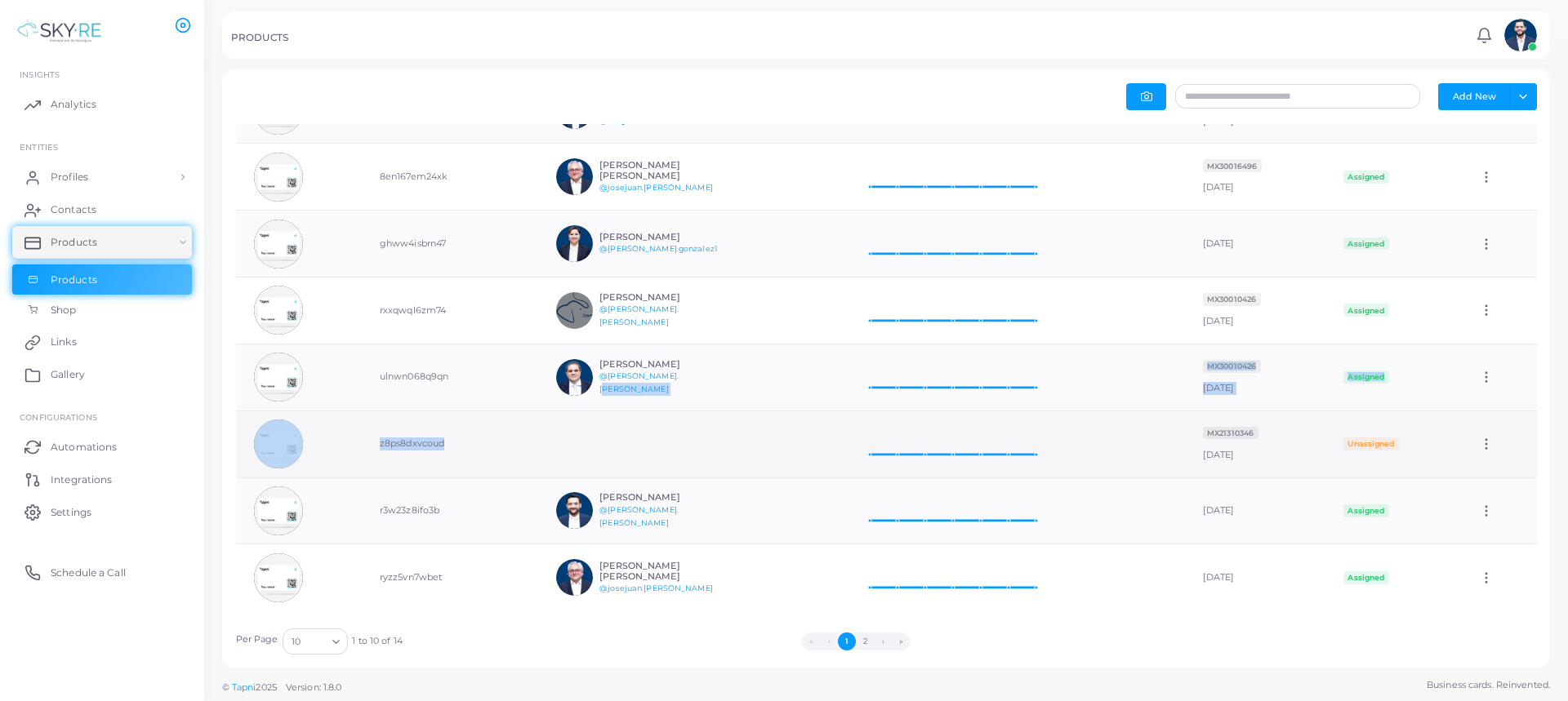
click at [981, 418] on icon at bounding box center [948, 438] width 193 height 41
click at [444, 430] on td "z8ps8dxvcoud" at bounding box center [450, 444] width 176 height 67
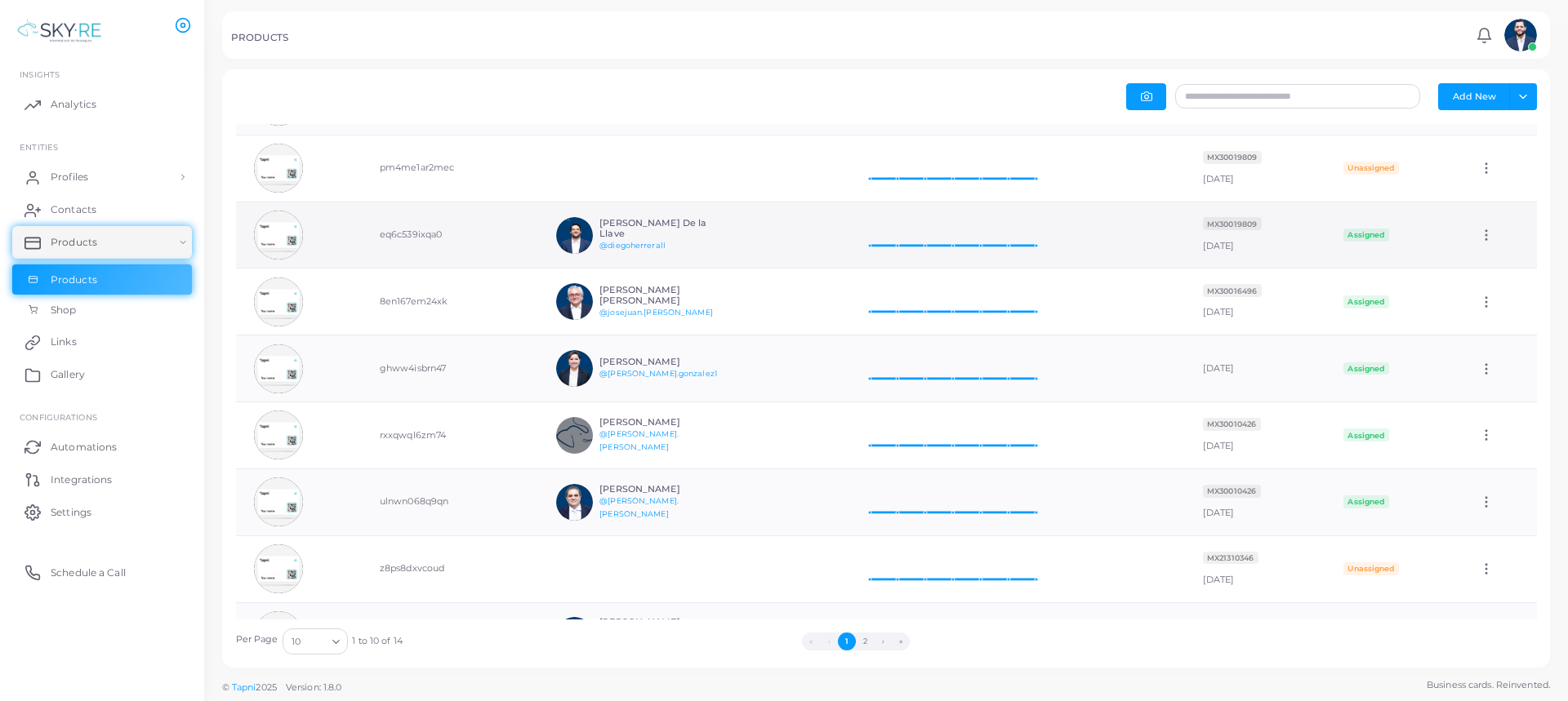
scroll to position [39, 0]
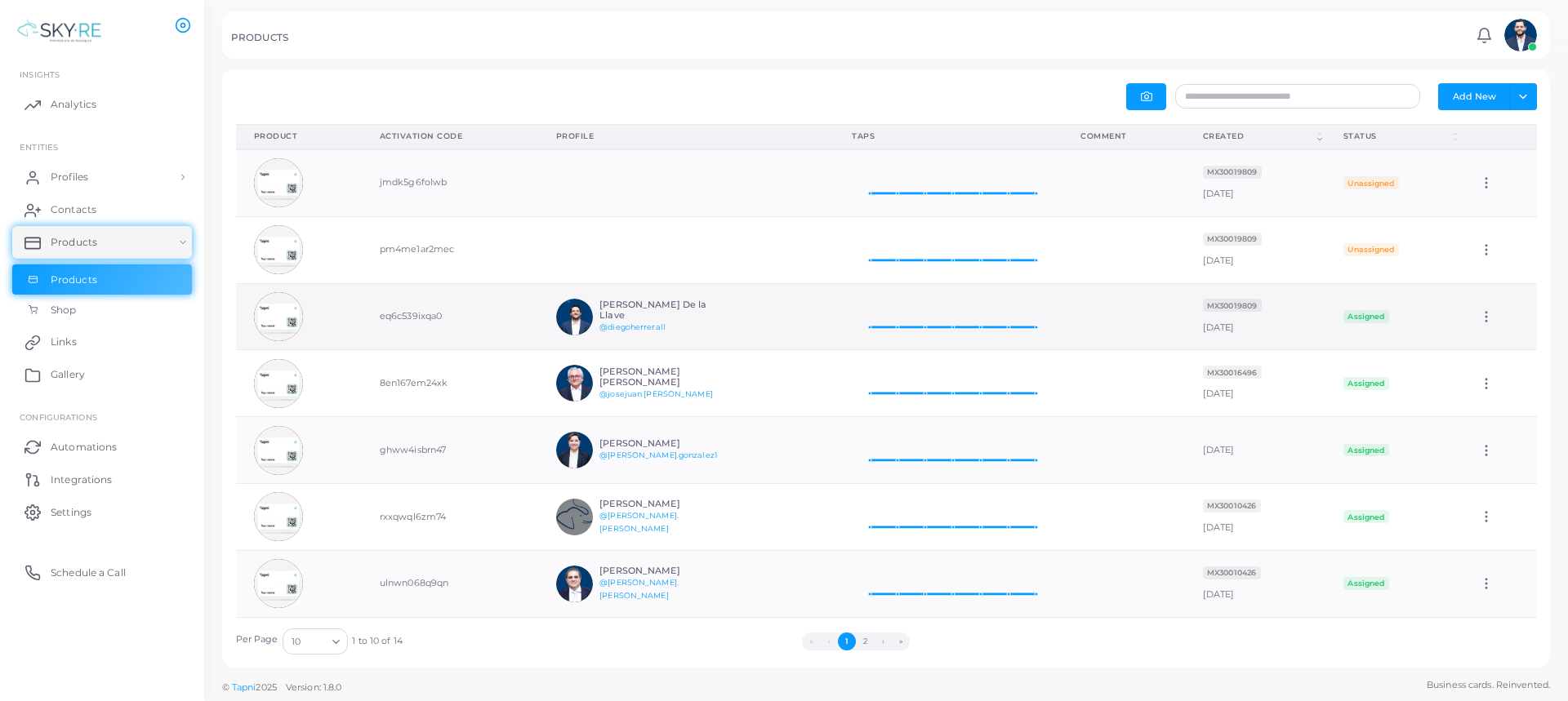
click at [1479, 319] on icon at bounding box center [1486, 316] width 15 height 15
click at [1481, 341] on icon at bounding box center [1478, 339] width 13 height 13
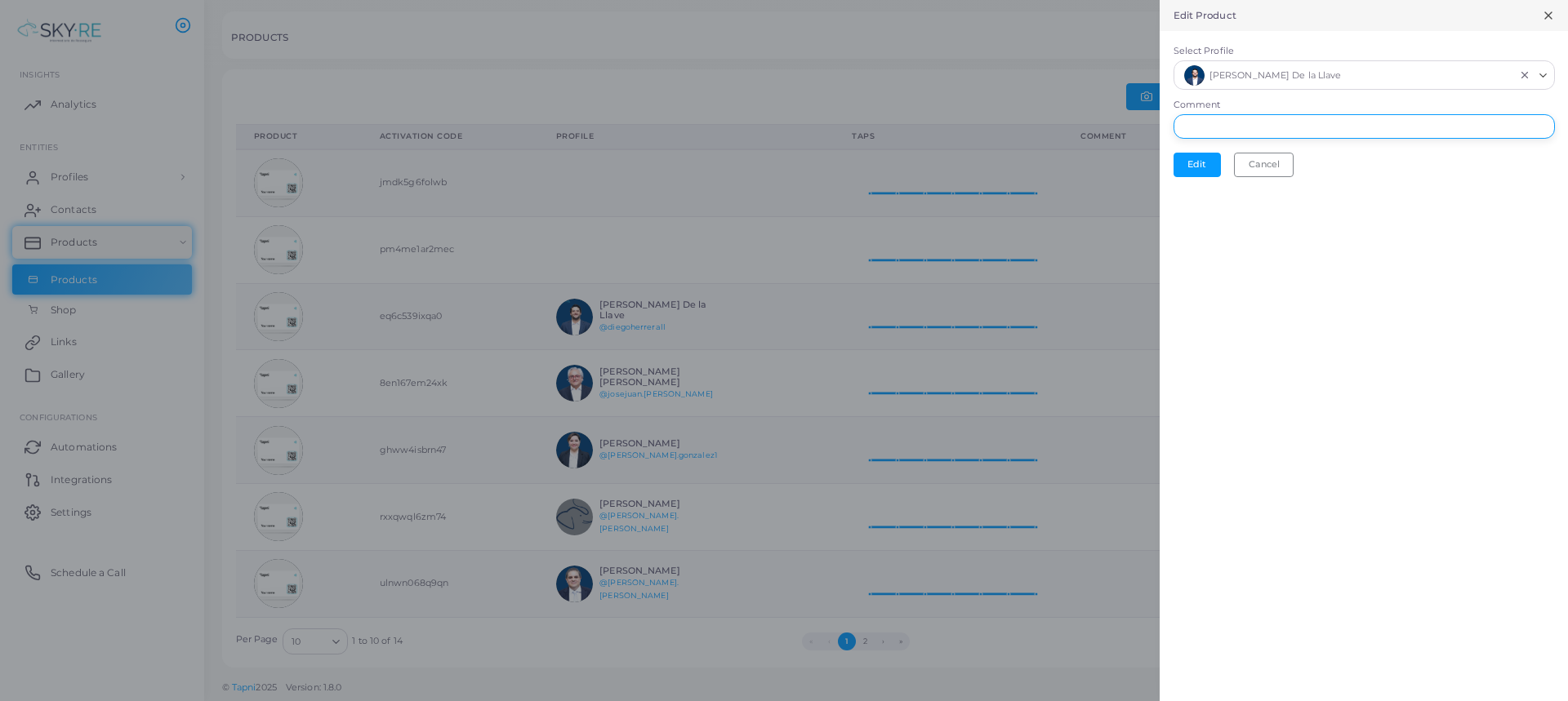
click at [1271, 125] on input "Comment" at bounding box center [1364, 126] width 381 height 24
click at [1528, 77] on icon "Clear Selected" at bounding box center [1524, 75] width 11 height 11
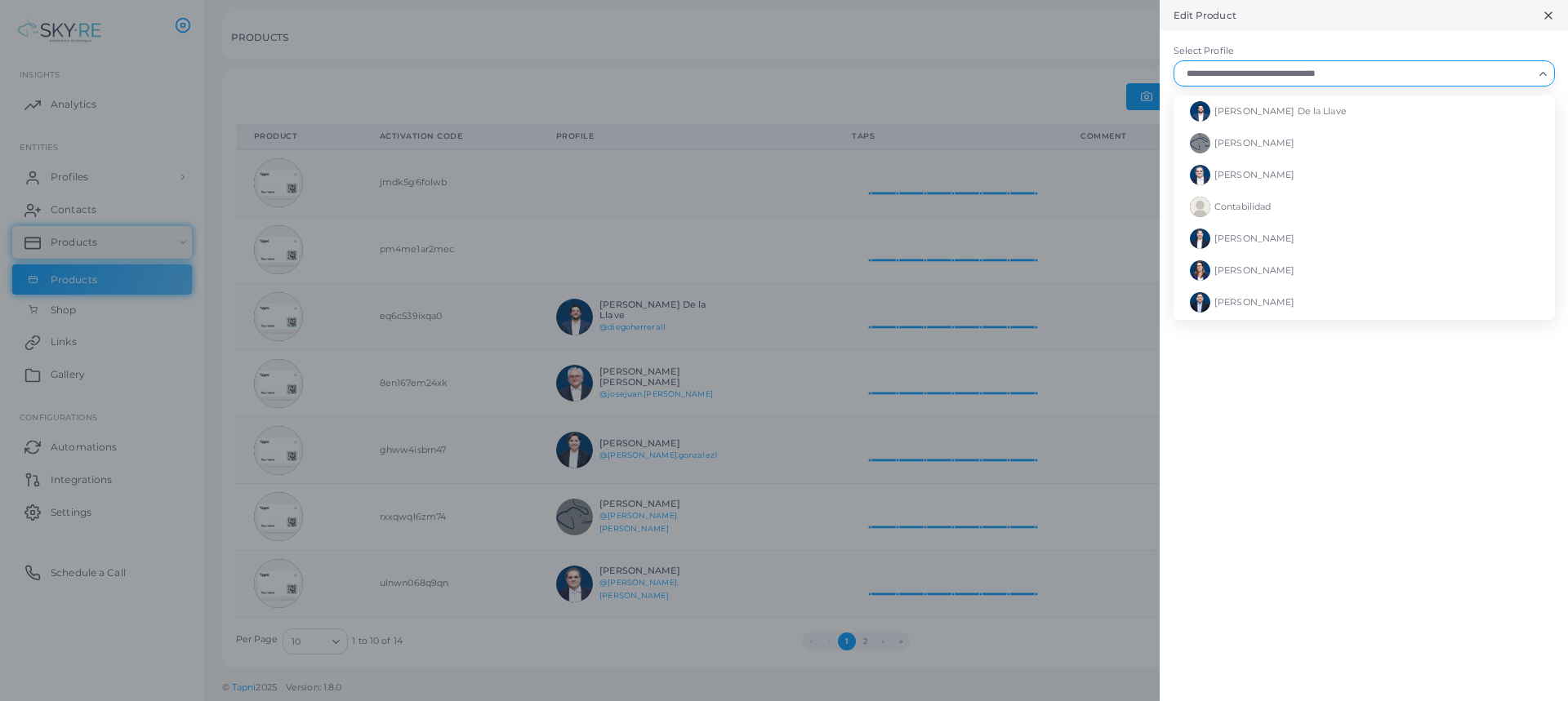
click at [1551, 78] on div "Loading..." at bounding box center [1544, 71] width 19 height 21
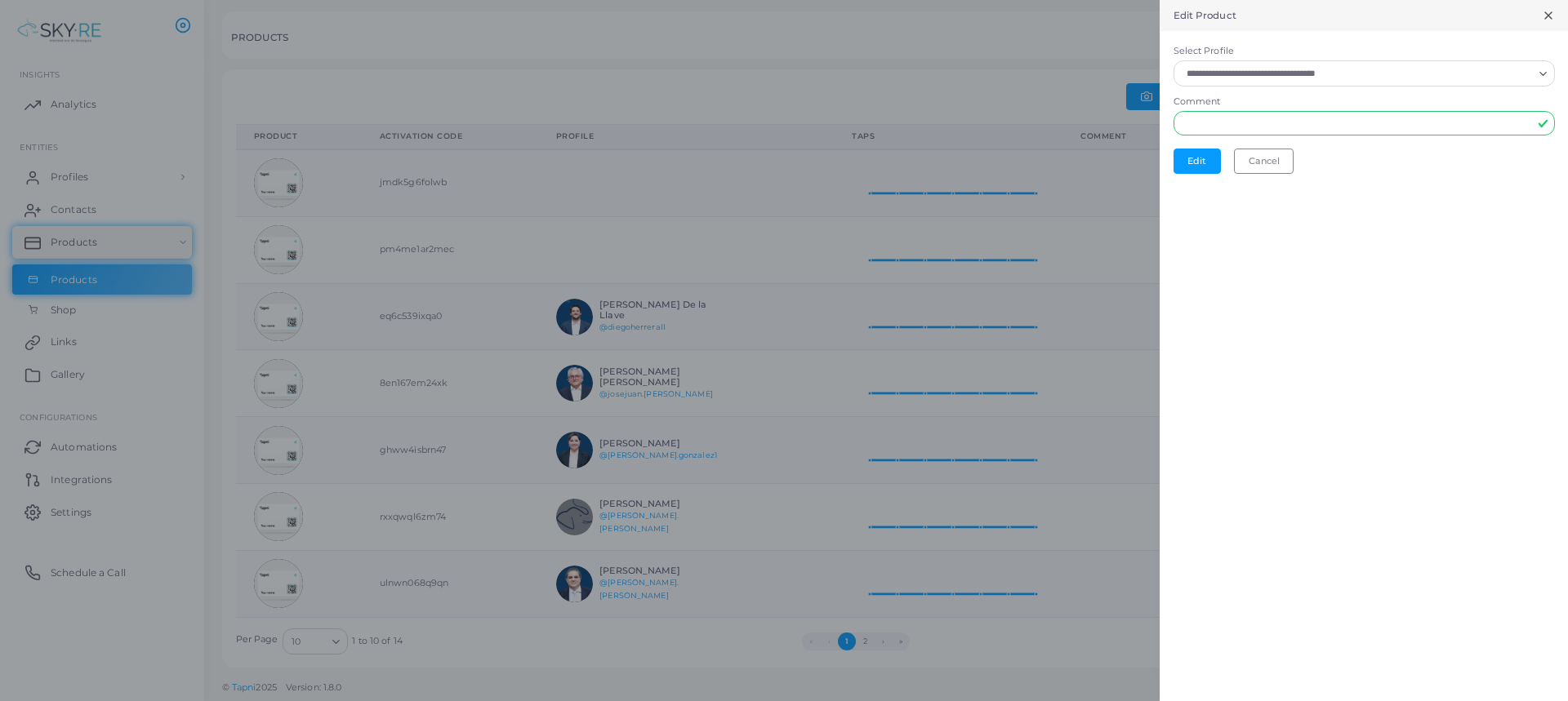
click at [1551, 15] on icon at bounding box center [1548, 15] width 13 height 13
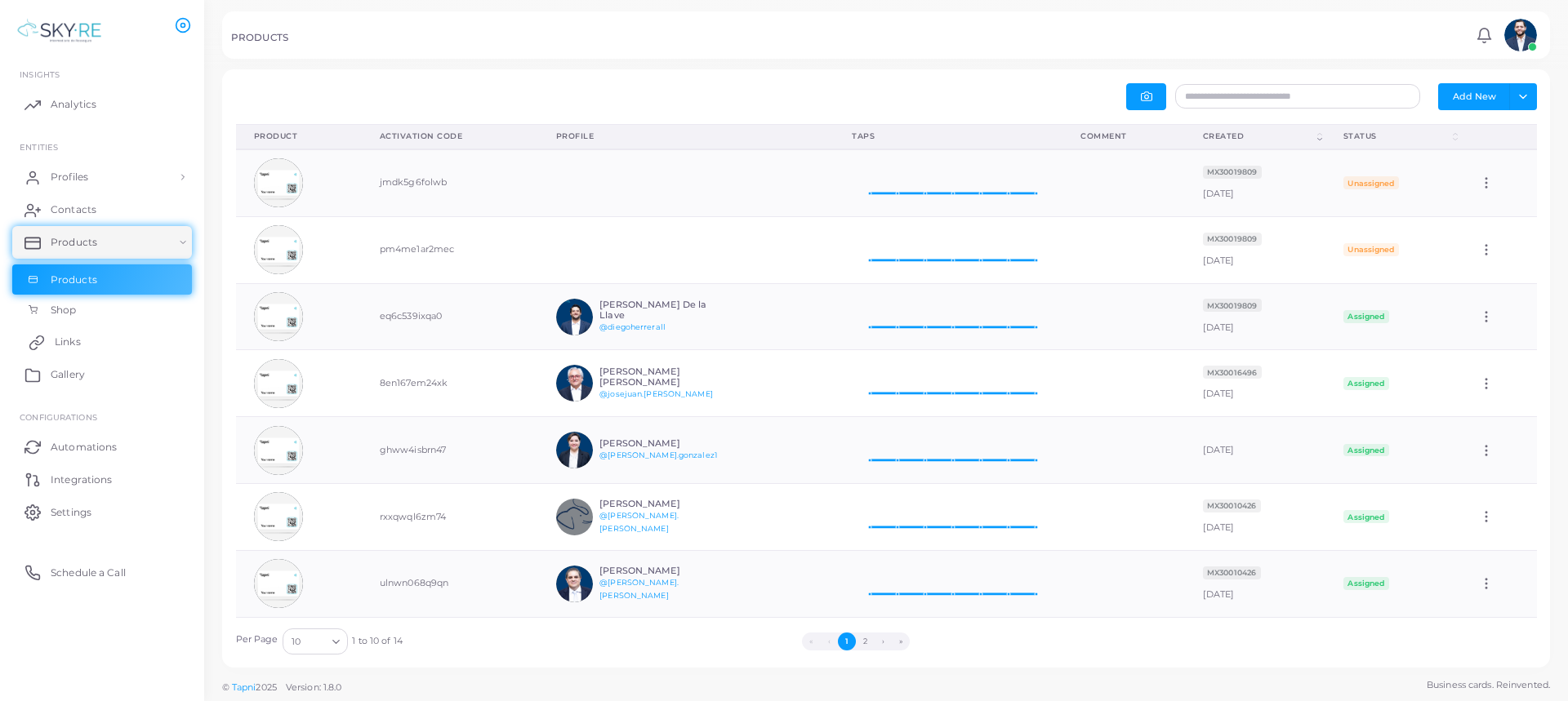
click at [81, 351] on link "Links" at bounding box center [102, 342] width 180 height 32
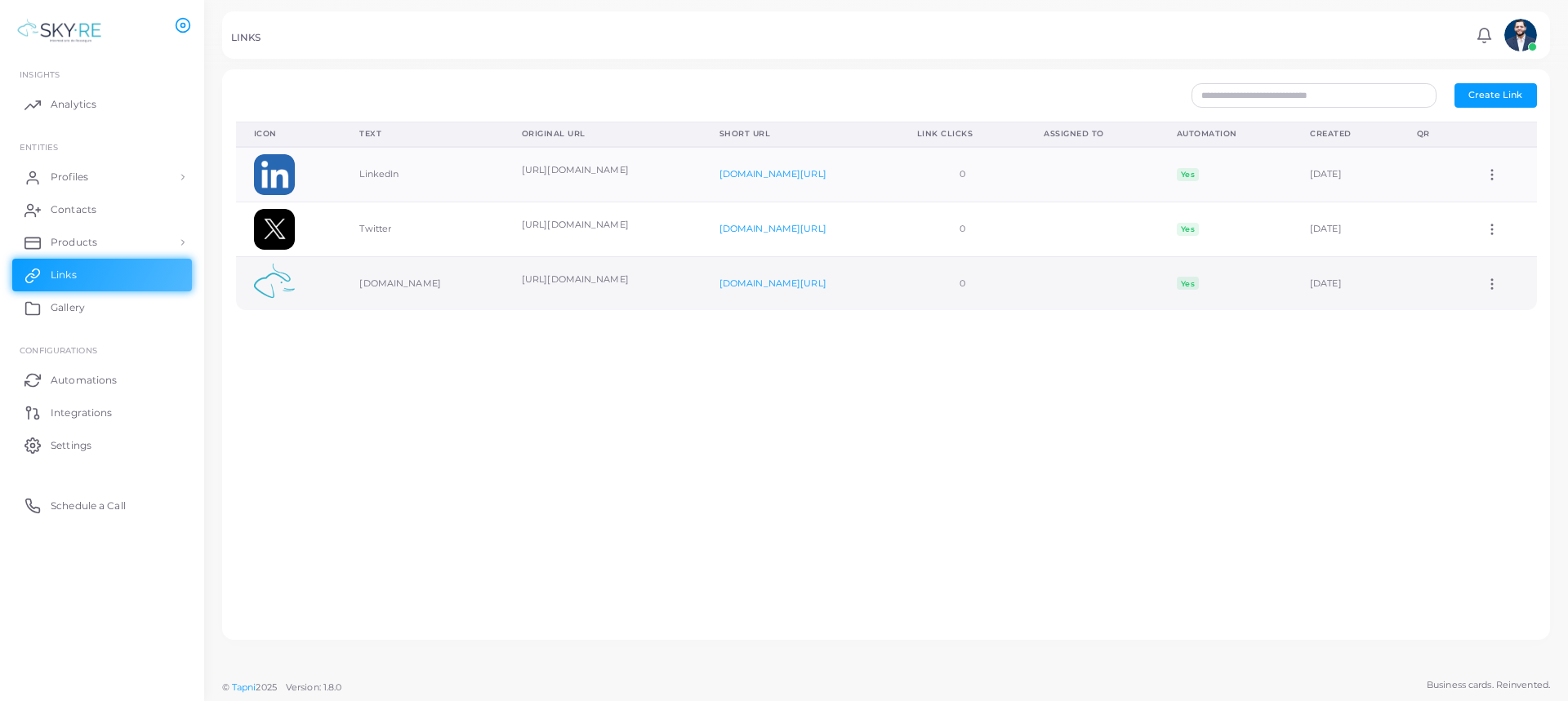
click at [1489, 288] on icon at bounding box center [1492, 283] width 15 height 15
click at [1462, 306] on link "Assign to Team" at bounding box center [1488, 307] width 116 height 22
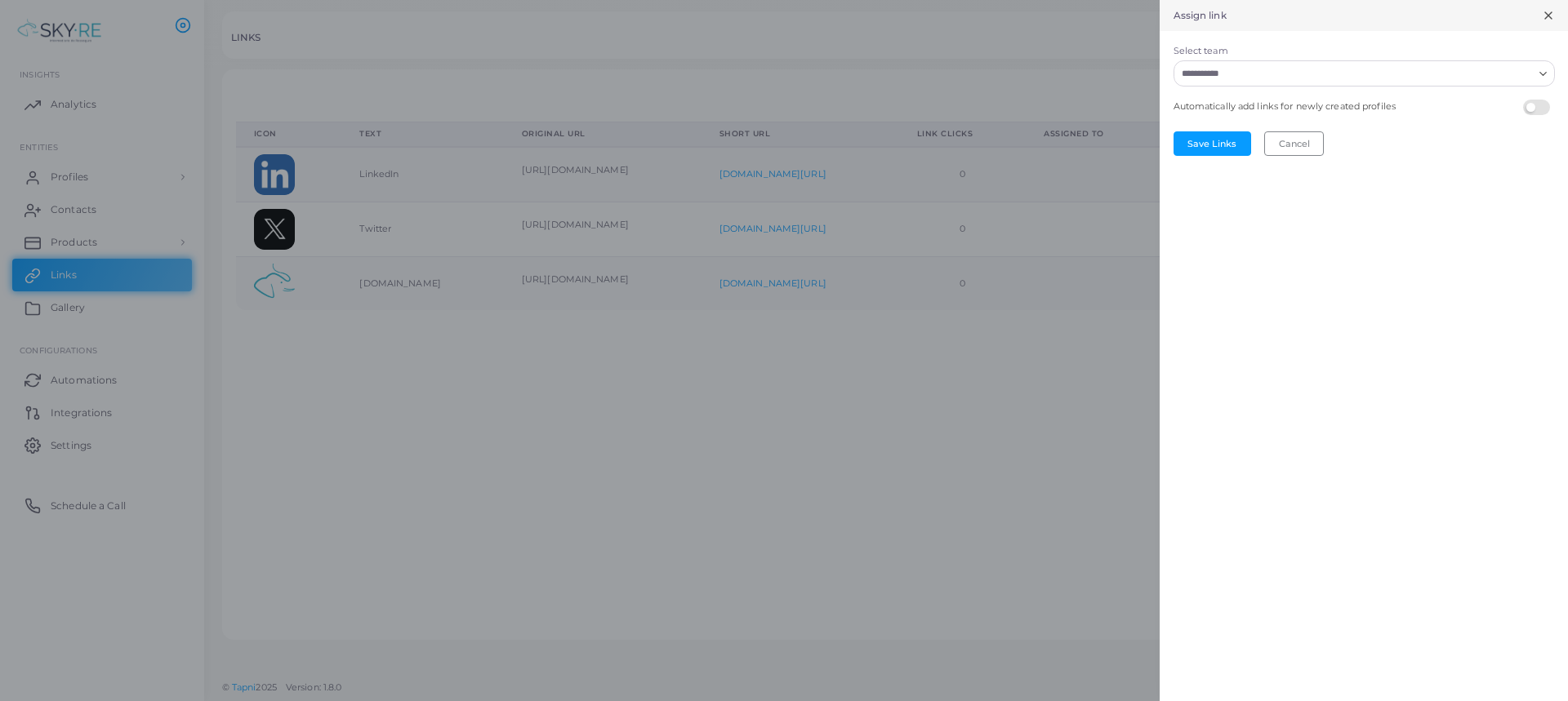
click at [1309, 82] on input "Select team" at bounding box center [1354, 73] width 357 height 18
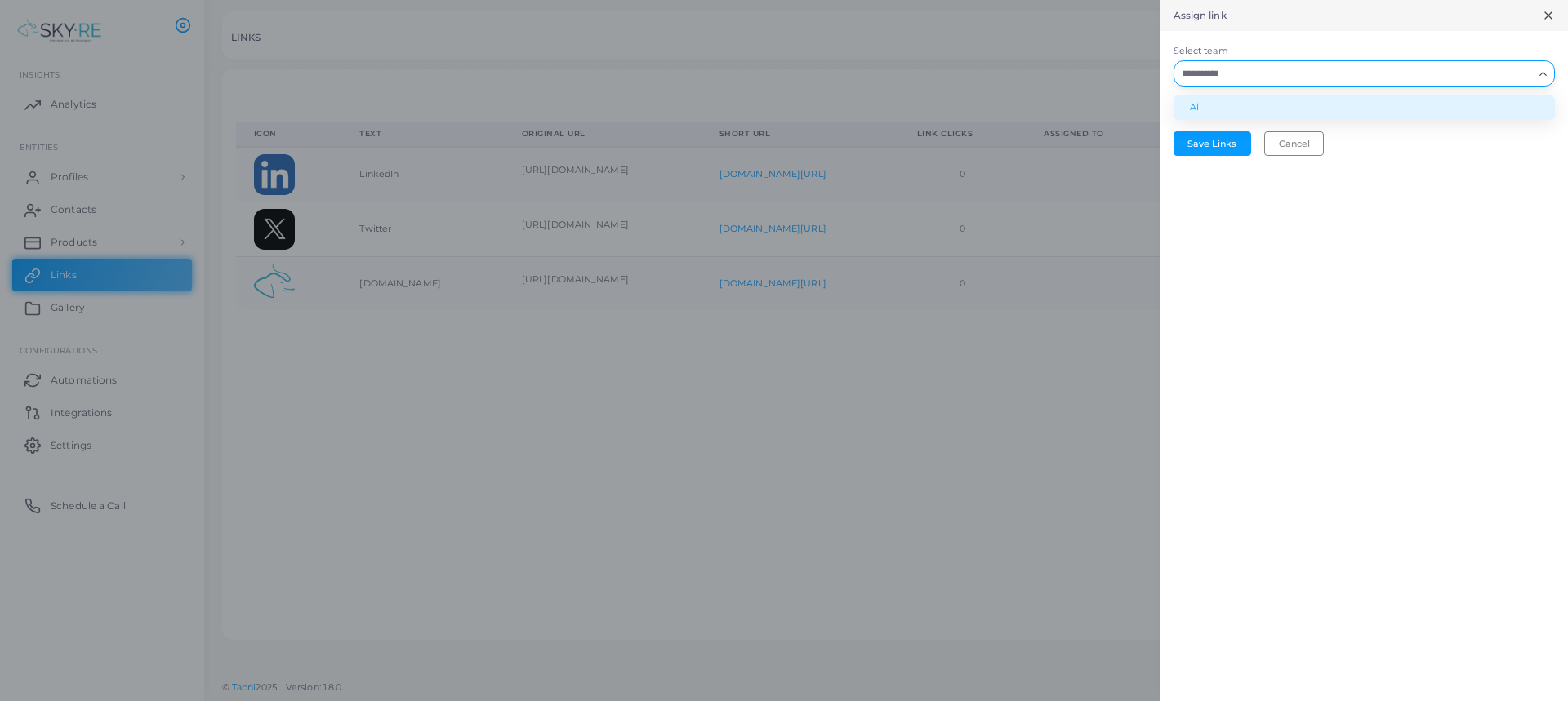
click at [1276, 108] on li "All" at bounding box center [1364, 108] width 381 height 24
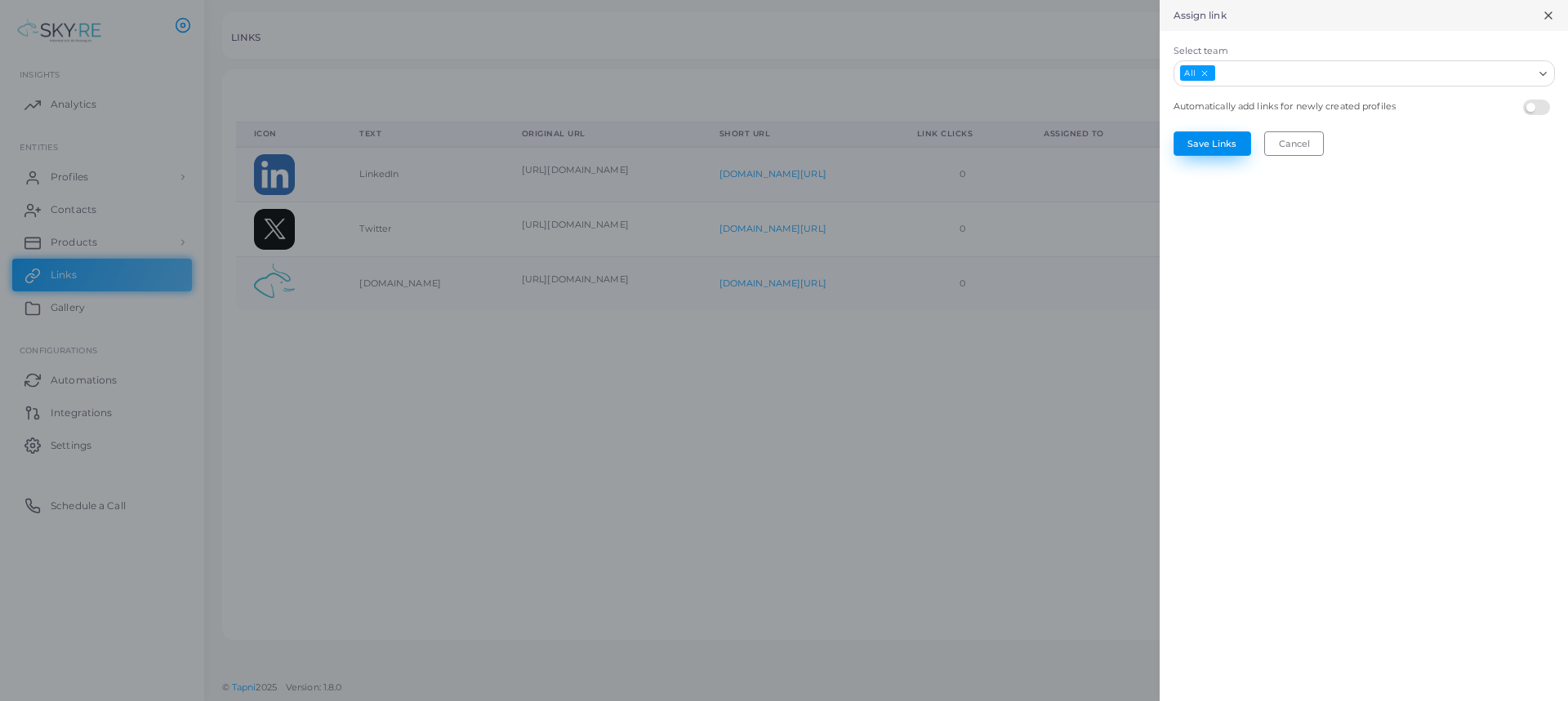
click at [1228, 142] on button "Save Links" at bounding box center [1212, 144] width 78 height 24
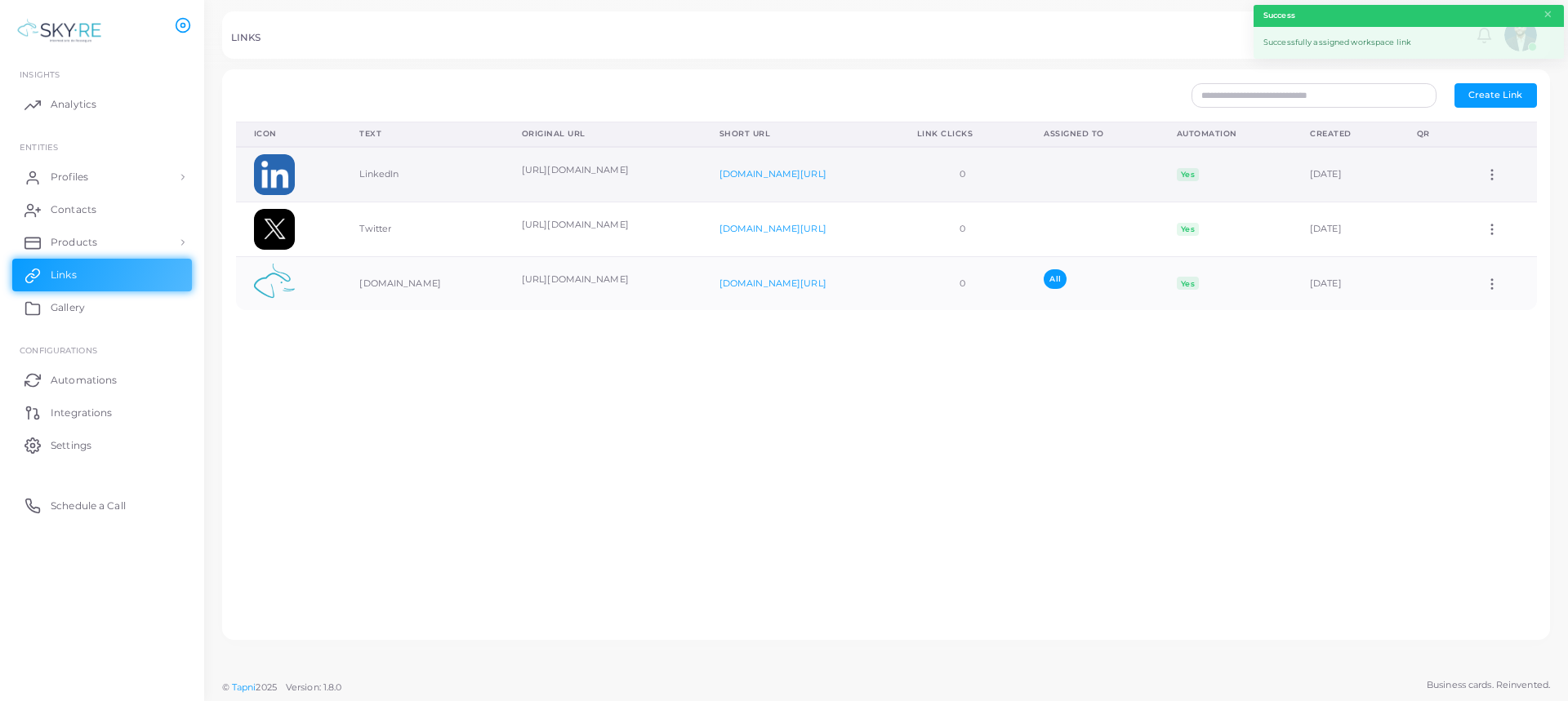
click at [1494, 171] on div "Assign to Team Edit Link Delete Link" at bounding box center [1502, 174] width 34 height 15
click at [1485, 179] on icon at bounding box center [1492, 174] width 15 height 15
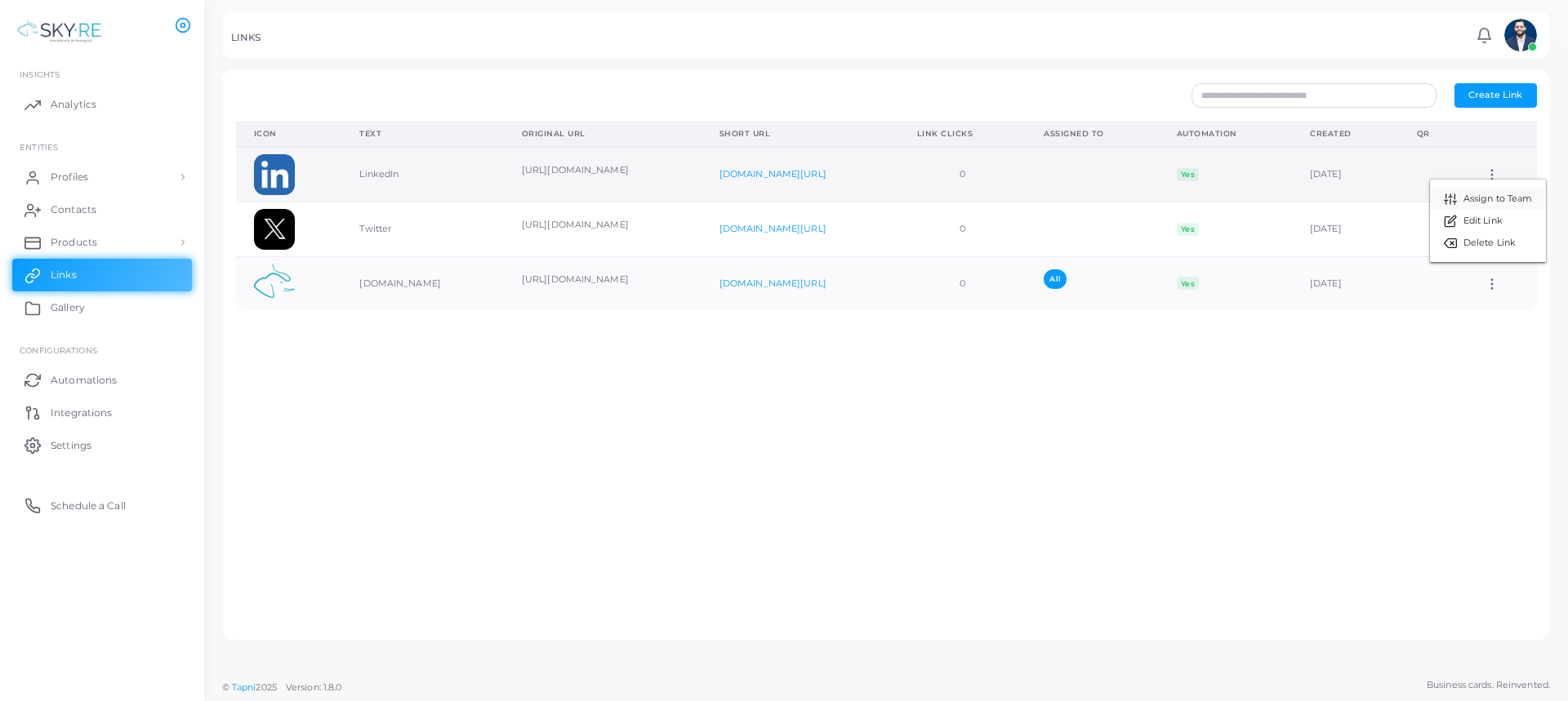
click at [1484, 206] on link "Assign to Team" at bounding box center [1488, 198] width 116 height 22
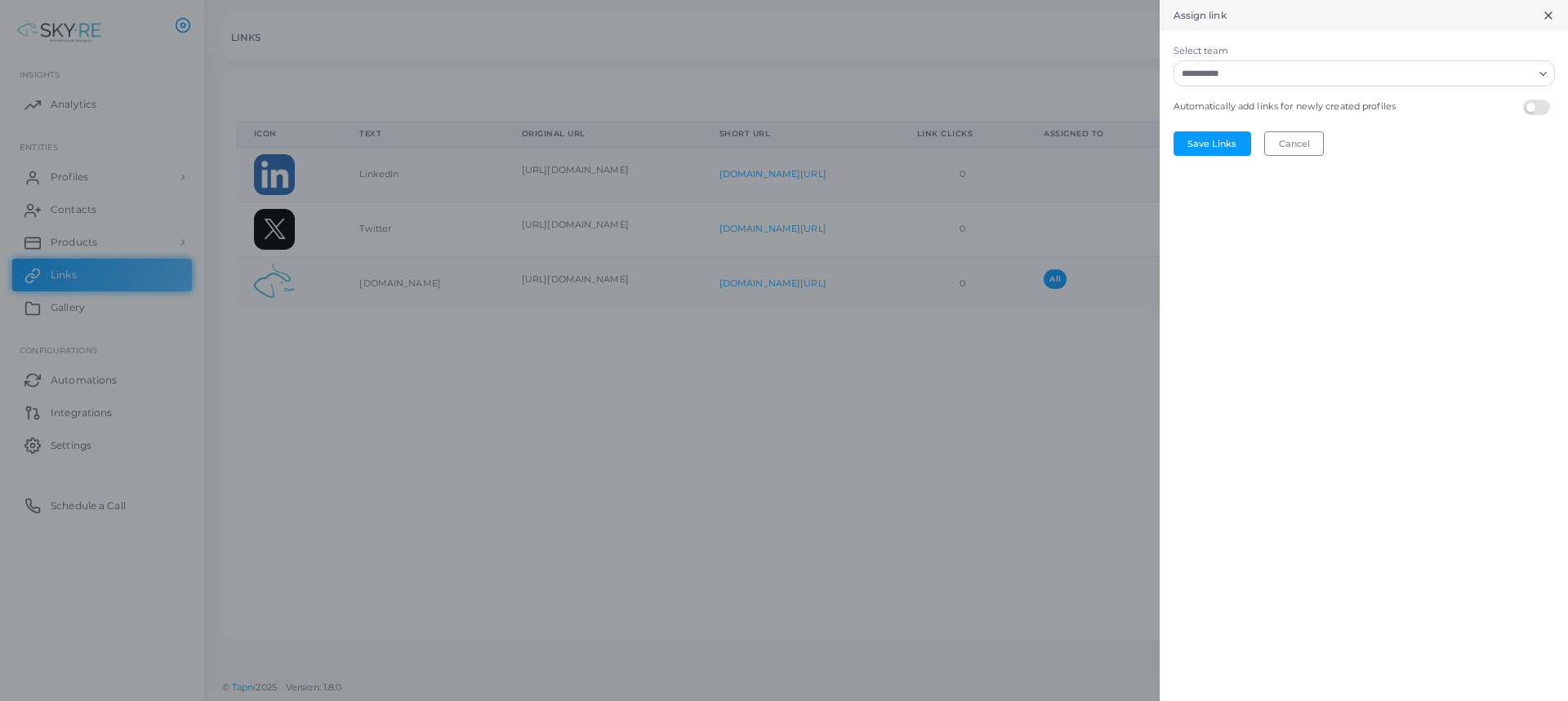
click at [1258, 73] on input "Select team" at bounding box center [1354, 73] width 357 height 18
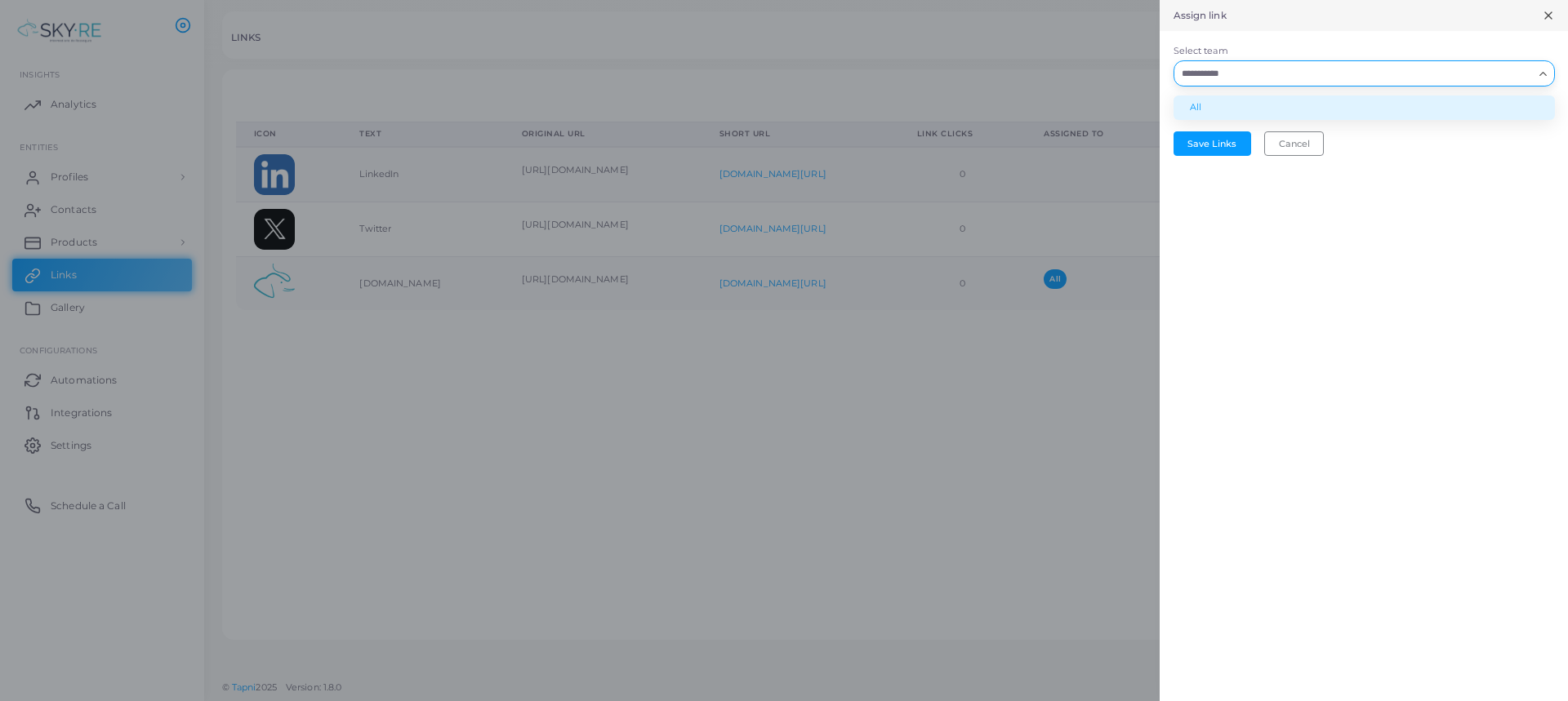
click at [1246, 109] on li "All" at bounding box center [1364, 108] width 381 height 24
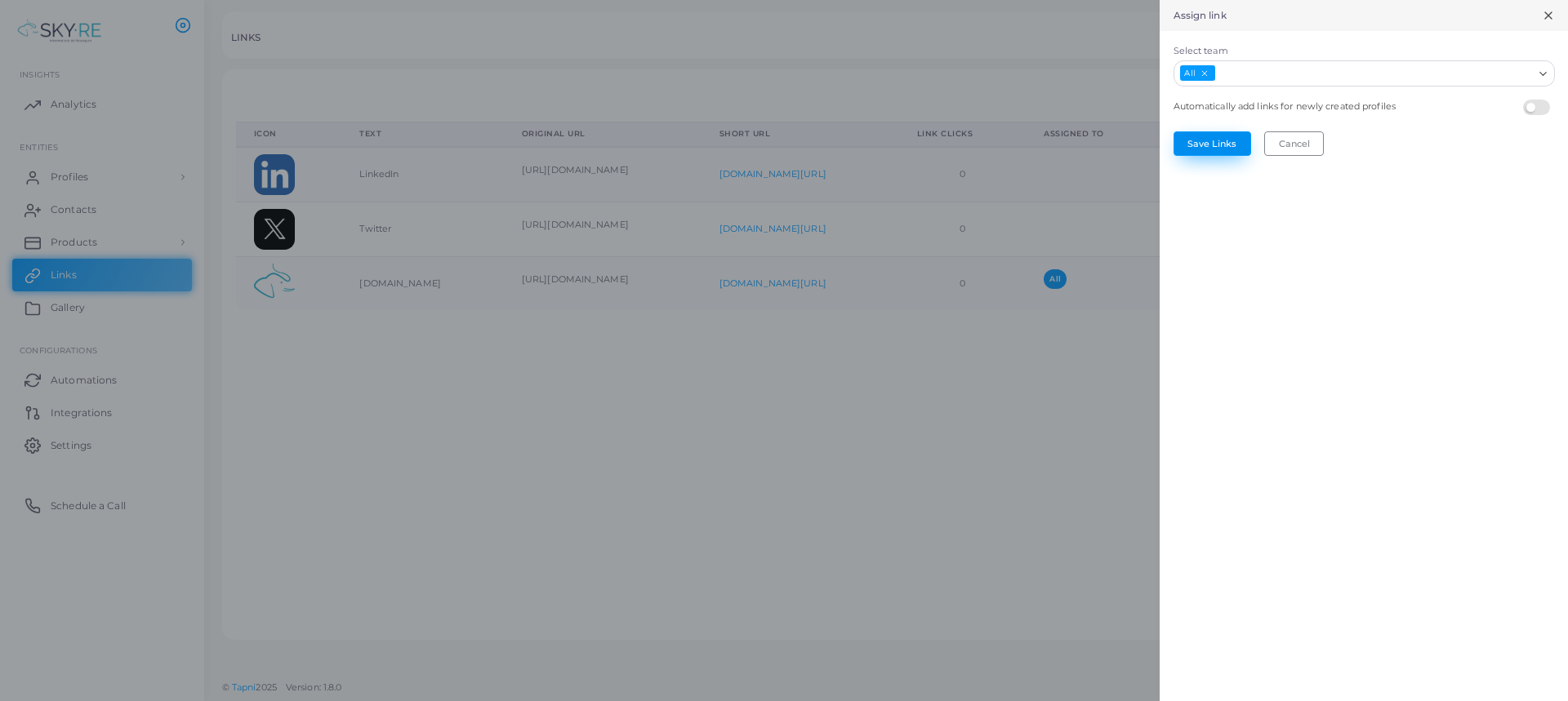
click at [1214, 145] on button "Save Links" at bounding box center [1212, 144] width 78 height 24
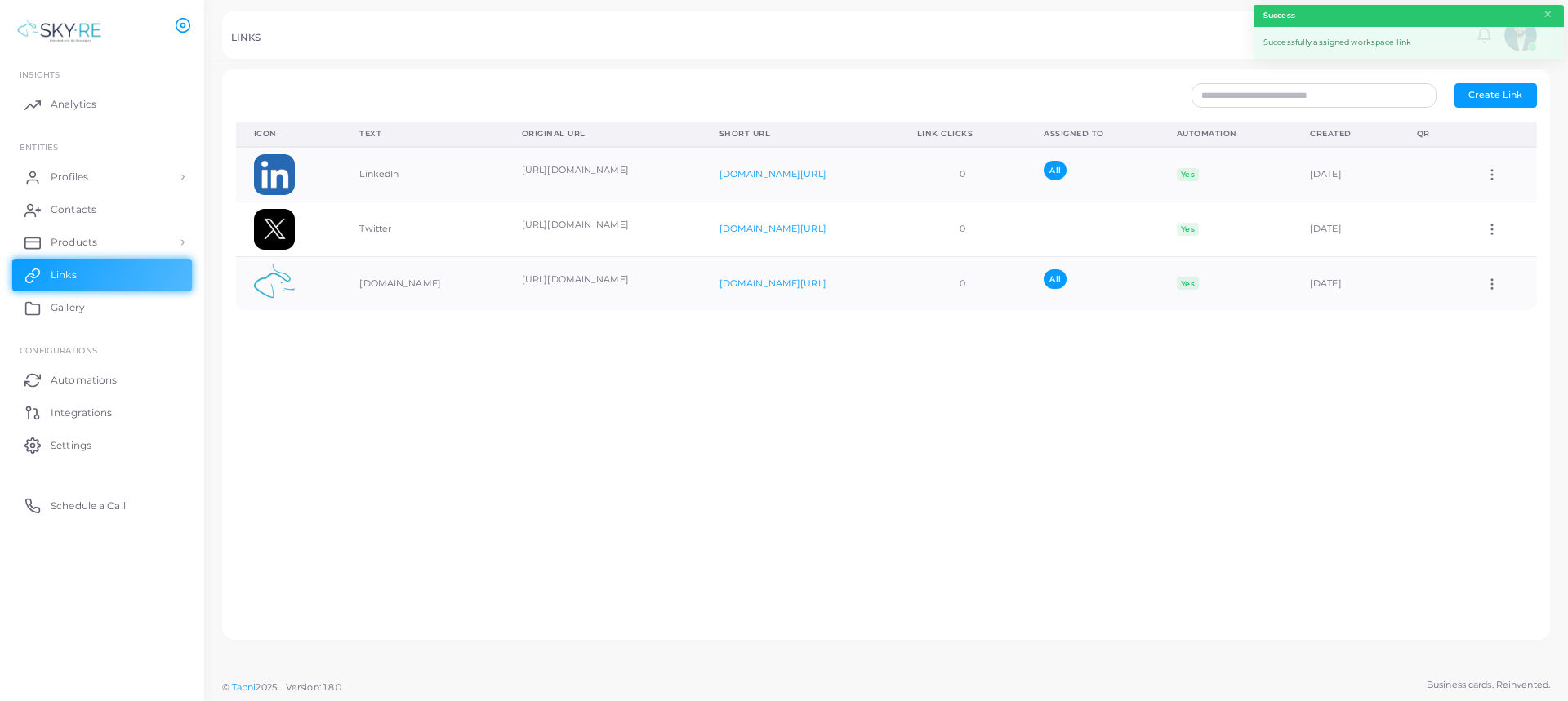
click at [862, 432] on div "Icon Text Original URL Short URL Link Clicks Assigned To Automation Created QR …" at bounding box center [886, 375] width 1319 height 506
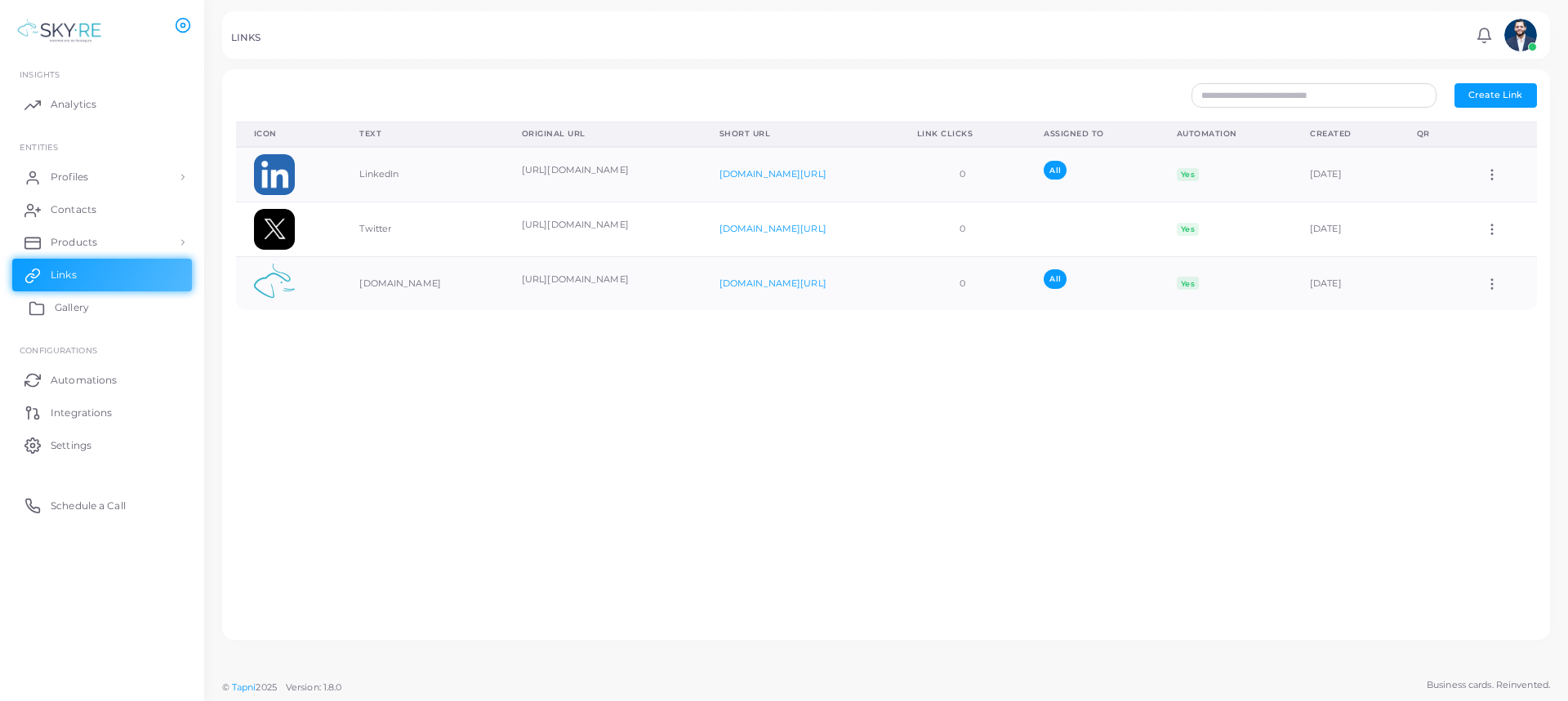
click at [97, 316] on link "Gallery" at bounding box center [102, 307] width 180 height 32
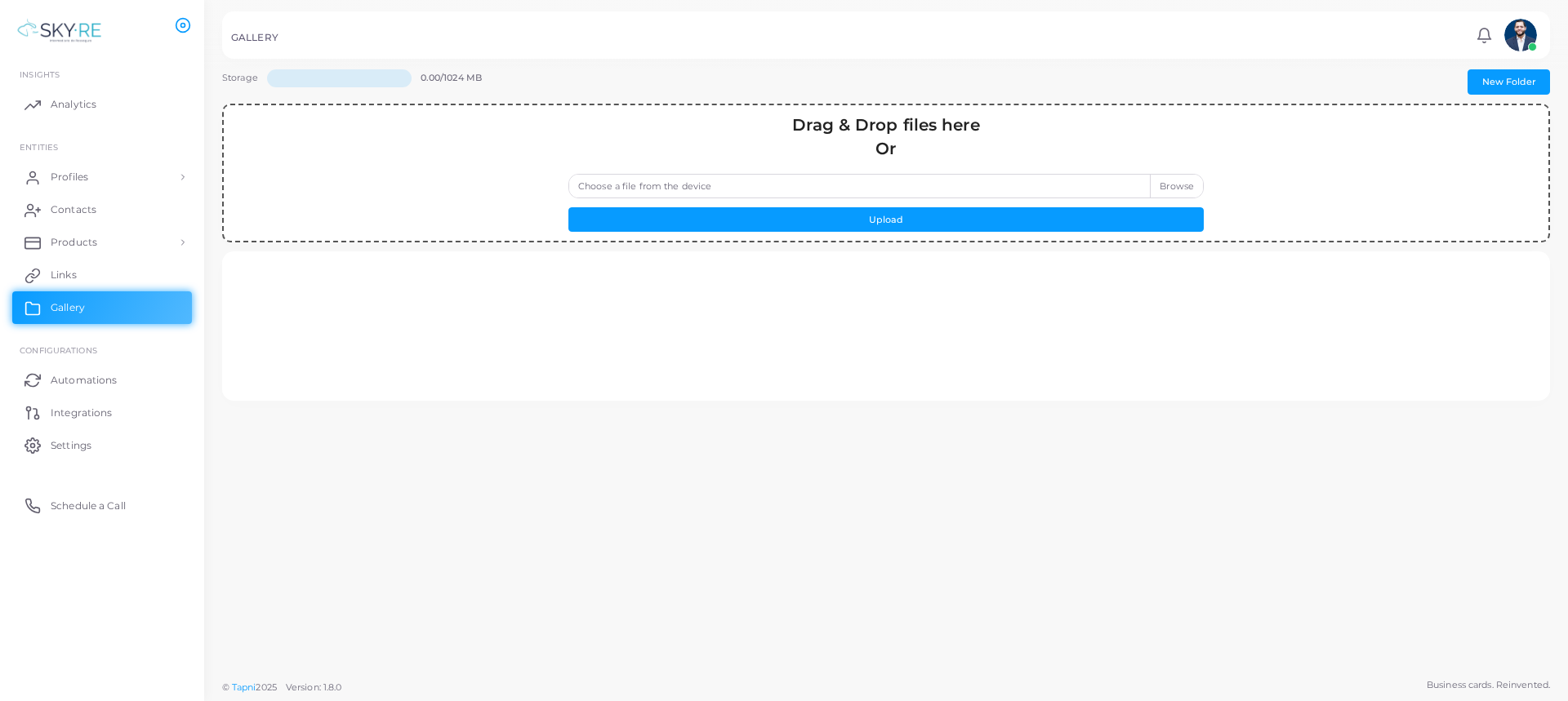
click at [1035, 187] on label "Choose a file from the device" at bounding box center [886, 186] width 636 height 24
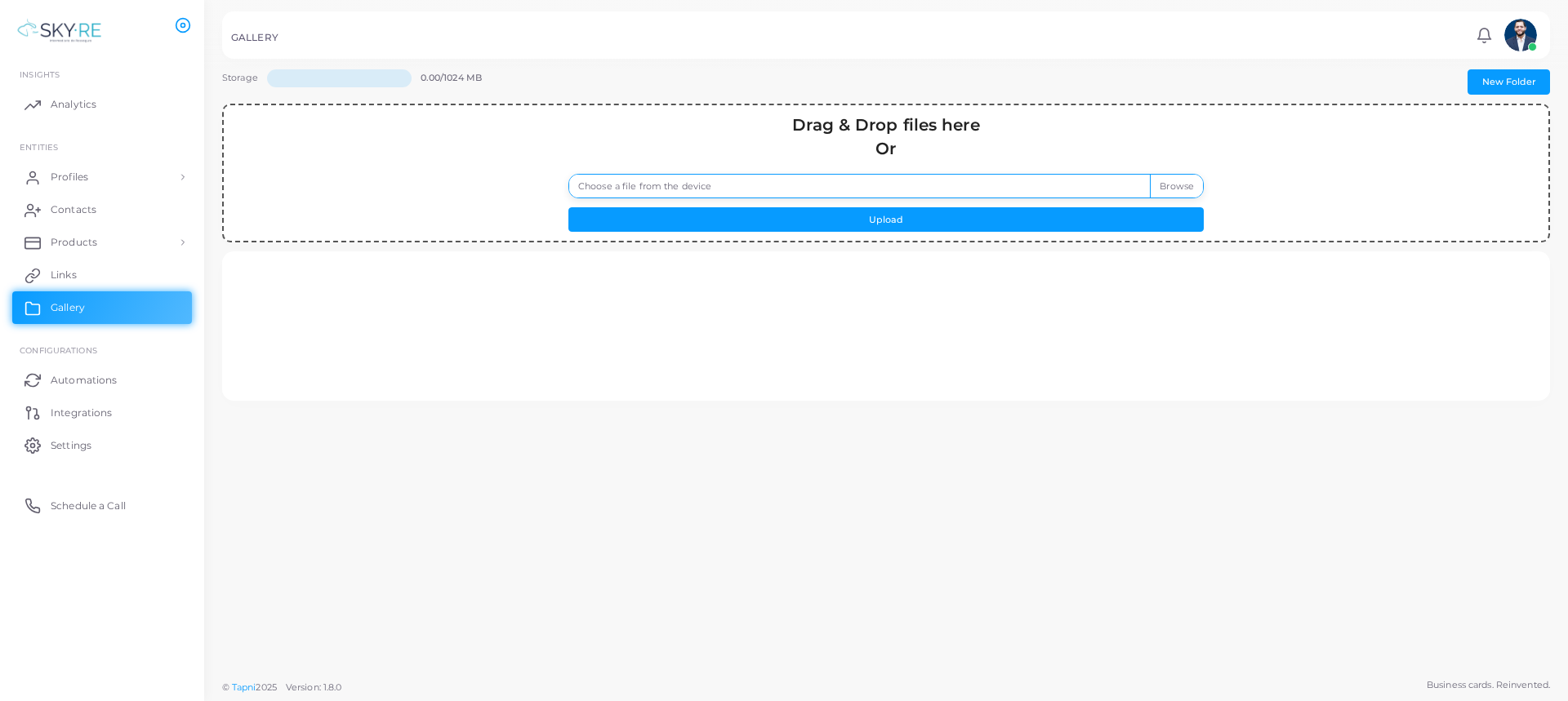
click at [1035, 187] on input "Choose a file from the device" at bounding box center [886, 186] width 636 height 24
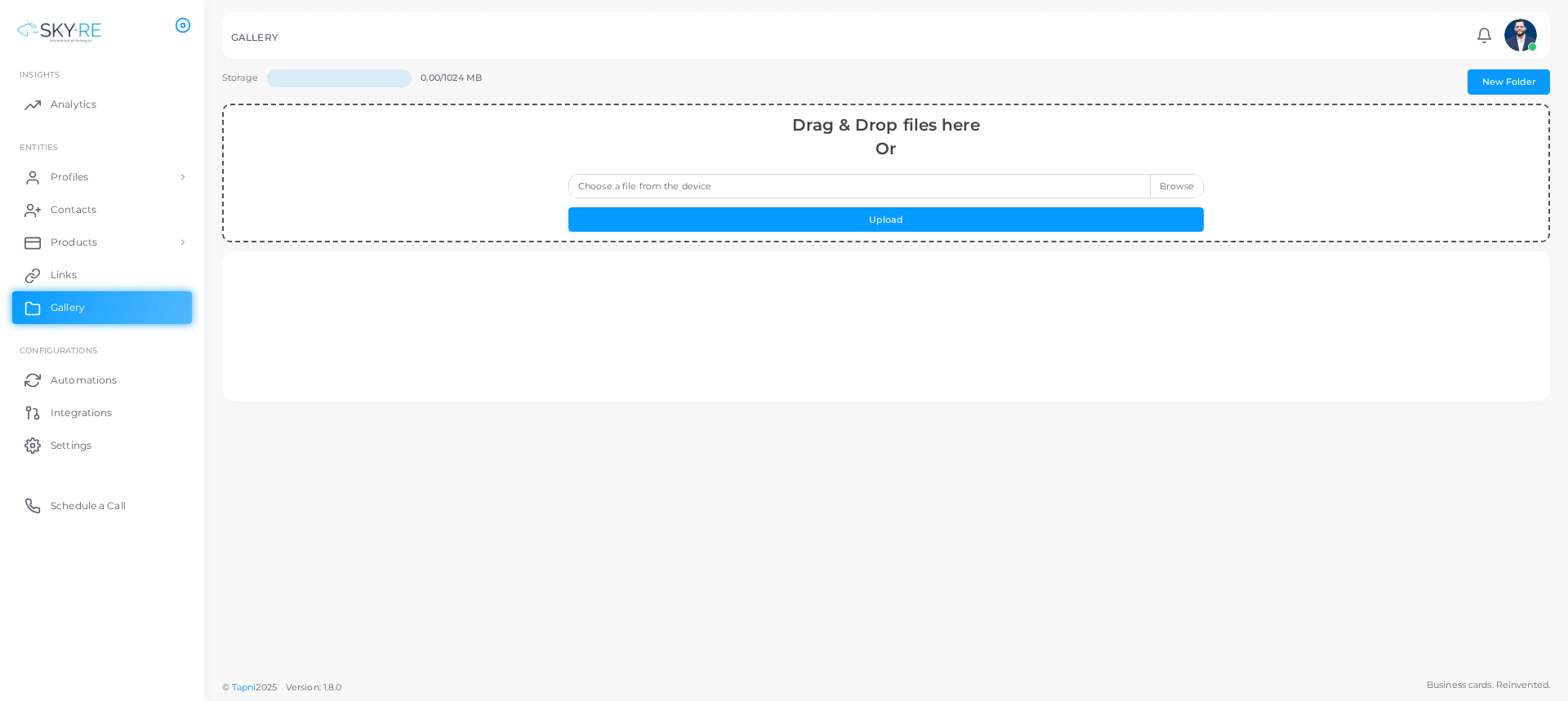
drag, startPoint x: 499, startPoint y: 83, endPoint x: 443, endPoint y: 77, distance: 56.3
click at [443, 77] on div "0.00/1024 MB" at bounding box center [464, 86] width 87 height 33
click at [467, 338] on div at bounding box center [887, 325] width 1301 height 122
click at [79, 92] on link "Analytics" at bounding box center [102, 104] width 180 height 32
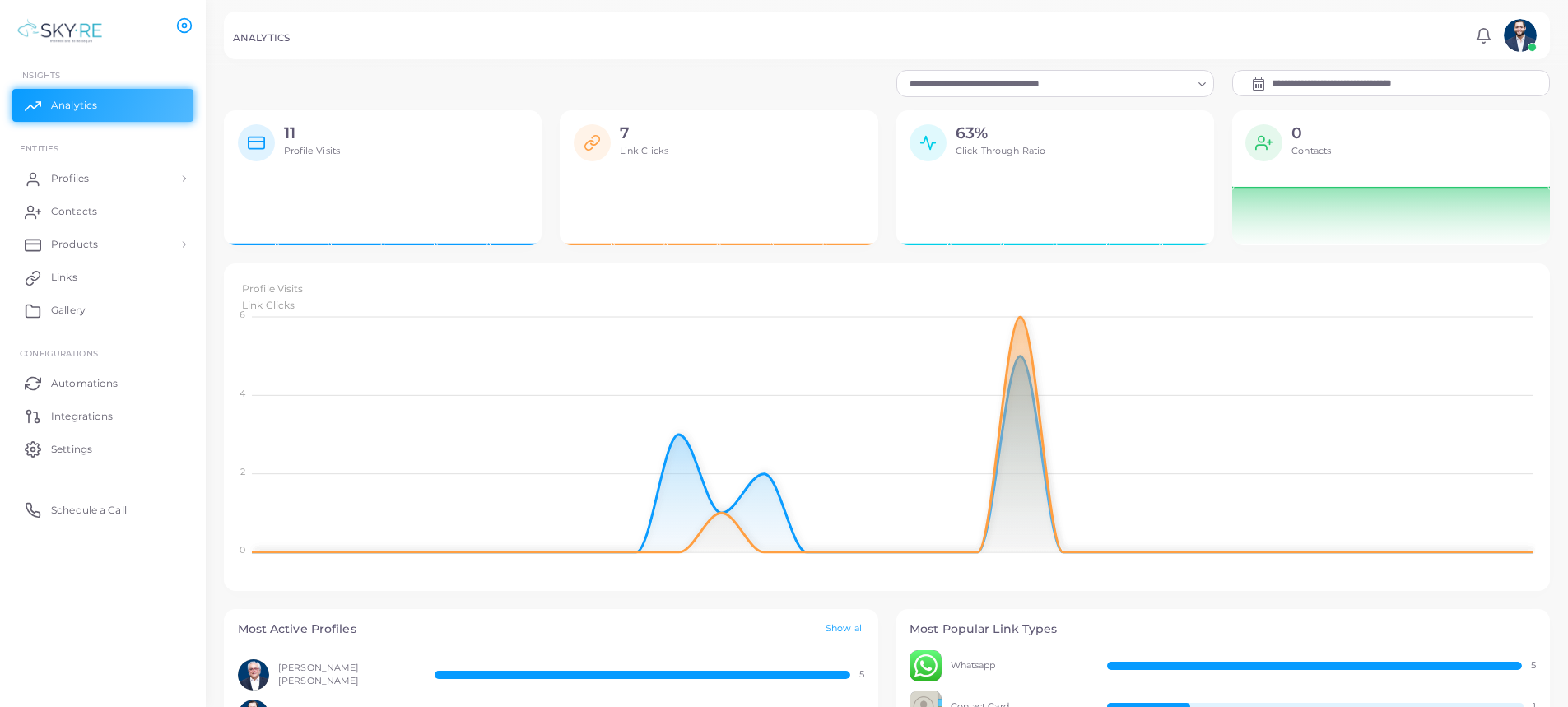
click at [1458, 73] on input "**********" at bounding box center [1411, 84] width 278 height 25
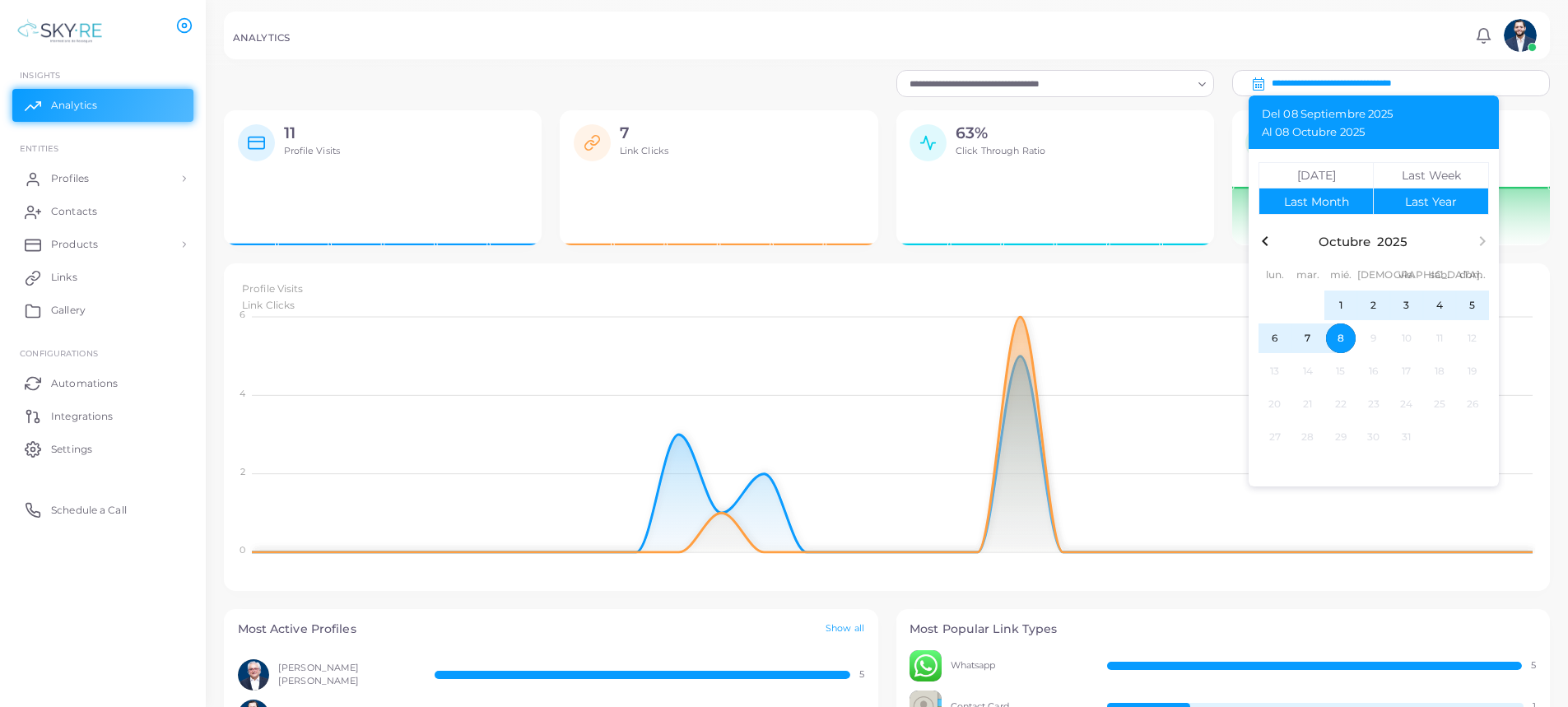
click at [1432, 201] on div "Last Year" at bounding box center [1431, 201] width 52 height 11
type input "**********"
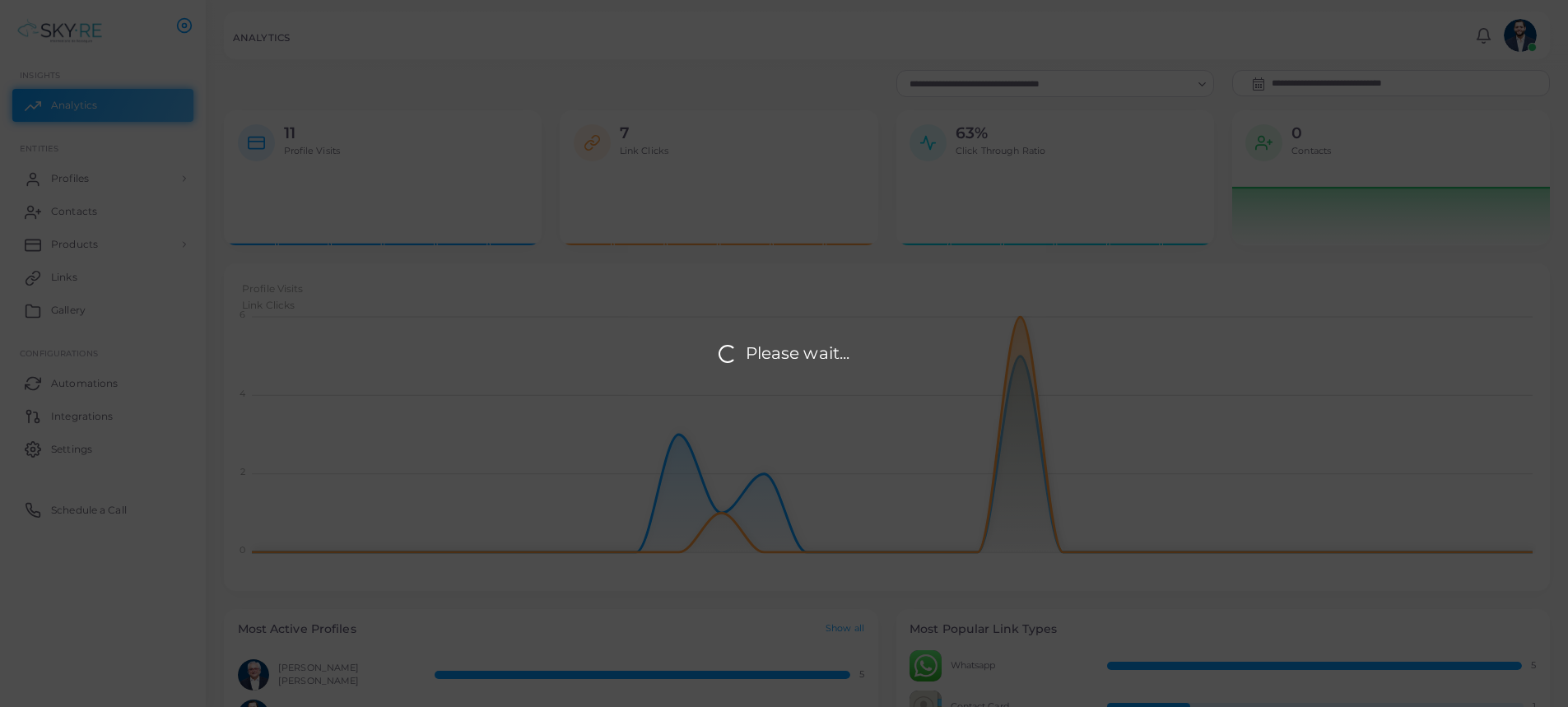
scroll to position [13, 13]
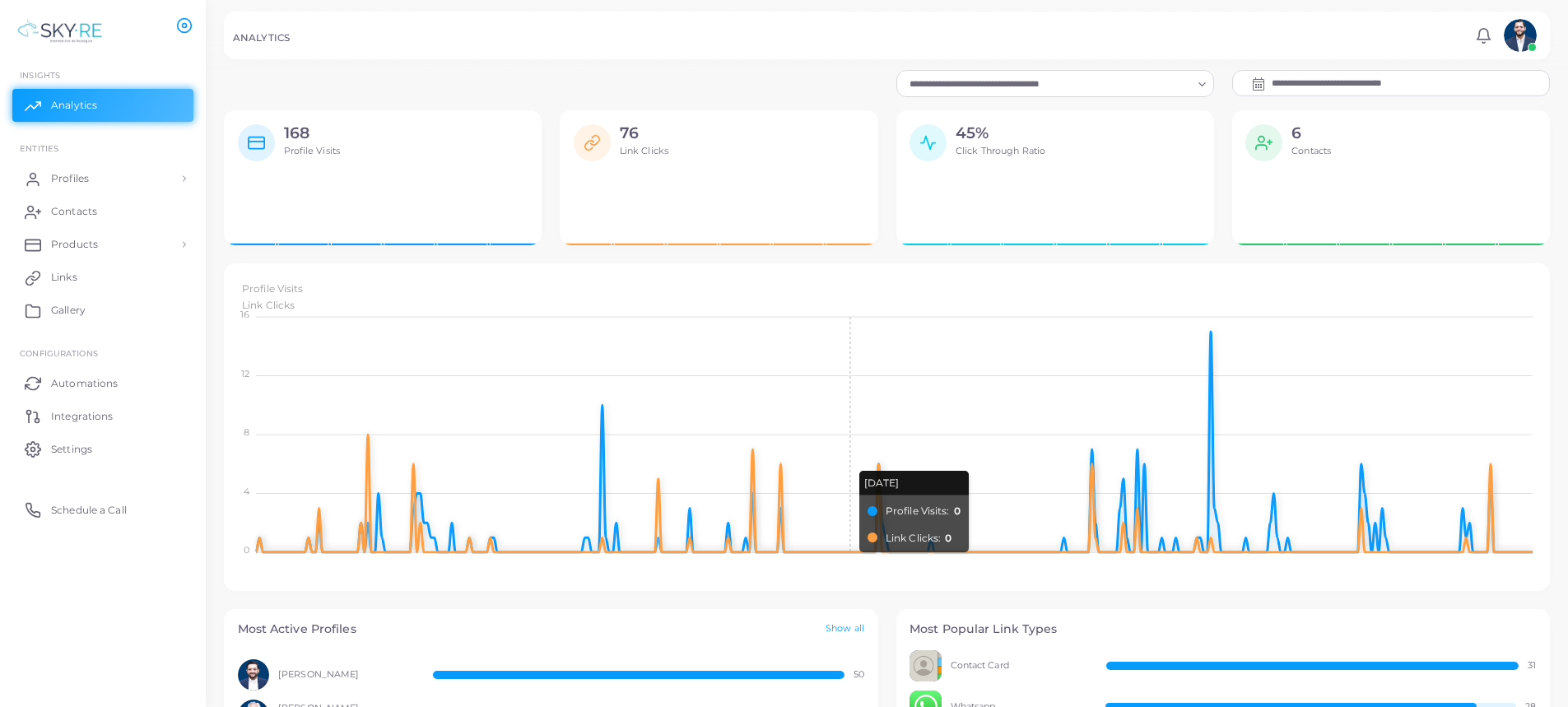
drag, startPoint x: 835, startPoint y: 385, endPoint x: 1027, endPoint y: 389, distance: 192.0
click at [879, 388] on foreignobject "Profile Visits Link Clicks" at bounding box center [888, 421] width 1299 height 288
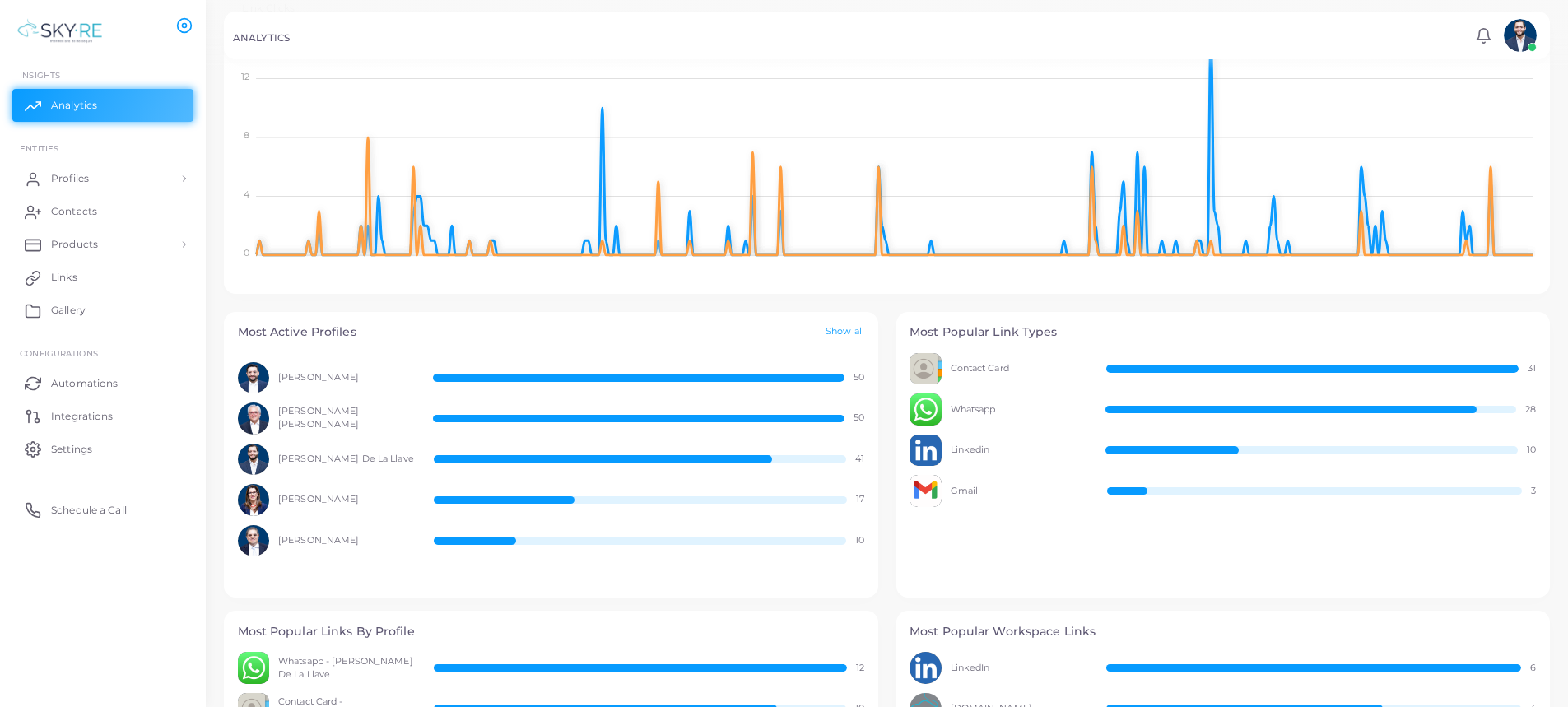
scroll to position [330, 0]
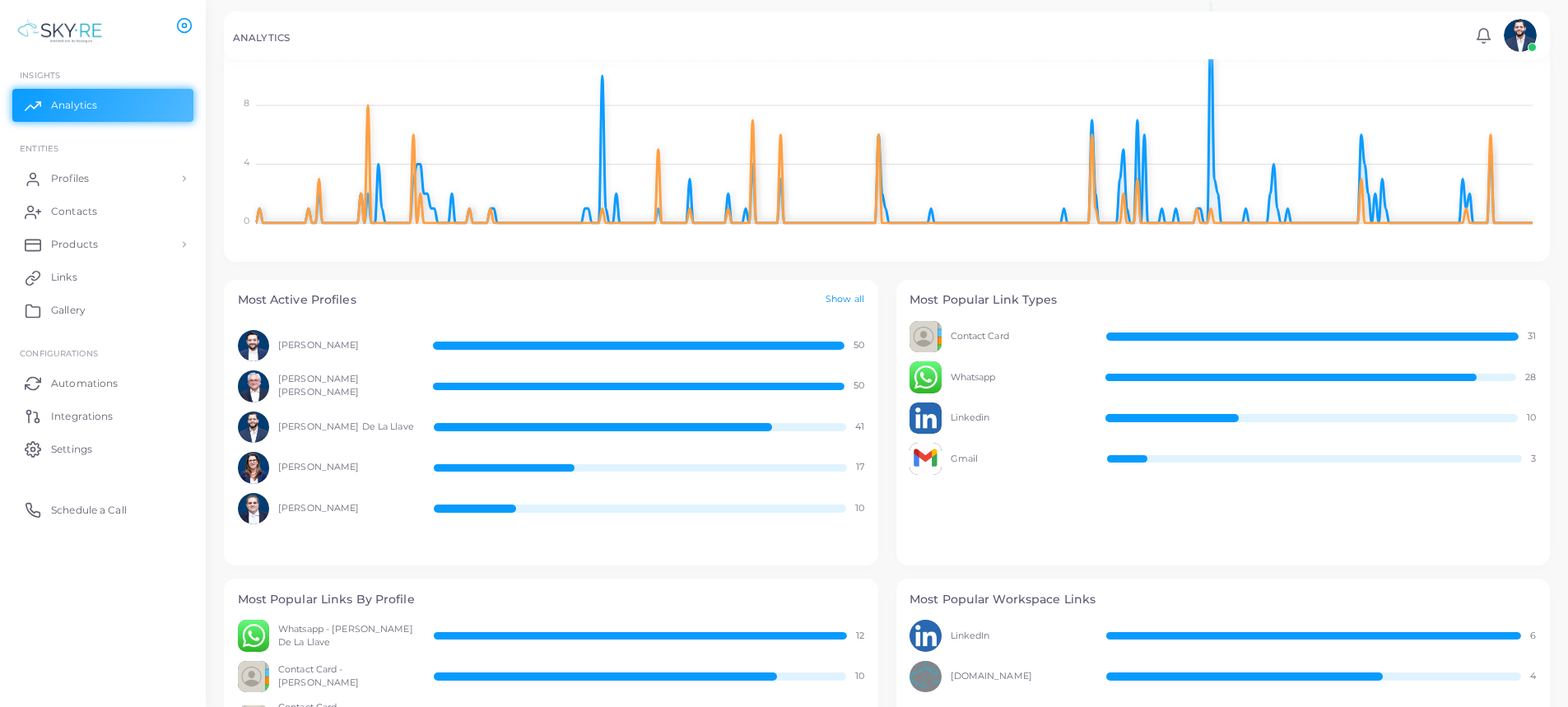
click at [859, 294] on link "Show all" at bounding box center [845, 300] width 39 height 14
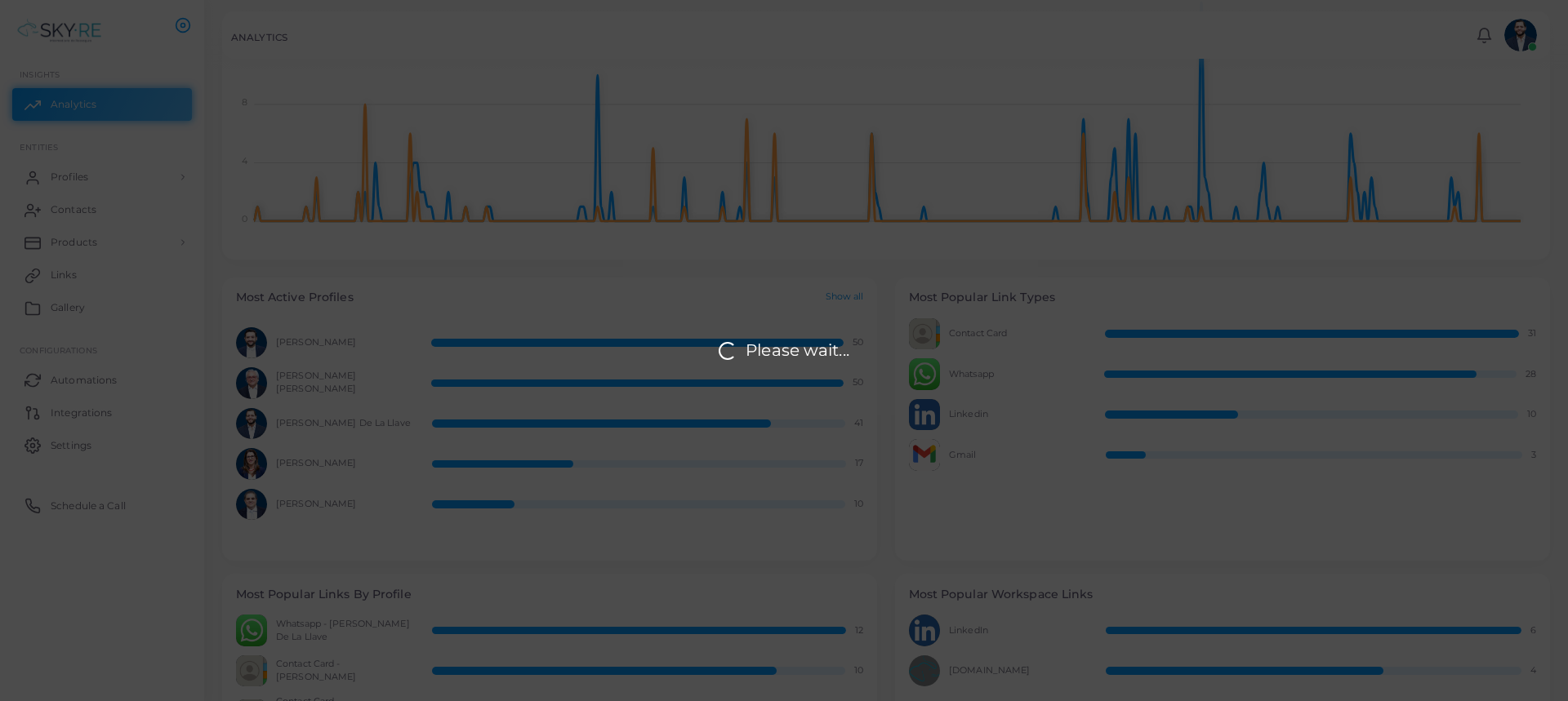
scroll to position [13, 13]
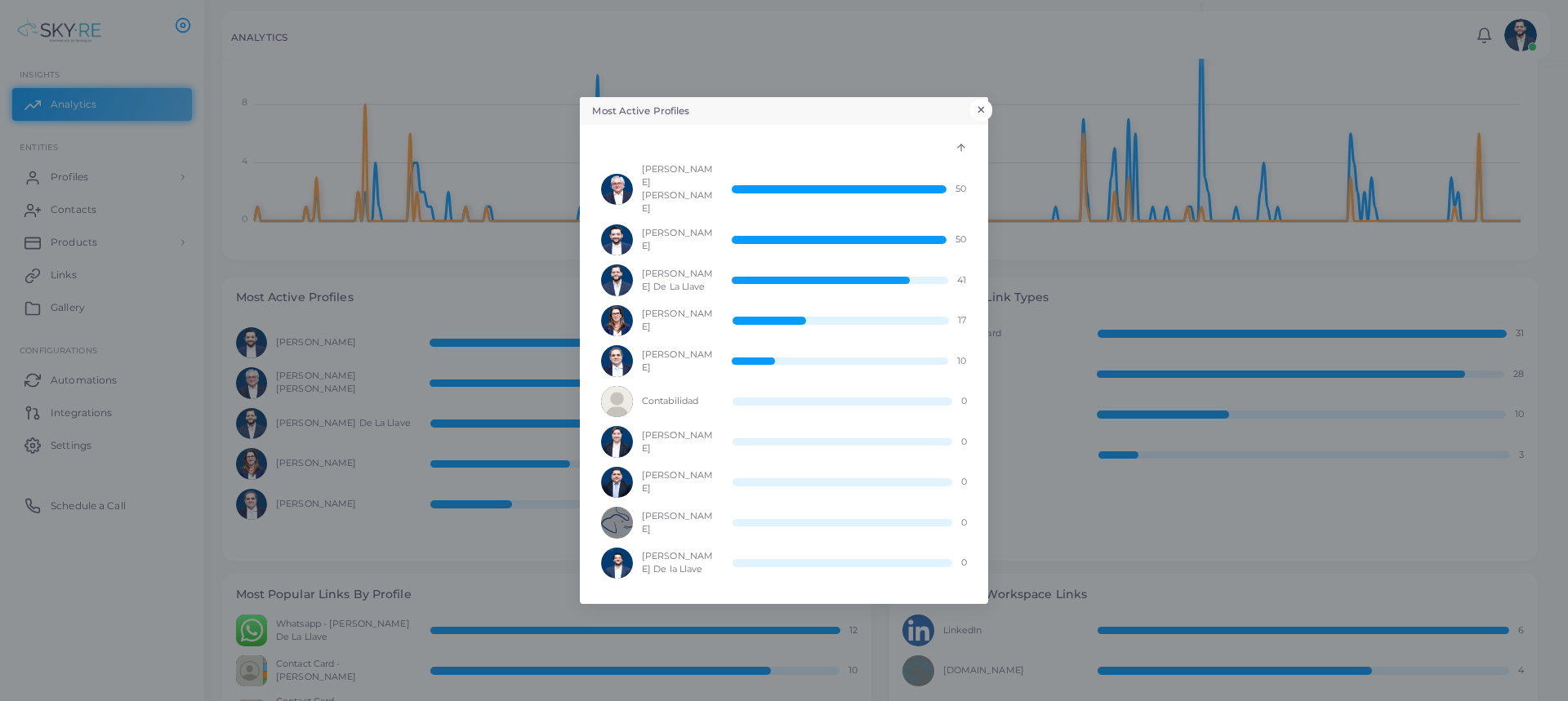
click at [984, 120] on button "×" at bounding box center [981, 110] width 22 height 21
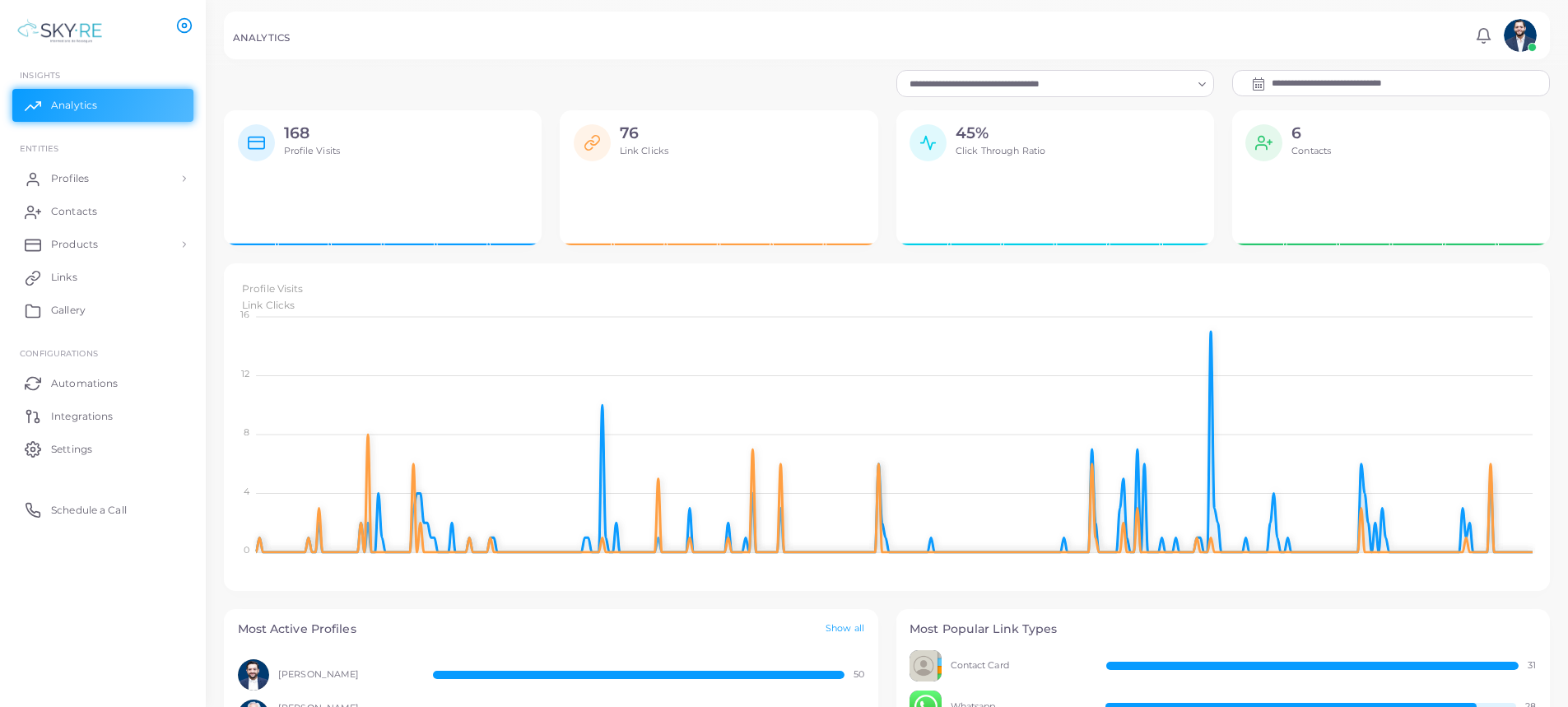
click at [187, 26] on circle at bounding box center [185, 26] width 4 height 4
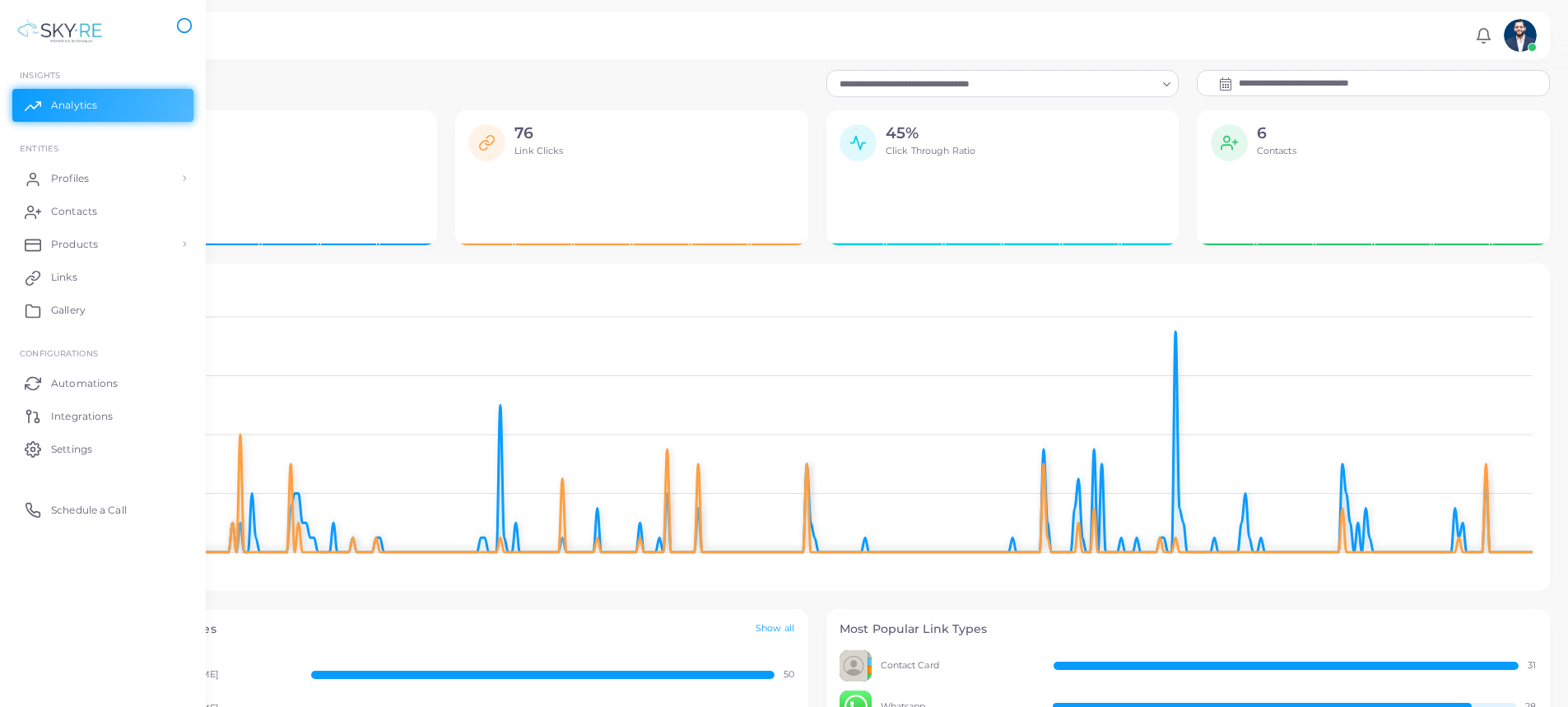
click at [187, 26] on icon at bounding box center [184, 26] width 17 height 17
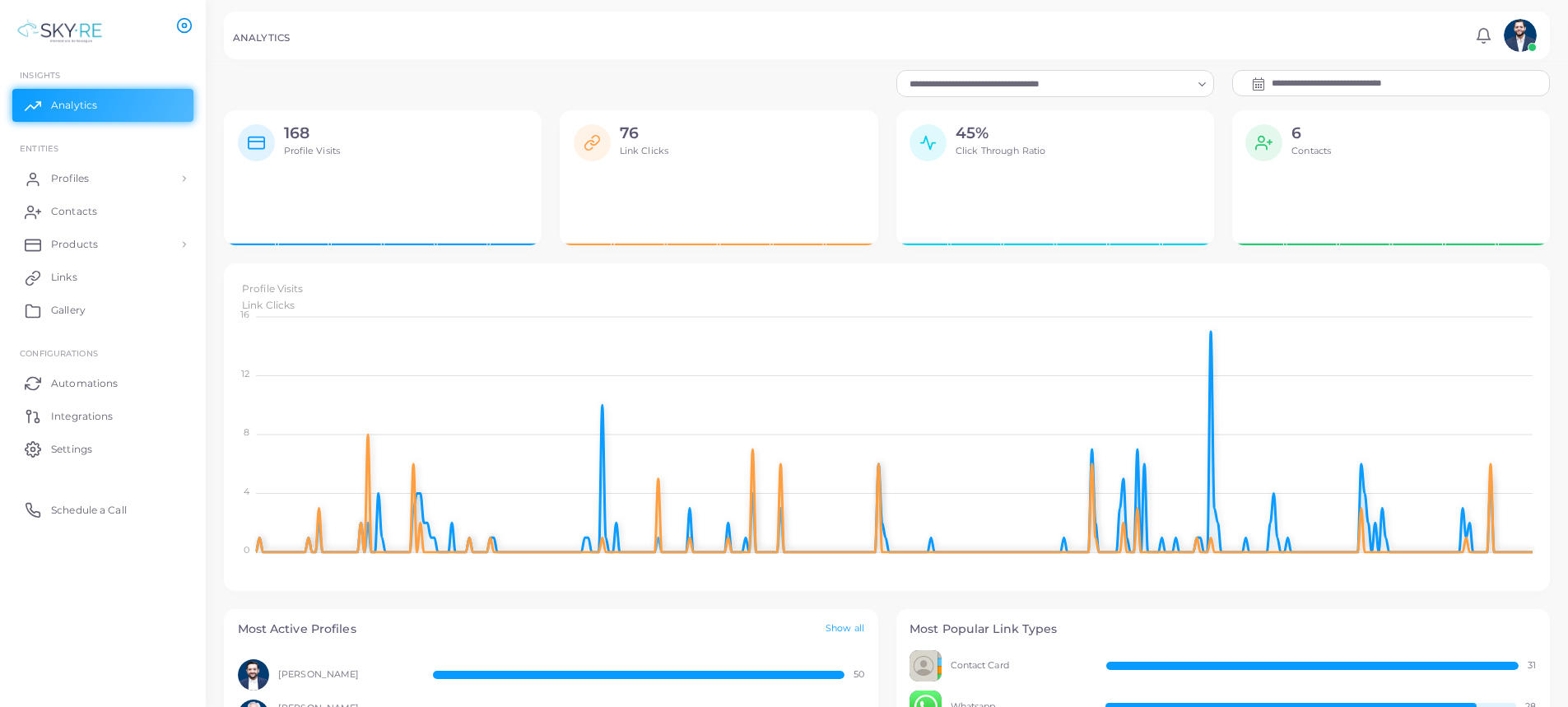
click at [181, 24] on icon at bounding box center [184, 26] width 17 height 17
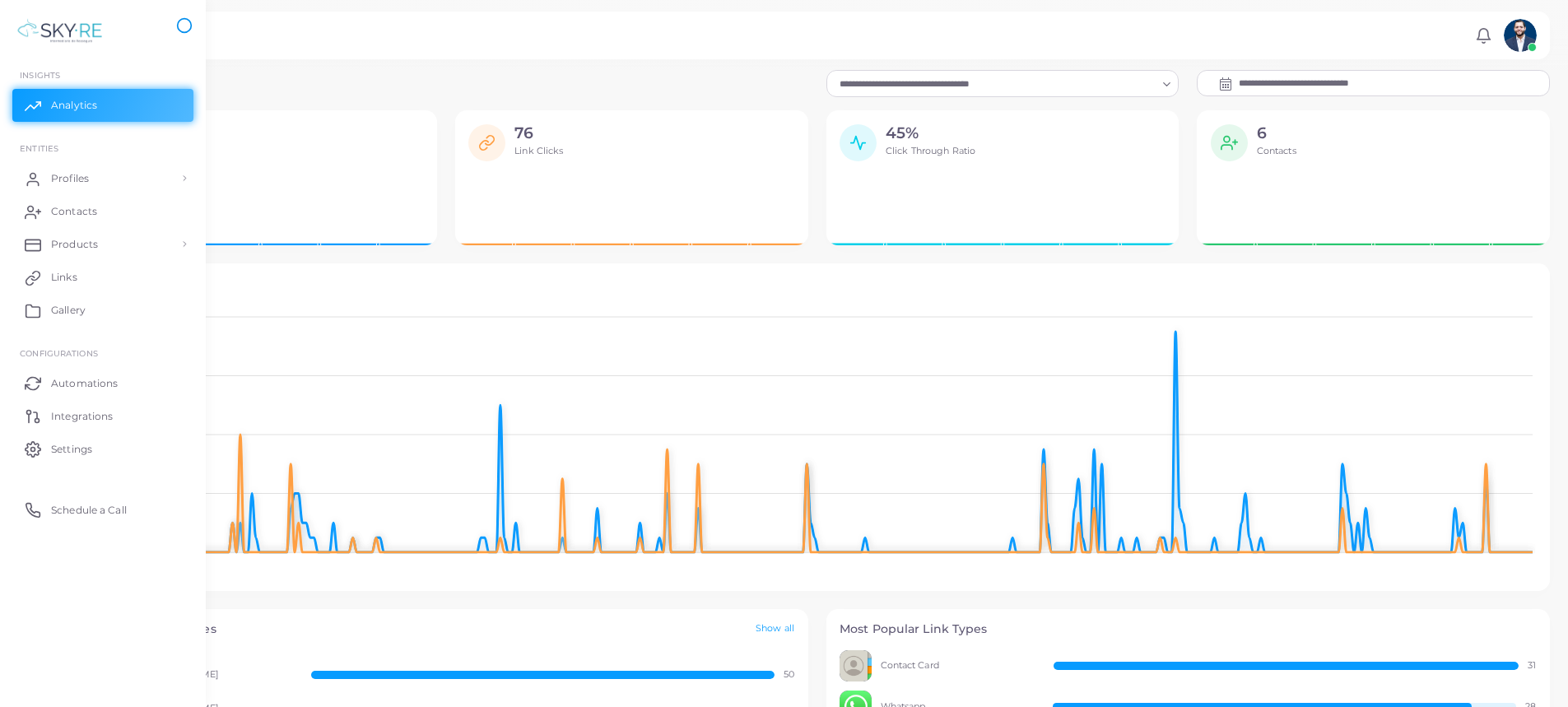
click at [181, 24] on icon at bounding box center [184, 26] width 17 height 17
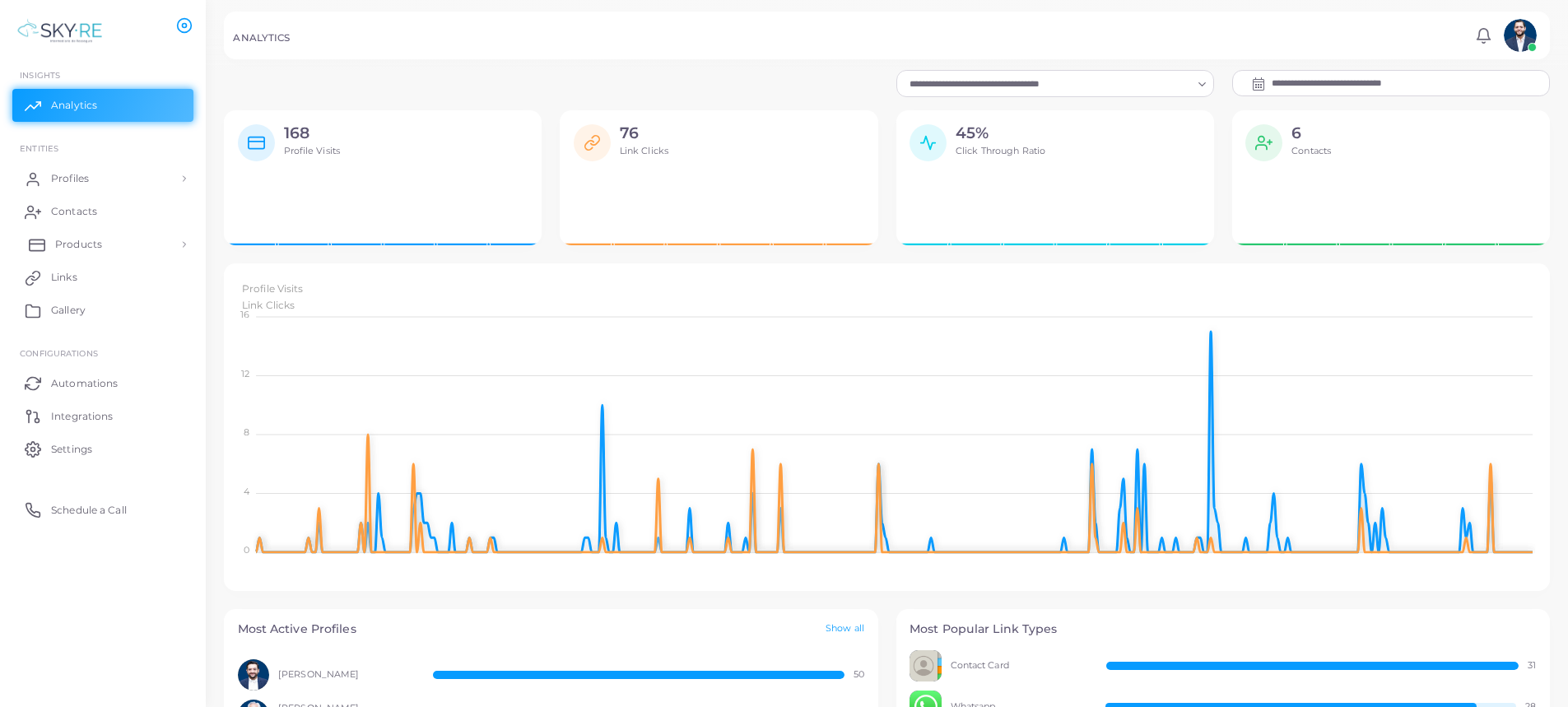
click at [89, 241] on span "Products" at bounding box center [78, 244] width 47 height 15
click at [83, 308] on link "Shop" at bounding box center [103, 313] width 181 height 32
